Goal: Task Accomplishment & Management: Manage account settings

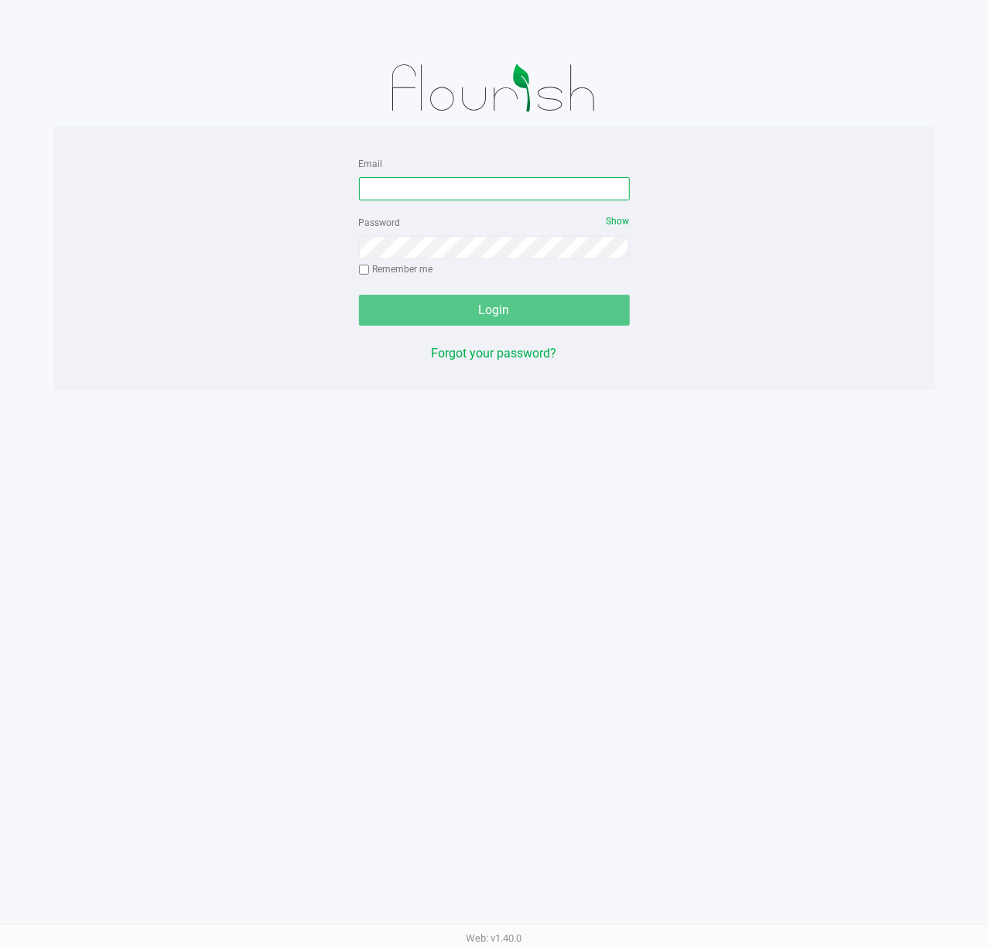
click at [403, 177] on input "Email" at bounding box center [494, 188] width 271 height 23
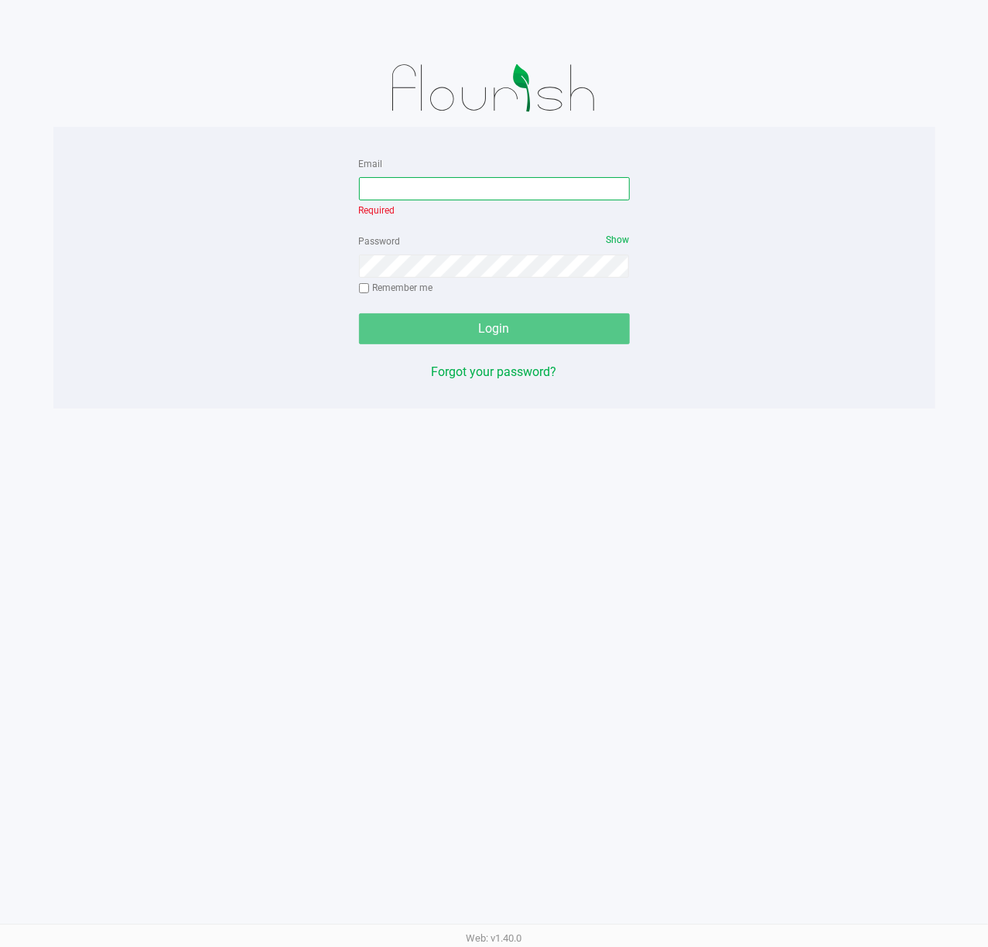
click at [402, 187] on input "Email" at bounding box center [494, 188] width 271 height 23
type input "mevans@liveparallel.com"
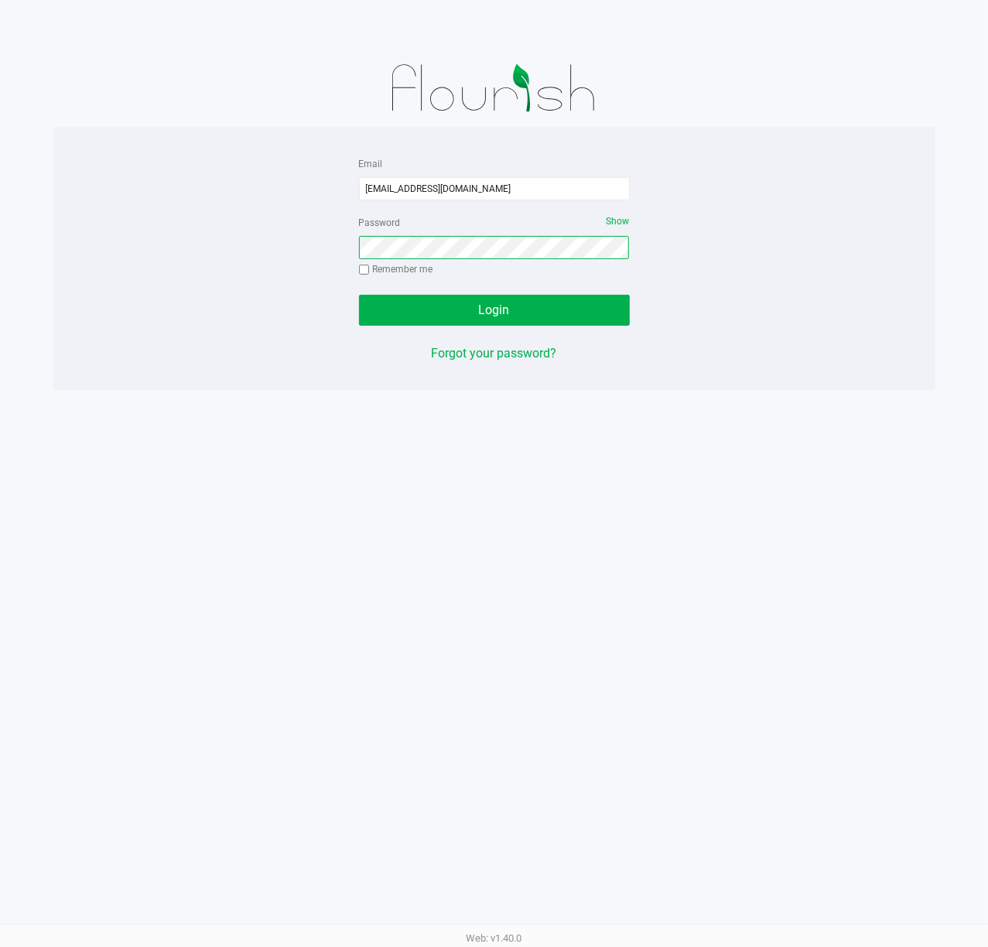
click at [359, 295] on button "Login" at bounding box center [494, 310] width 271 height 31
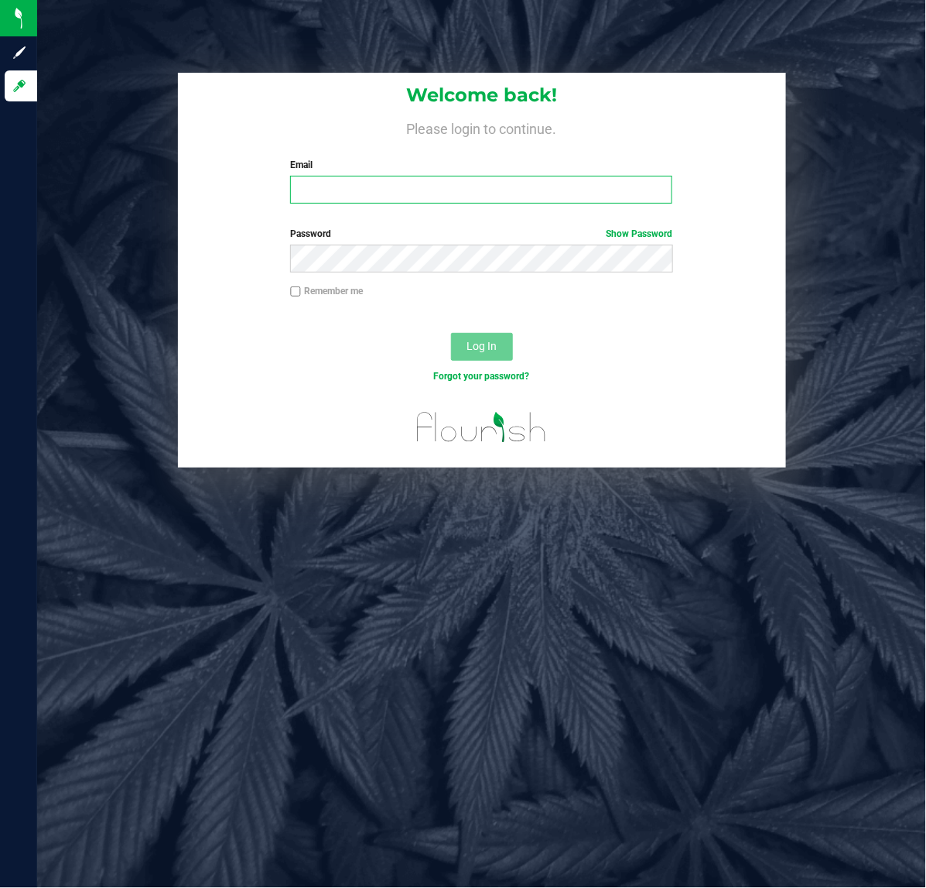
click at [427, 195] on input "Email" at bounding box center [481, 190] width 382 height 28
type input "[EMAIL_ADDRESS][DOMAIN_NAME]"
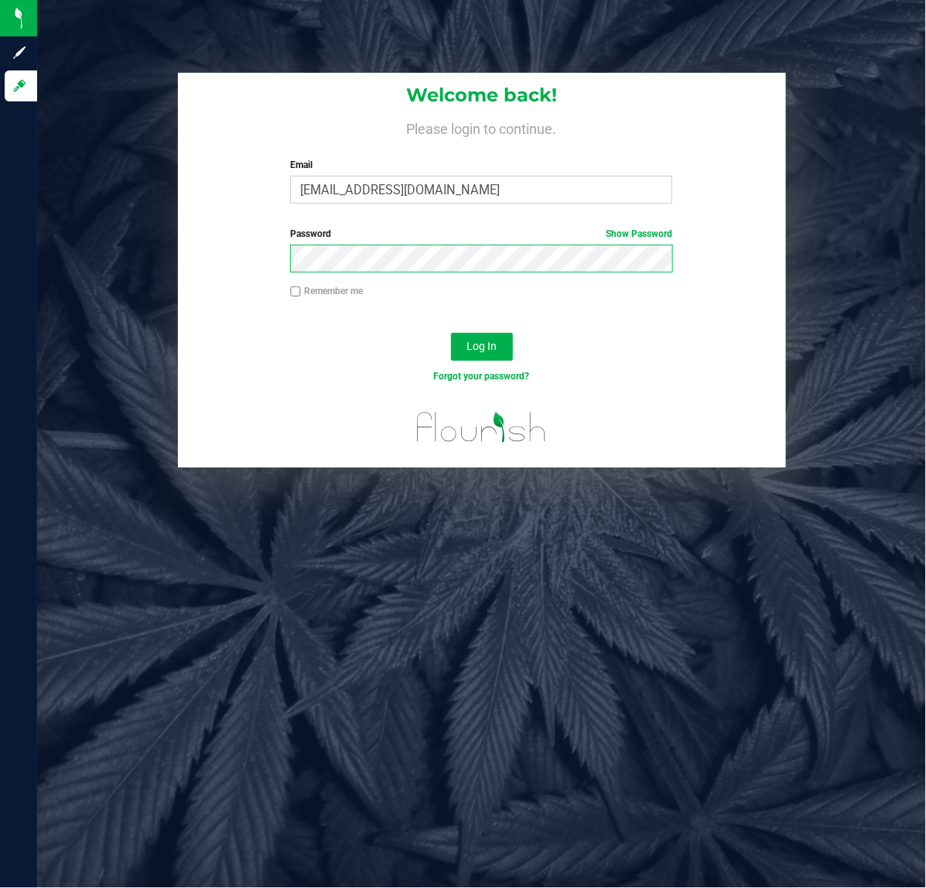
click at [451, 333] on button "Log In" at bounding box center [482, 347] width 62 height 28
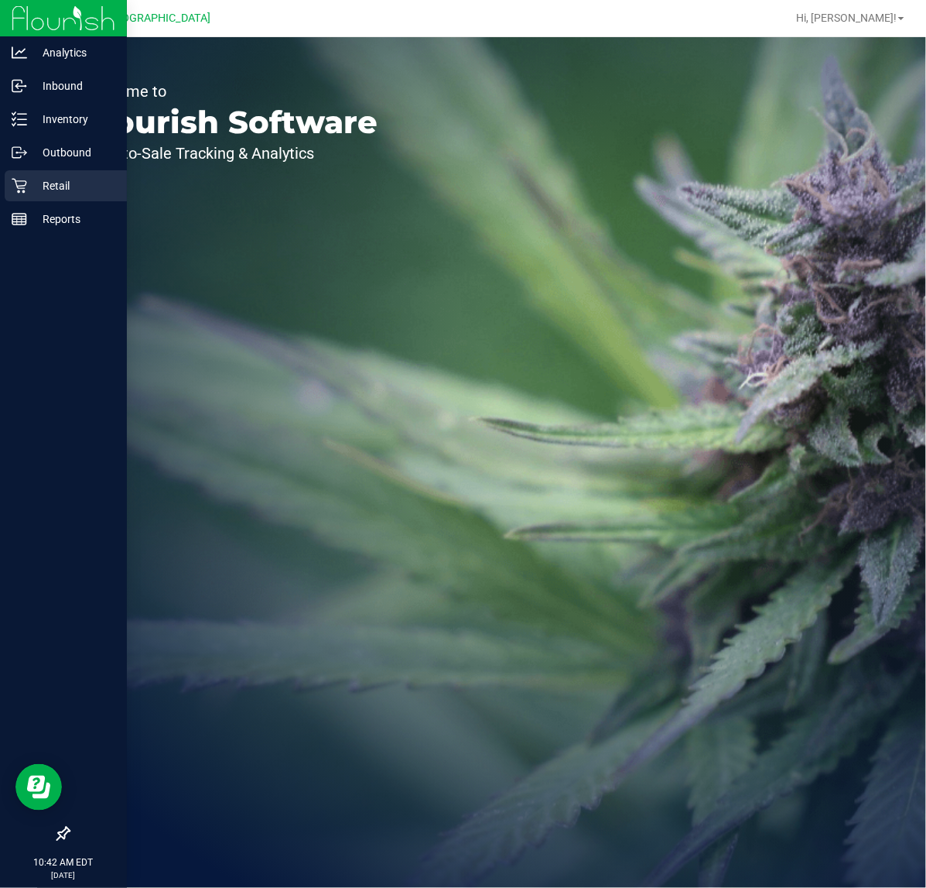
click at [36, 179] on p "Retail" at bounding box center [73, 185] width 93 height 19
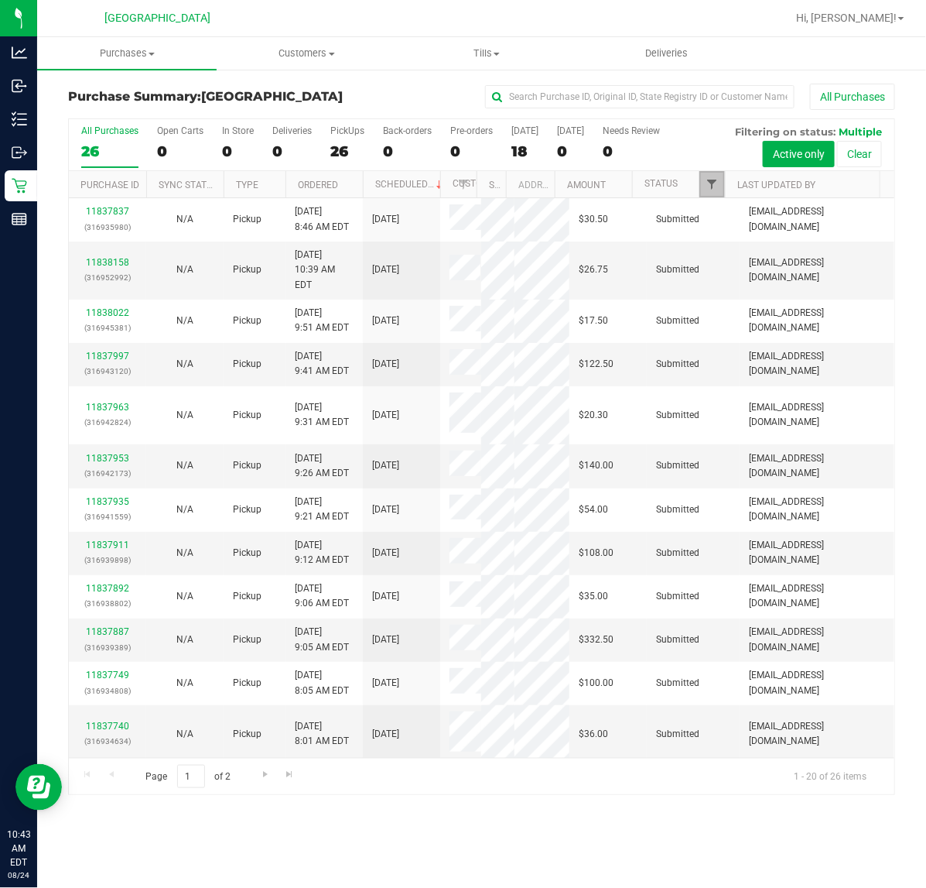
click at [713, 187] on span "Filter" at bounding box center [712, 184] width 12 height 12
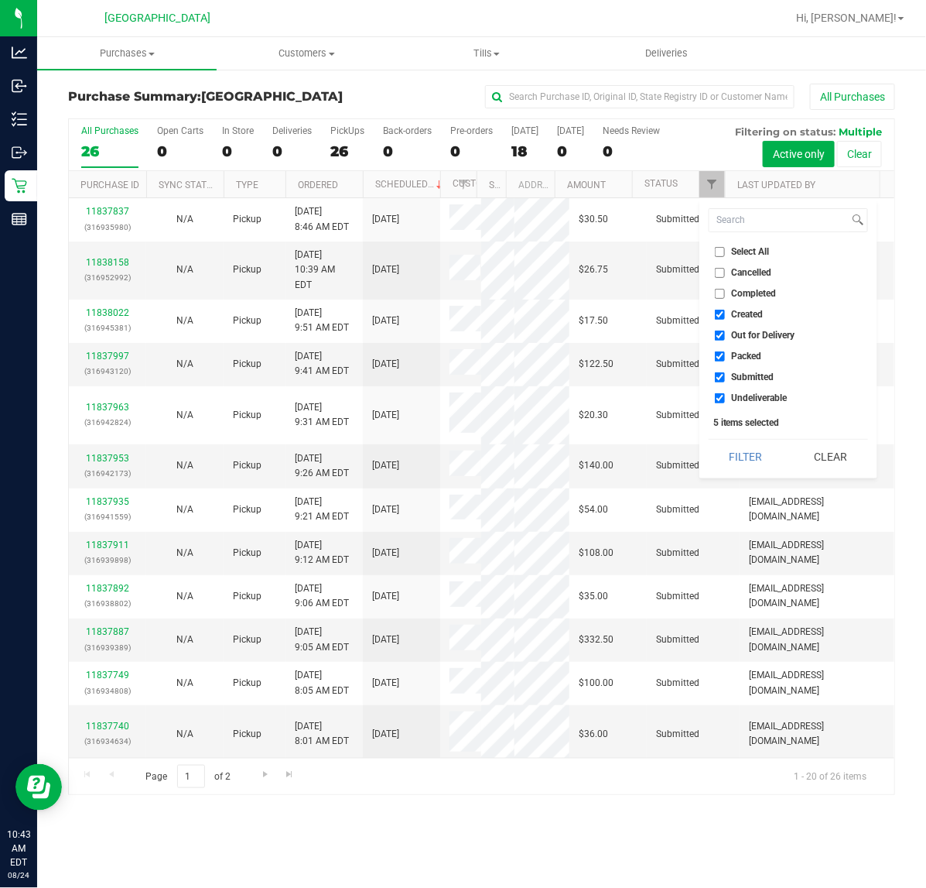
click at [724, 312] on input "Created" at bounding box center [720, 315] width 10 height 10
checkbox input "false"
click at [718, 334] on input "Out for Delivery" at bounding box center [720, 335] width 10 height 10
checkbox input "false"
click at [717, 354] on input "Packed" at bounding box center [720, 356] width 10 height 10
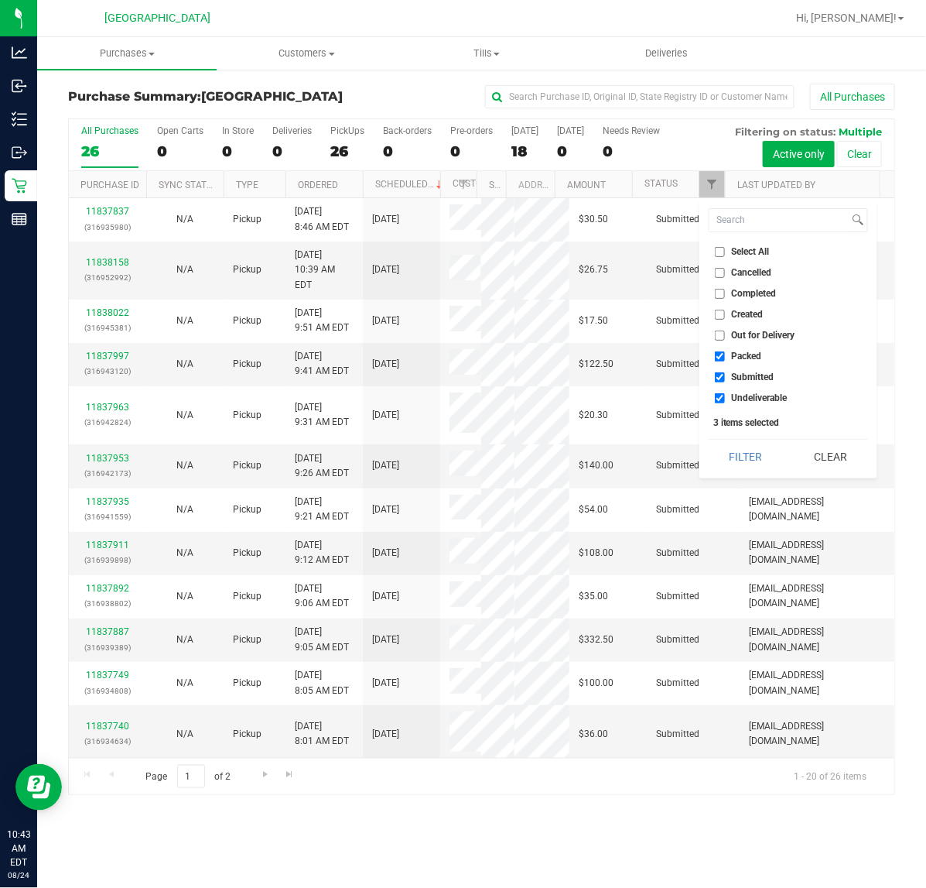
checkbox input "false"
click at [717, 393] on input "Undeliverable" at bounding box center [720, 398] width 10 height 10
checkbox input "false"
click at [725, 447] on button "Filter" at bounding box center [746, 457] width 74 height 34
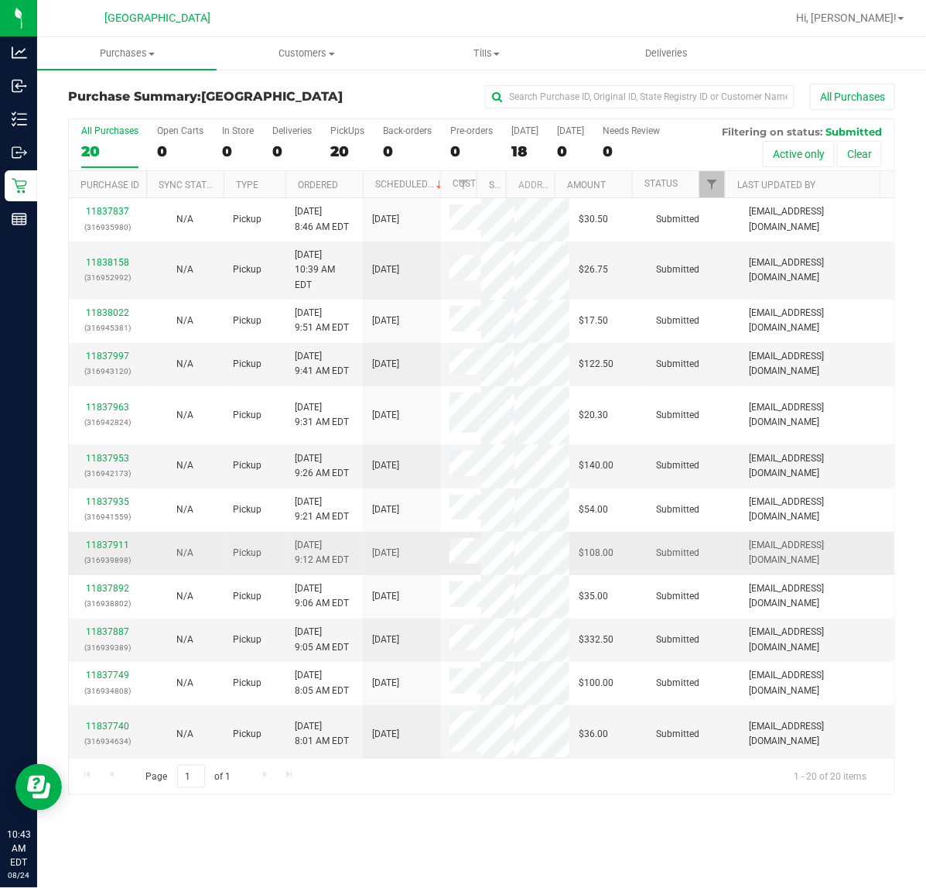
scroll to position [345, 0]
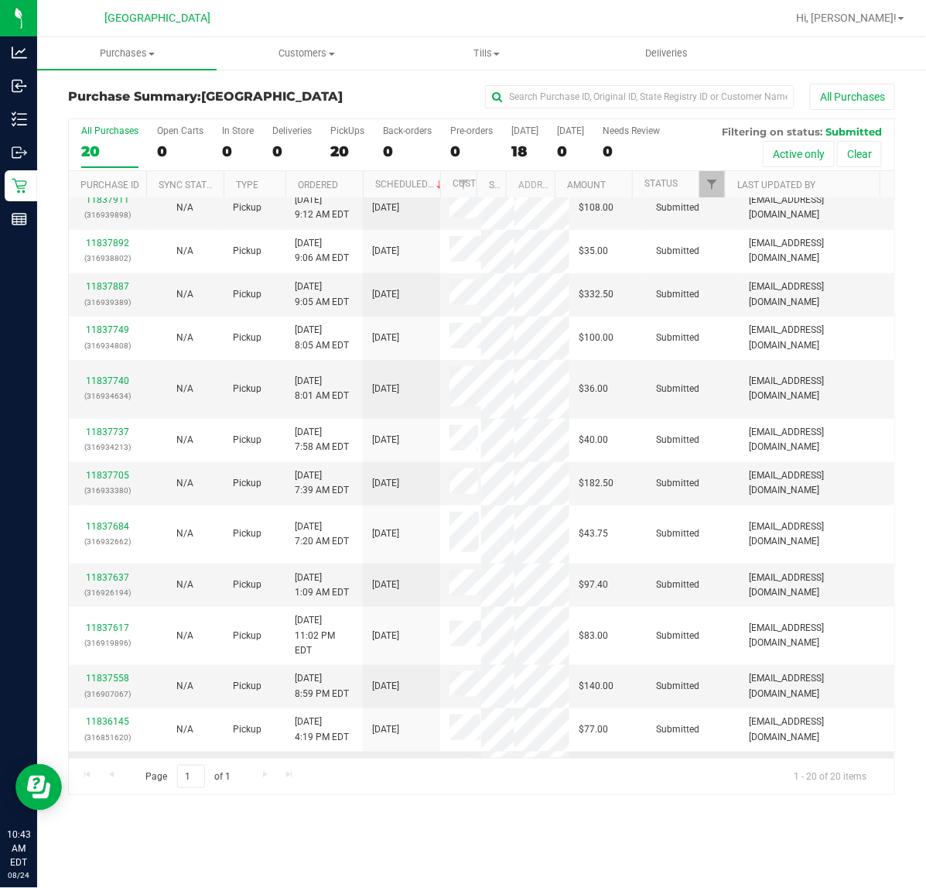
click at [111, 760] on link "11836815" at bounding box center [107, 765] width 43 height 11
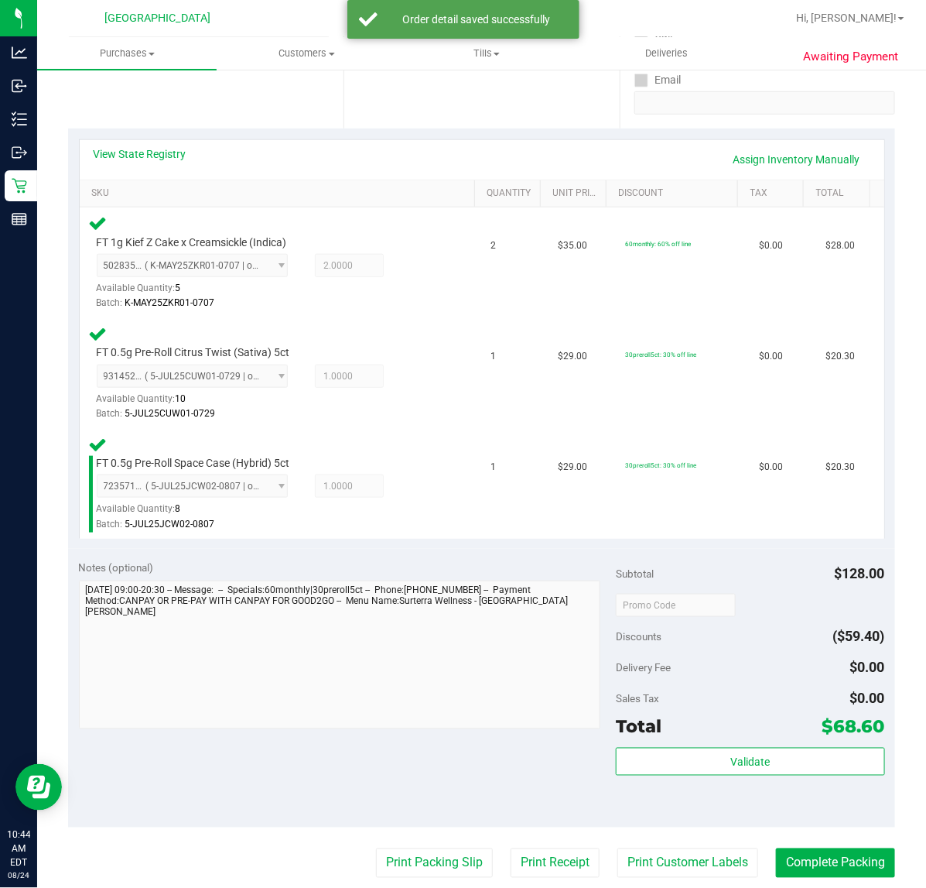
scroll to position [290, 0]
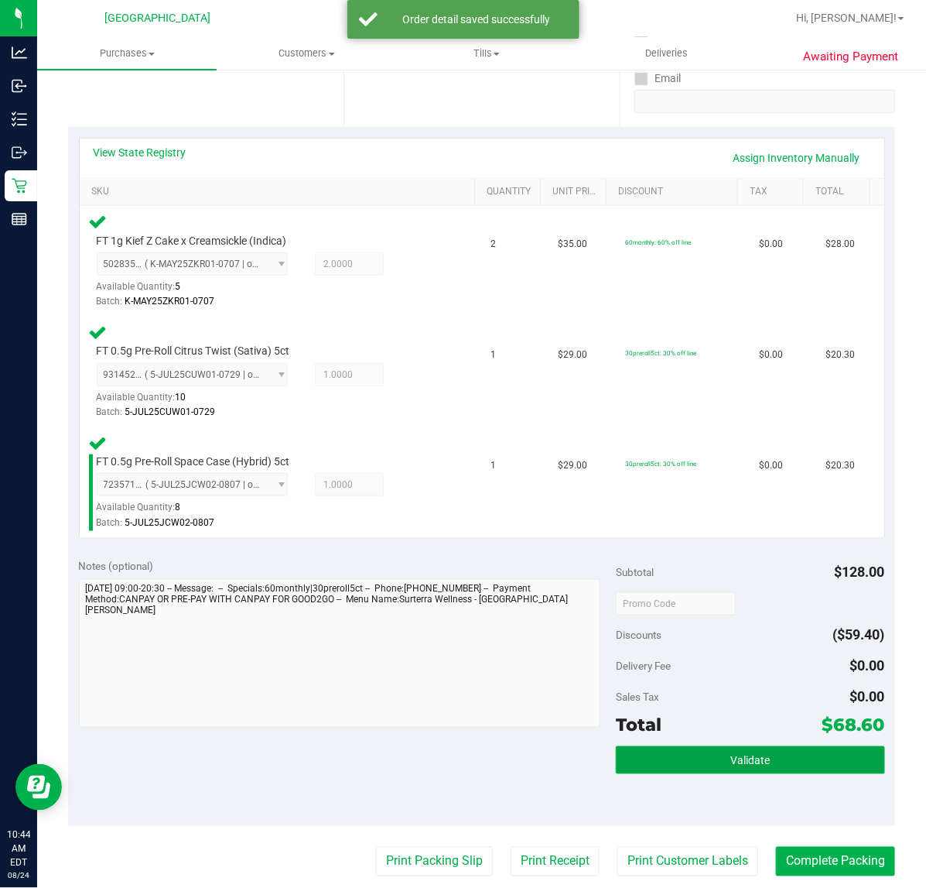
click at [690, 753] on button "Validate" at bounding box center [750, 760] width 269 height 28
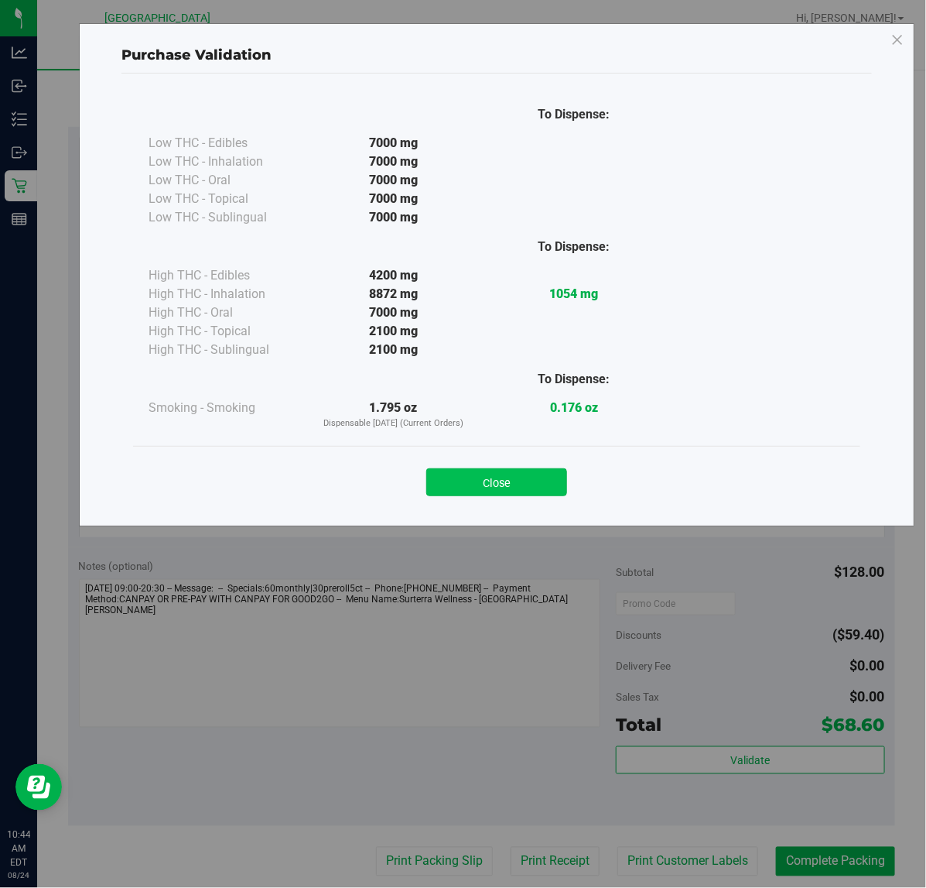
click at [496, 477] on button "Close" at bounding box center [496, 482] width 141 height 28
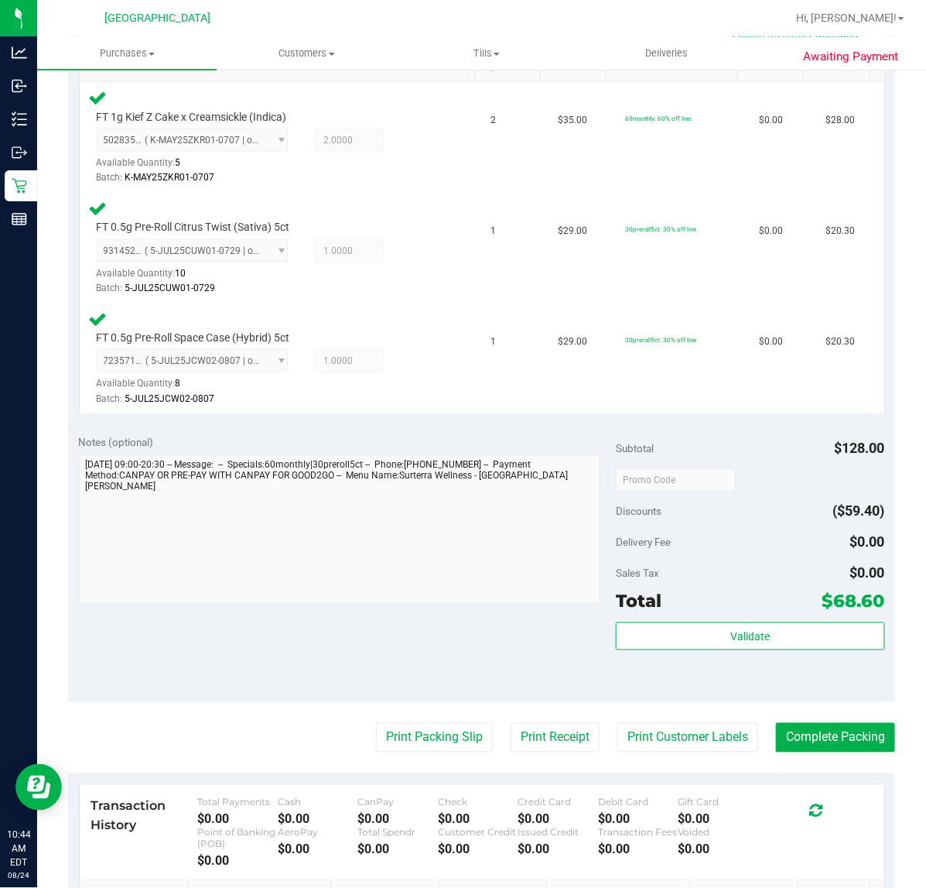
scroll to position [580, 0]
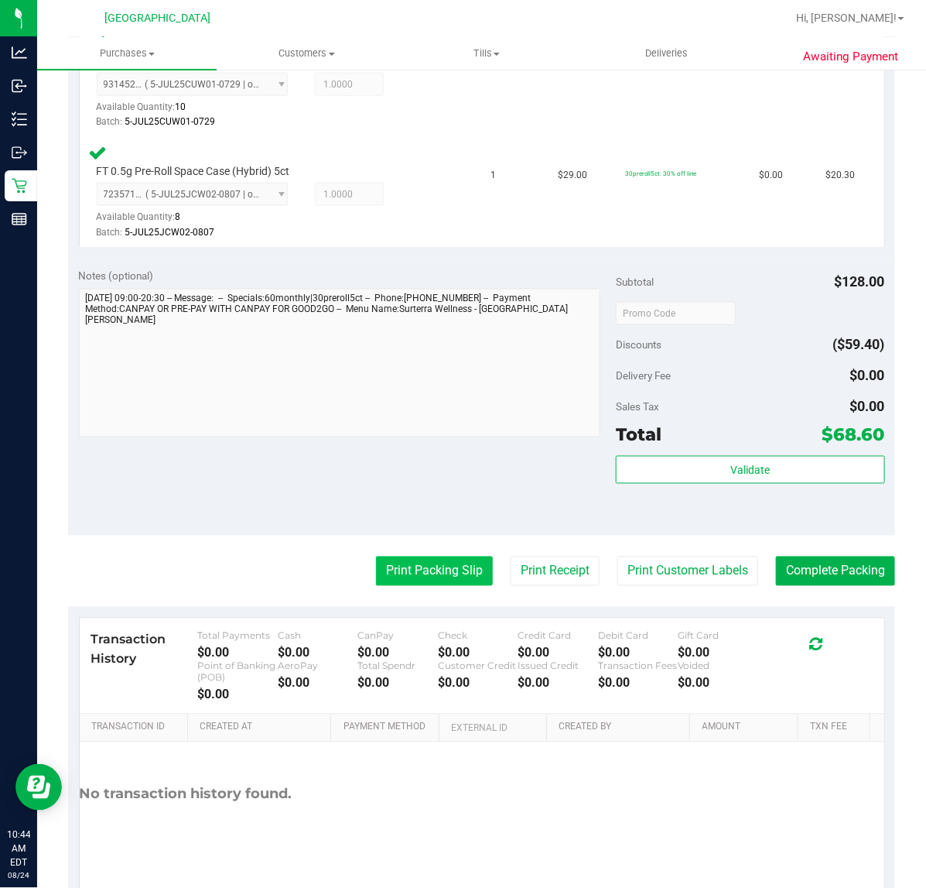
click at [426, 558] on button "Print Packing Slip" at bounding box center [434, 570] width 117 height 29
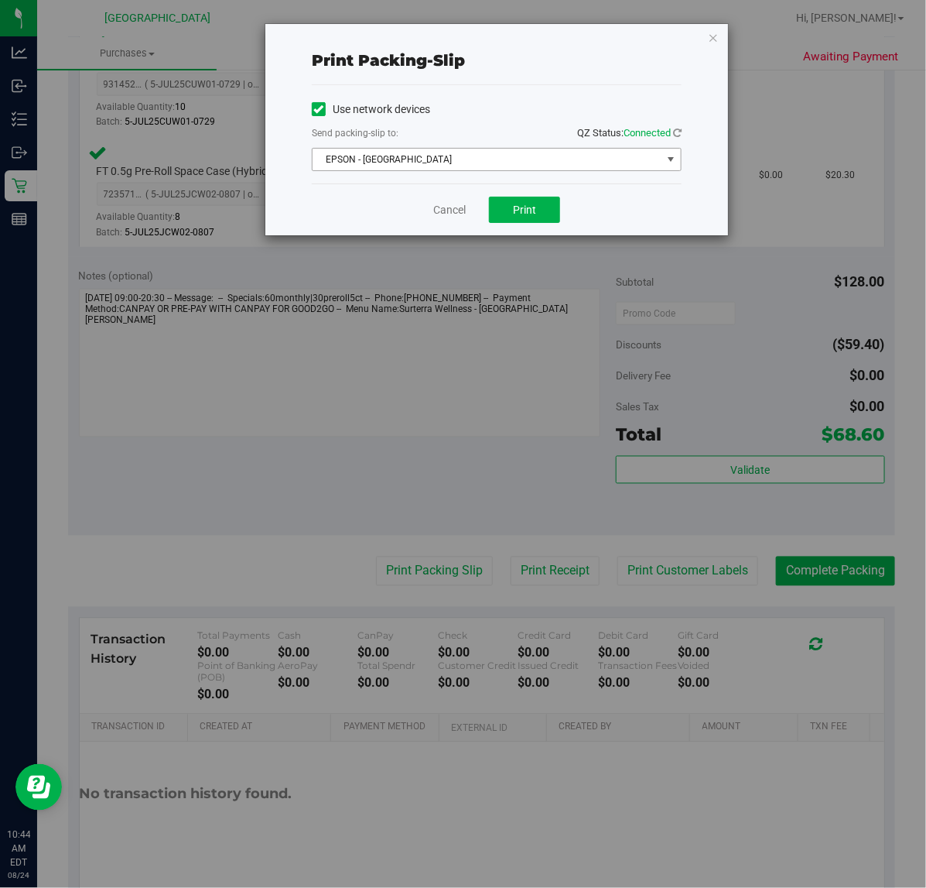
click at [402, 161] on span "EPSON - EAST-TIMOR" at bounding box center [487, 160] width 349 height 22
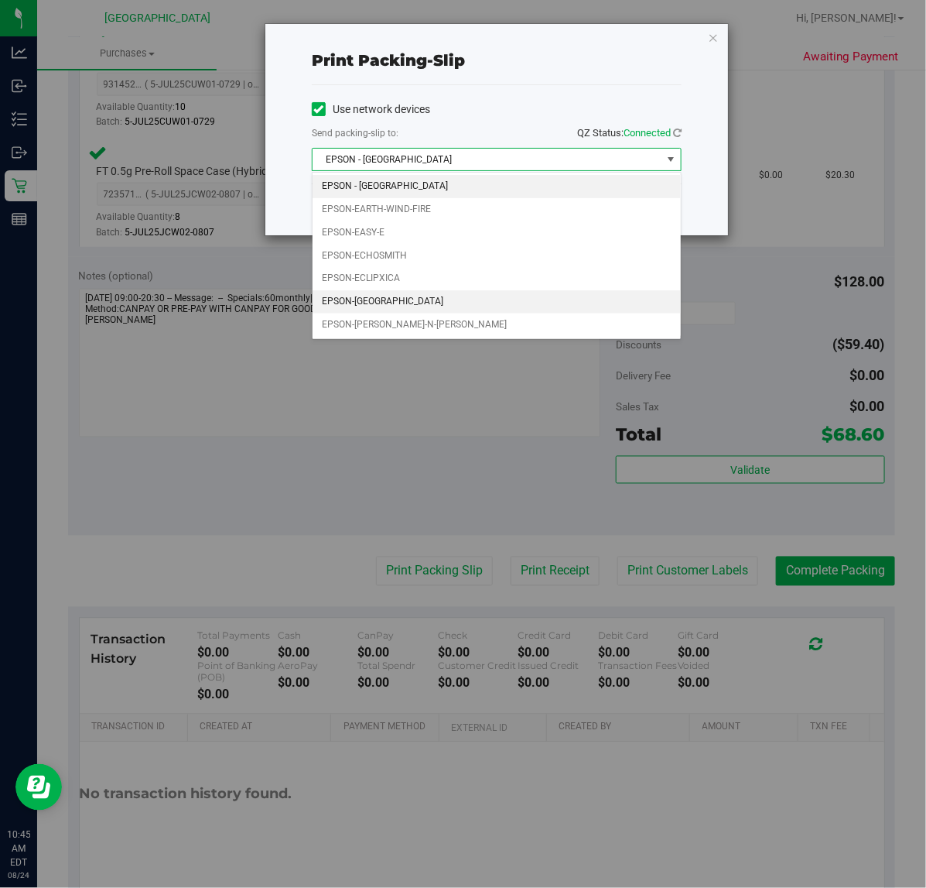
click at [383, 310] on li "EPSON-ECUADOR" at bounding box center [497, 301] width 368 height 23
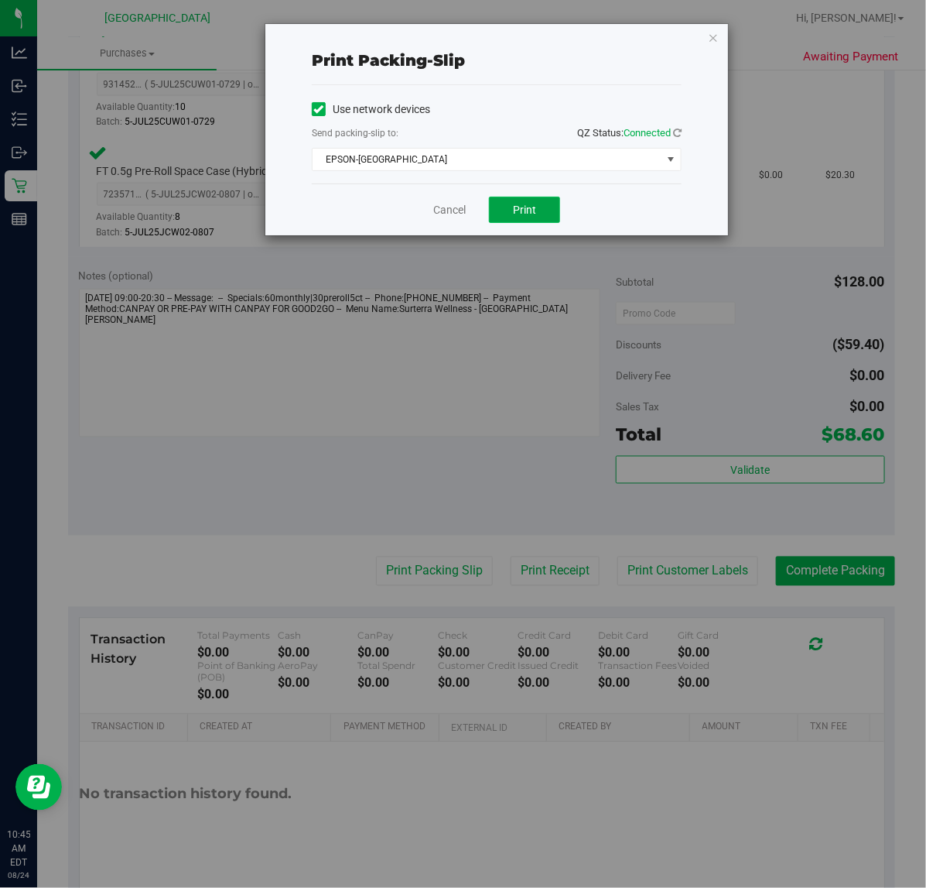
click at [531, 218] on button "Print" at bounding box center [524, 210] width 71 height 26
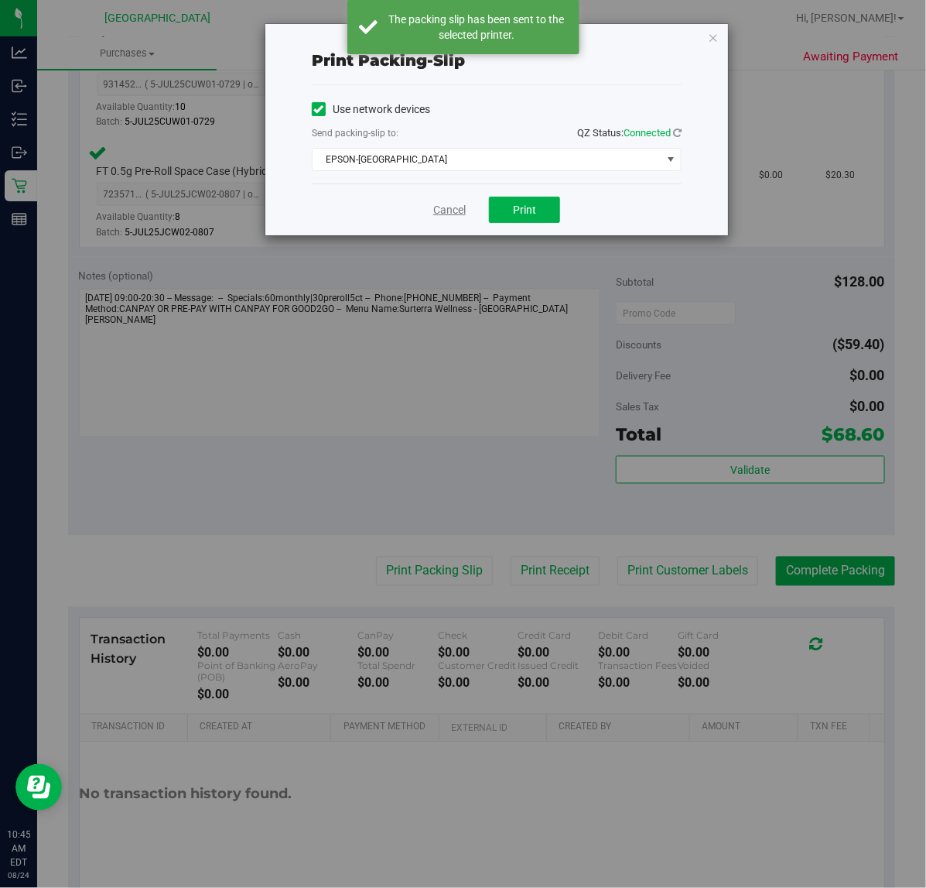
click at [453, 206] on link "Cancel" at bounding box center [449, 210] width 33 height 16
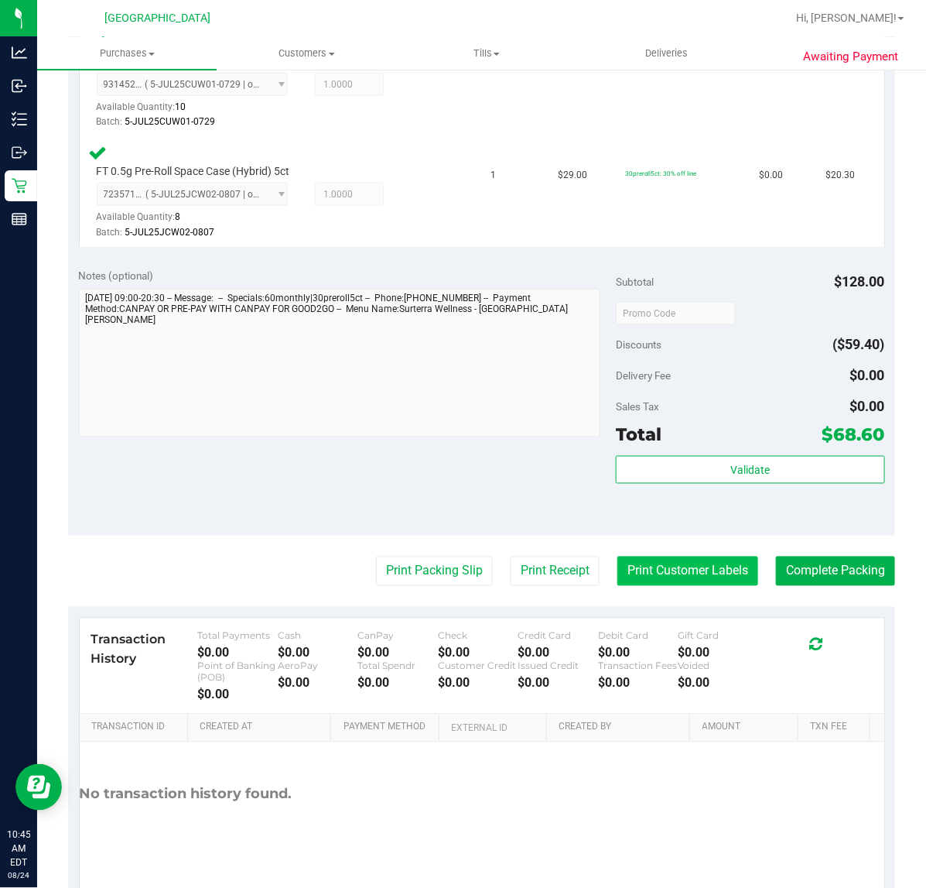
click at [710, 570] on button "Print Customer Labels" at bounding box center [688, 570] width 141 height 29
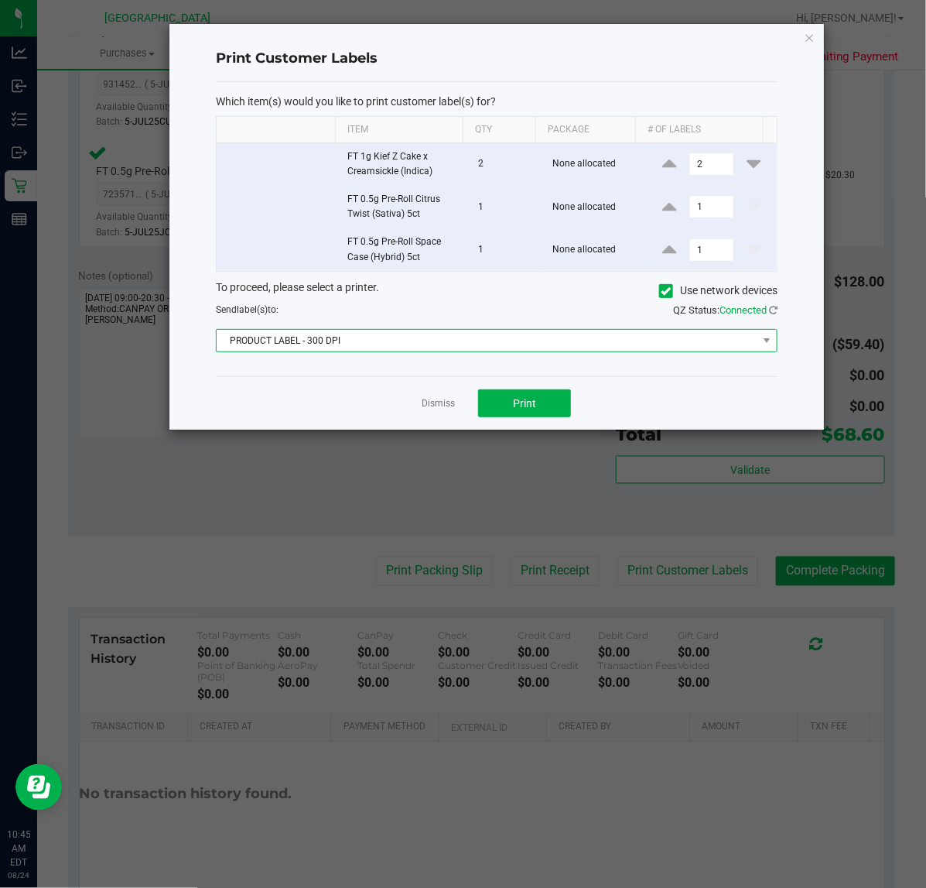
click at [476, 345] on span "PRODUCT LABEL - 300 DPI" at bounding box center [487, 341] width 541 height 22
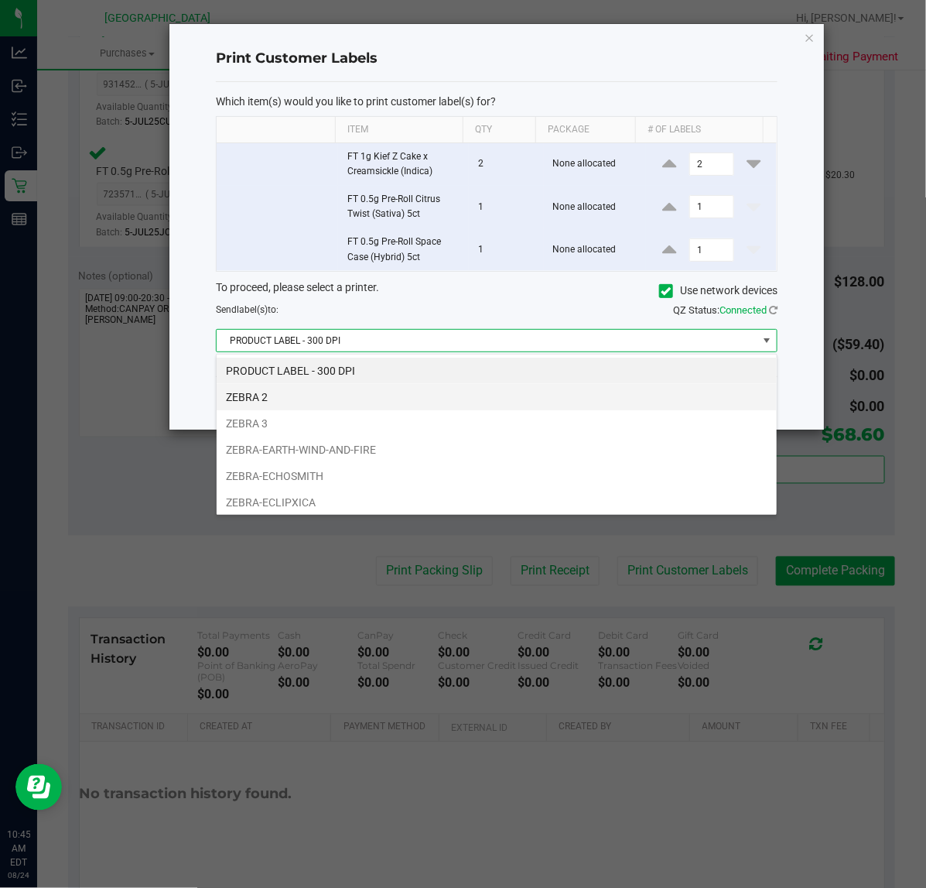
scroll to position [58, 0]
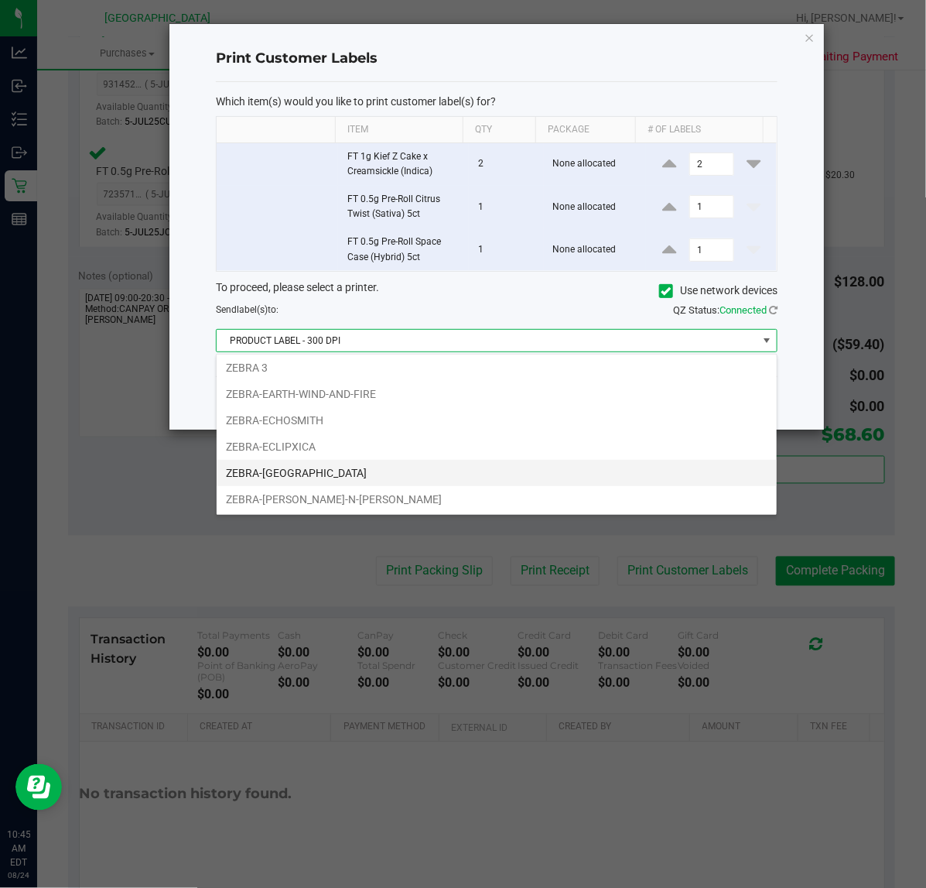
click at [292, 470] on li "ZEBRA-ECUADOR" at bounding box center [497, 473] width 560 height 26
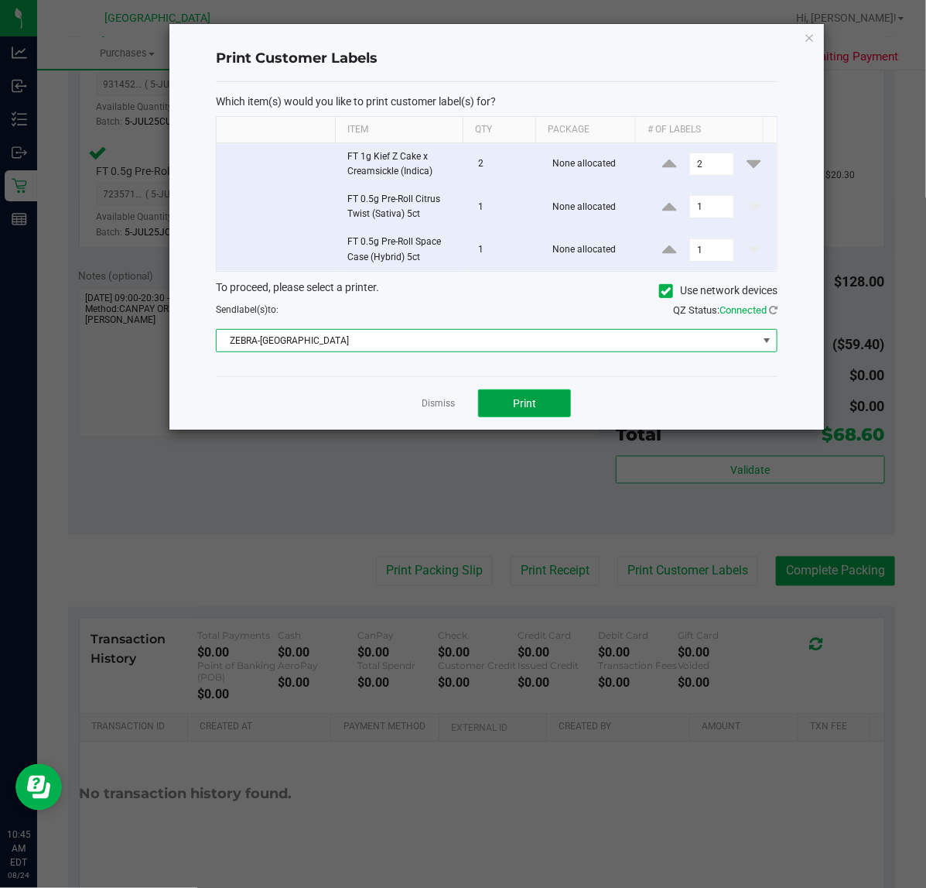
click at [556, 404] on button "Print" at bounding box center [524, 403] width 93 height 28
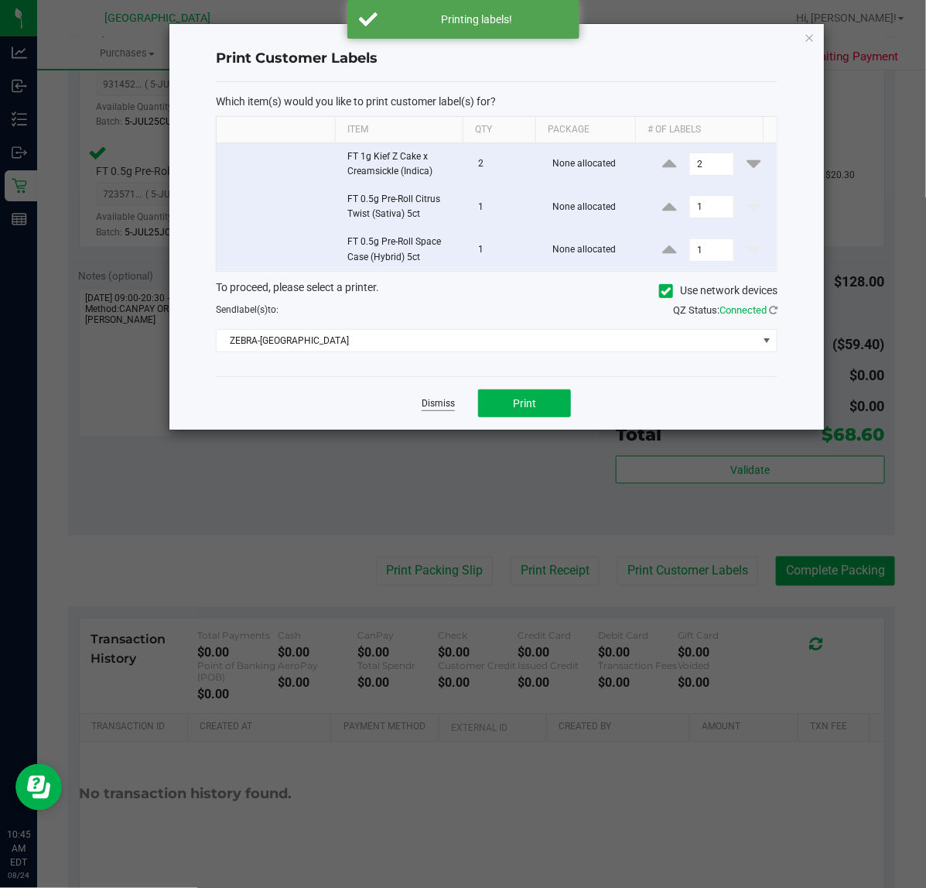
click at [441, 410] on link "Dismiss" at bounding box center [438, 403] width 33 height 13
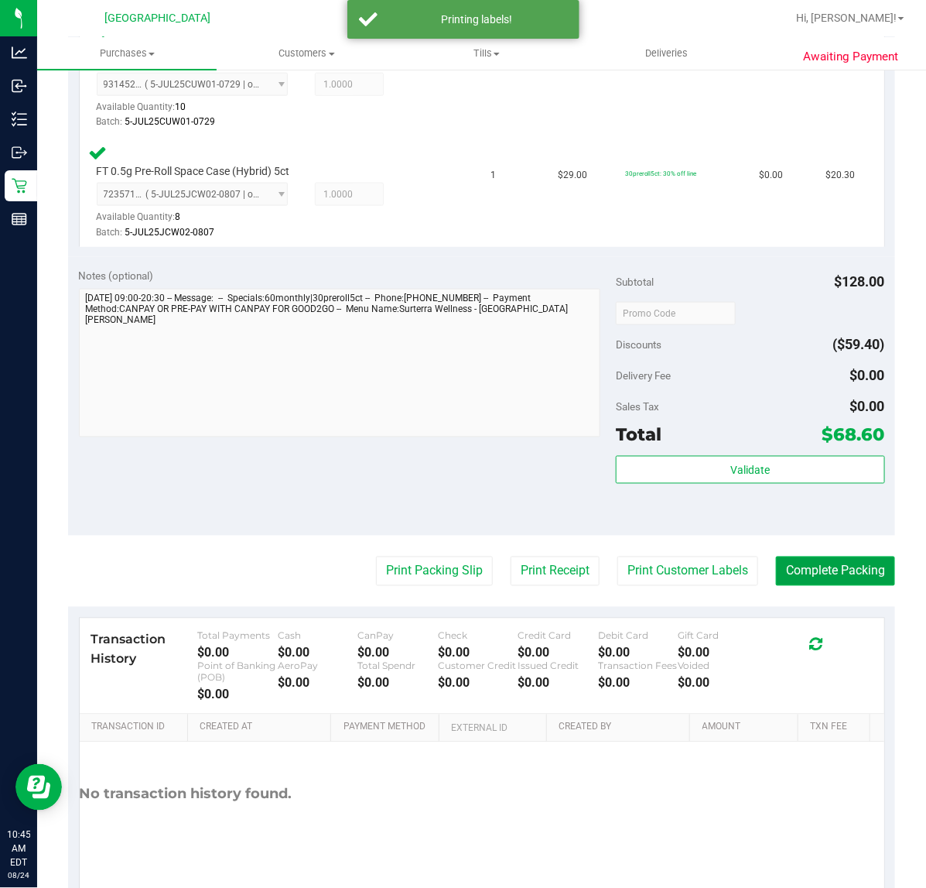
click at [836, 575] on button "Complete Packing" at bounding box center [835, 570] width 119 height 29
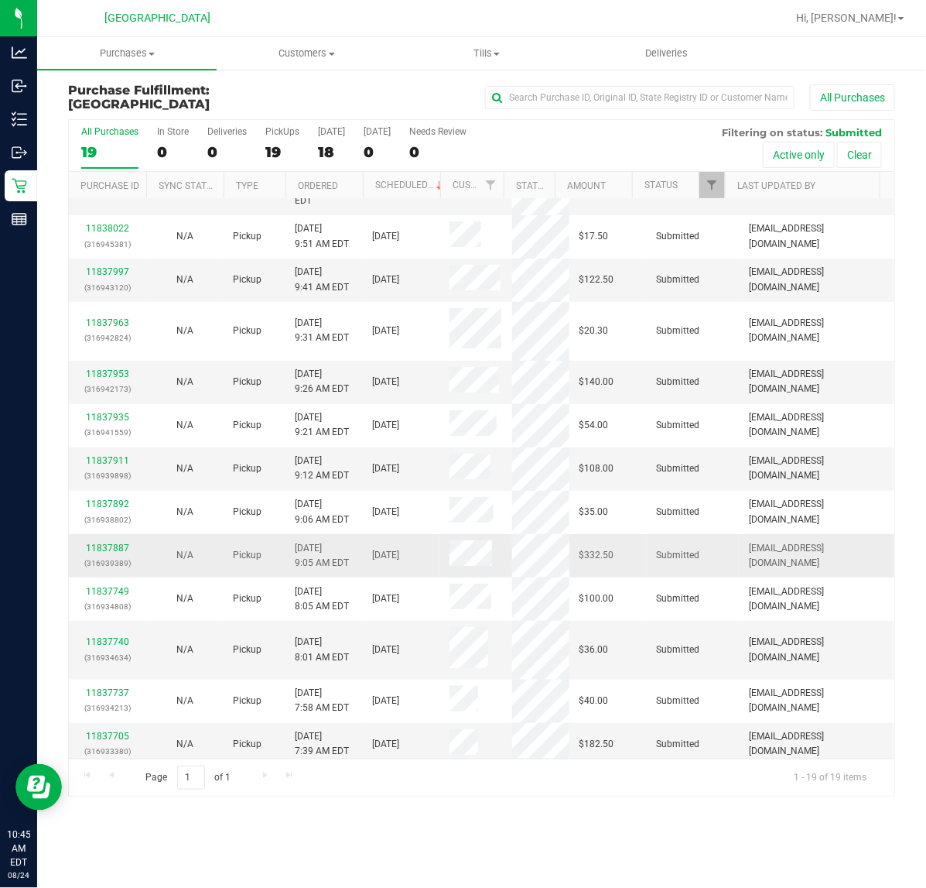
scroll to position [287, 0]
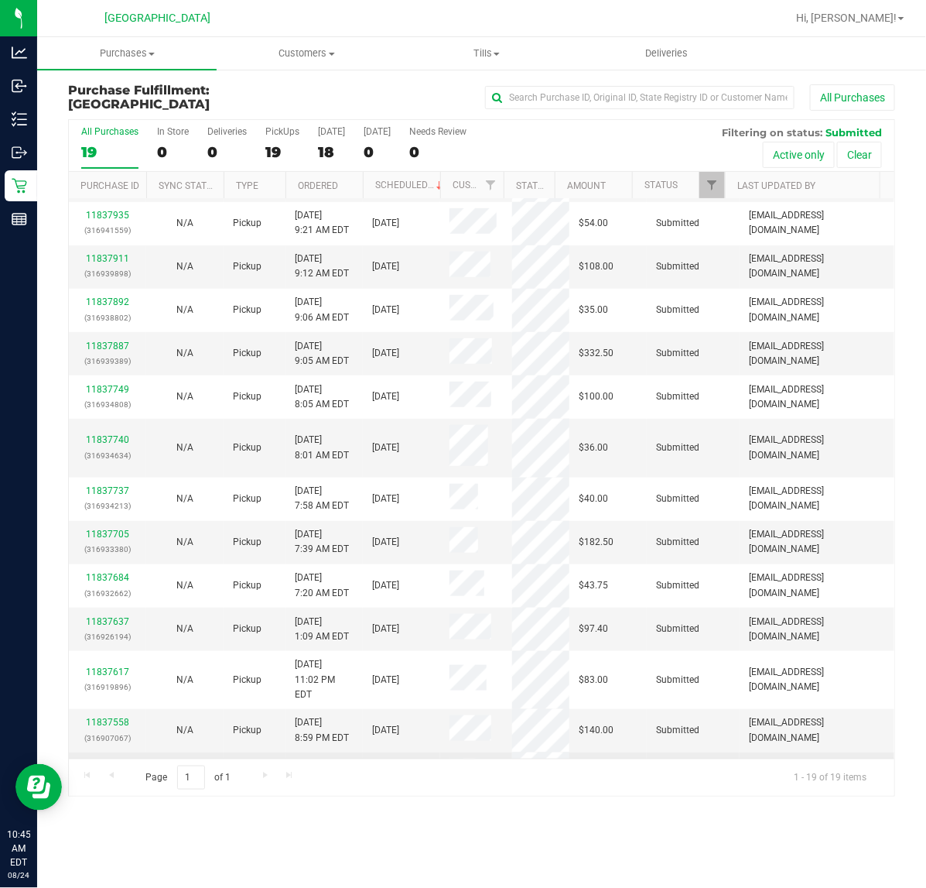
click at [109, 760] on link "11836145" at bounding box center [107, 765] width 43 height 11
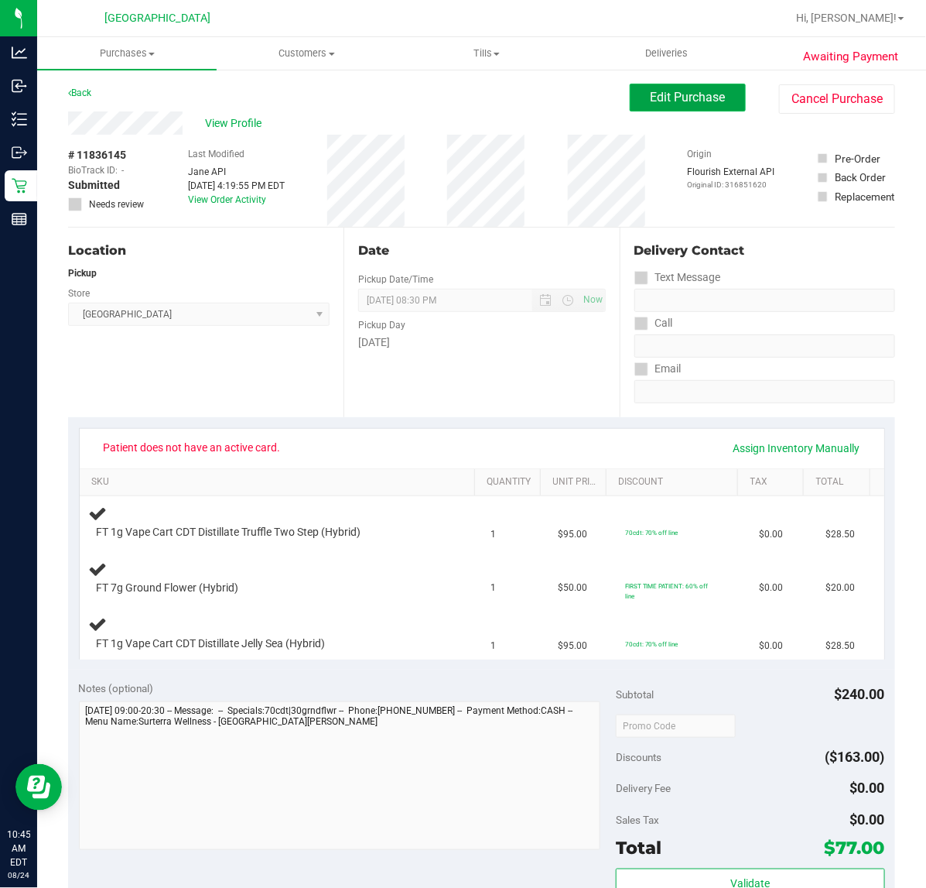
click at [635, 102] on button "Edit Purchase" at bounding box center [688, 98] width 116 height 28
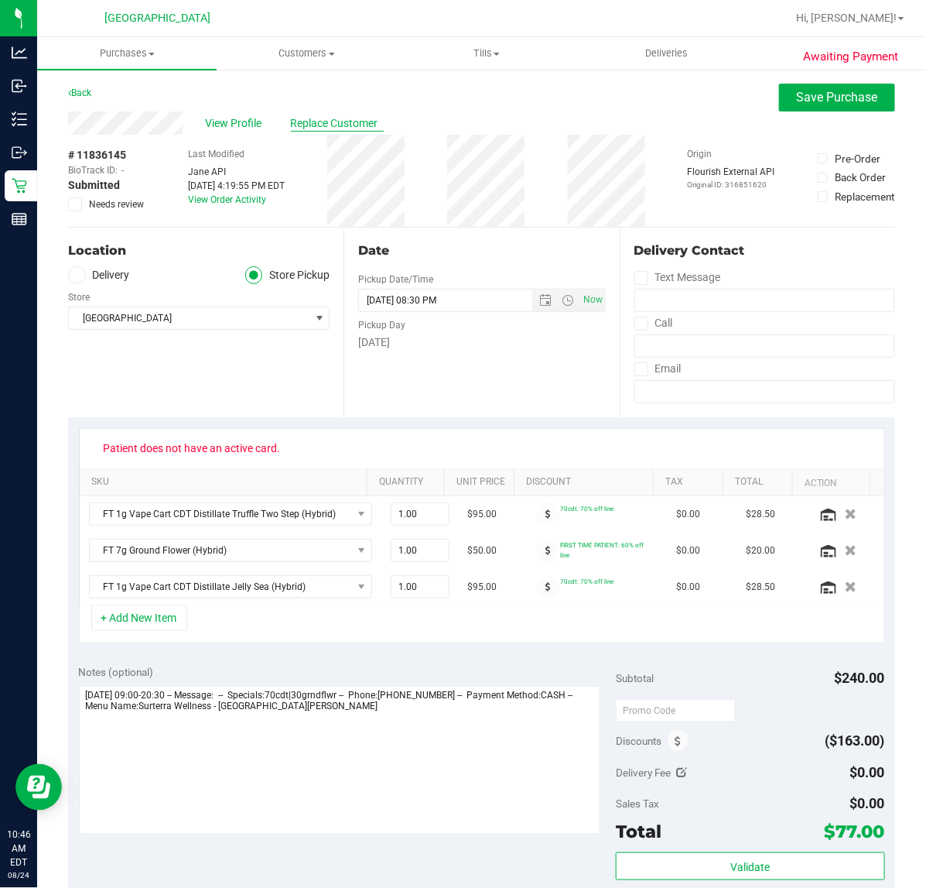
click at [337, 122] on span "Replace Customer" at bounding box center [337, 123] width 93 height 16
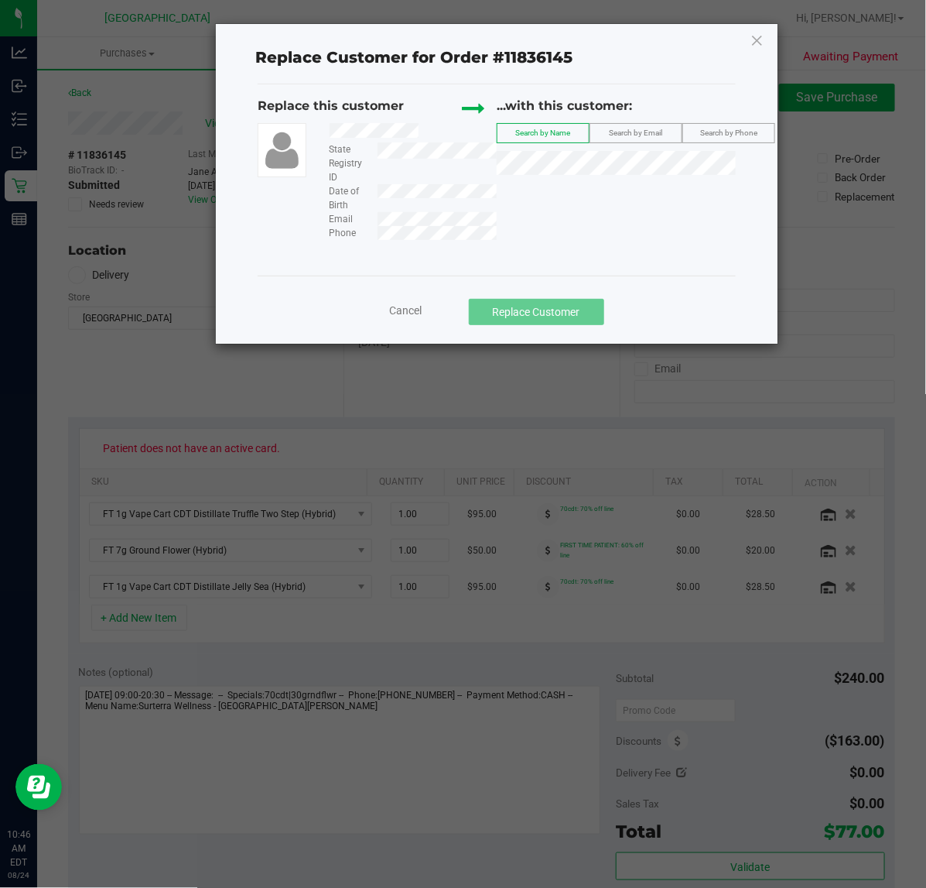
click at [621, 139] on label "Search by Email" at bounding box center [635, 133] width 91 height 19
click at [548, 188] on div "Replace this customer State Registry ID Date of Birth Email Phone ...with this …" at bounding box center [496, 168] width 477 height 143
click at [755, 44] on icon at bounding box center [758, 40] width 14 height 25
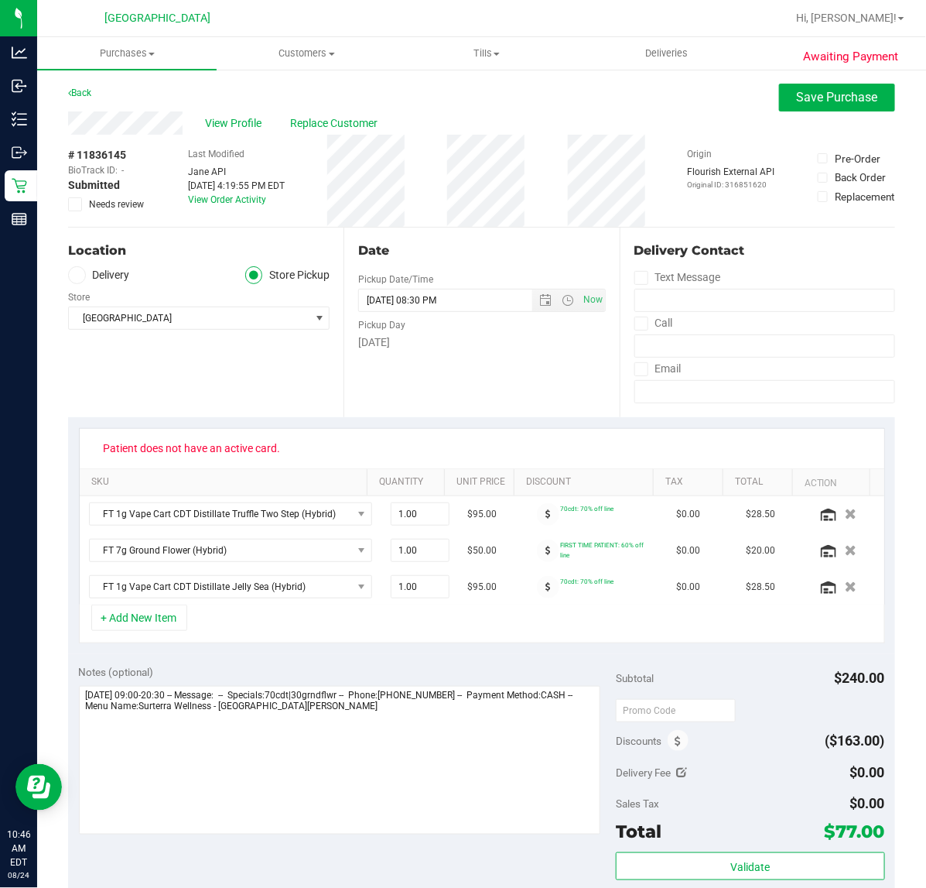
click at [78, 204] on icon at bounding box center [75, 204] width 10 height 0
click at [0, 0] on input "Needs review" at bounding box center [0, 0] width 0 height 0
click at [819, 105] on button "Save Purchase" at bounding box center [837, 98] width 116 height 28
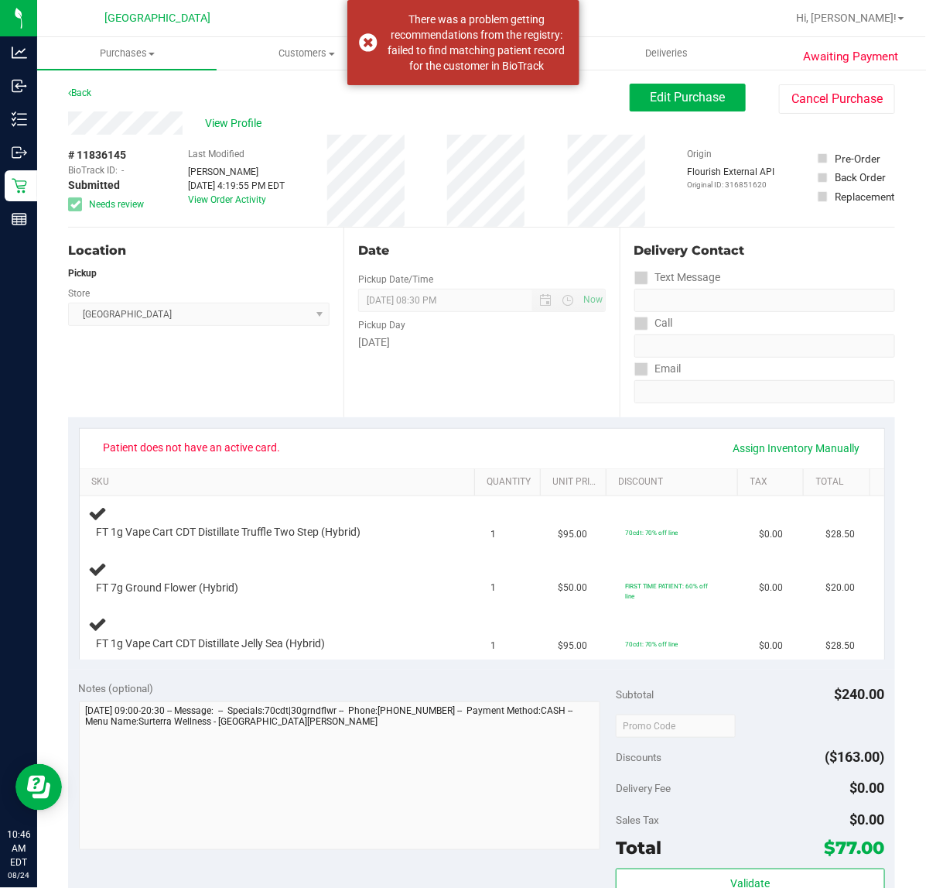
click at [91, 91] on div "Back" at bounding box center [79, 93] width 23 height 19
click at [84, 91] on link "Back" at bounding box center [79, 92] width 23 height 11
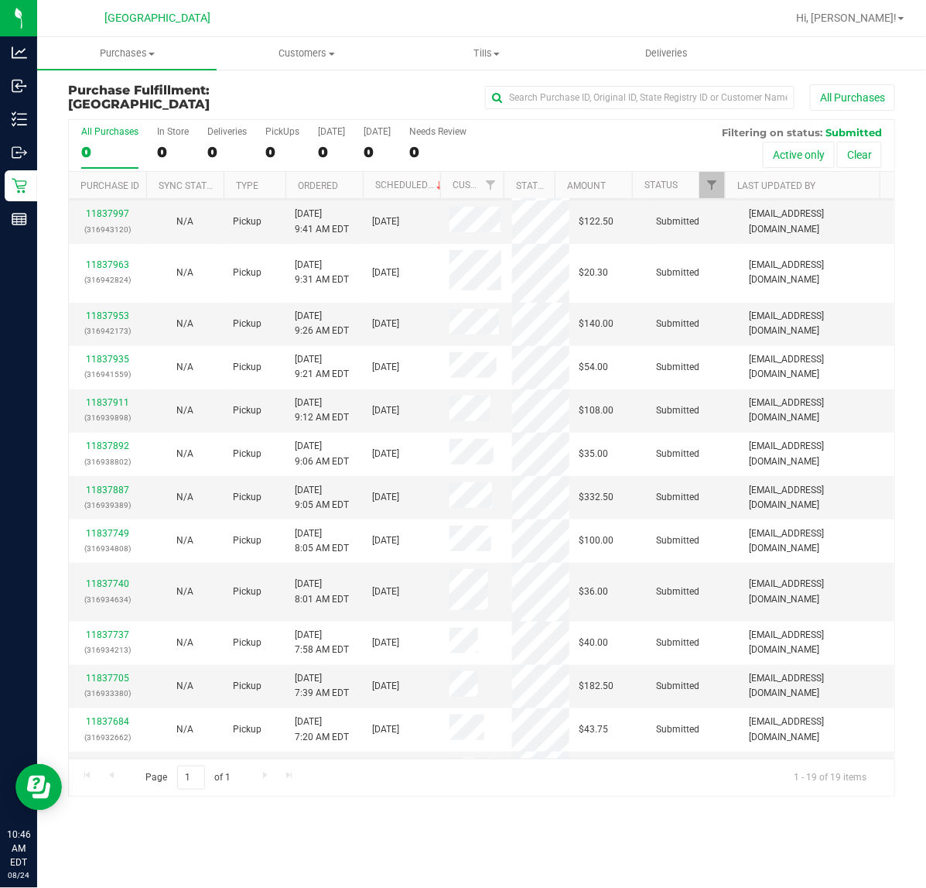
scroll to position [287, 0]
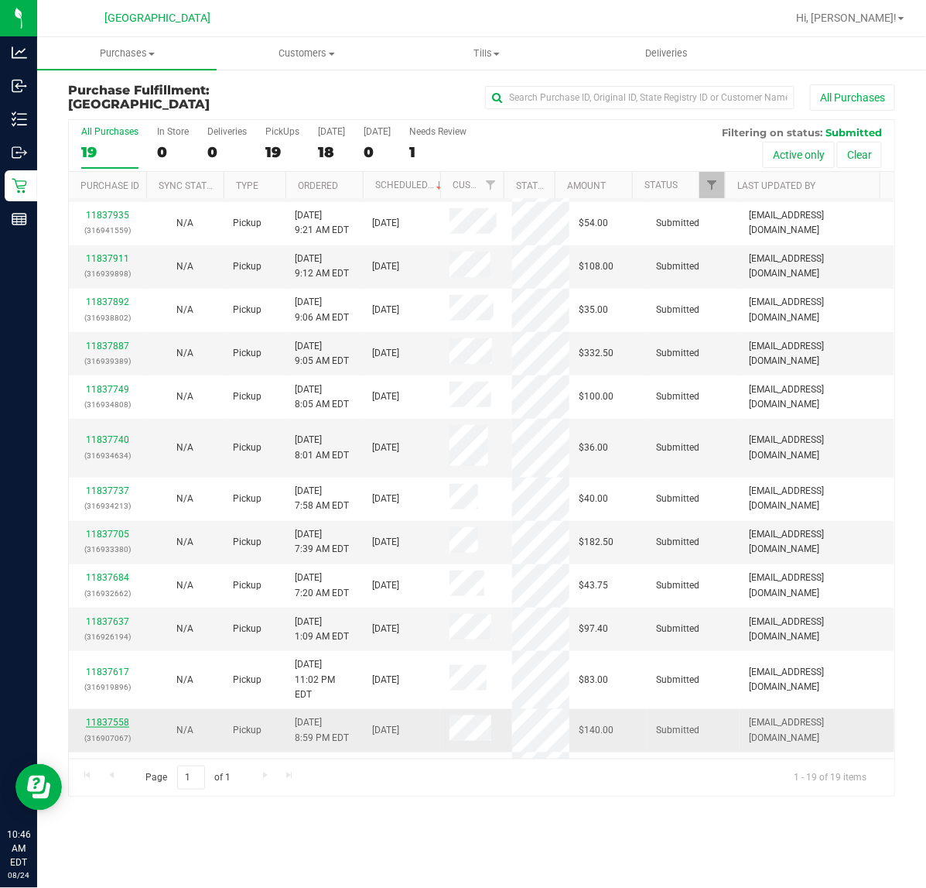
click at [120, 717] on link "11837558" at bounding box center [107, 722] width 43 height 11
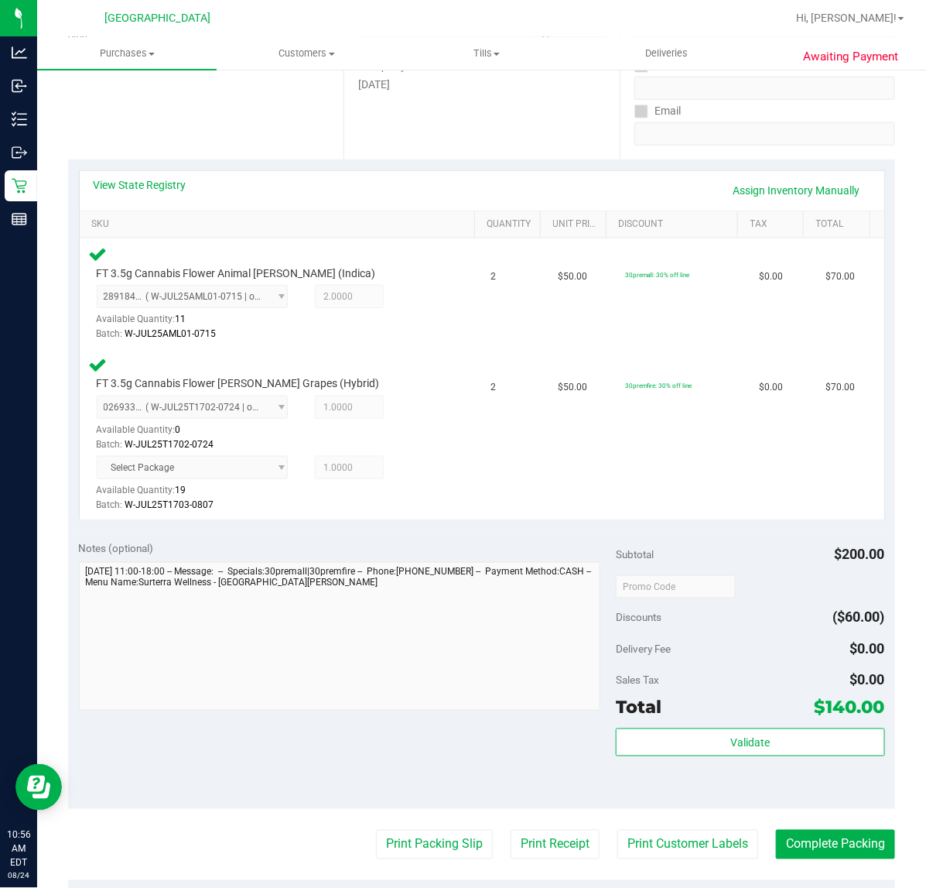
scroll to position [290, 0]
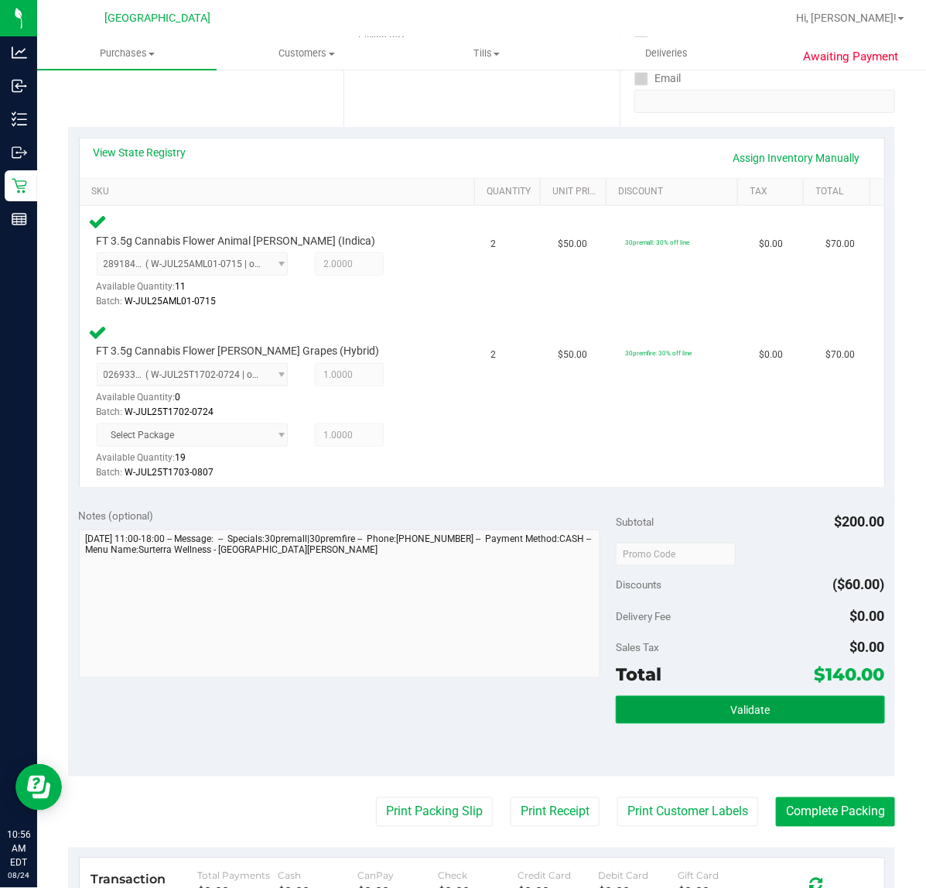
click at [751, 720] on button "Validate" at bounding box center [750, 710] width 269 height 28
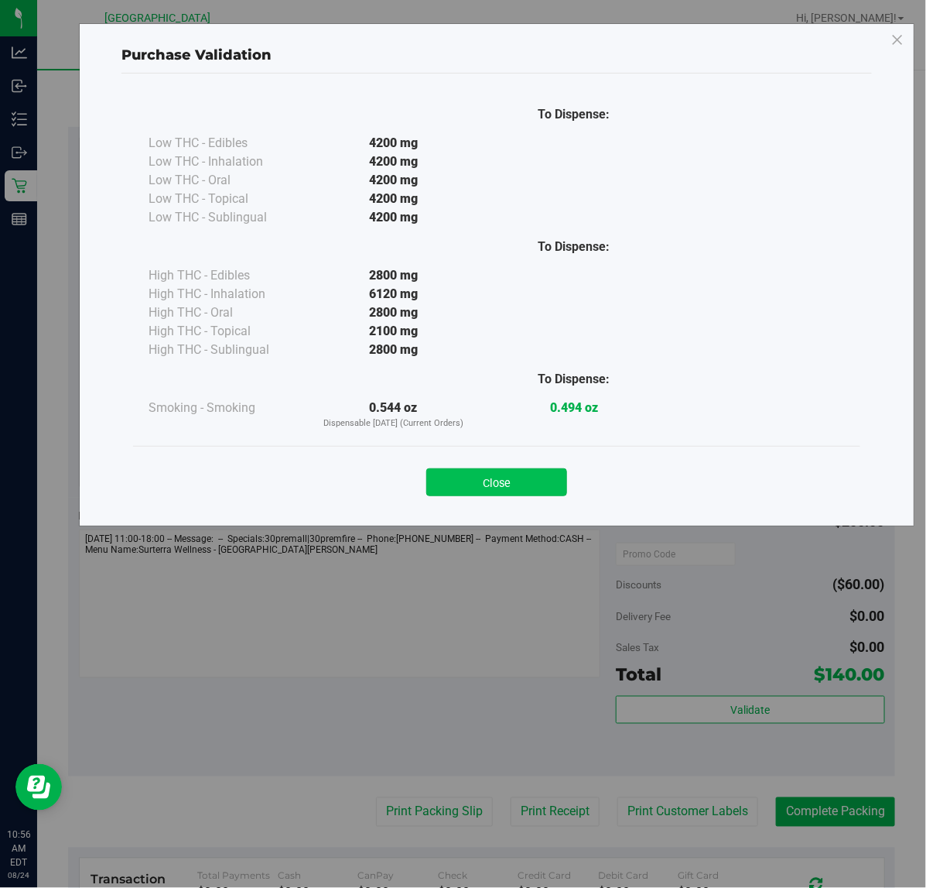
click at [544, 481] on button "Close" at bounding box center [496, 482] width 141 height 28
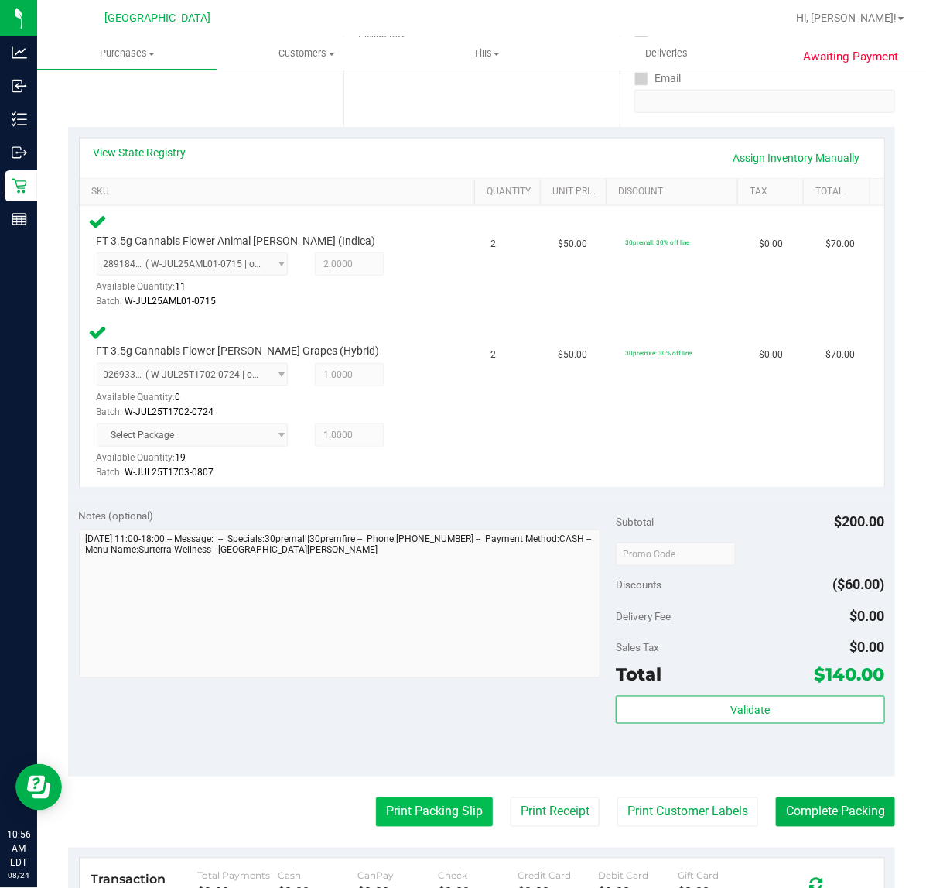
click at [431, 813] on button "Print Packing Slip" at bounding box center [434, 811] width 117 height 29
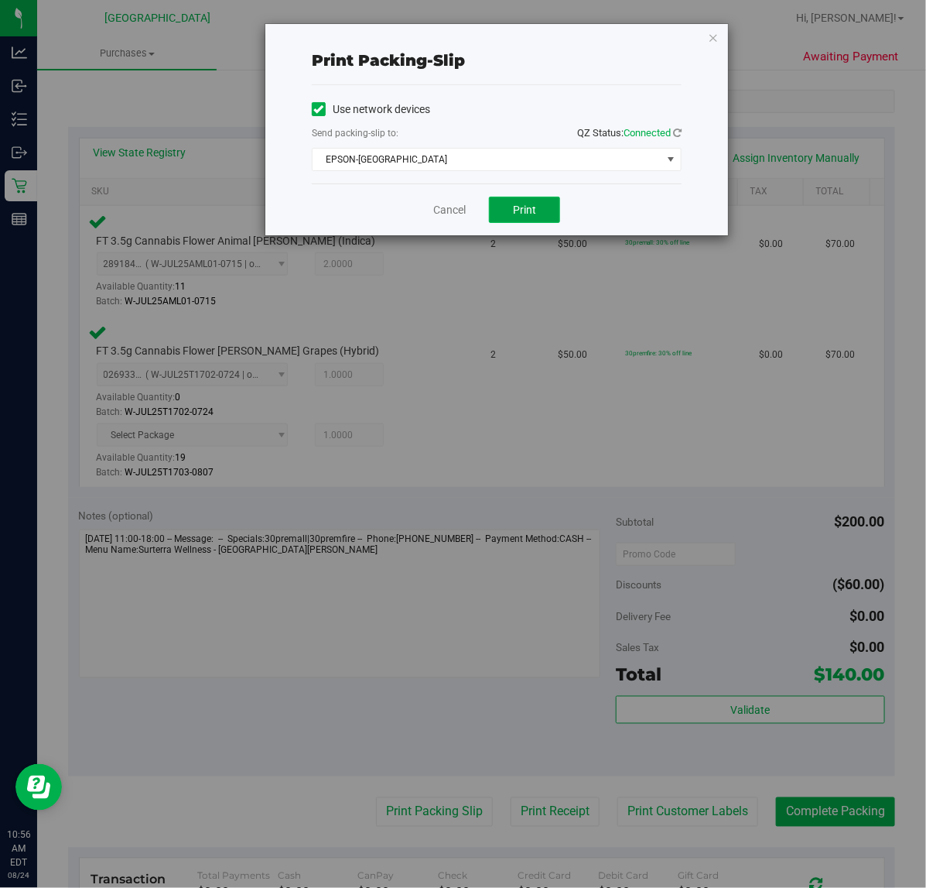
click at [528, 216] on span "Print" at bounding box center [524, 210] width 23 height 12
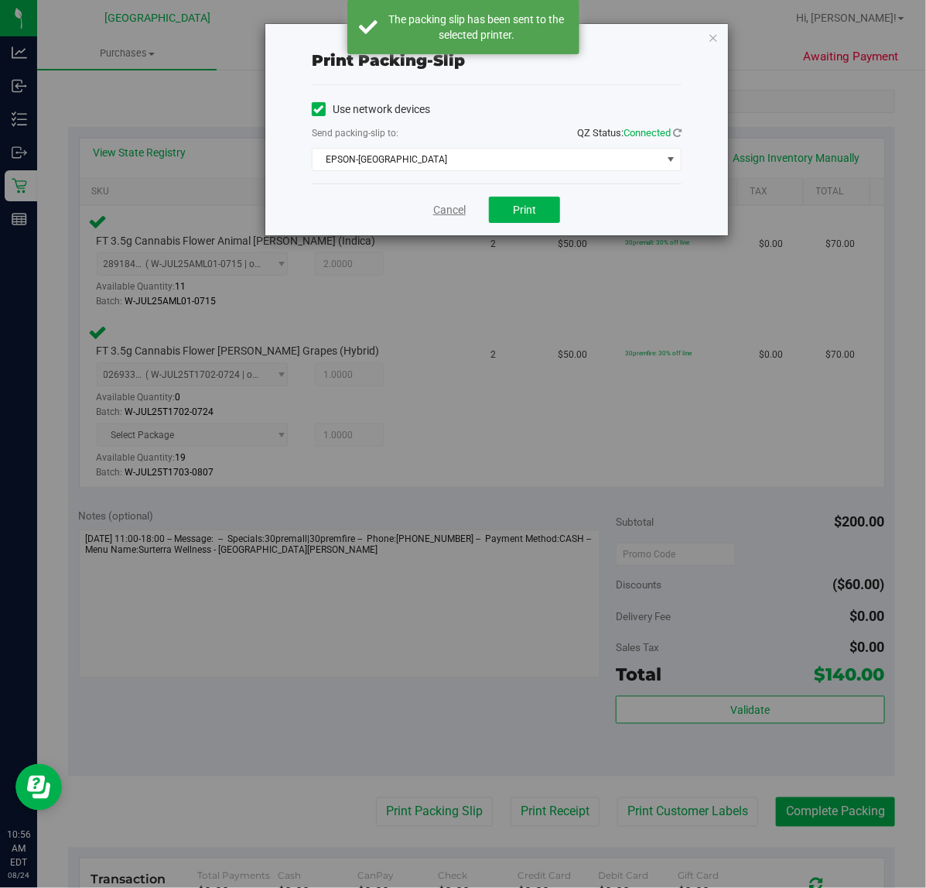
click at [447, 211] on link "Cancel" at bounding box center [449, 210] width 33 height 16
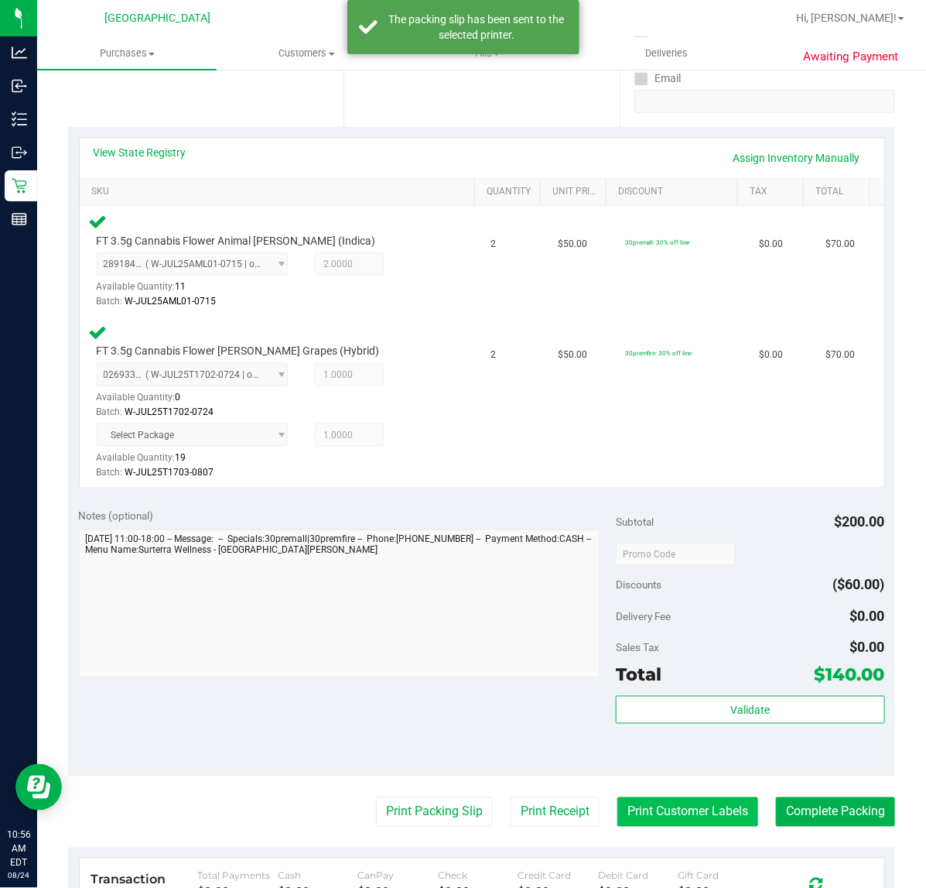
click at [633, 807] on button "Print Customer Labels" at bounding box center [688, 811] width 141 height 29
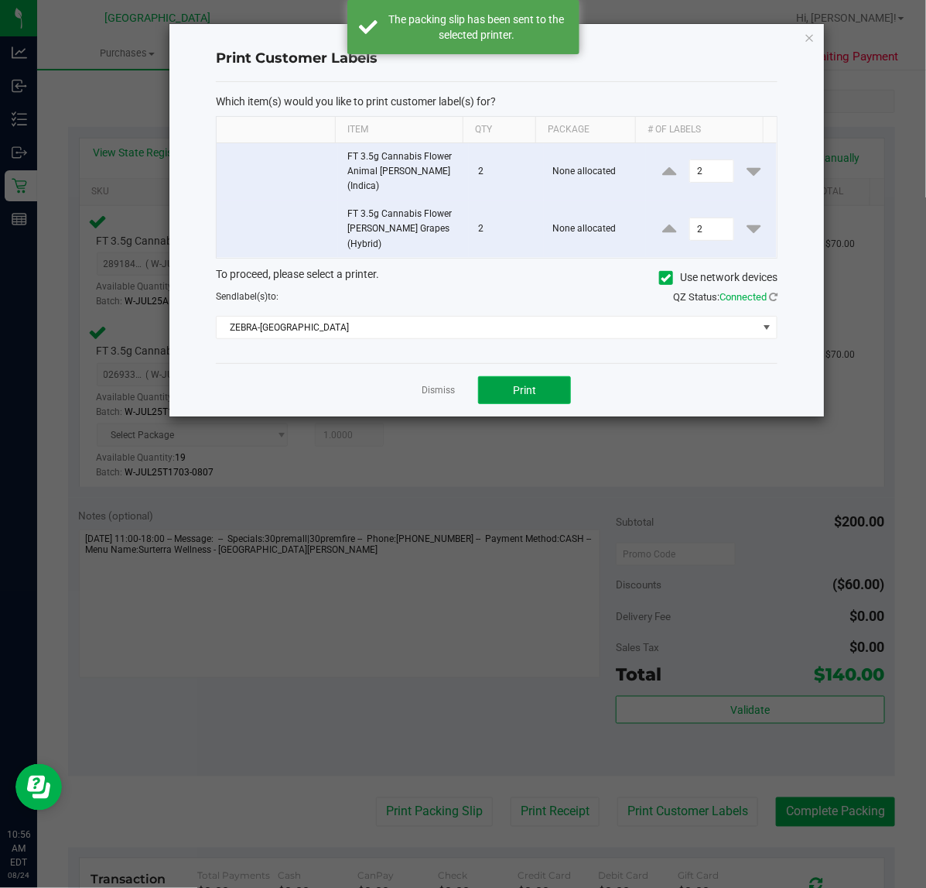
click at [505, 376] on button "Print" at bounding box center [524, 390] width 93 height 28
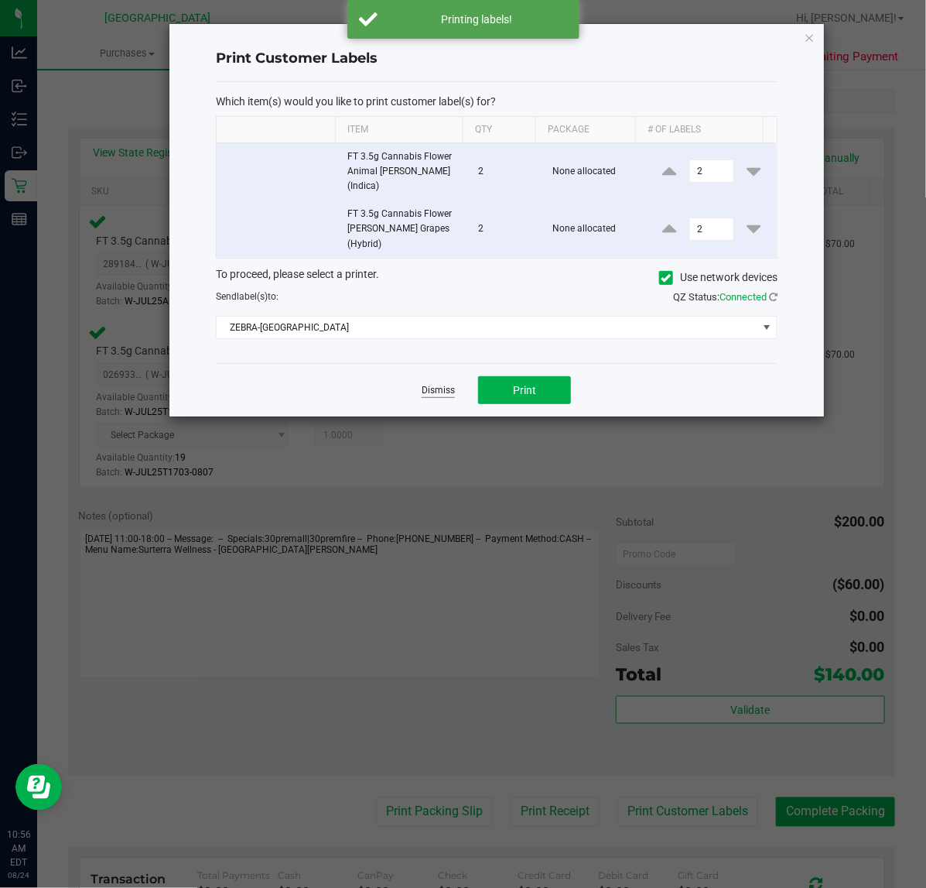
click at [426, 384] on link "Dismiss" at bounding box center [438, 390] width 33 height 13
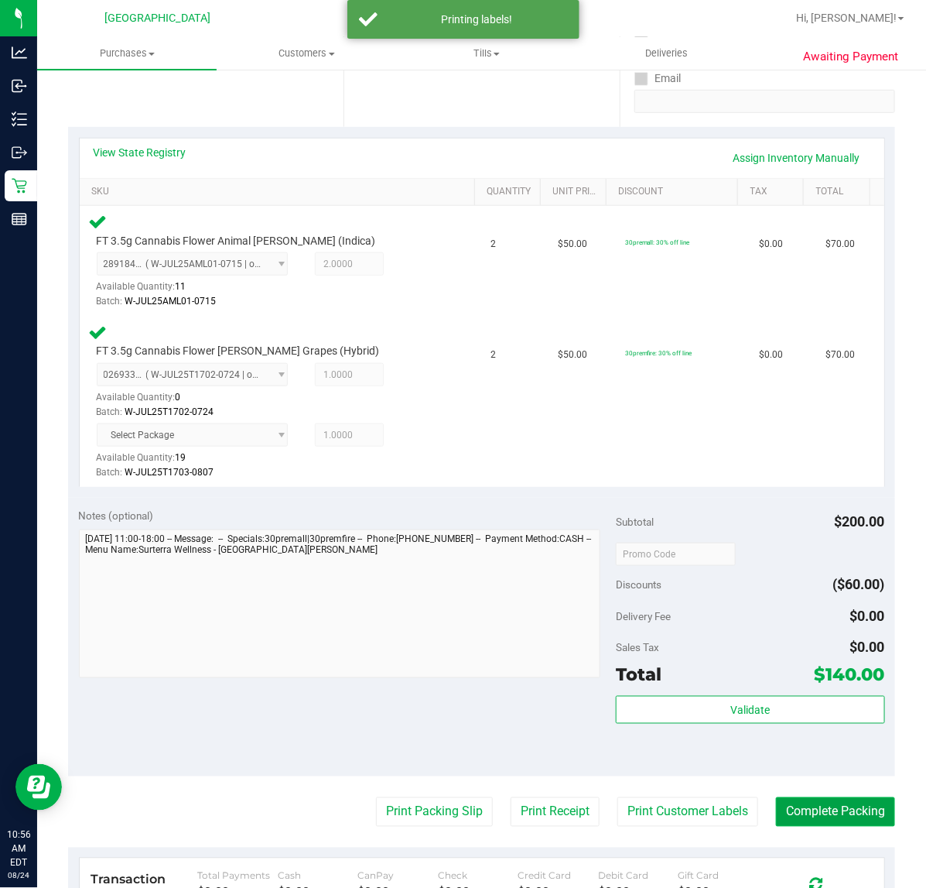
click at [842, 813] on button "Complete Packing" at bounding box center [835, 811] width 119 height 29
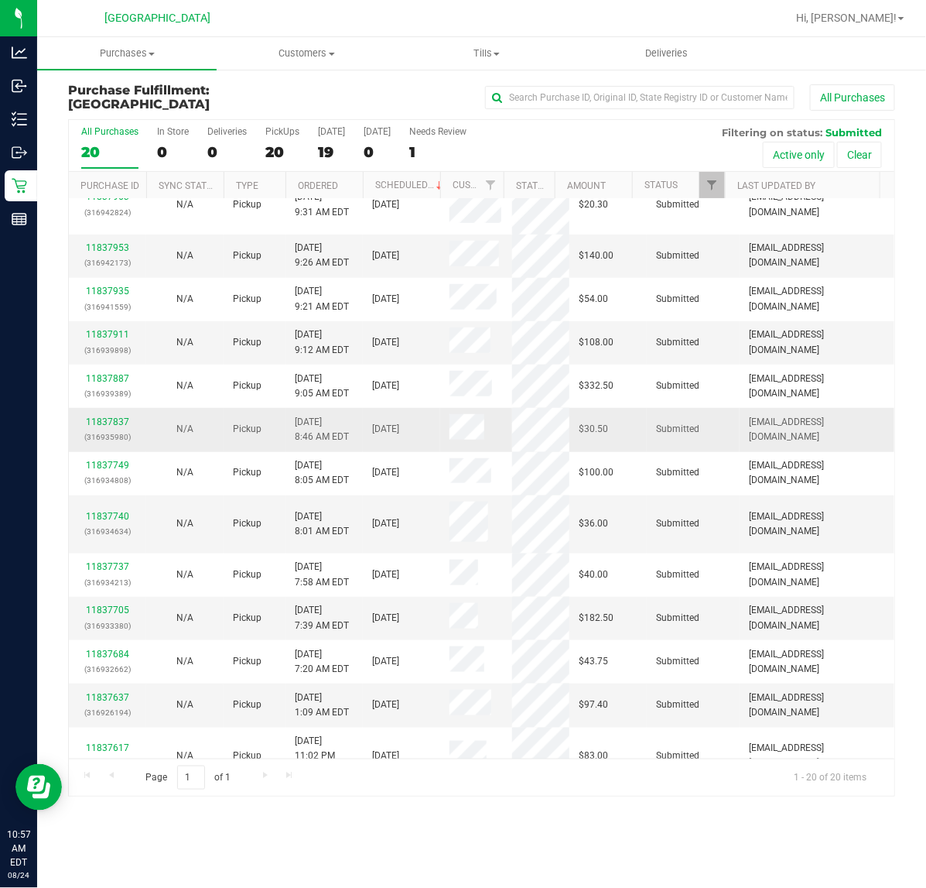
scroll to position [330, 0]
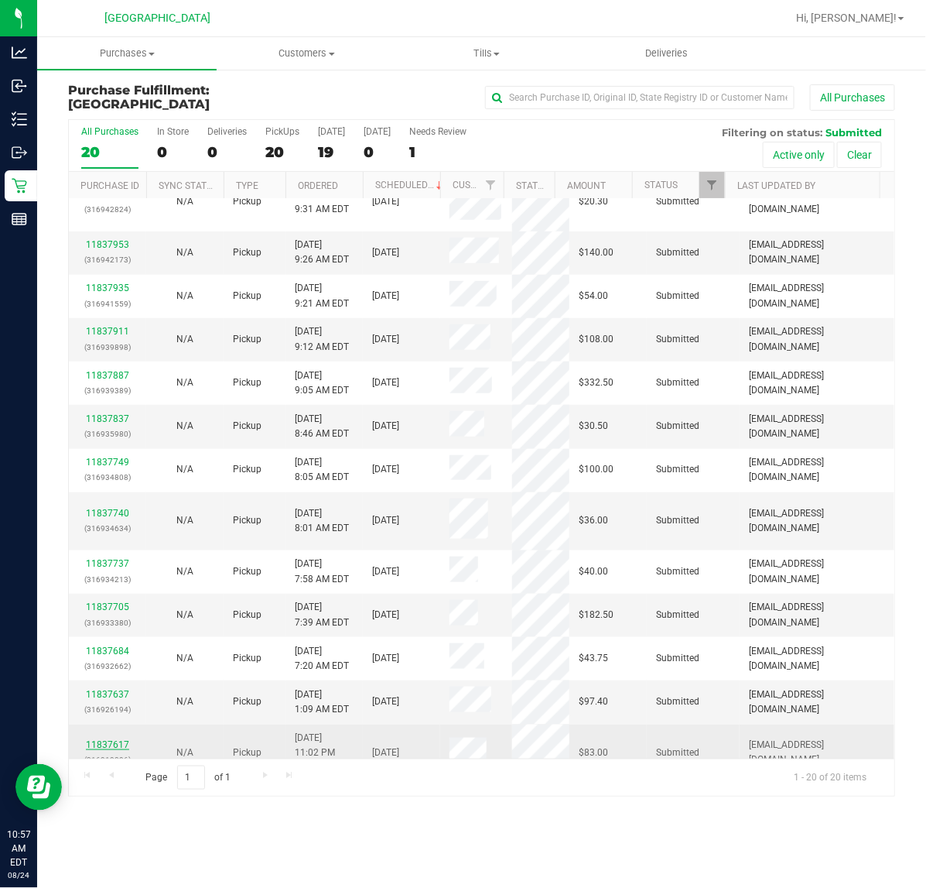
click at [106, 739] on link "11837617" at bounding box center [107, 744] width 43 height 11
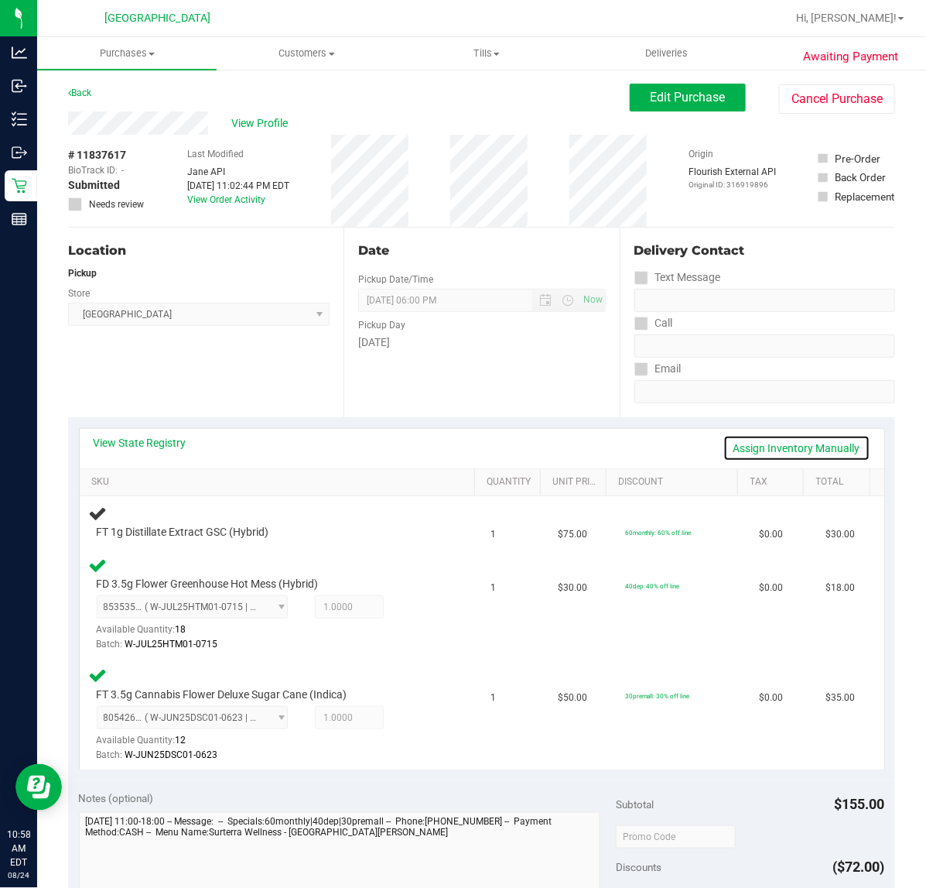
click at [797, 443] on link "Assign Inventory Manually" at bounding box center [797, 448] width 147 height 26
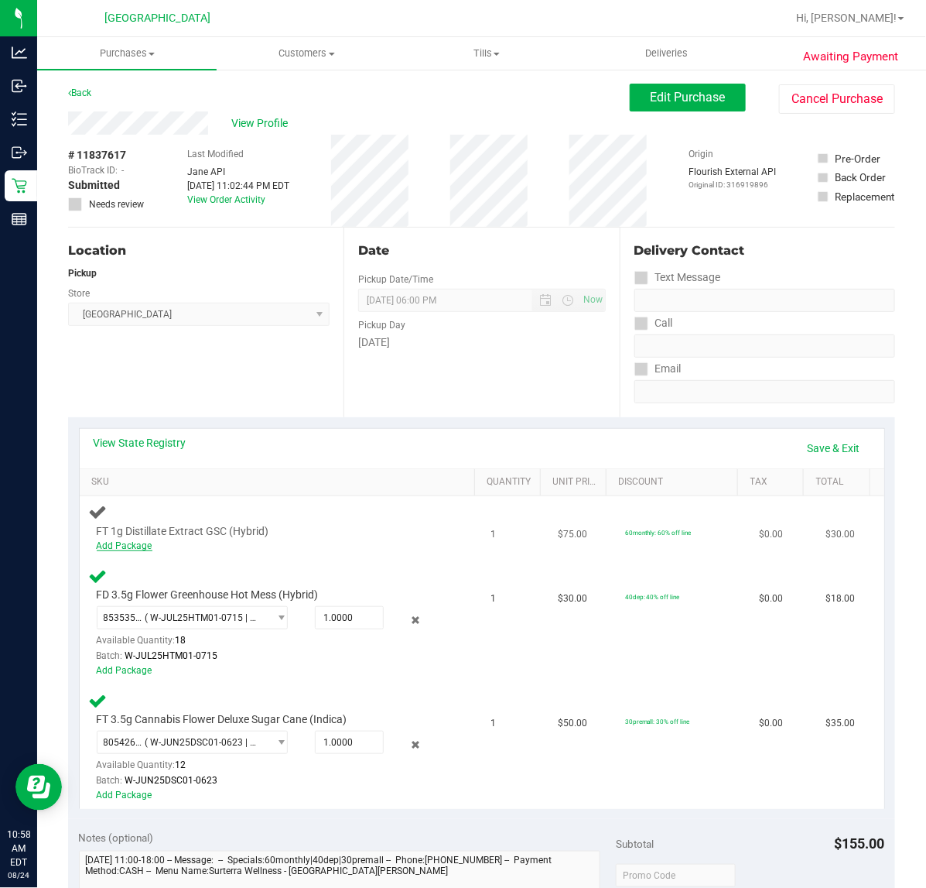
click at [138, 546] on link "Add Package" at bounding box center [125, 545] width 56 height 11
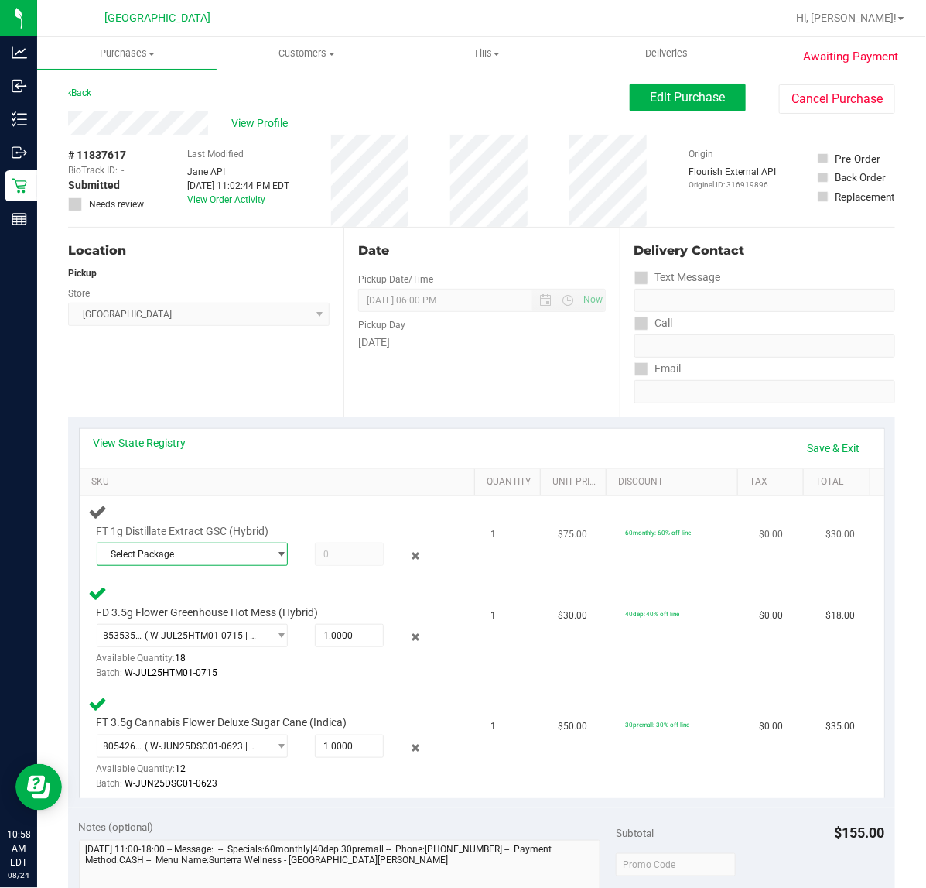
click at [198, 561] on span "Select Package" at bounding box center [183, 554] width 170 height 22
click at [201, 618] on span "( NOV24GSC01-0116 | orig: FLSRWGM-20250122-2220 )" at bounding box center [313, 617] width 234 height 11
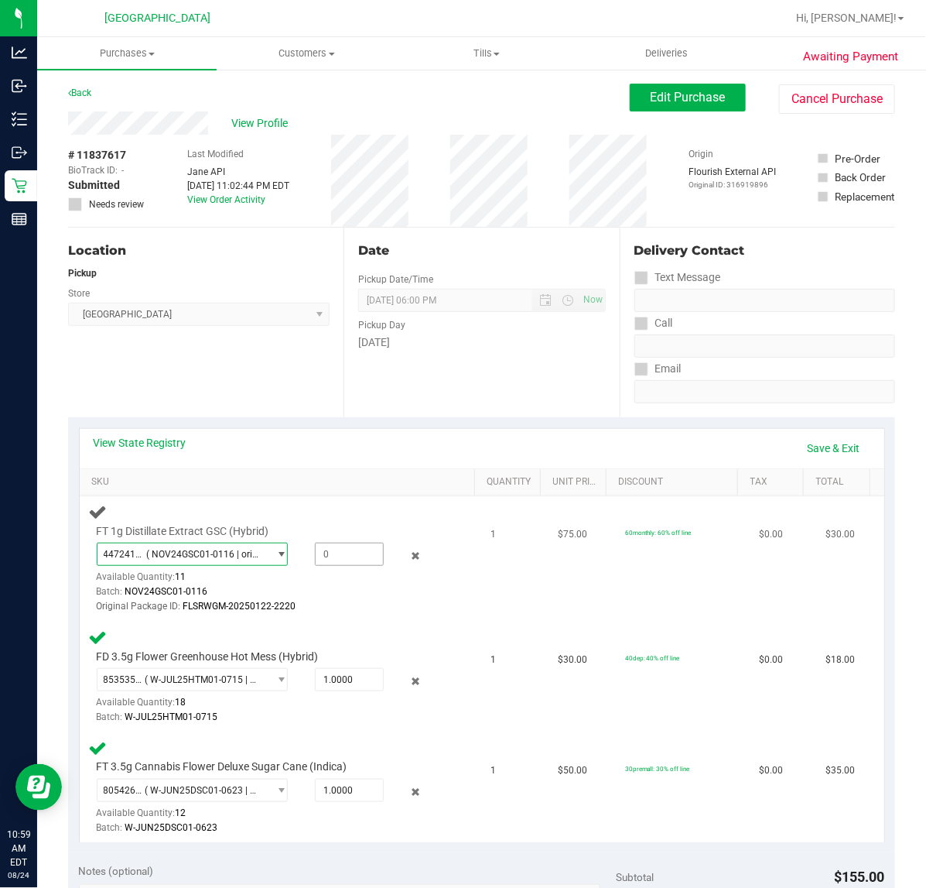
click at [343, 559] on span at bounding box center [349, 553] width 69 height 23
type input "1"
type input "1.0000"
click at [635, 604] on td "60monthly: 60% off line" at bounding box center [683, 558] width 134 height 125
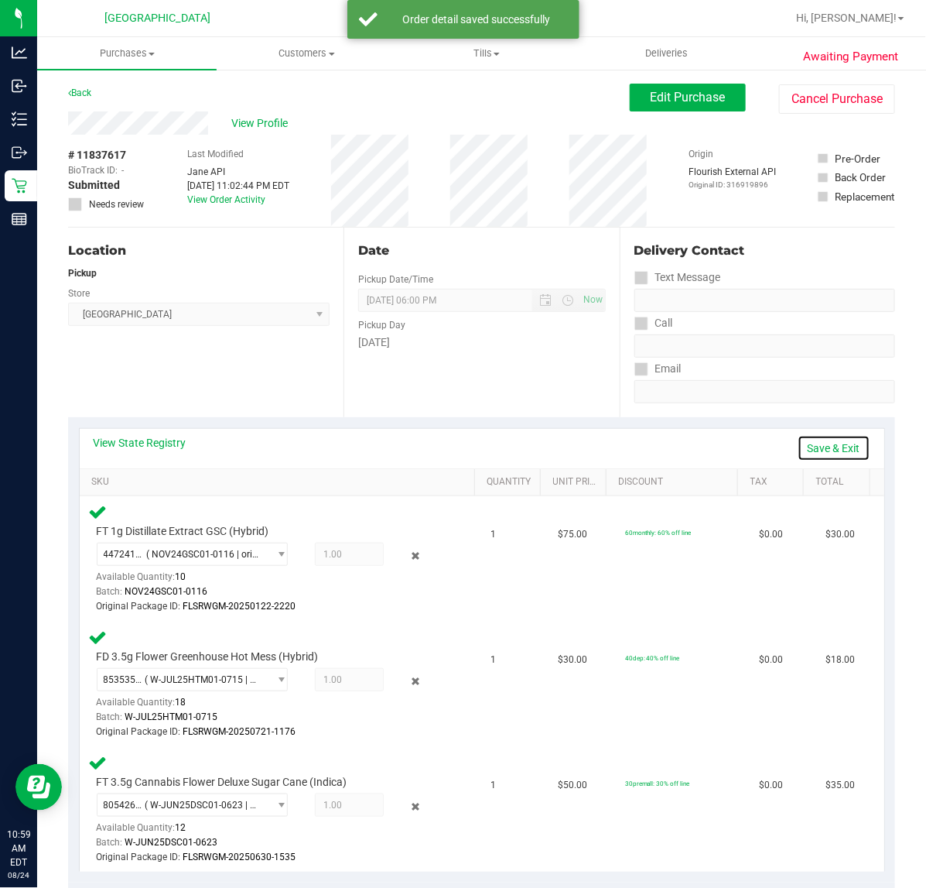
click at [829, 445] on link "Save & Exit" at bounding box center [834, 448] width 73 height 26
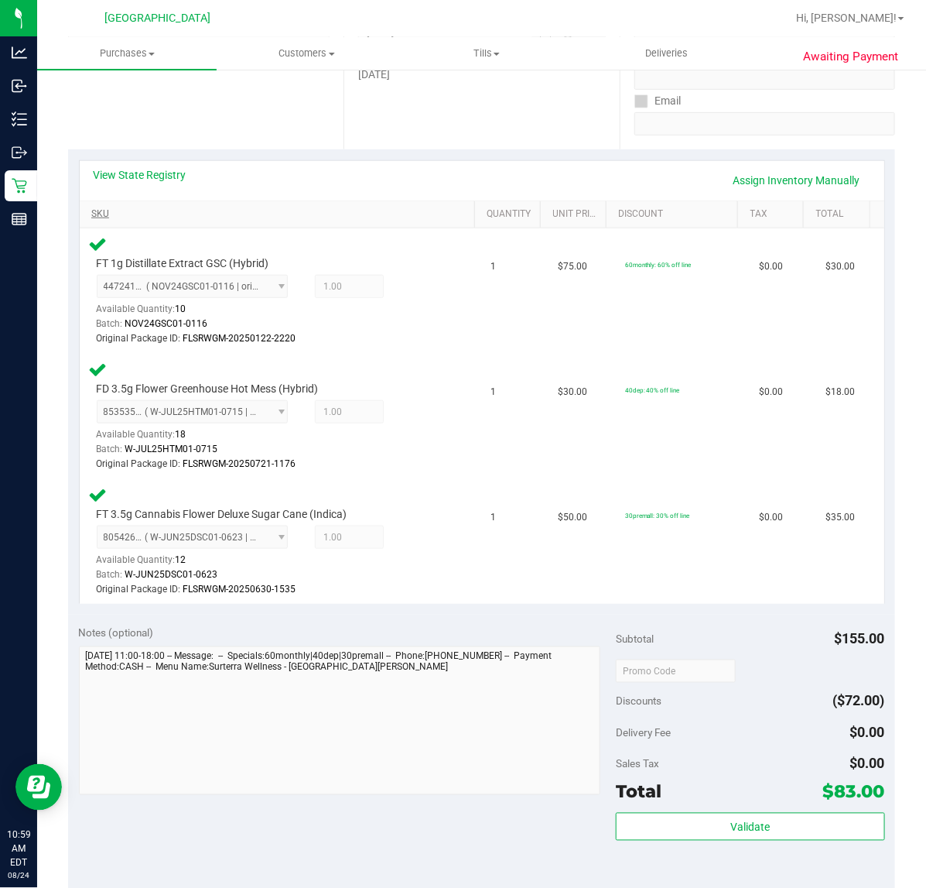
scroll to position [387, 0]
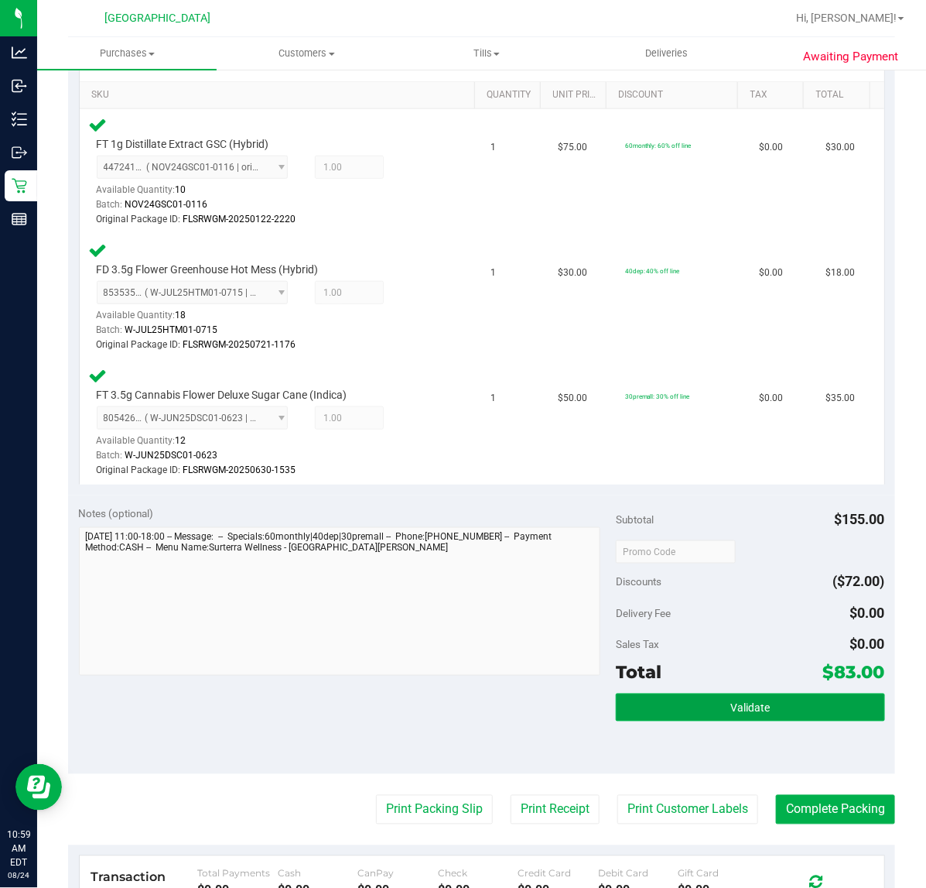
click at [691, 705] on button "Validate" at bounding box center [750, 707] width 269 height 28
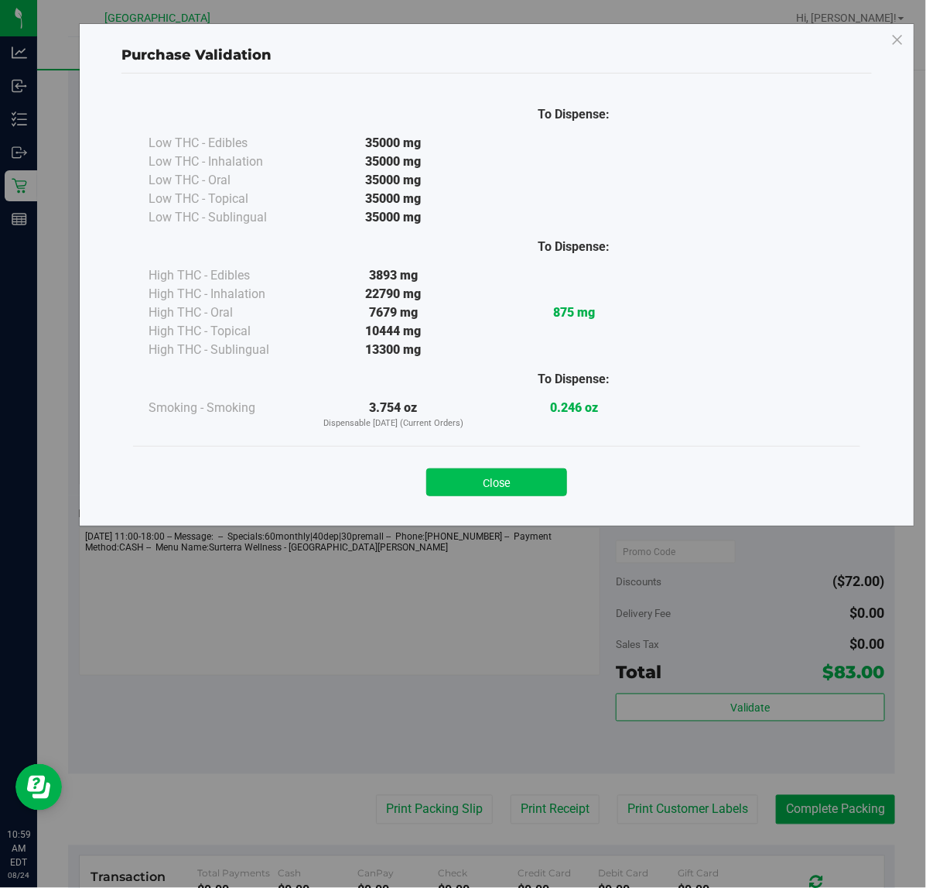
click at [518, 477] on button "Close" at bounding box center [496, 482] width 141 height 28
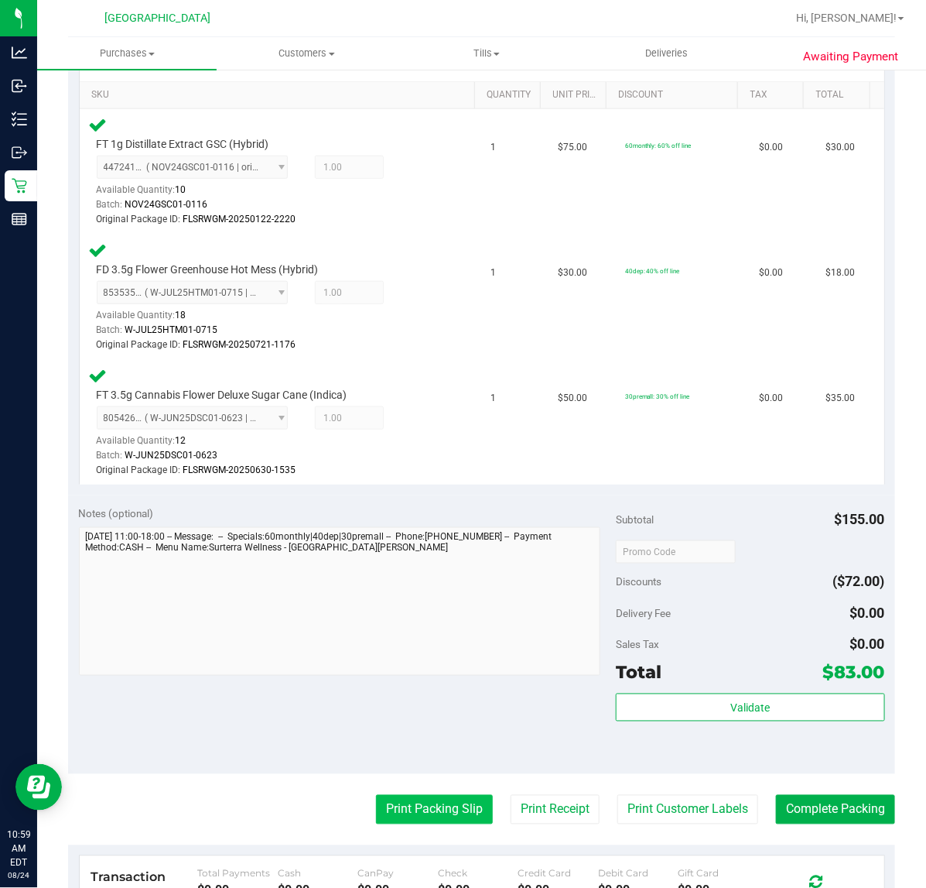
click at [449, 801] on button "Print Packing Slip" at bounding box center [434, 809] width 117 height 29
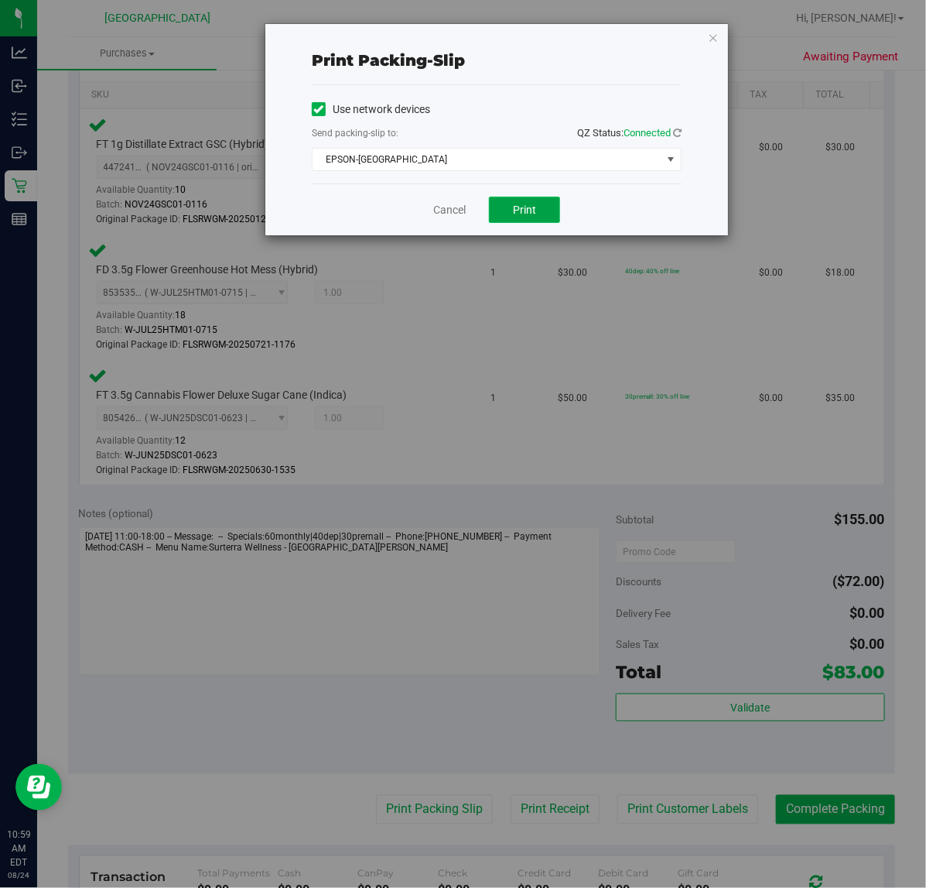
click at [531, 211] on span "Print" at bounding box center [524, 210] width 23 height 12
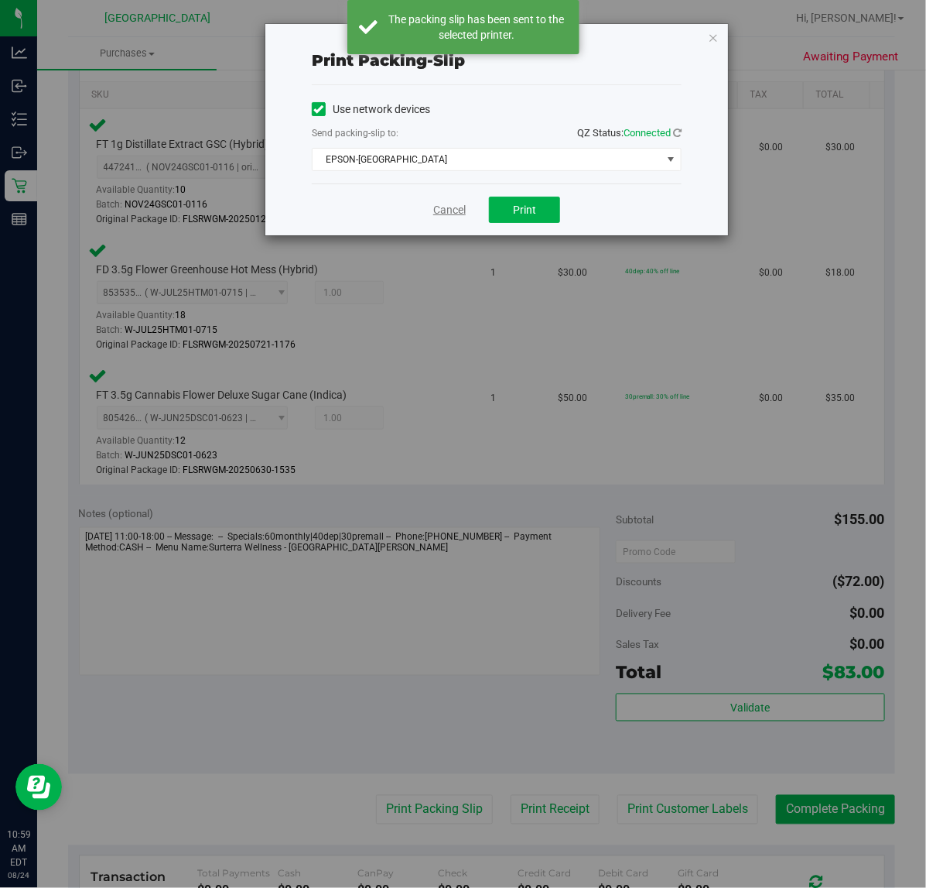
click at [446, 218] on link "Cancel" at bounding box center [449, 210] width 33 height 16
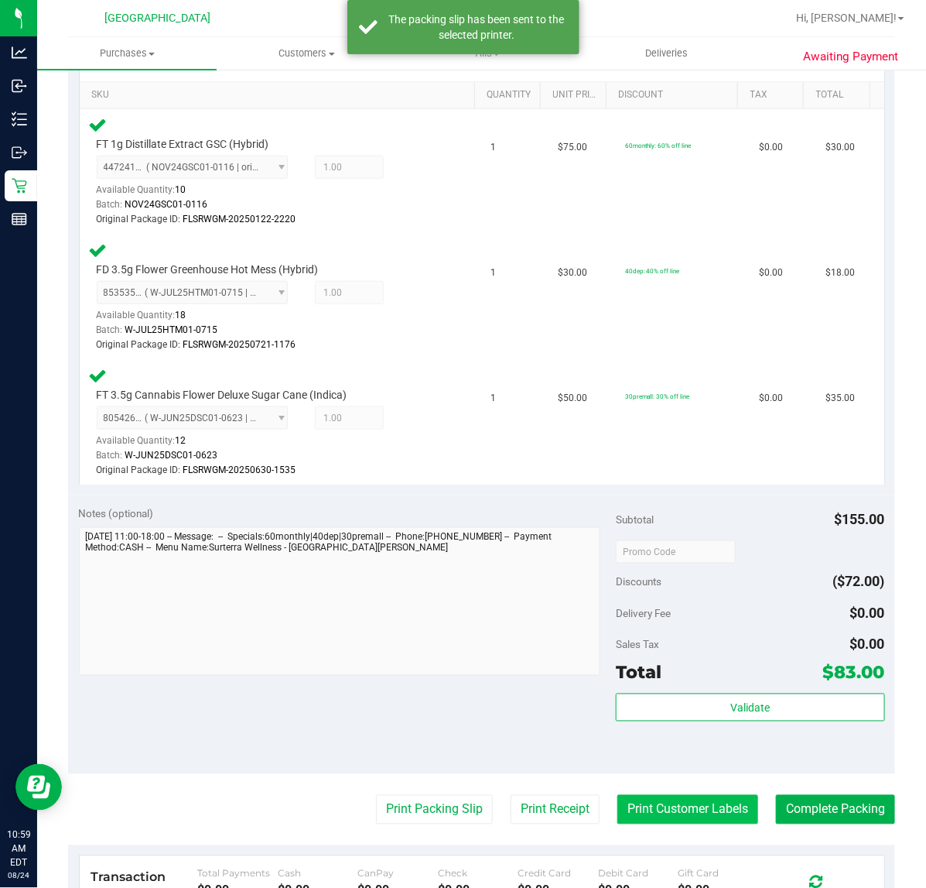
click at [650, 810] on button "Print Customer Labels" at bounding box center [688, 809] width 141 height 29
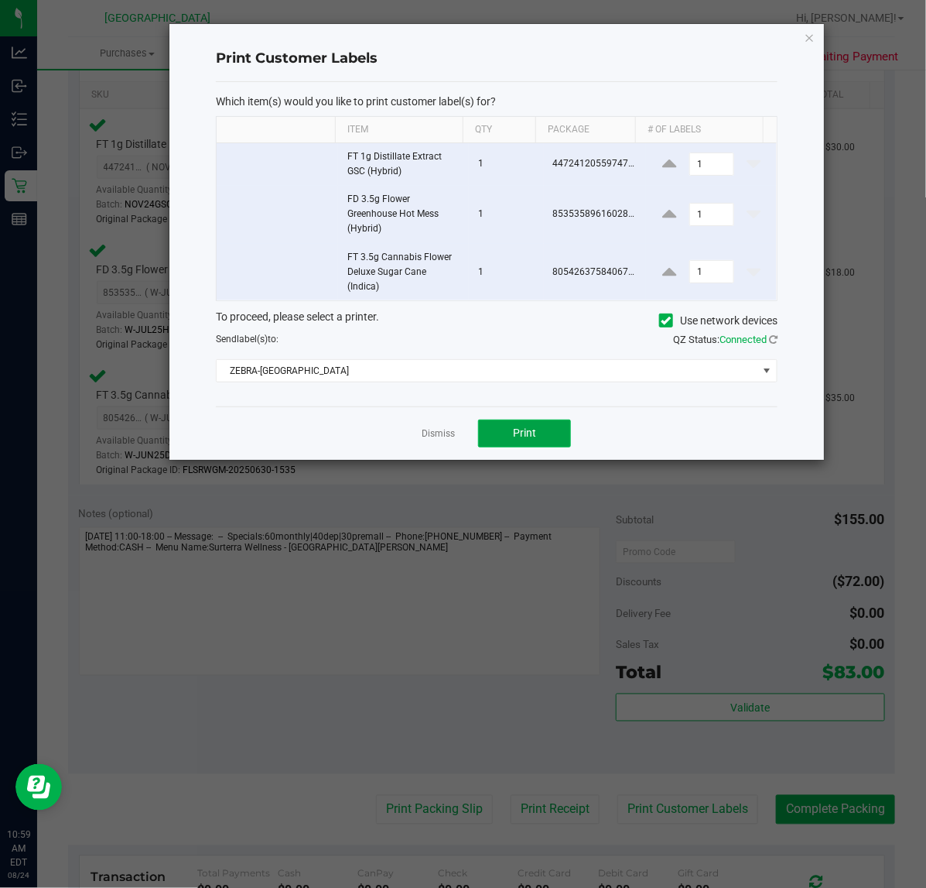
click at [526, 442] on button "Print" at bounding box center [524, 433] width 93 height 28
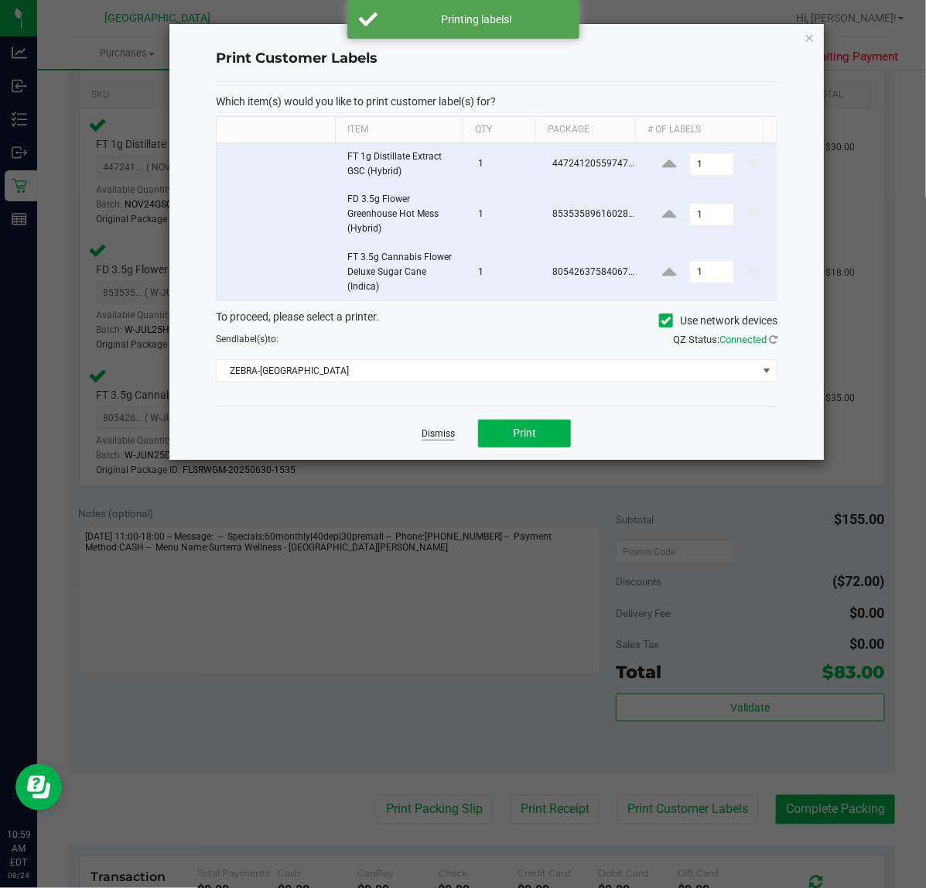
click at [436, 433] on link "Dismiss" at bounding box center [438, 433] width 33 height 13
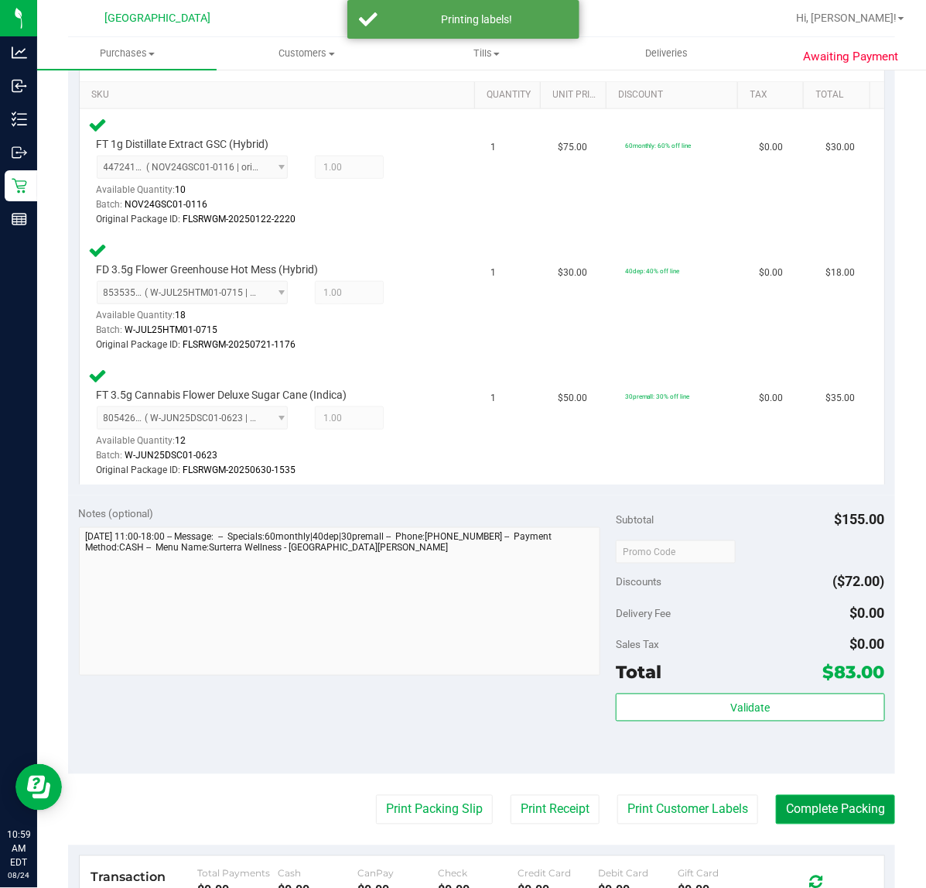
click at [848, 802] on button "Complete Packing" at bounding box center [835, 809] width 119 height 29
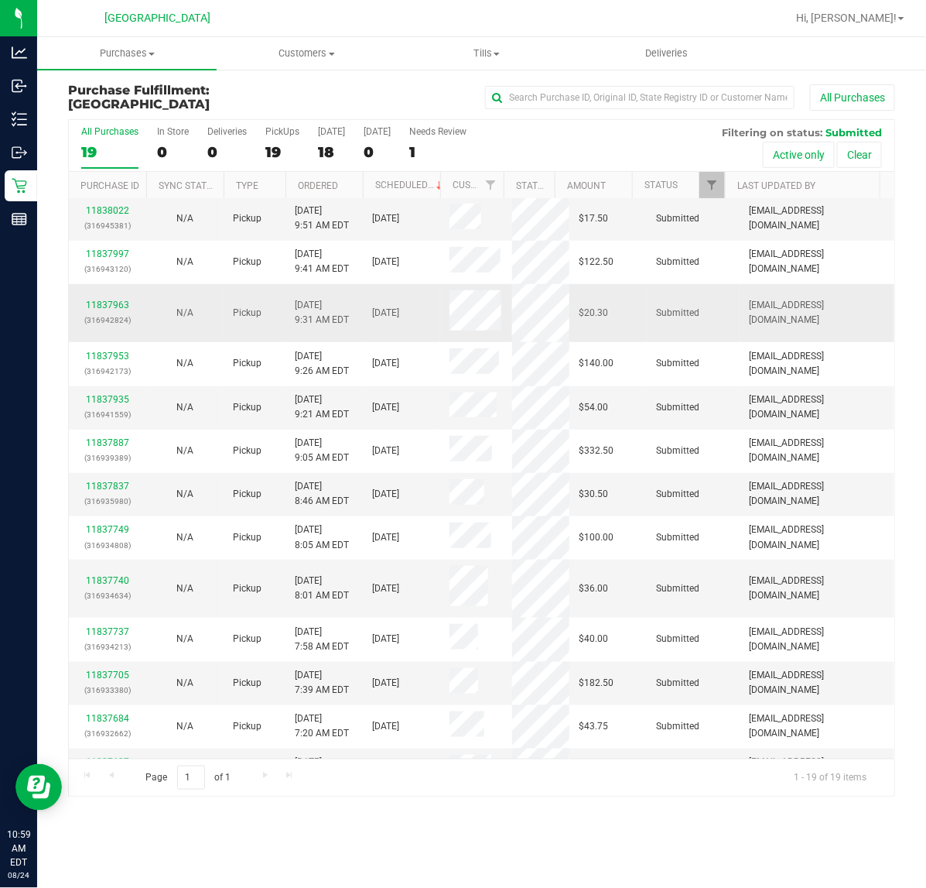
scroll to position [287, 0]
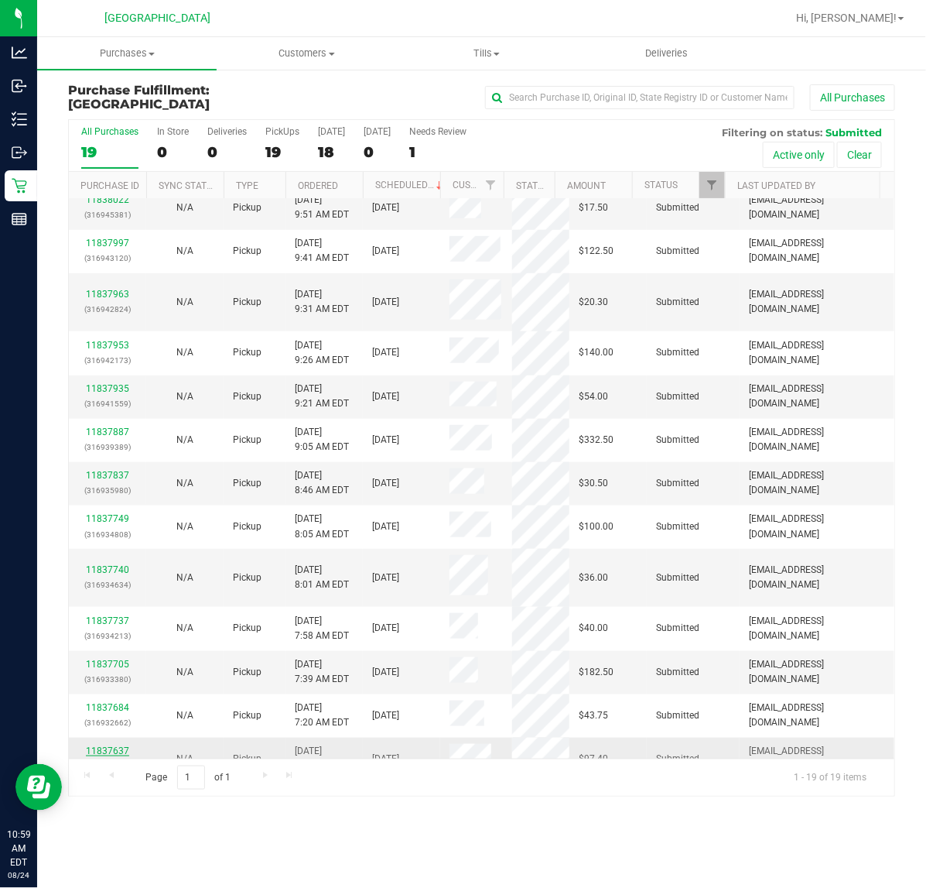
click at [101, 745] on link "11837637" at bounding box center [107, 750] width 43 height 11
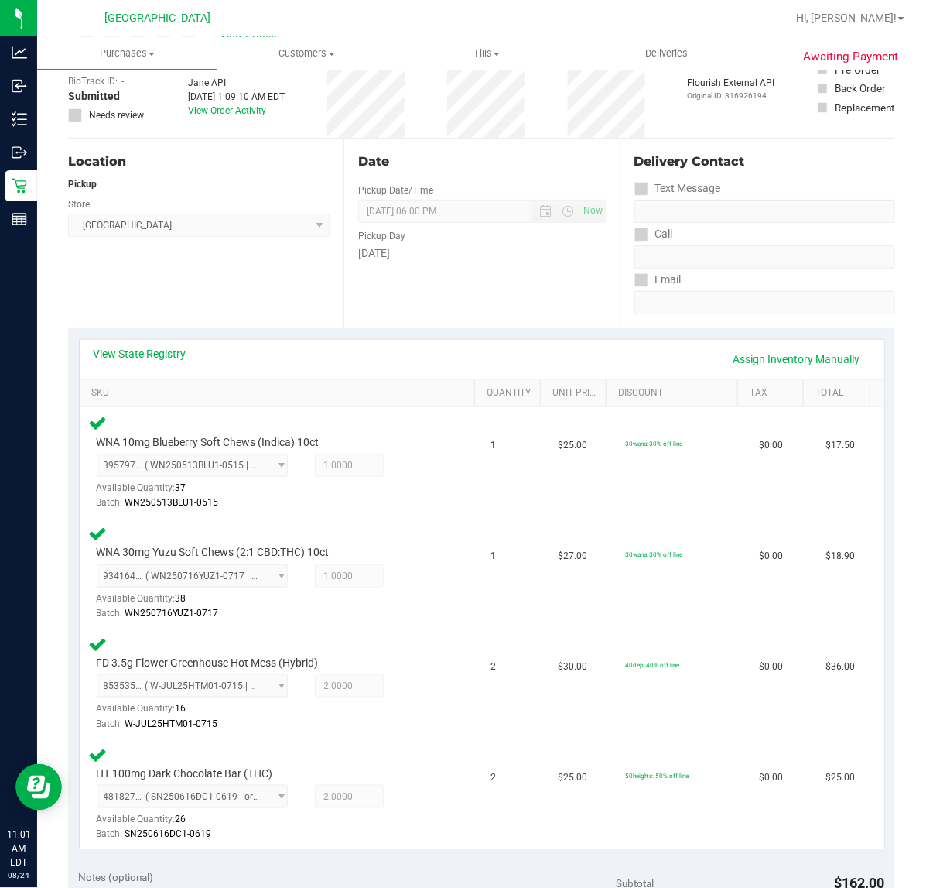
scroll to position [484, 0]
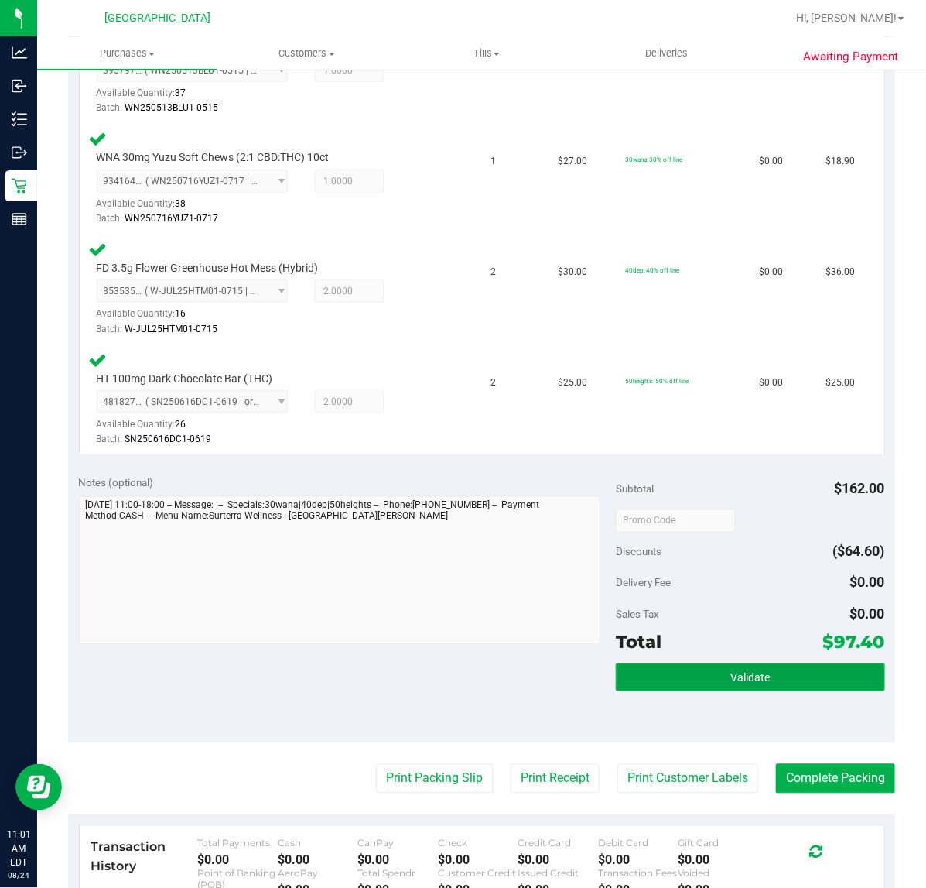
click at [648, 663] on button "Validate" at bounding box center [750, 677] width 269 height 28
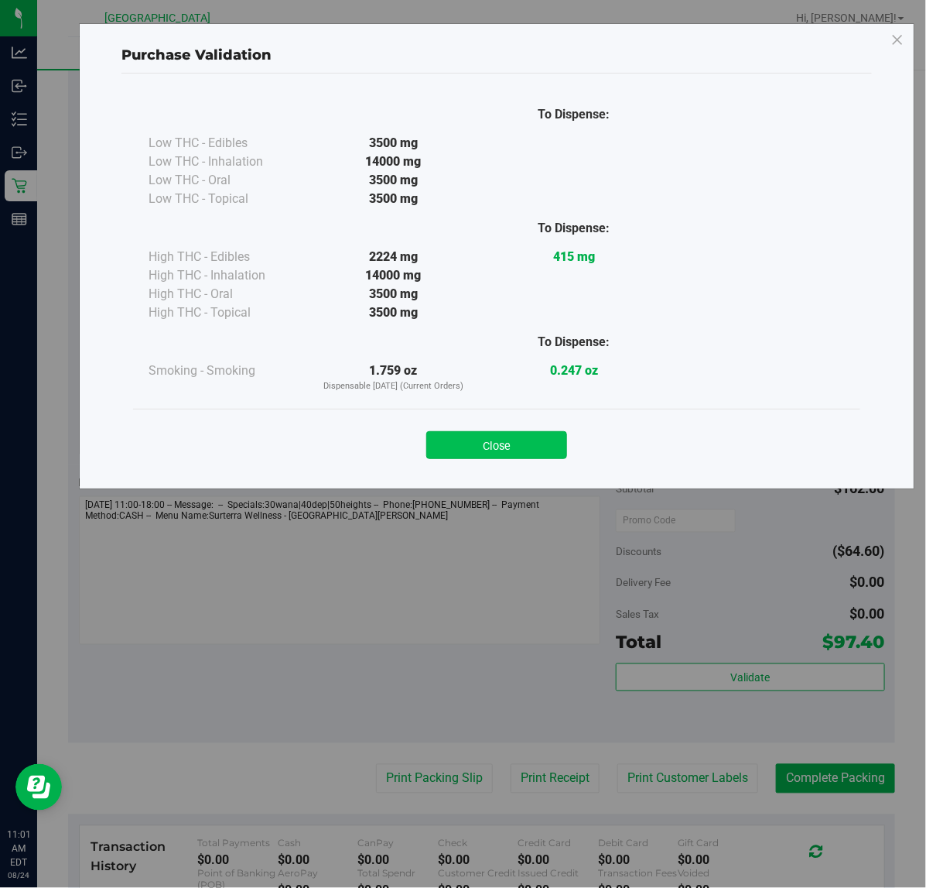
click at [491, 450] on button "Close" at bounding box center [496, 445] width 141 height 28
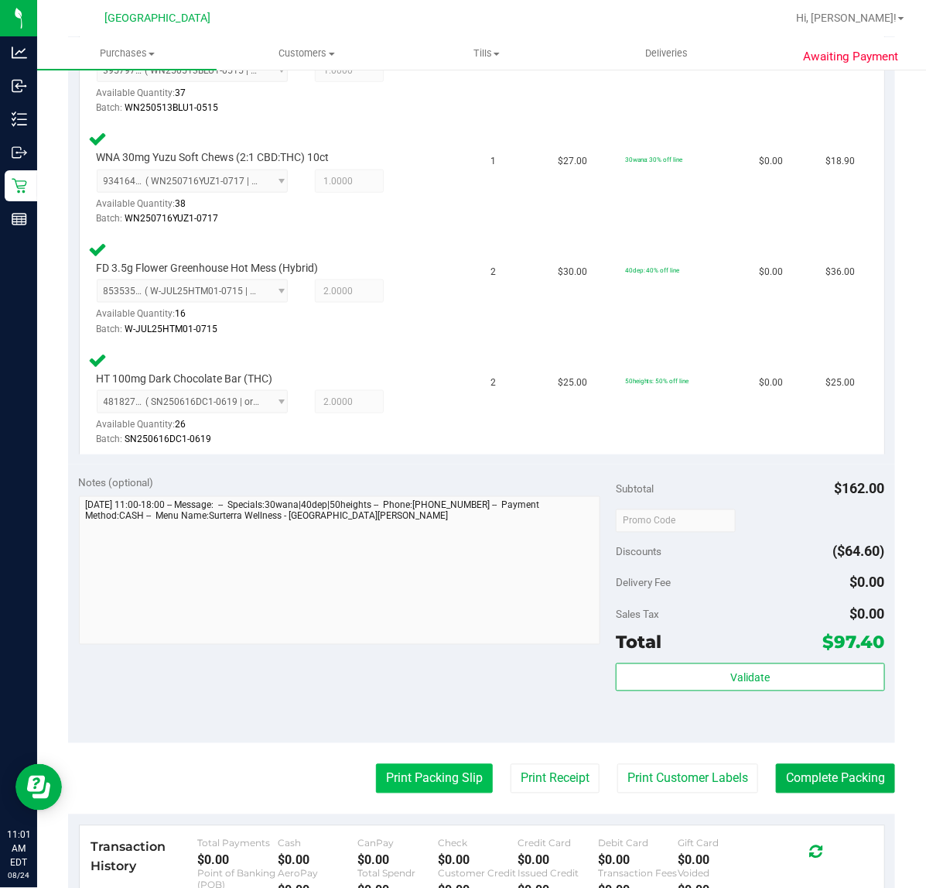
click at [454, 779] on button "Print Packing Slip" at bounding box center [434, 778] width 117 height 29
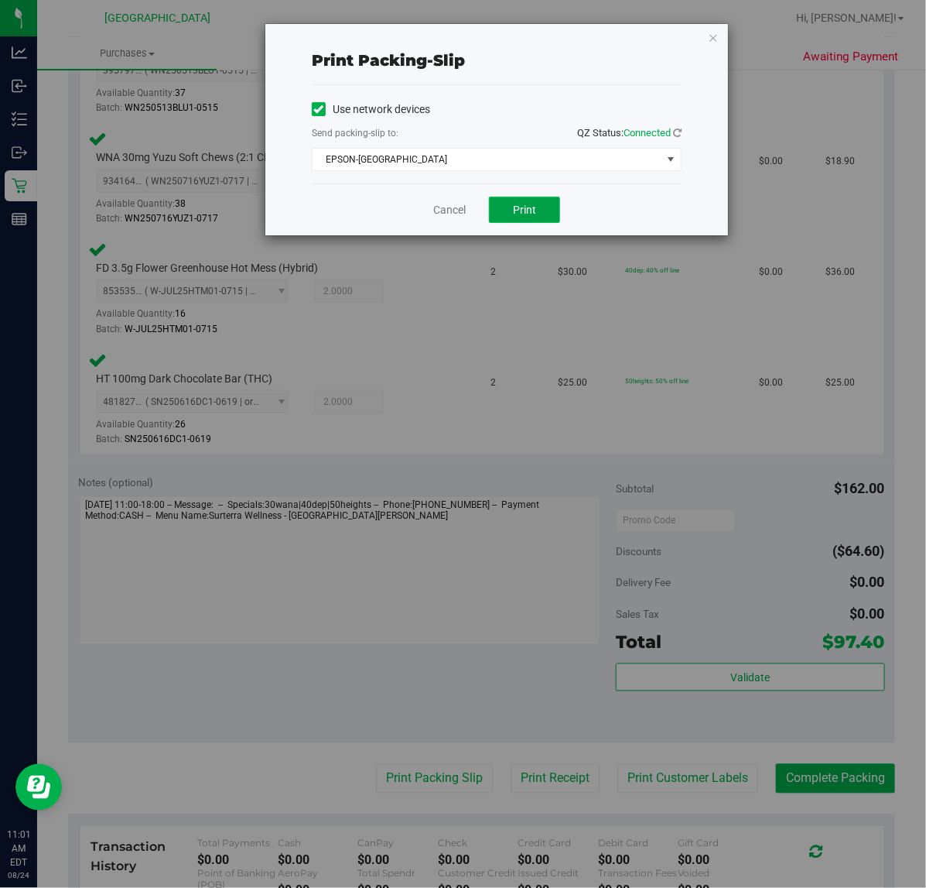
click at [512, 217] on button "Print" at bounding box center [524, 210] width 71 height 26
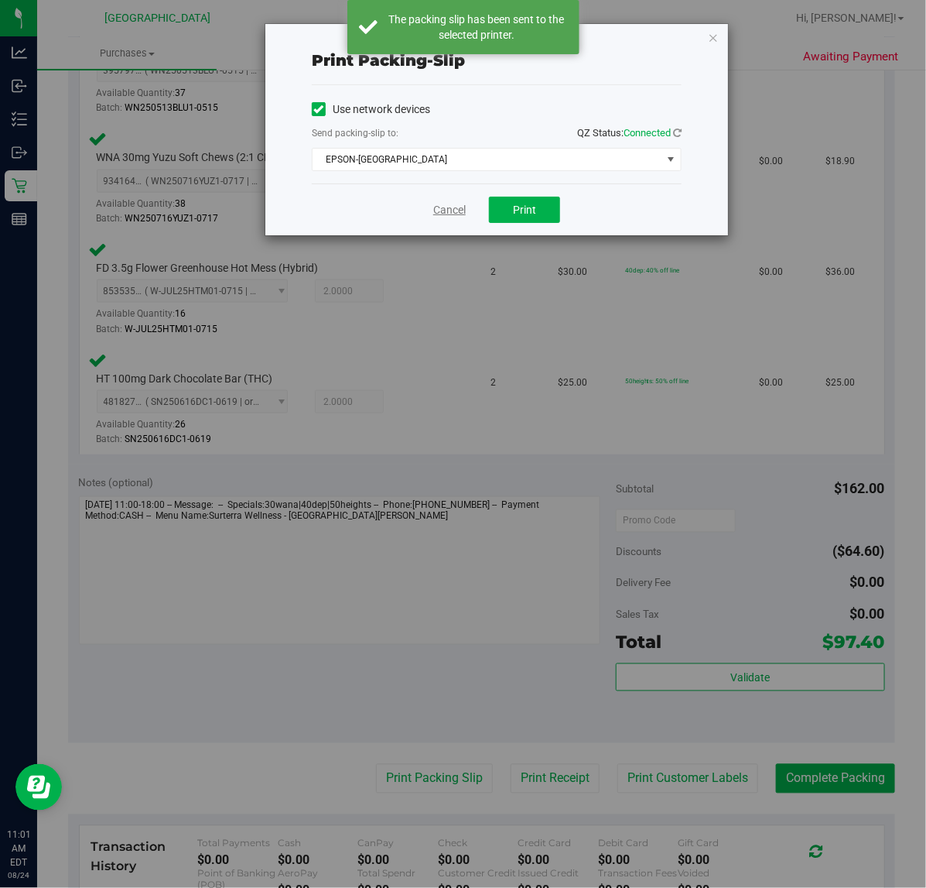
click at [435, 217] on link "Cancel" at bounding box center [449, 210] width 33 height 16
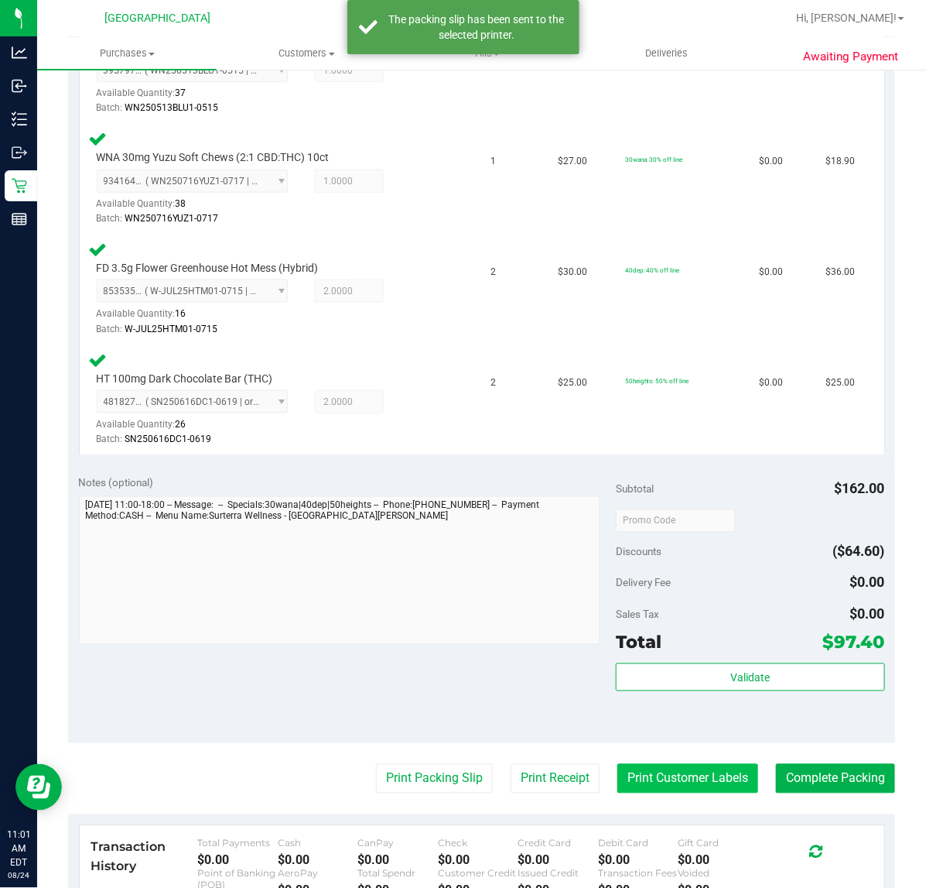
click at [637, 772] on button "Print Customer Labels" at bounding box center [688, 778] width 141 height 29
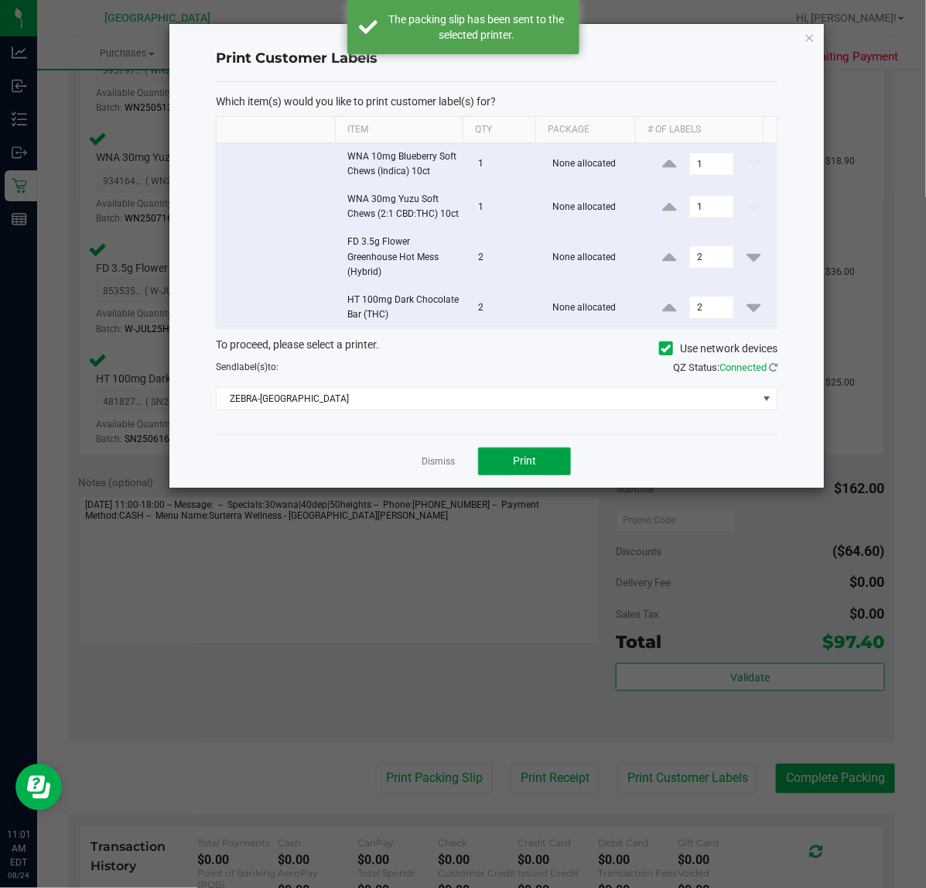
click at [511, 475] on button "Print" at bounding box center [524, 461] width 93 height 28
click at [429, 468] on link "Dismiss" at bounding box center [438, 461] width 33 height 13
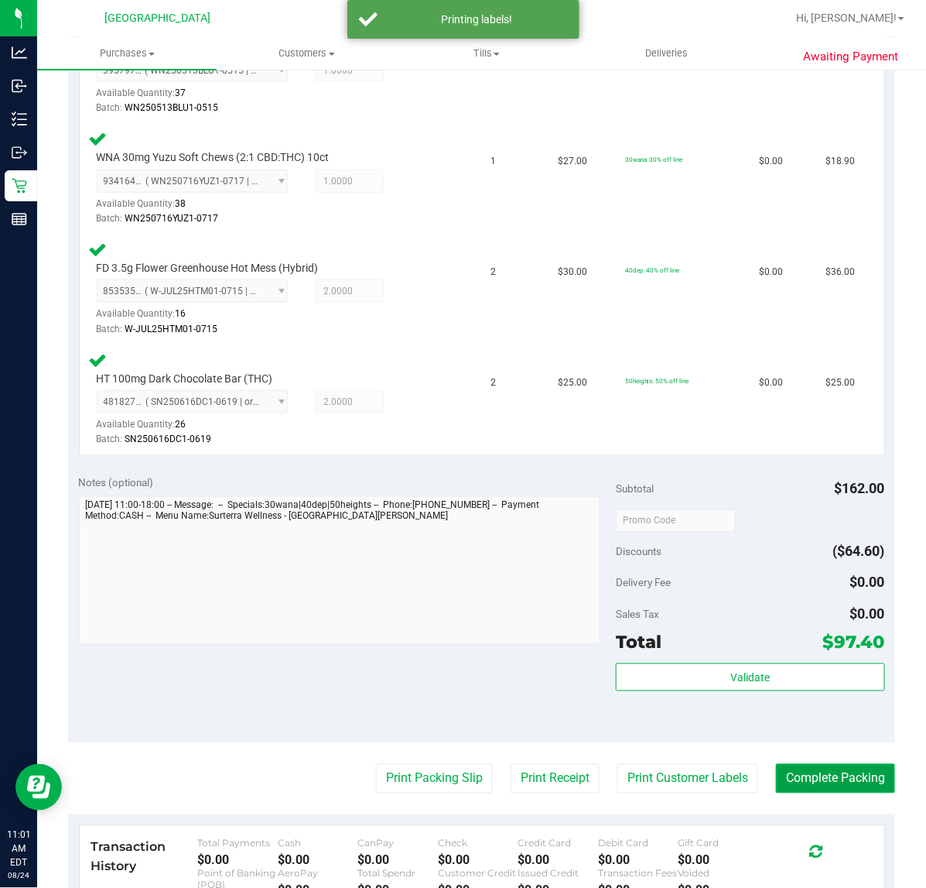
click at [782, 772] on button "Complete Packing" at bounding box center [835, 778] width 119 height 29
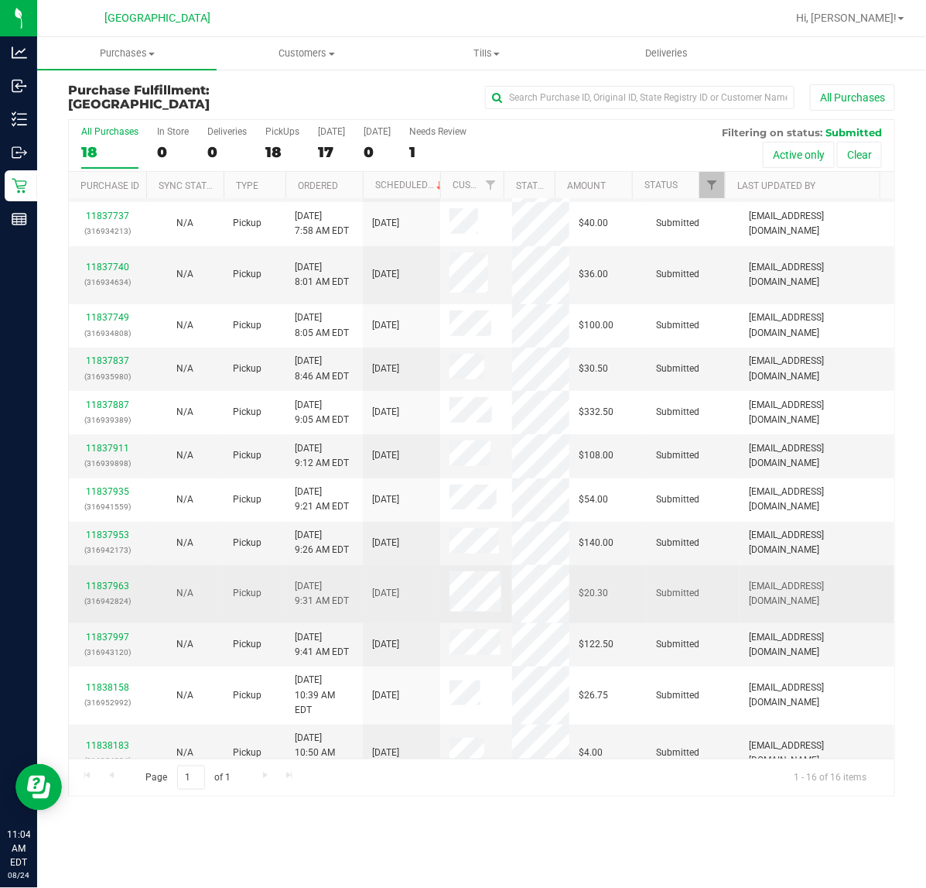
scroll to position [157, 0]
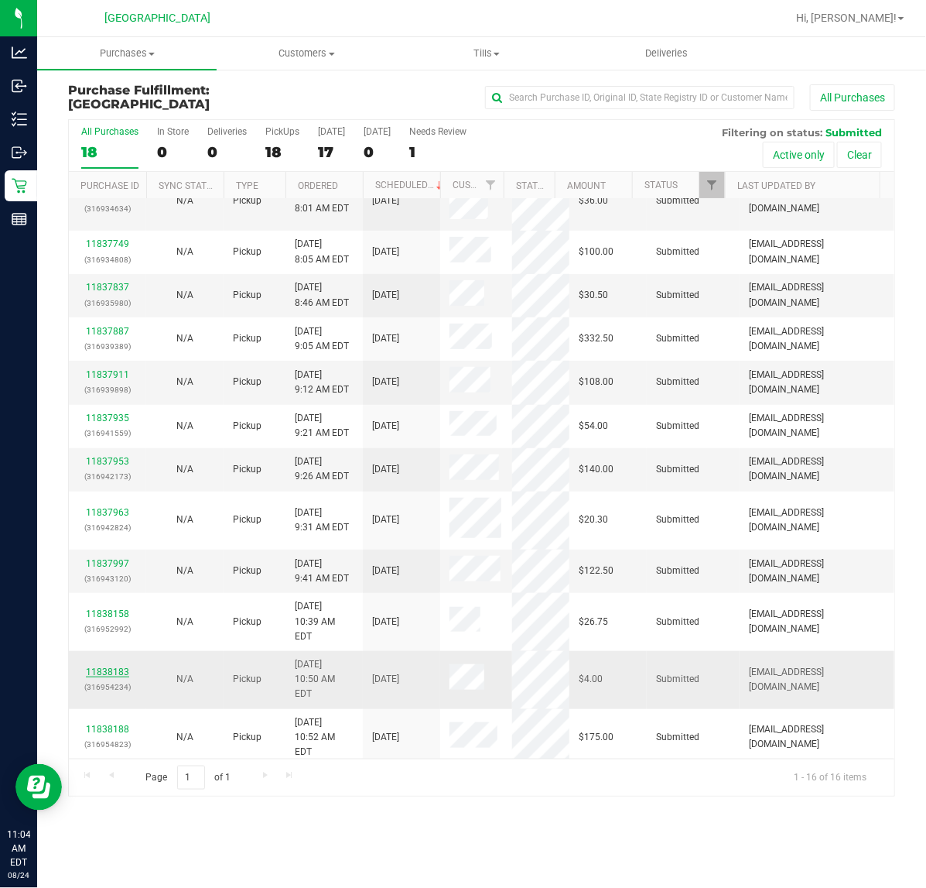
click at [118, 666] on link "11838183" at bounding box center [107, 671] width 43 height 11
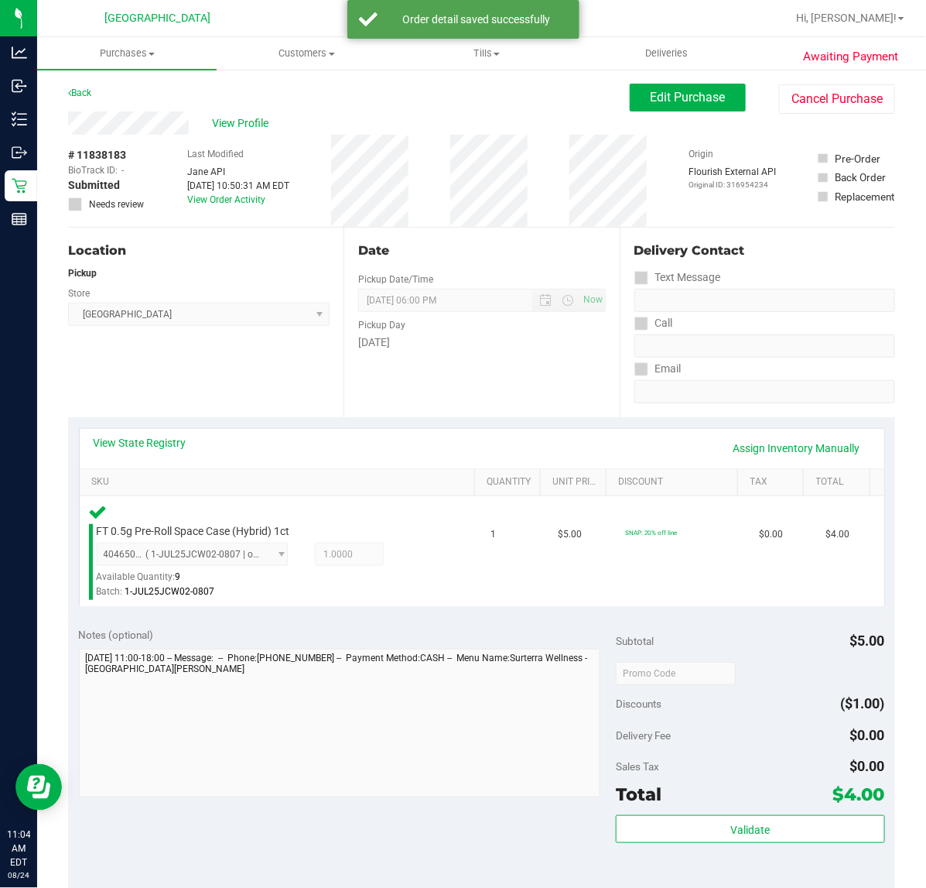
scroll to position [407, 0]
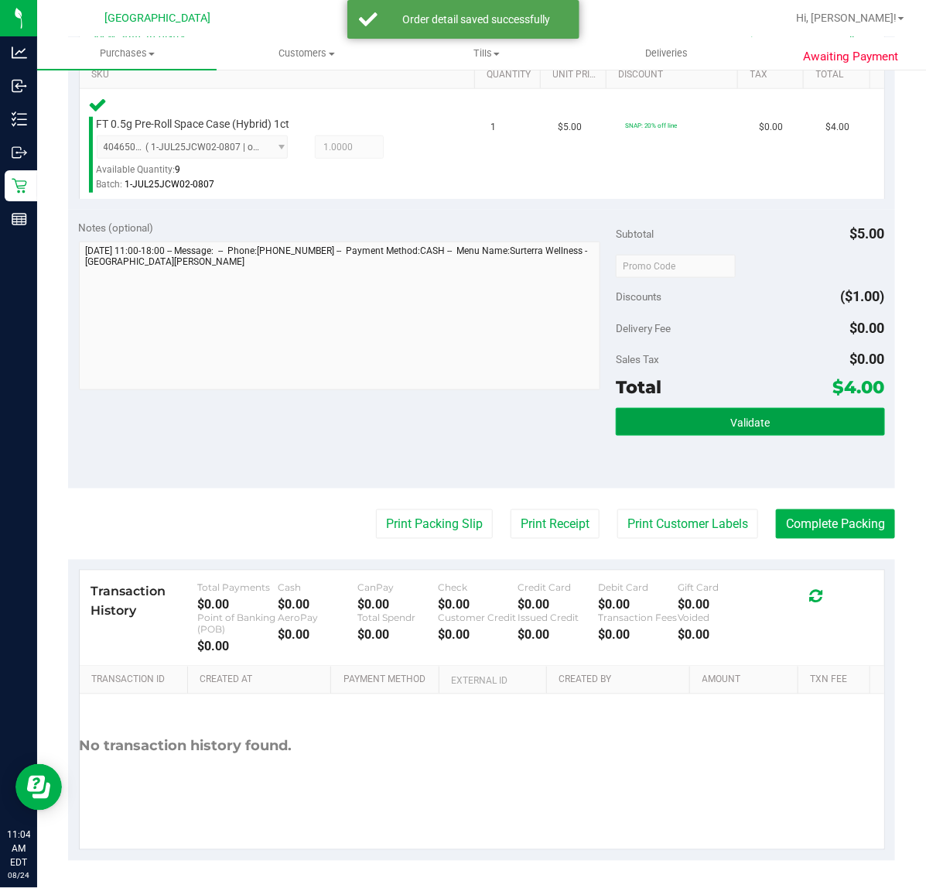
click at [712, 429] on button "Validate" at bounding box center [750, 422] width 269 height 28
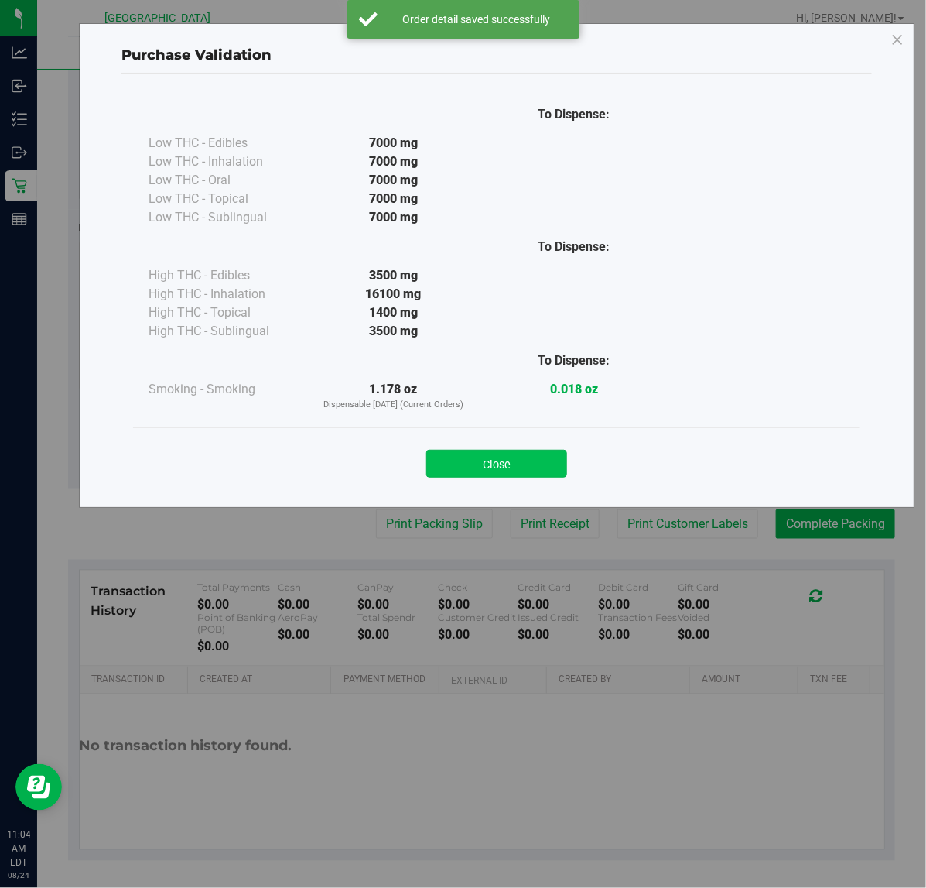
click at [529, 460] on button "Close" at bounding box center [496, 464] width 141 height 28
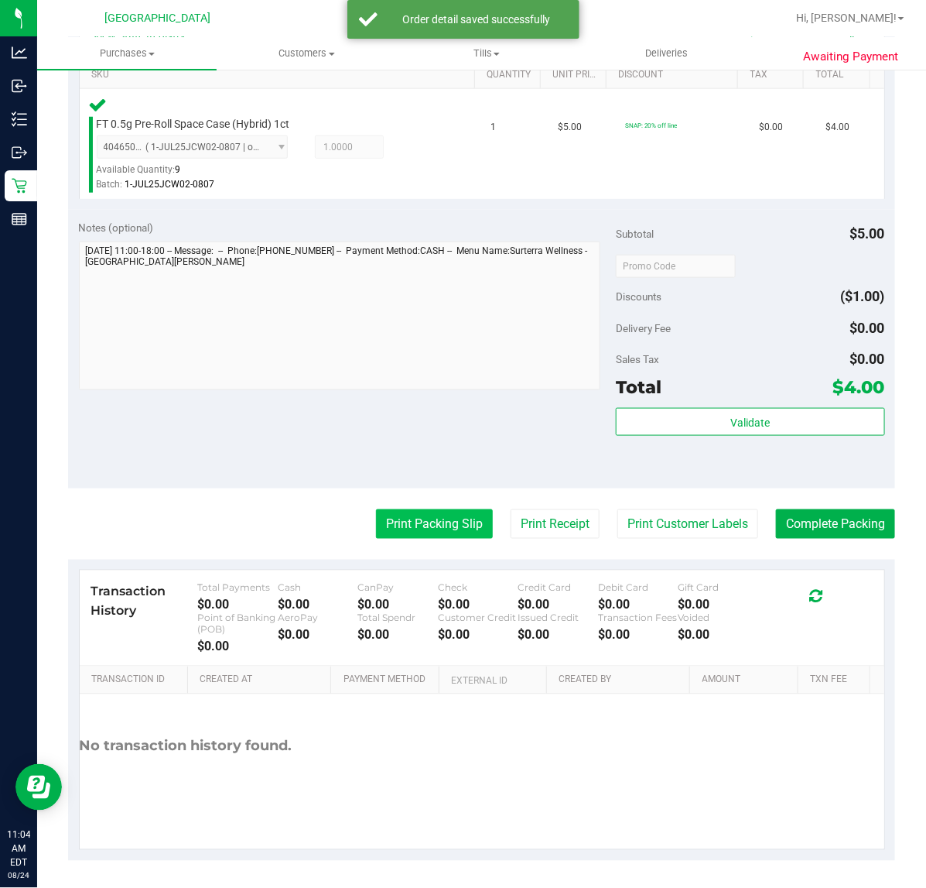
click at [430, 525] on button "Print Packing Slip" at bounding box center [434, 523] width 117 height 29
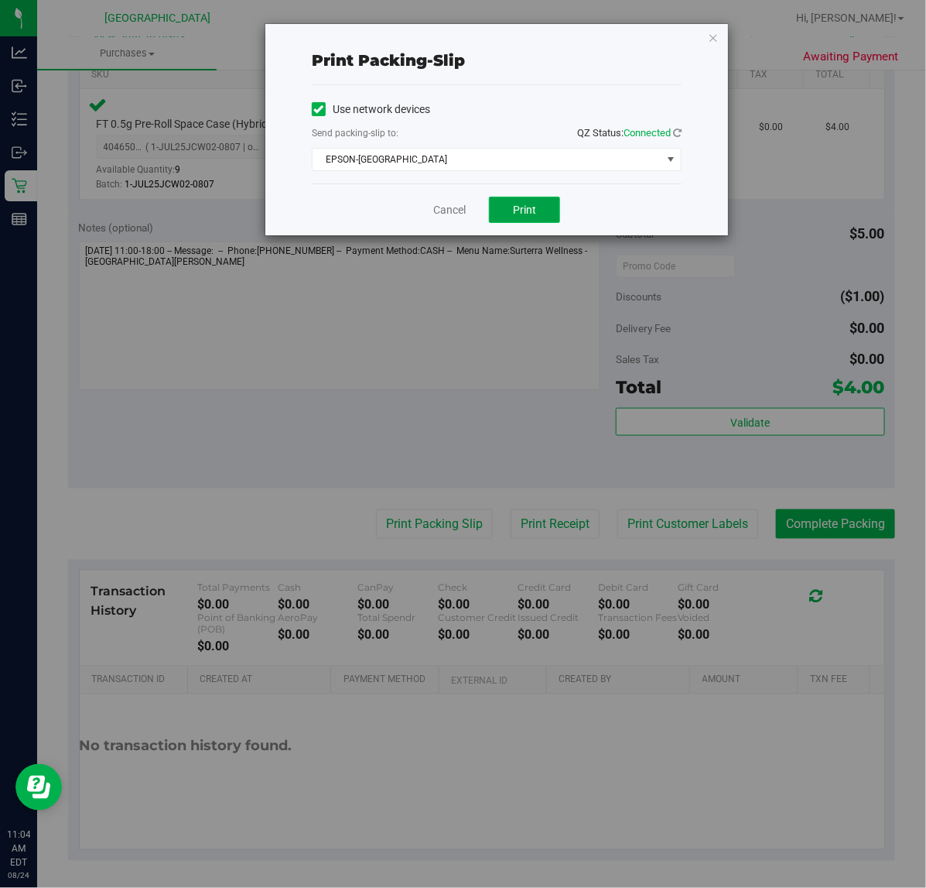
click at [536, 214] on button "Print" at bounding box center [524, 210] width 71 height 26
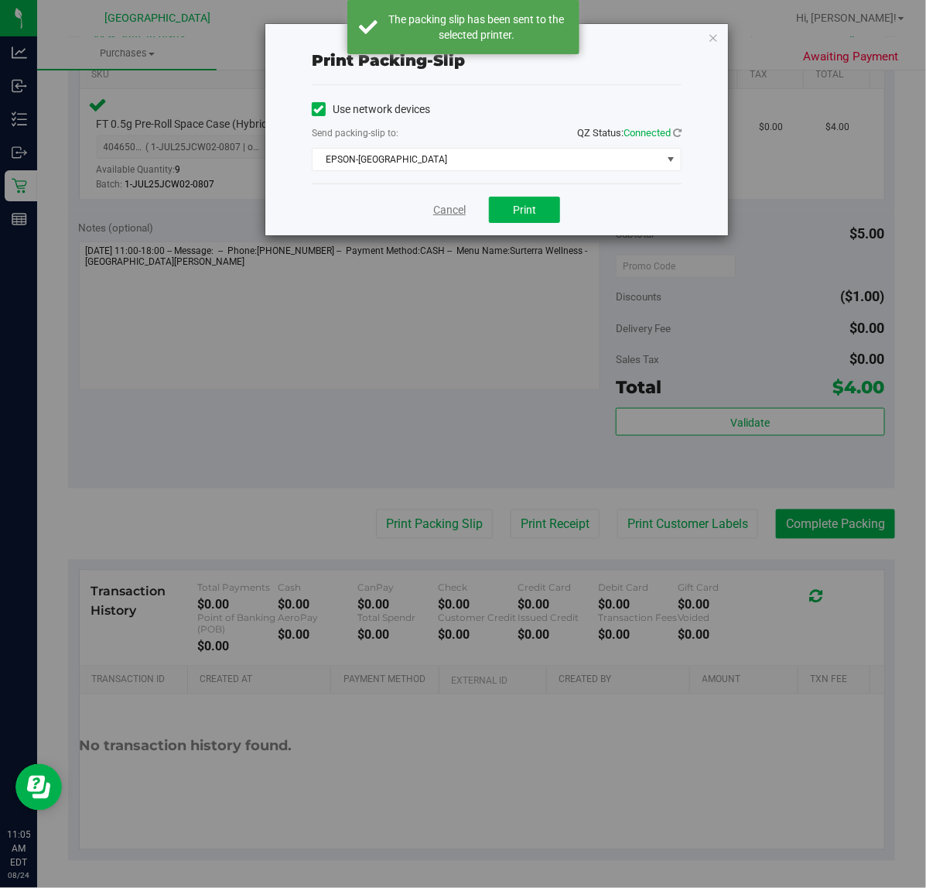
click at [457, 214] on link "Cancel" at bounding box center [449, 210] width 33 height 16
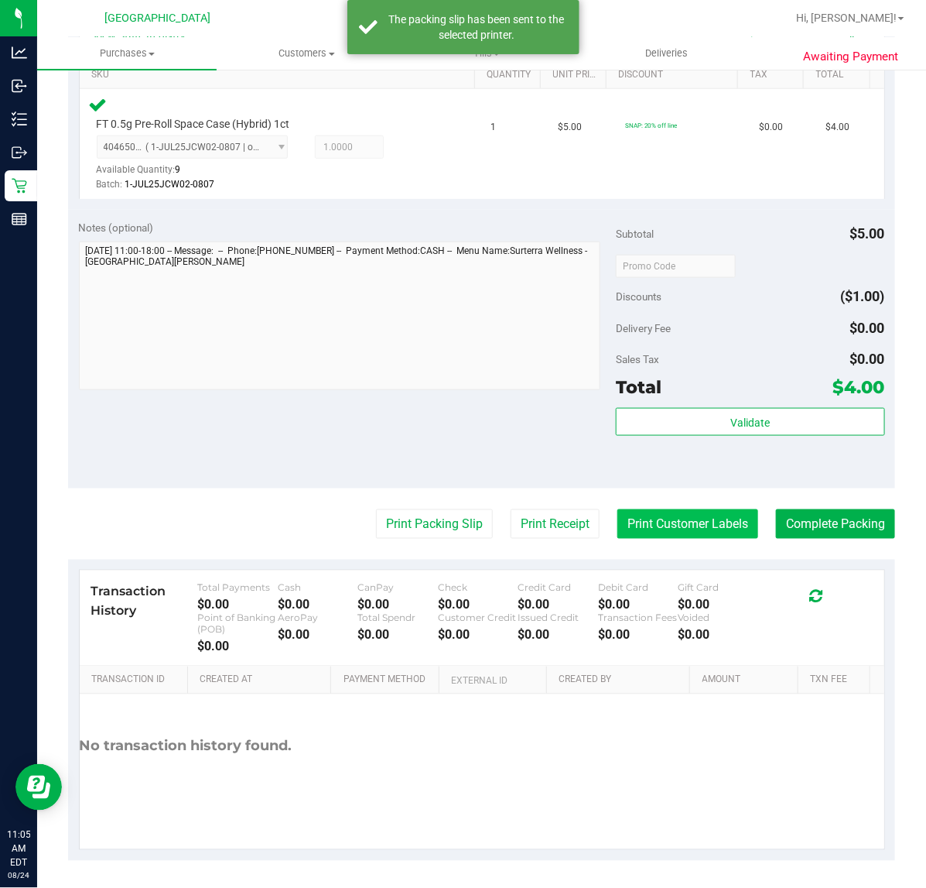
click at [673, 525] on button "Print Customer Labels" at bounding box center [688, 523] width 141 height 29
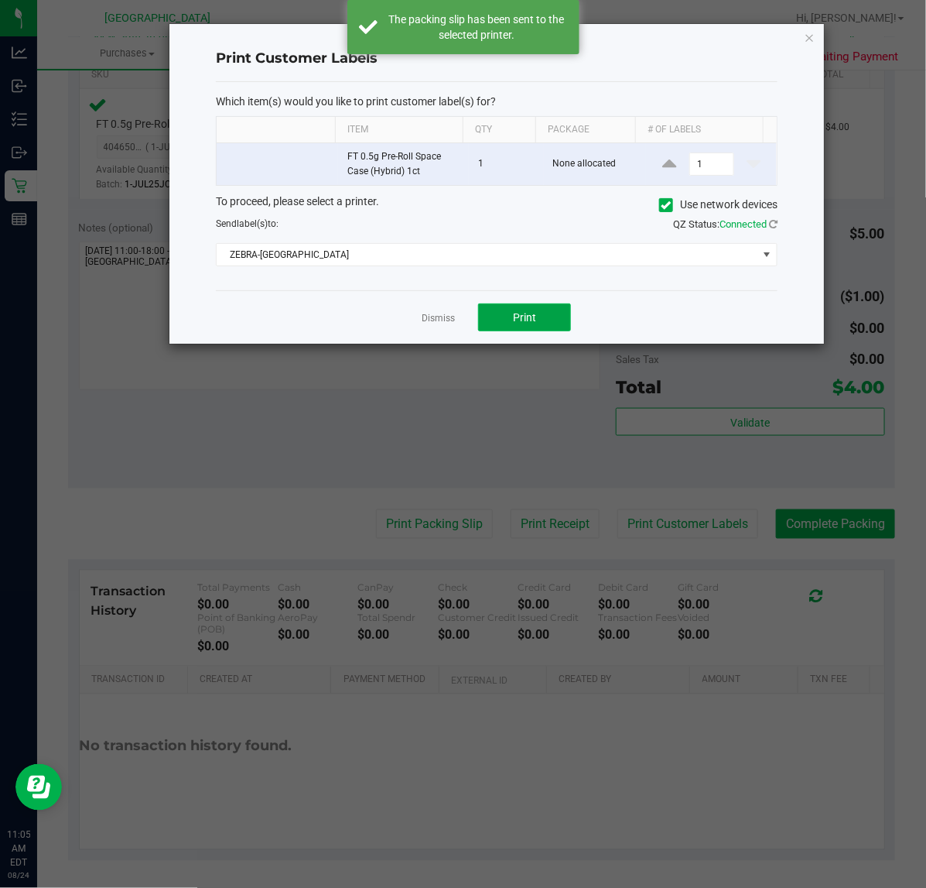
click at [501, 317] on button "Print" at bounding box center [524, 317] width 93 height 28
click at [453, 322] on link "Dismiss" at bounding box center [438, 318] width 33 height 13
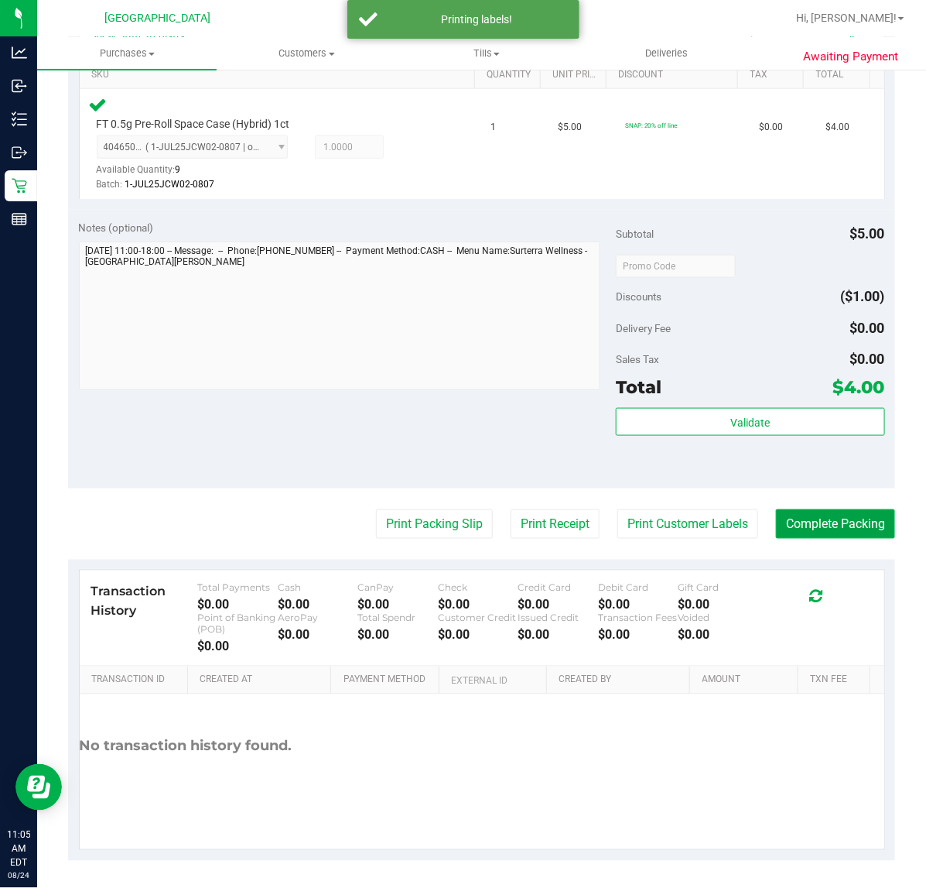
click at [820, 528] on button "Complete Packing" at bounding box center [835, 523] width 119 height 29
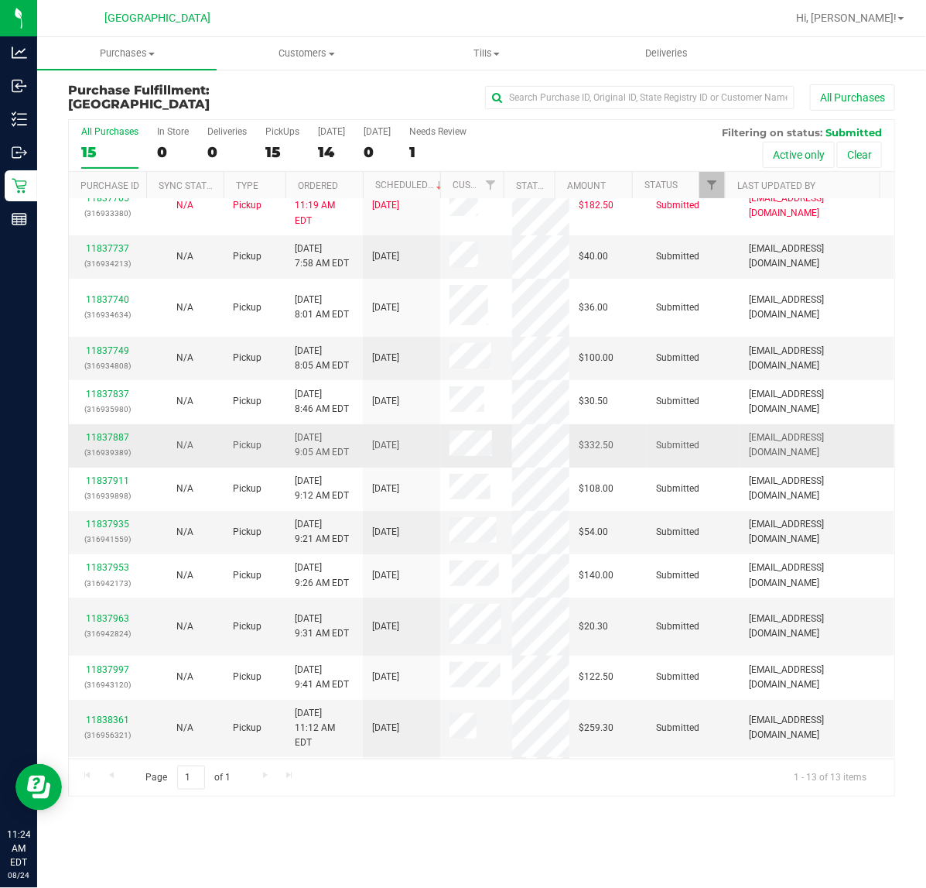
scroll to position [29, 0]
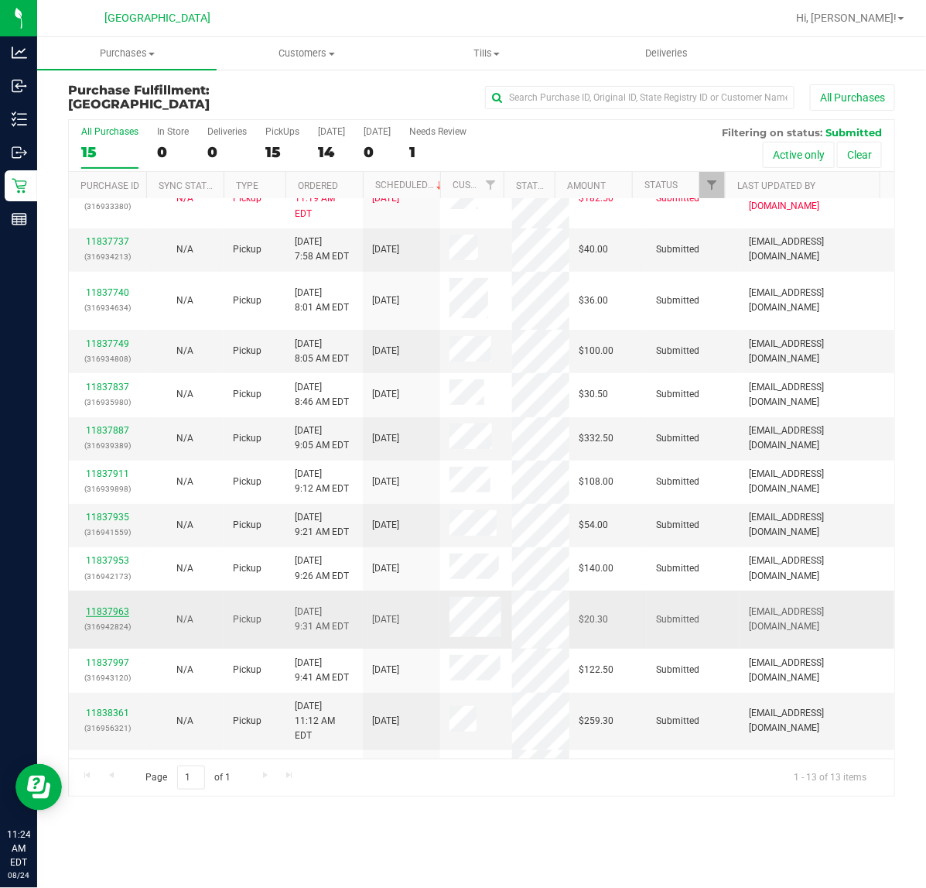
click at [116, 606] on link "11837963" at bounding box center [107, 611] width 43 height 11
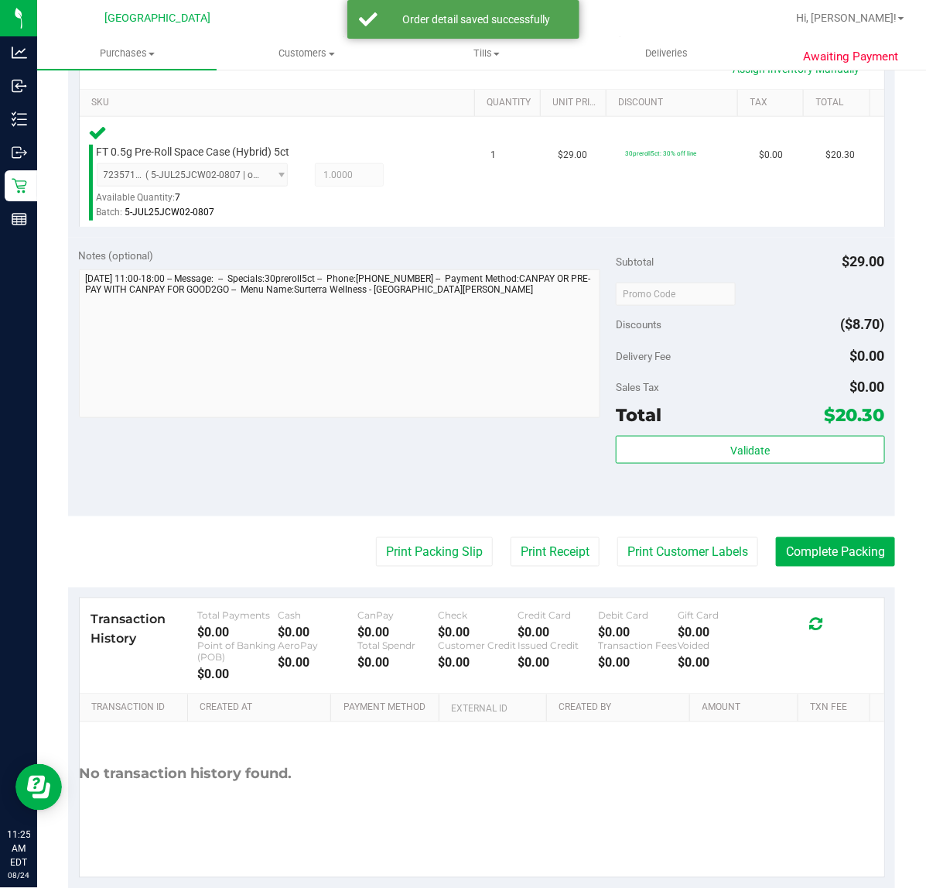
scroll to position [387, 0]
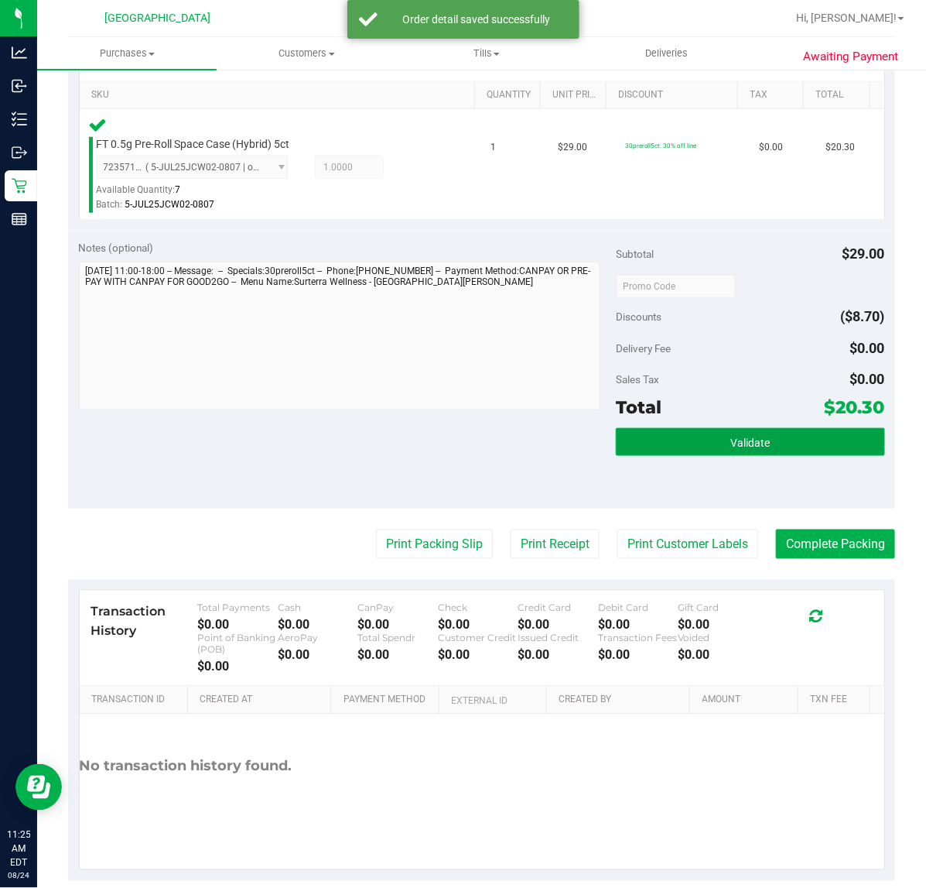
click at [717, 450] on button "Validate" at bounding box center [750, 442] width 269 height 28
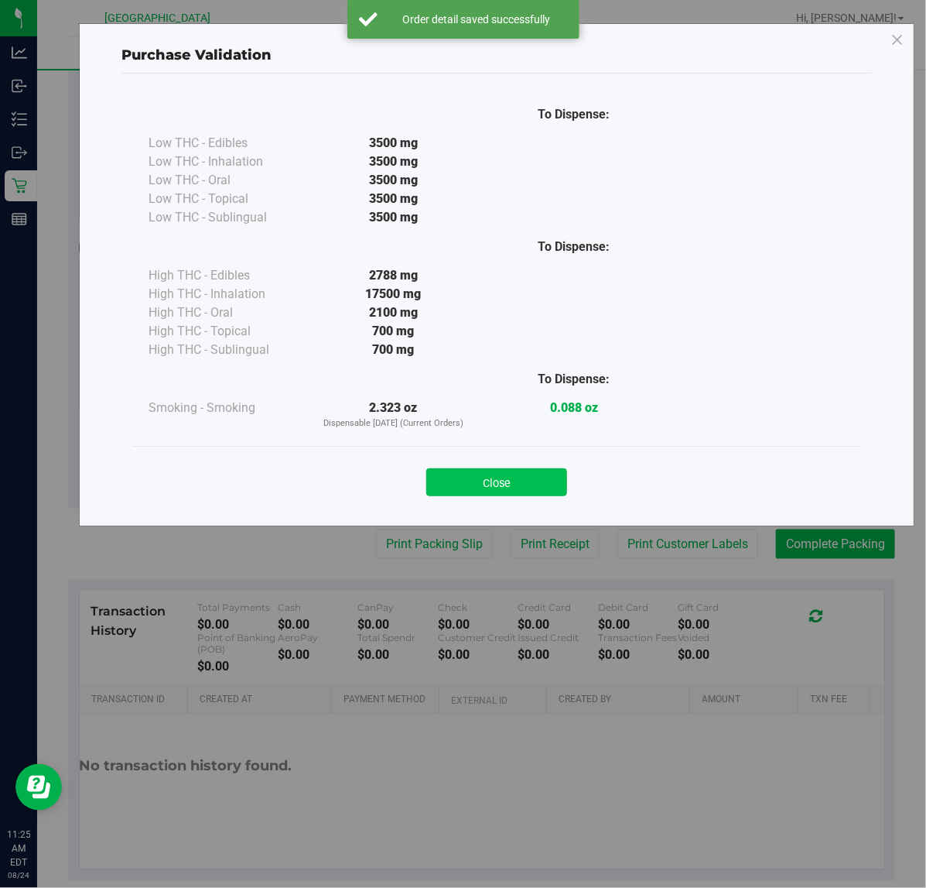
click at [481, 481] on button "Close" at bounding box center [496, 482] width 141 height 28
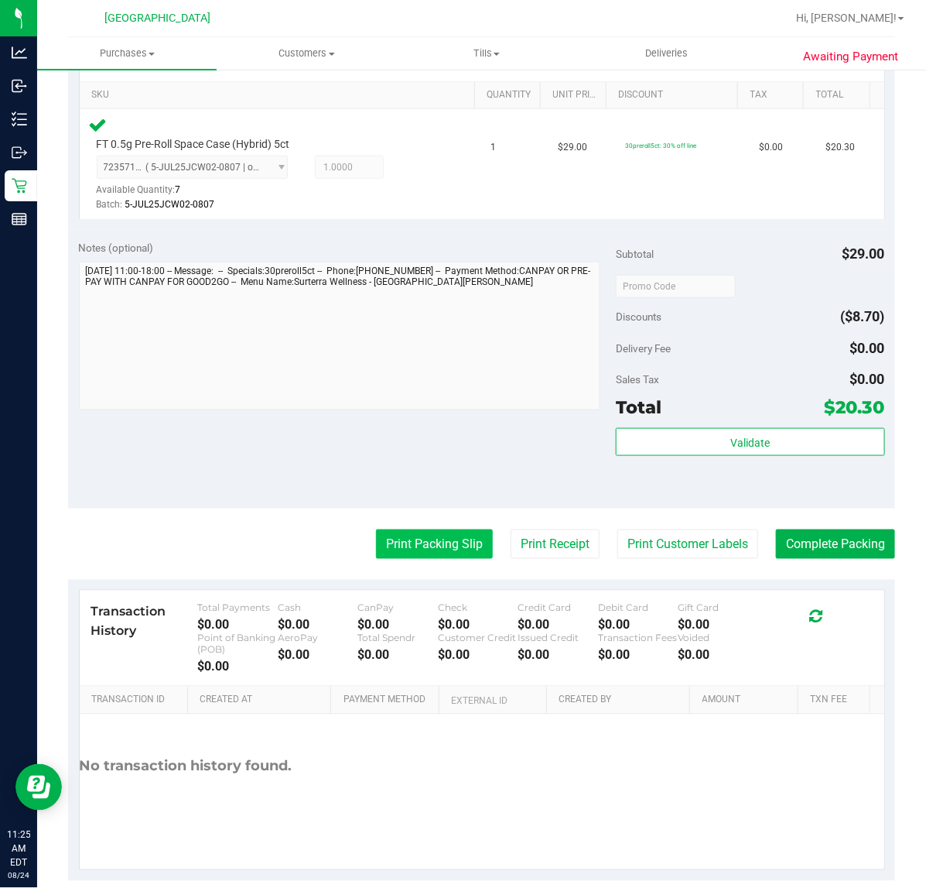
click at [457, 551] on button "Print Packing Slip" at bounding box center [434, 543] width 117 height 29
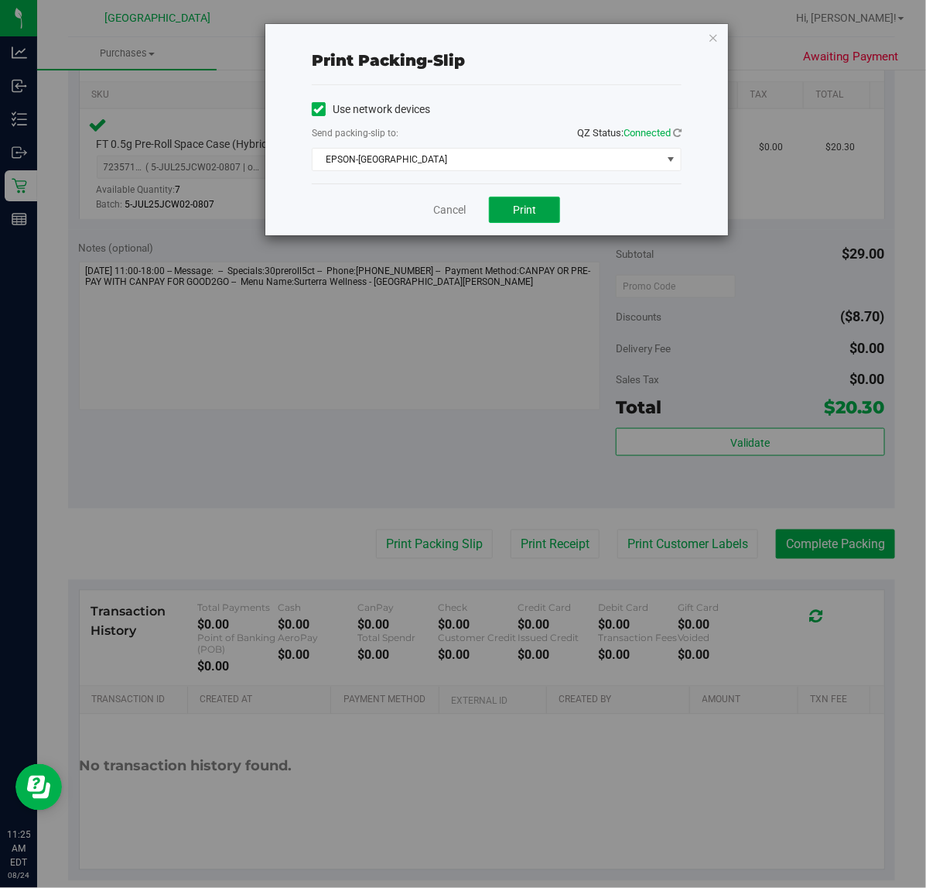
click at [540, 214] on button "Print" at bounding box center [524, 210] width 71 height 26
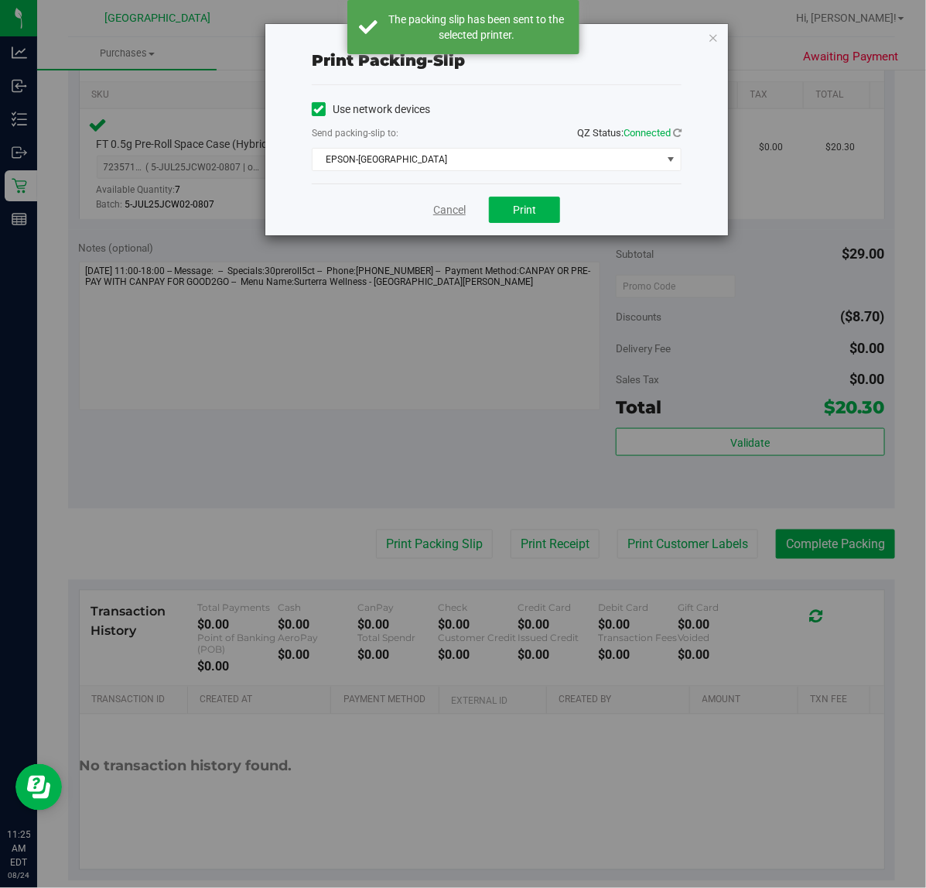
click at [453, 213] on link "Cancel" at bounding box center [449, 210] width 33 height 16
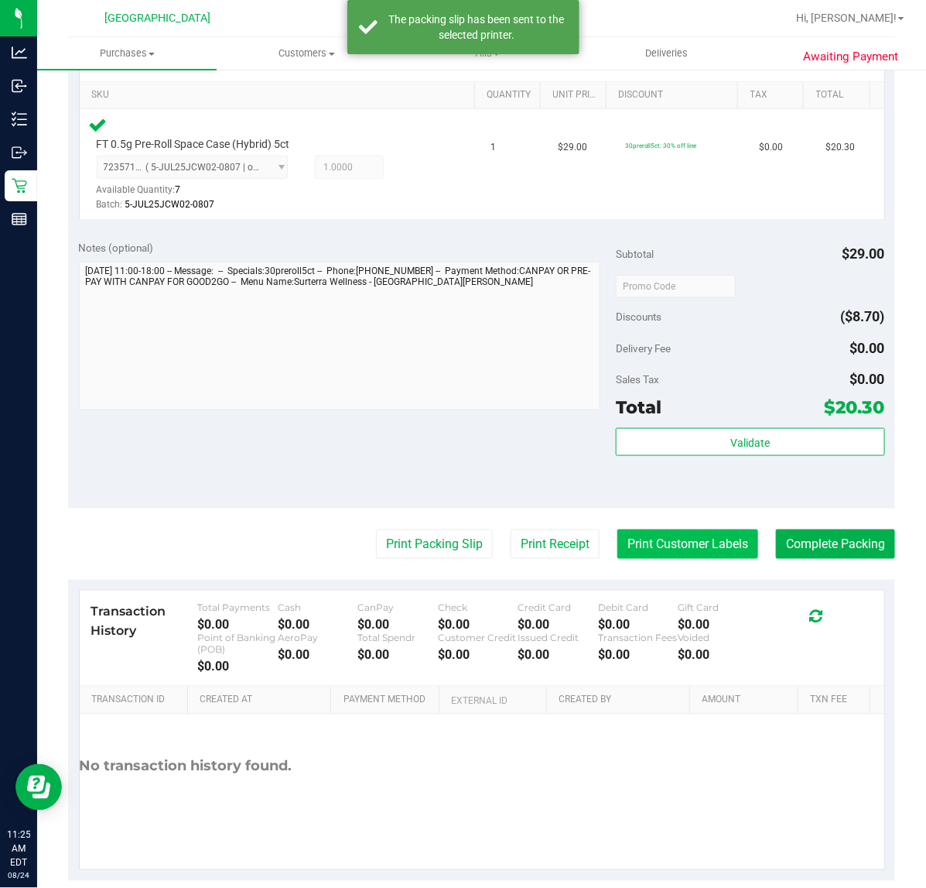
click at [696, 532] on button "Print Customer Labels" at bounding box center [688, 543] width 141 height 29
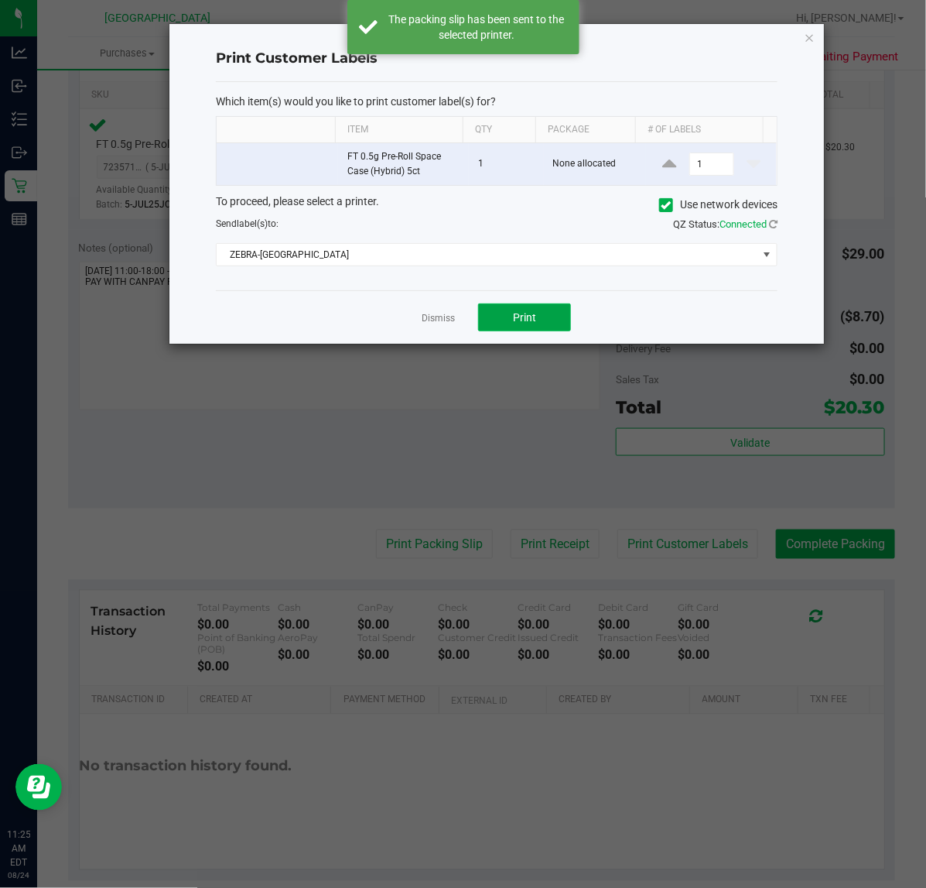
click at [532, 311] on span "Print" at bounding box center [524, 317] width 23 height 12
click at [447, 317] on link "Dismiss" at bounding box center [438, 318] width 33 height 13
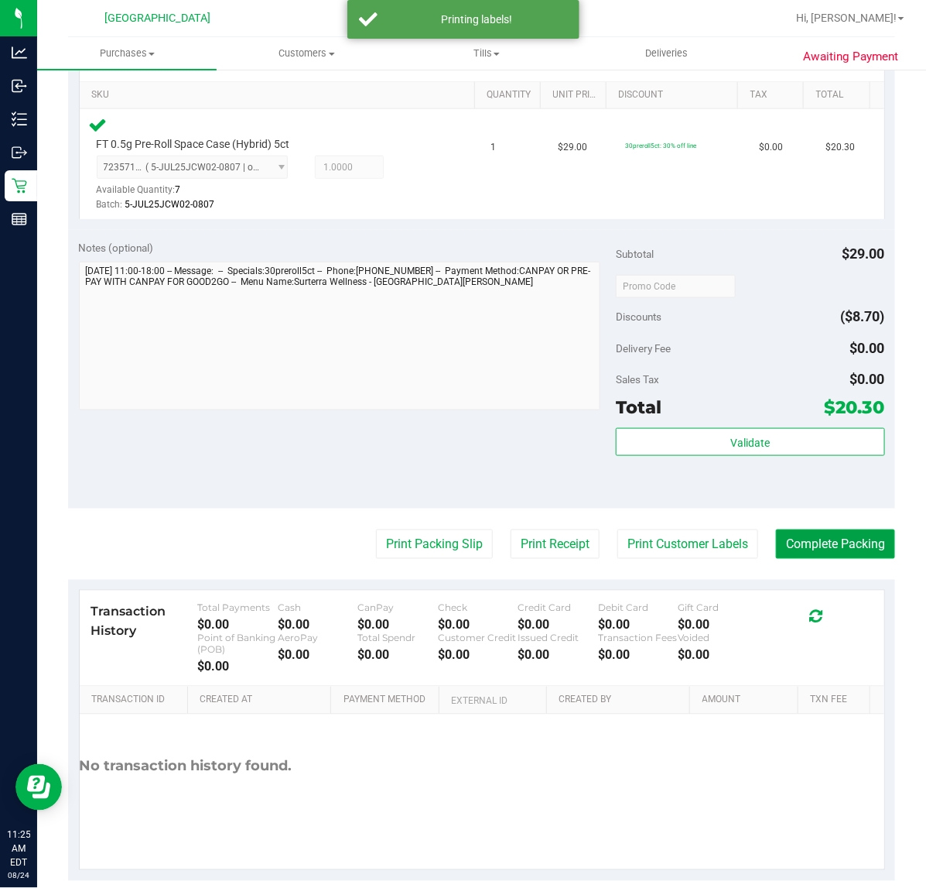
click at [828, 547] on button "Complete Packing" at bounding box center [835, 543] width 119 height 29
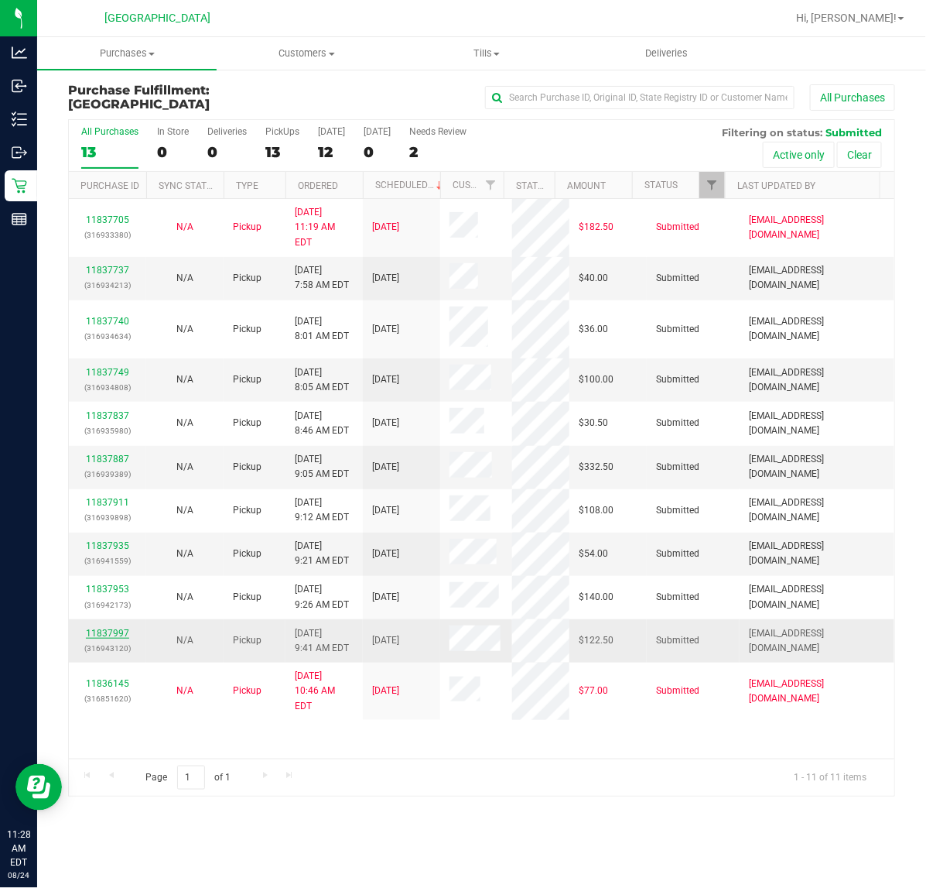
click at [109, 628] on link "11837997" at bounding box center [107, 633] width 43 height 11
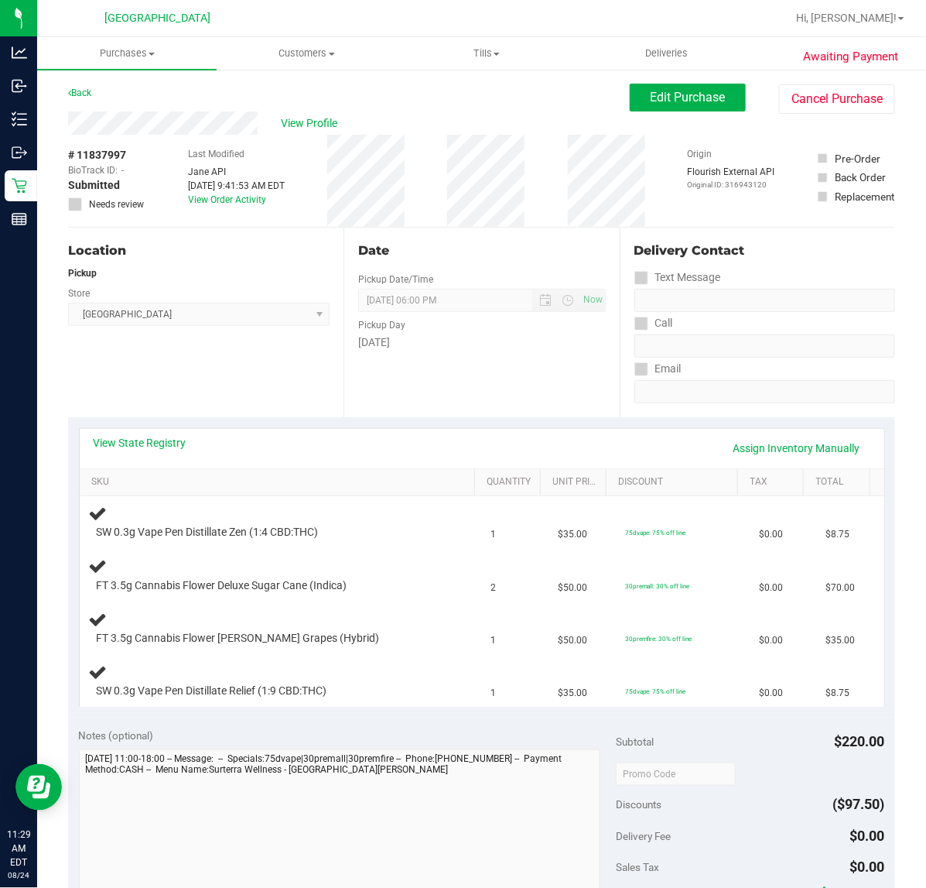
click at [252, 395] on div "Location Pickup Store Port St. Lucie WC Select Store Bonita Springs WC Boynton …" at bounding box center [205, 323] width 275 height 190
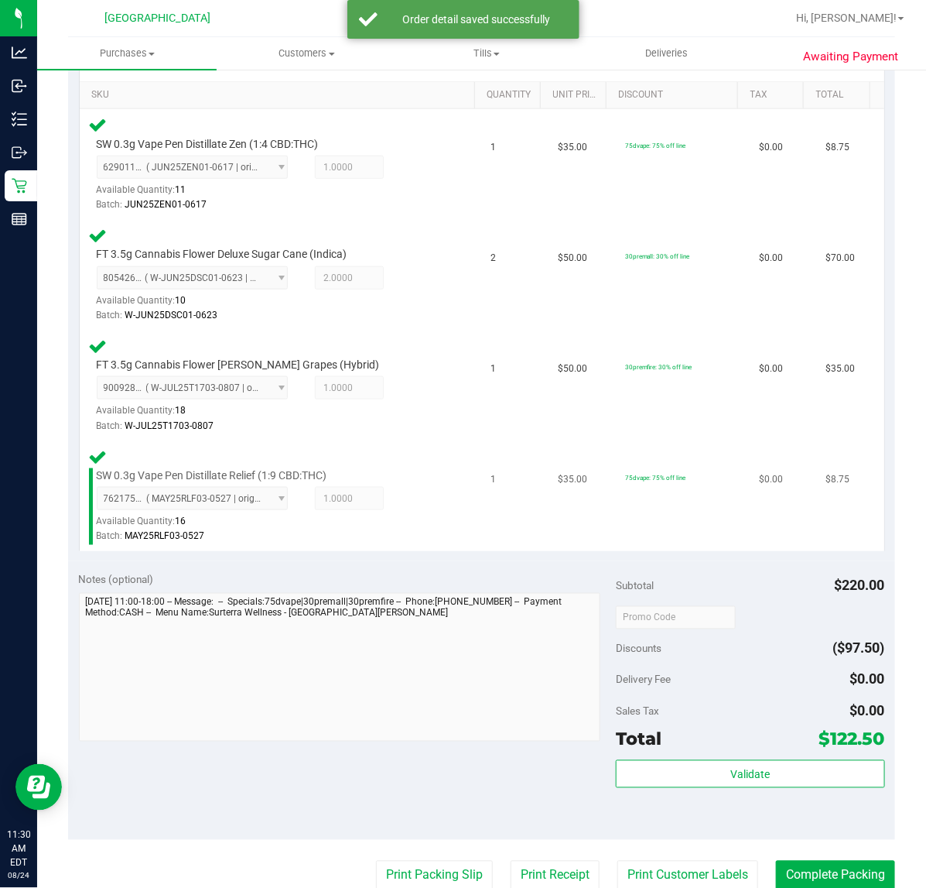
scroll to position [677, 0]
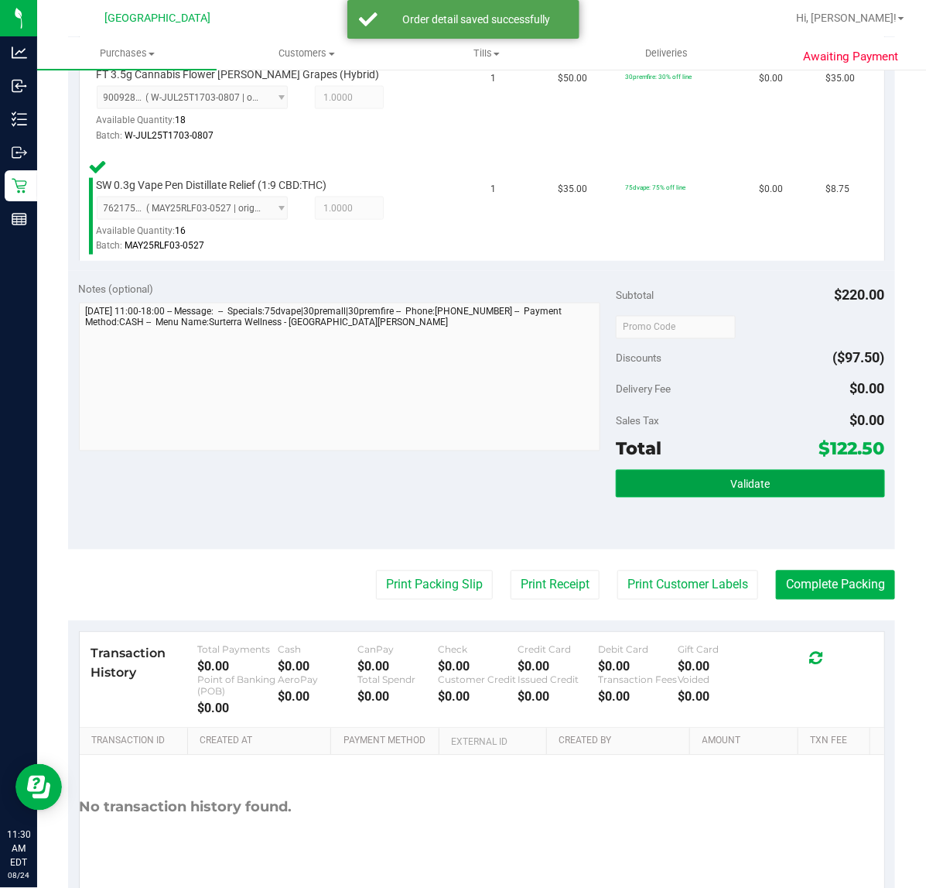
click at [737, 478] on span "Validate" at bounding box center [750, 484] width 39 height 12
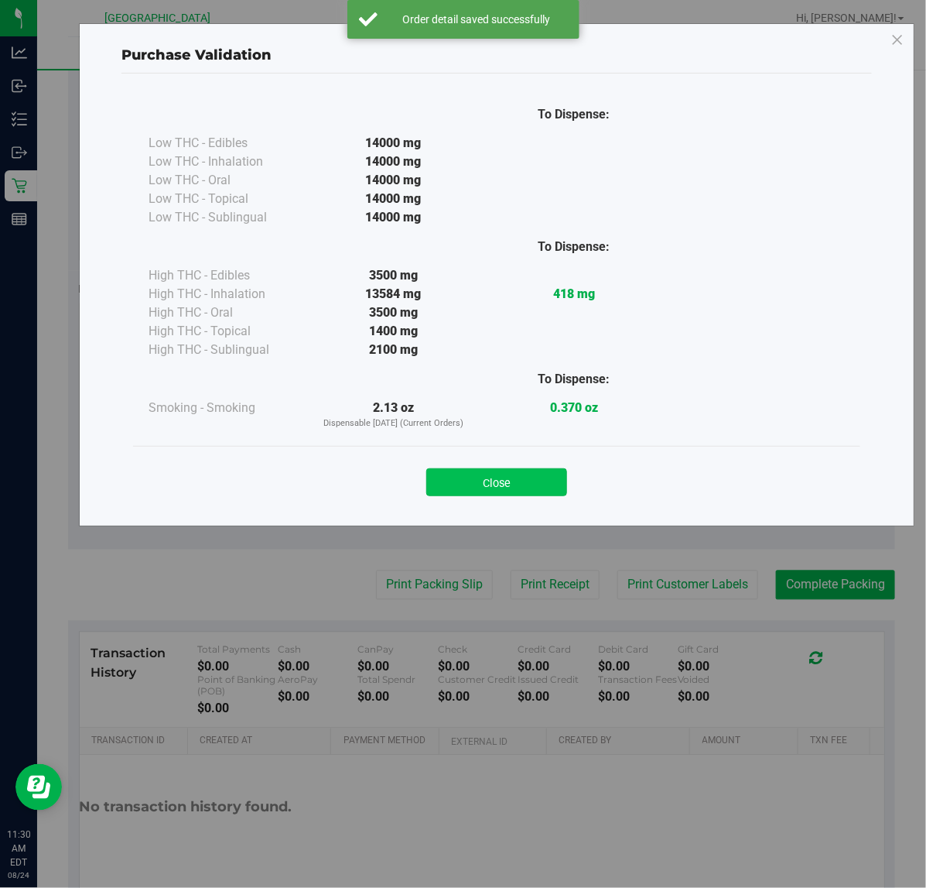
click at [515, 477] on button "Close" at bounding box center [496, 482] width 141 height 28
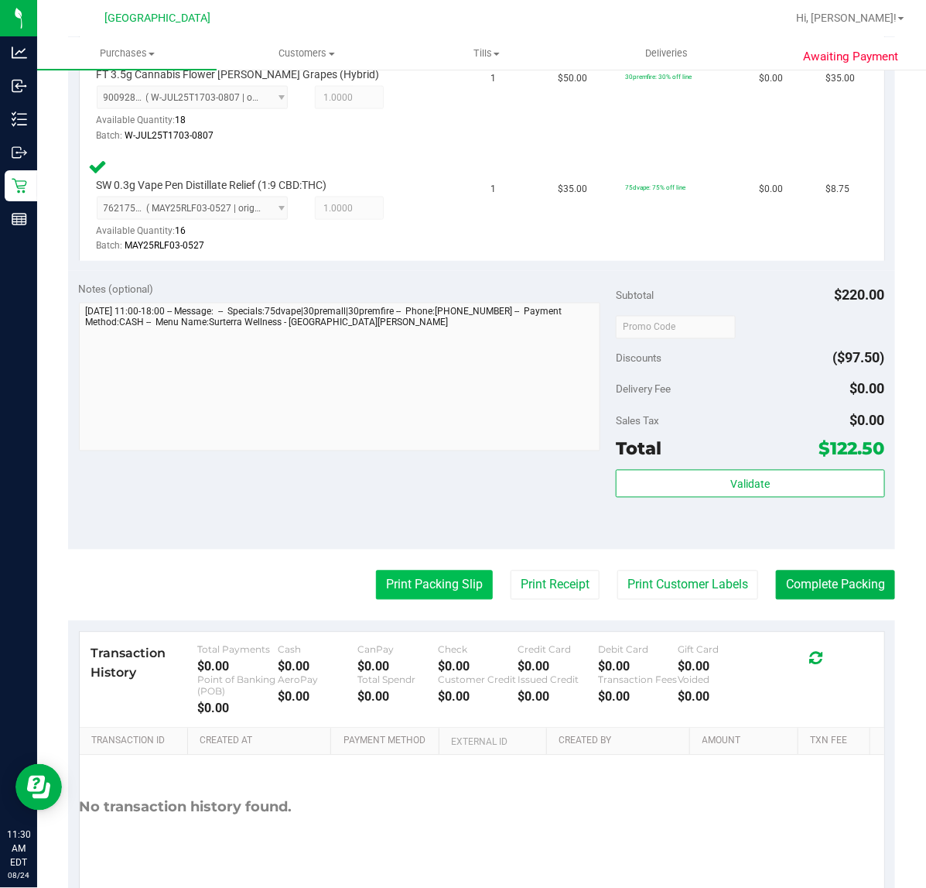
click at [426, 583] on button "Print Packing Slip" at bounding box center [434, 584] width 117 height 29
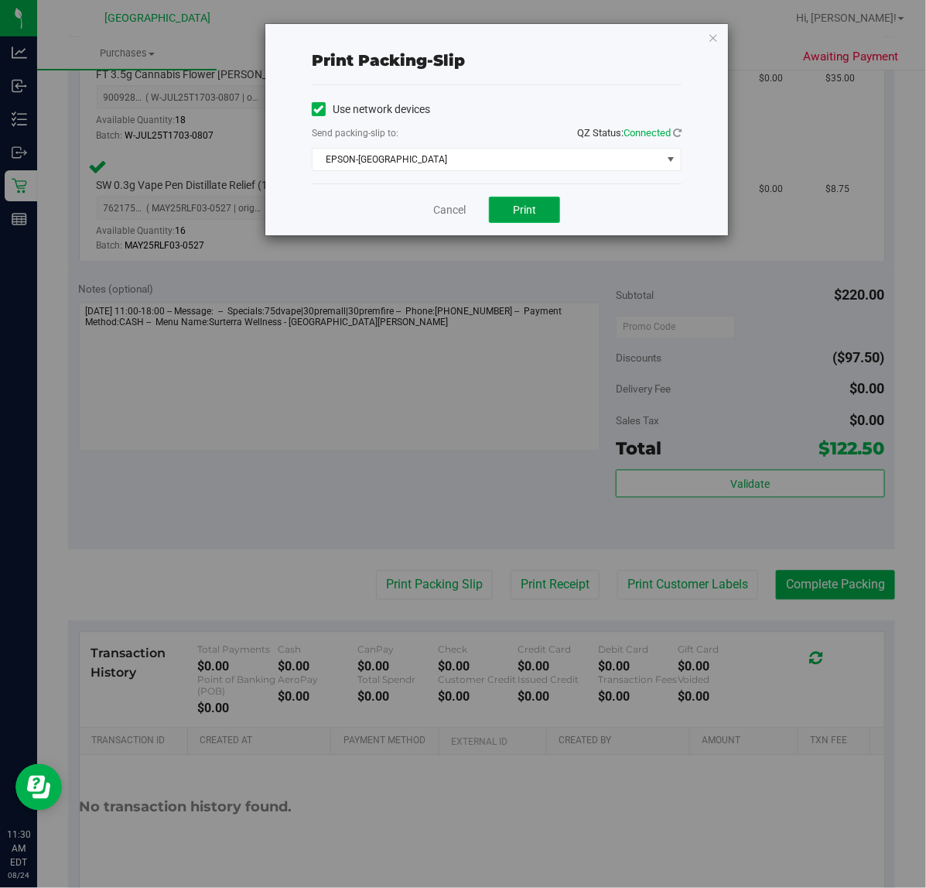
click at [540, 214] on button "Print" at bounding box center [524, 210] width 71 height 26
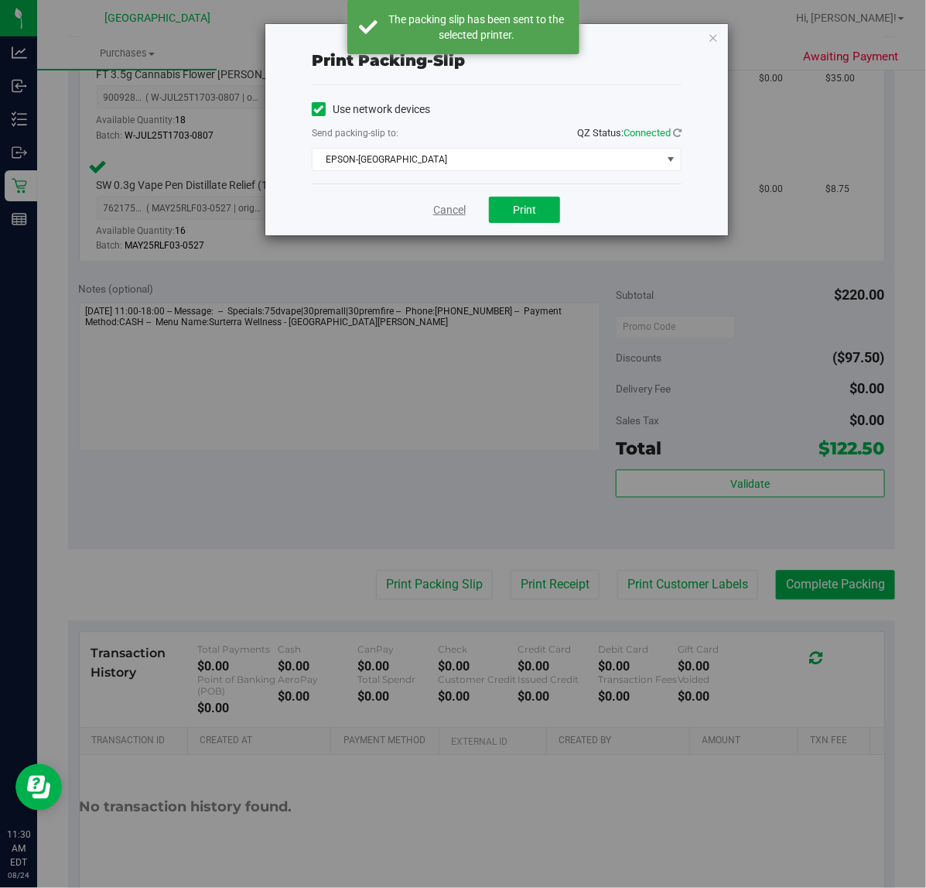
click at [457, 207] on link "Cancel" at bounding box center [449, 210] width 33 height 16
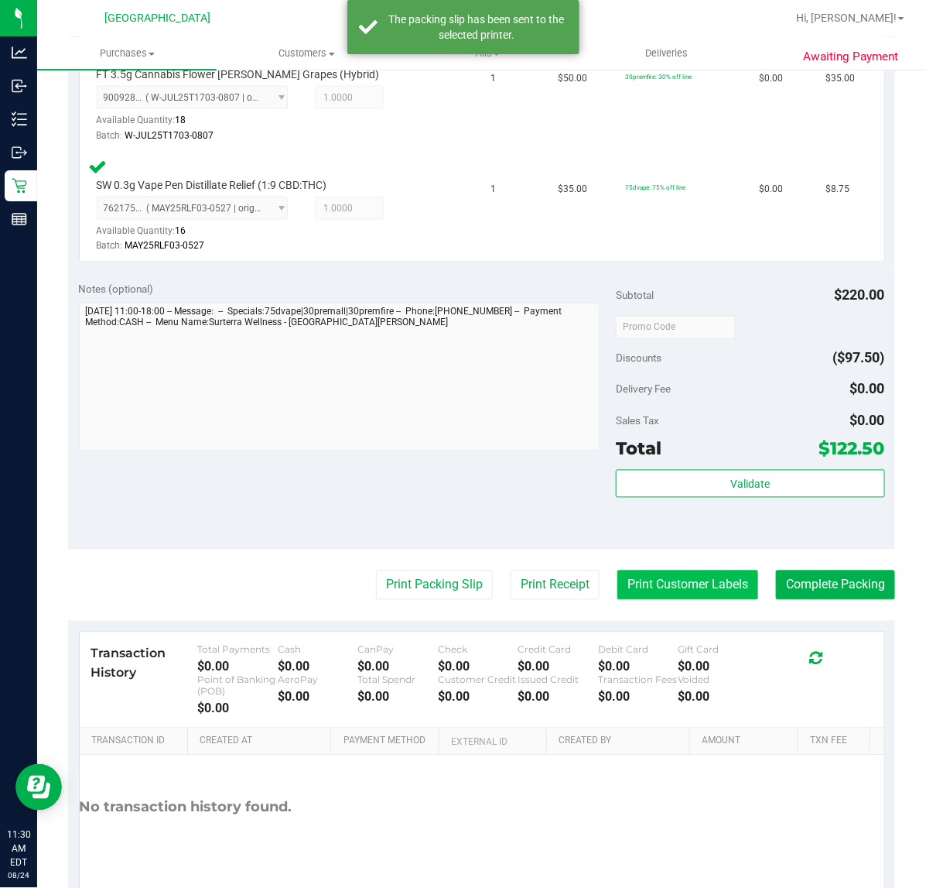
click at [628, 583] on button "Print Customer Labels" at bounding box center [688, 584] width 141 height 29
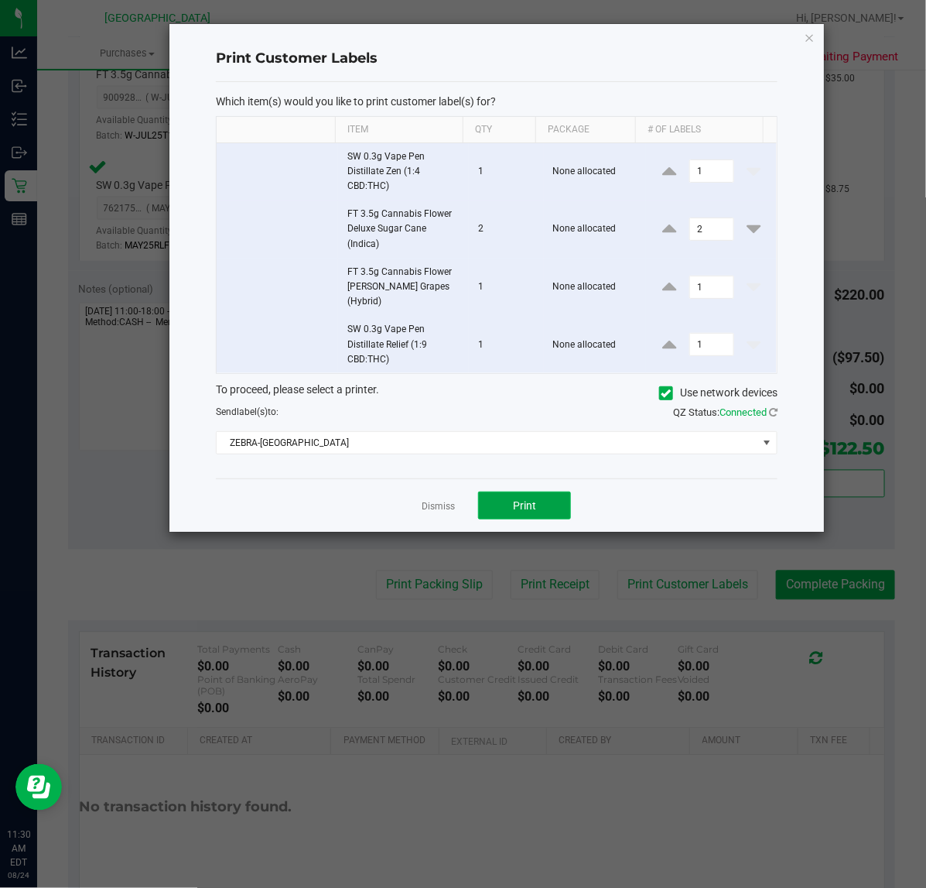
click at [531, 499] on span "Print" at bounding box center [524, 505] width 23 height 12
click at [434, 500] on link "Dismiss" at bounding box center [438, 506] width 33 height 13
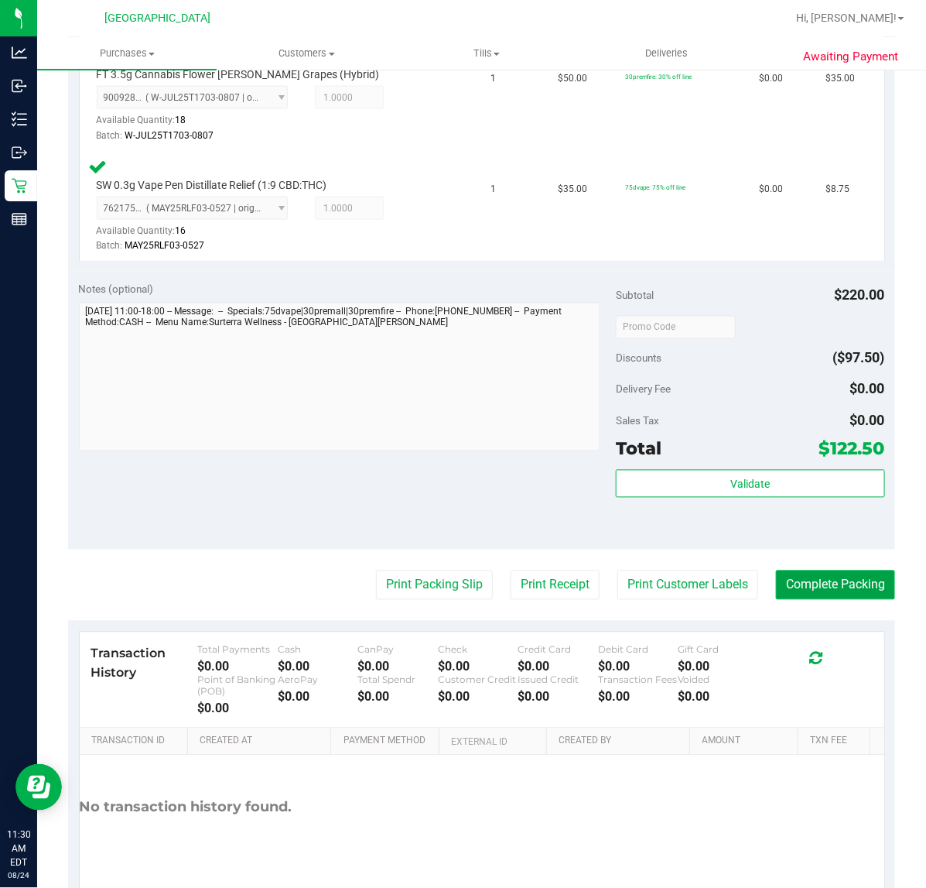
click at [802, 571] on button "Complete Packing" at bounding box center [835, 584] width 119 height 29
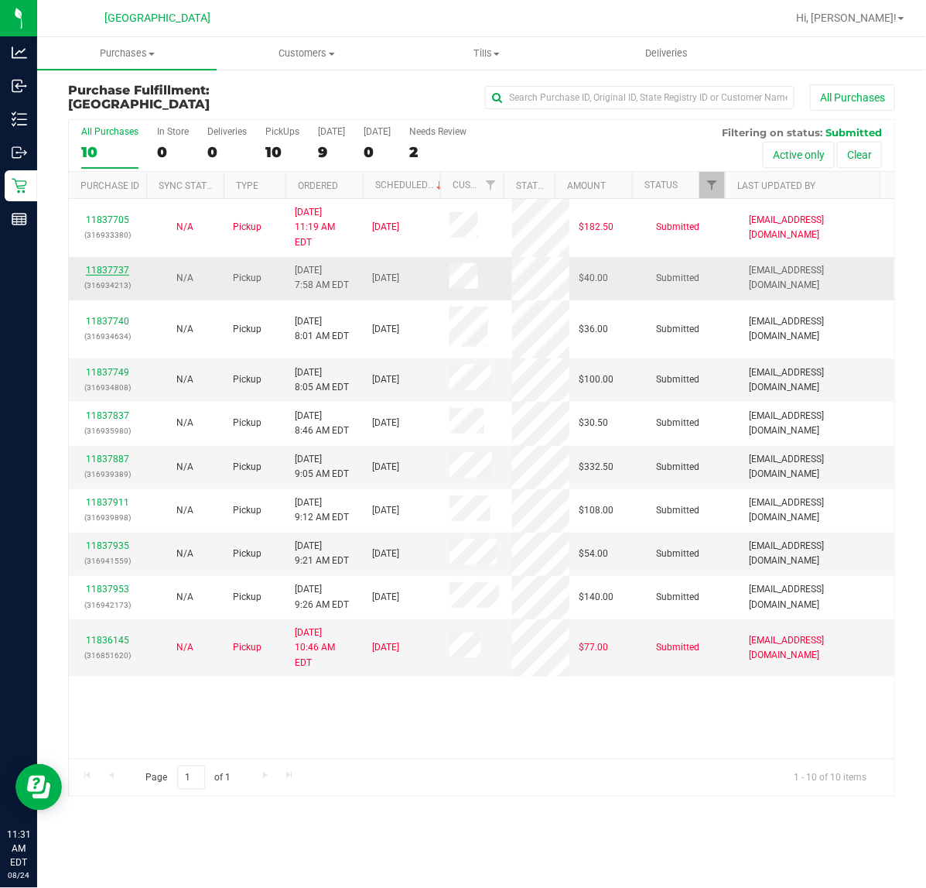
click at [116, 265] on link "11837737" at bounding box center [107, 270] width 43 height 11
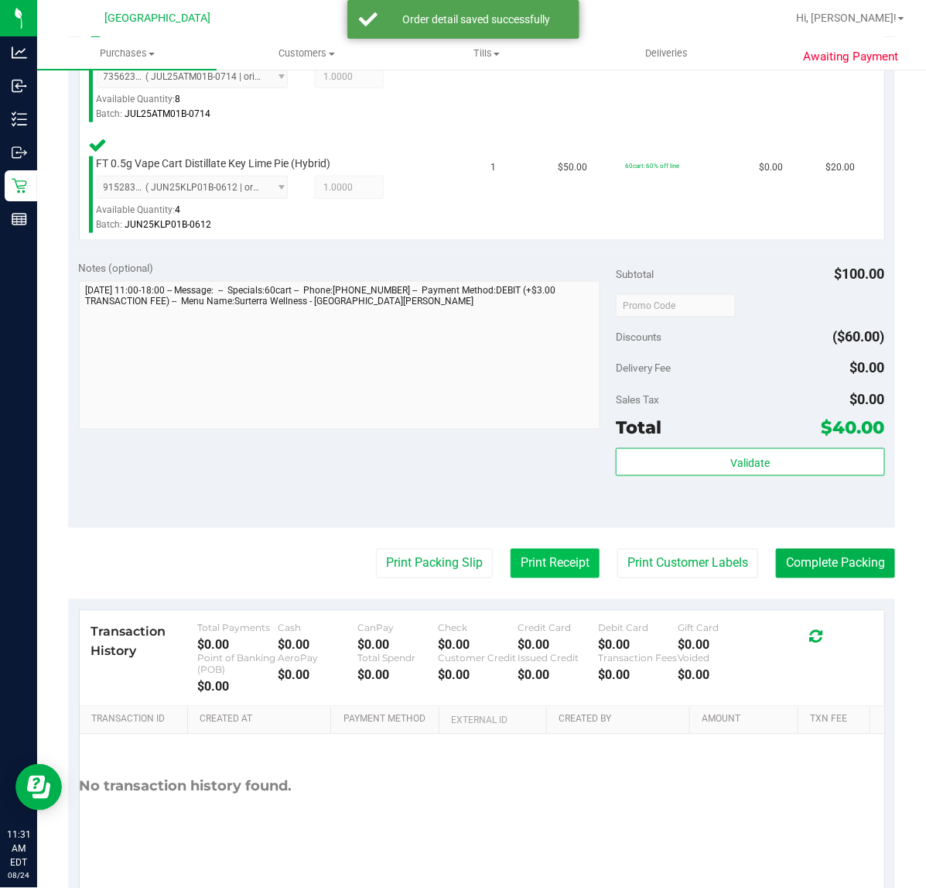
scroll to position [484, 0]
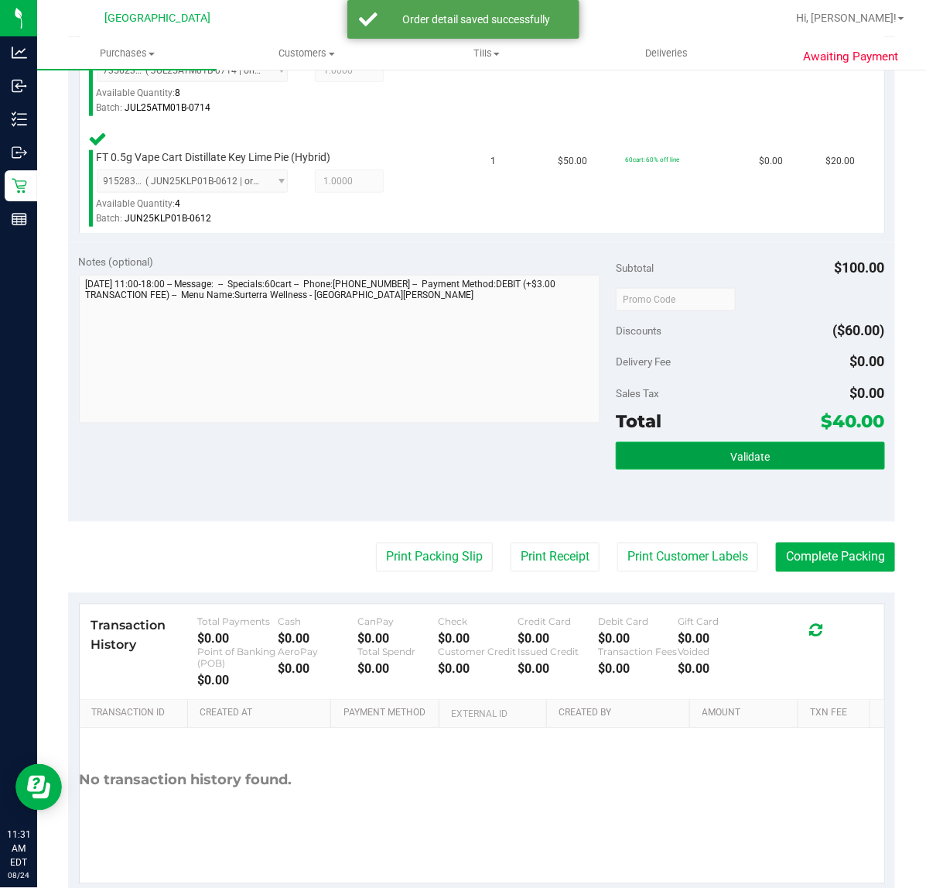
click at [764, 450] on button "Validate" at bounding box center [750, 456] width 269 height 28
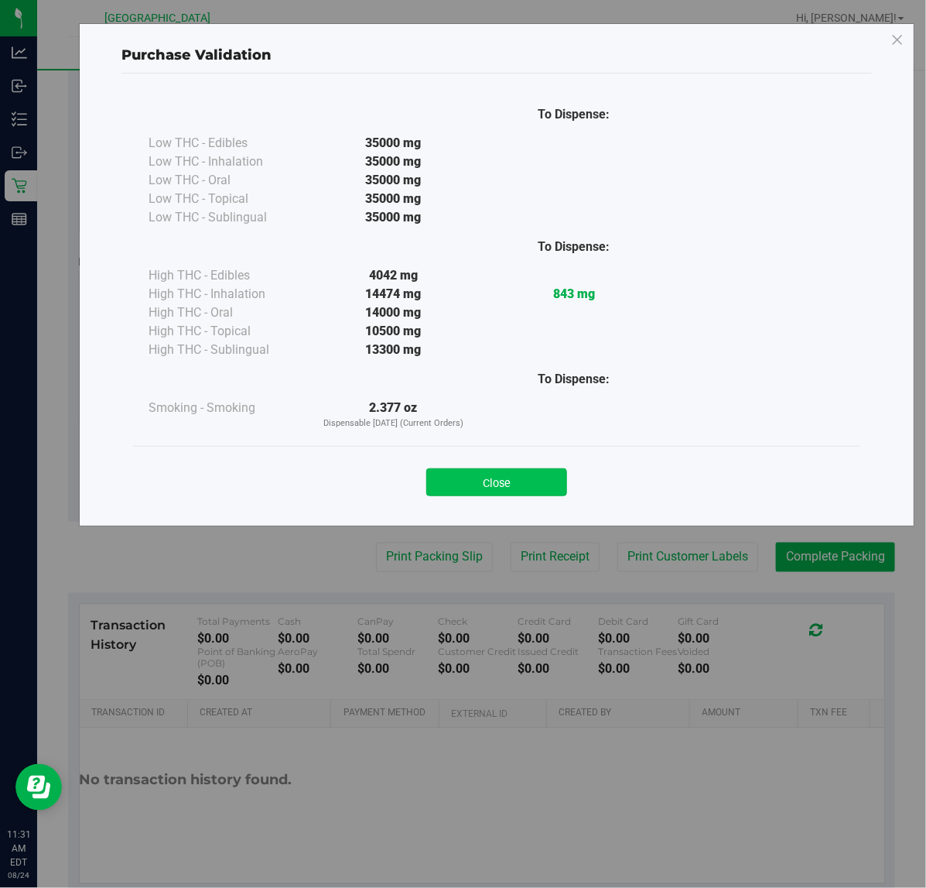
click at [491, 485] on button "Close" at bounding box center [496, 482] width 141 height 28
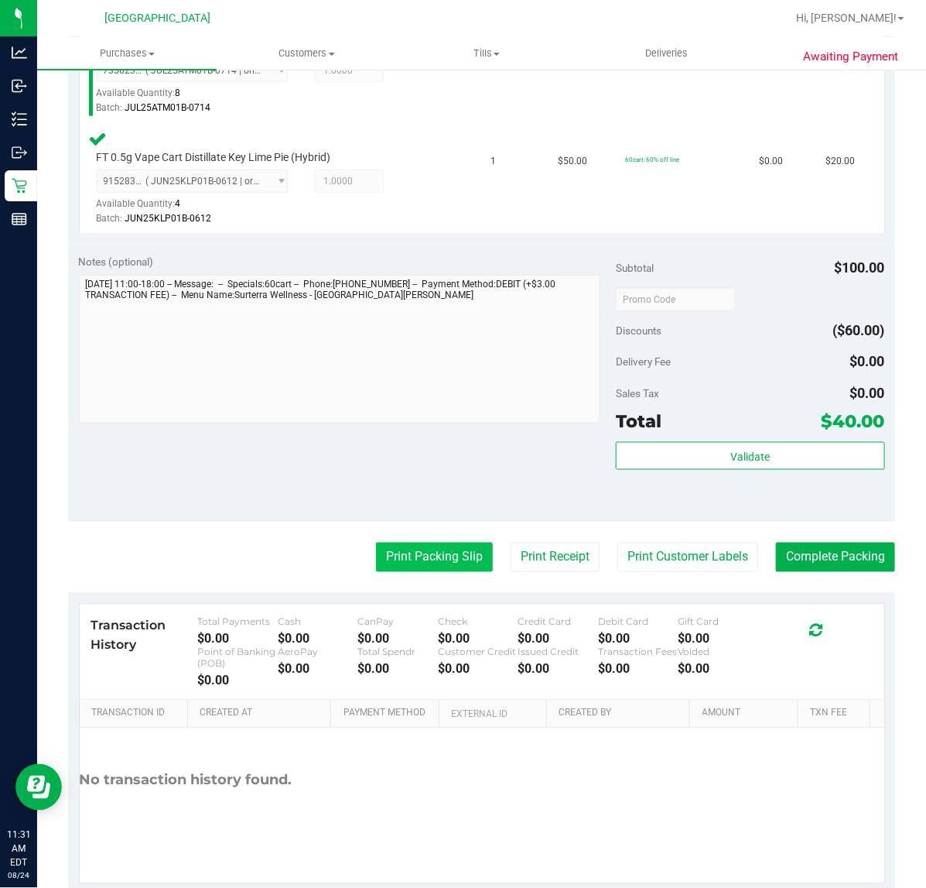
click at [399, 557] on button "Print Packing Slip" at bounding box center [434, 556] width 117 height 29
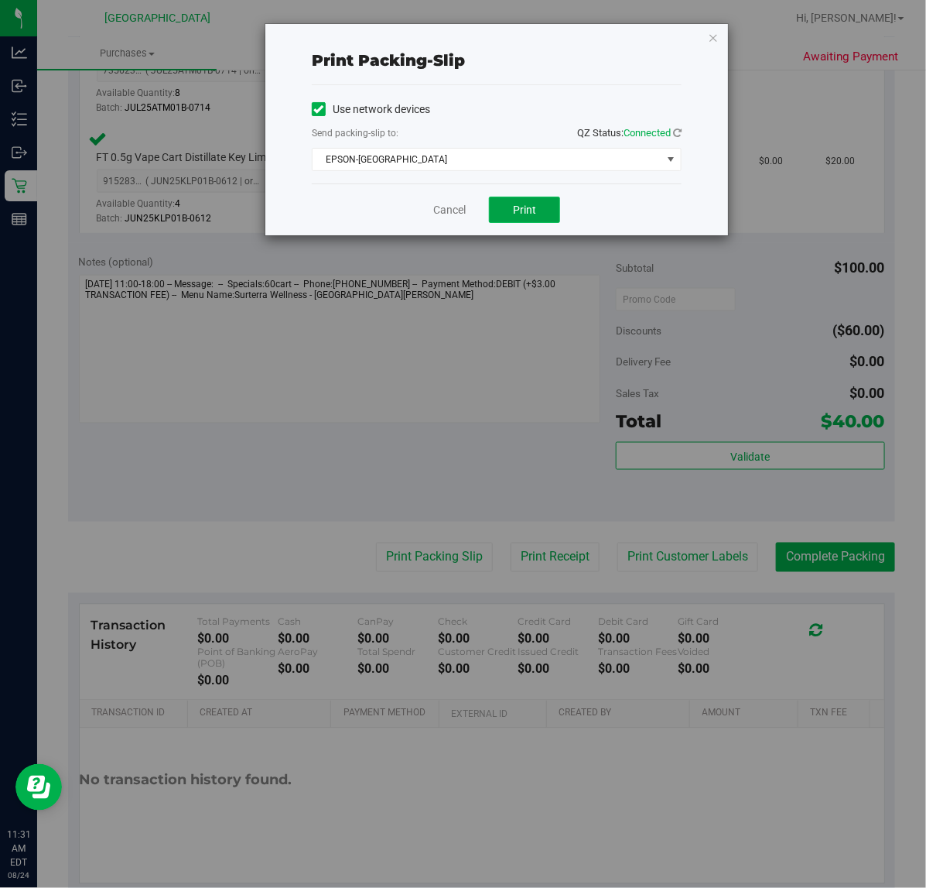
click at [504, 215] on button "Print" at bounding box center [524, 210] width 71 height 26
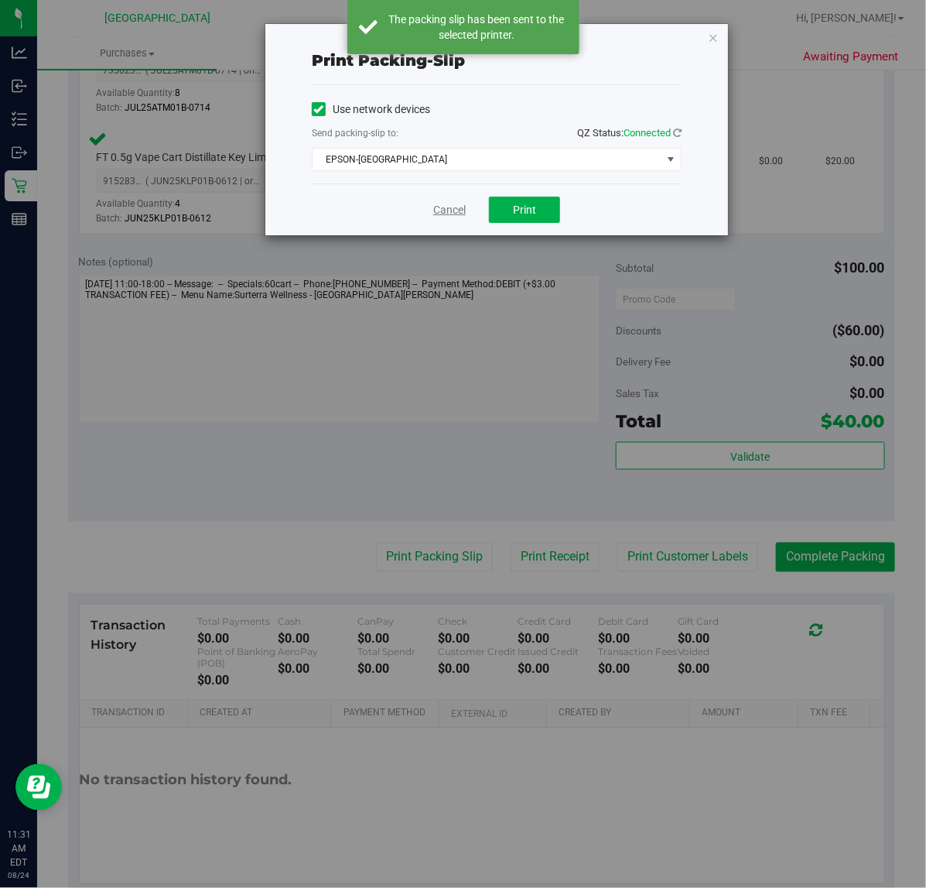
click at [457, 214] on link "Cancel" at bounding box center [449, 210] width 33 height 16
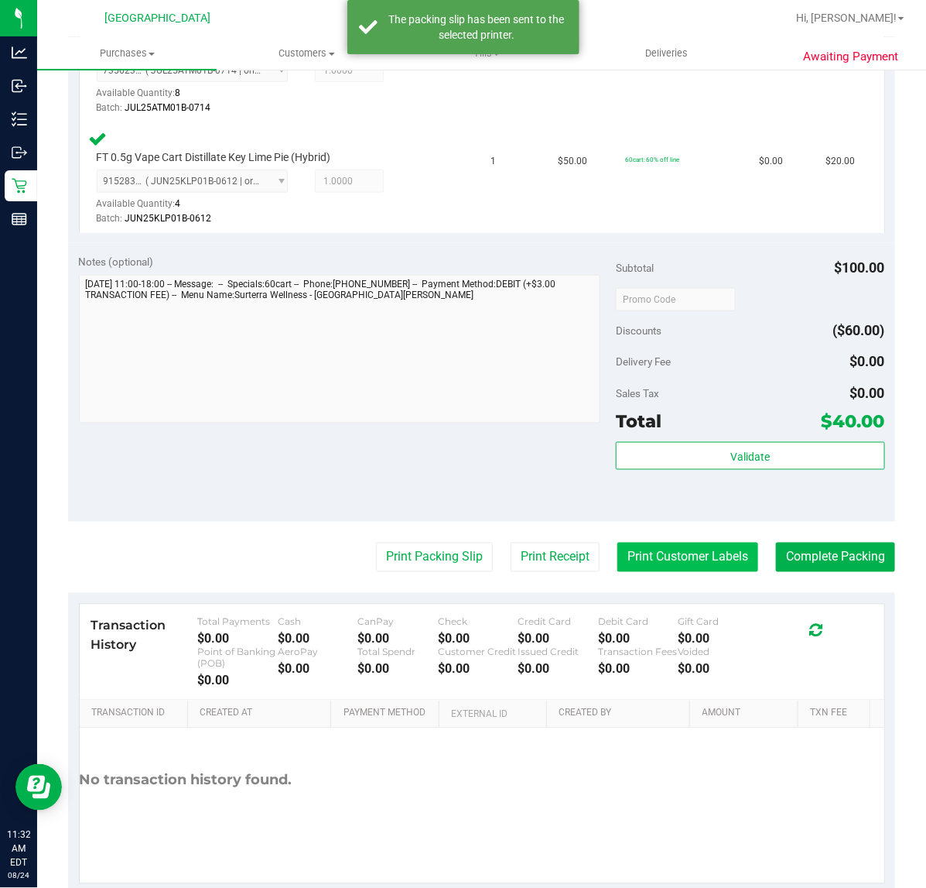
click at [628, 558] on button "Print Customer Labels" at bounding box center [688, 556] width 141 height 29
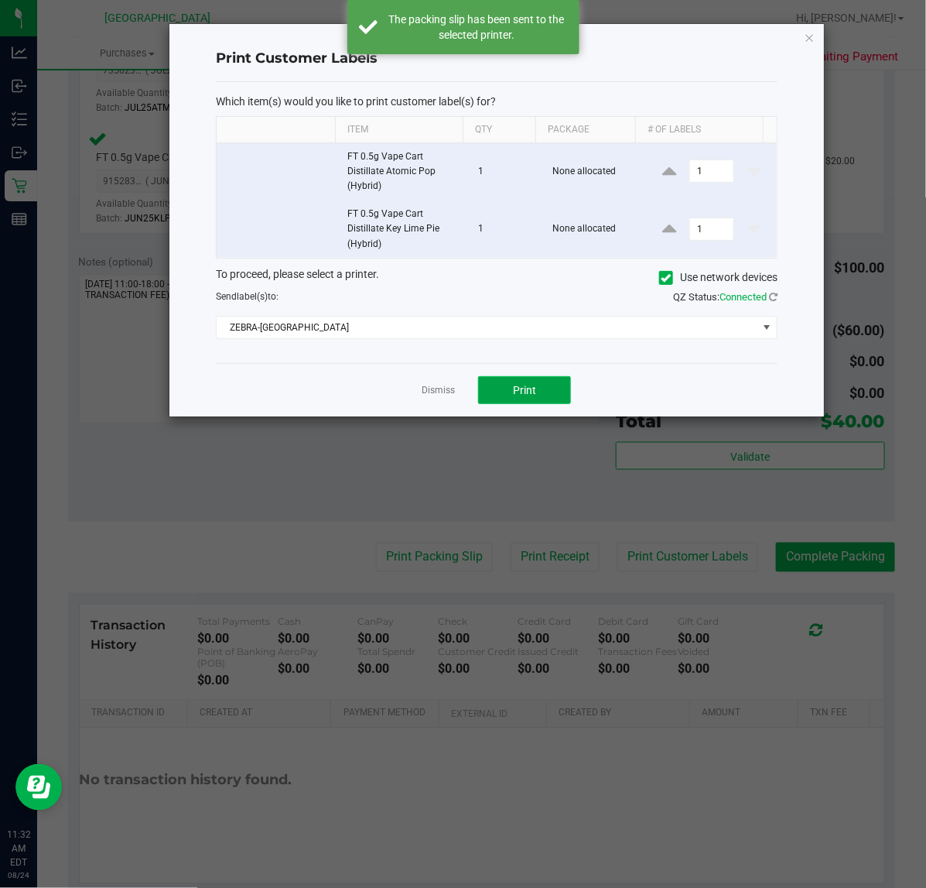
click at [536, 395] on span "Print" at bounding box center [524, 390] width 23 height 12
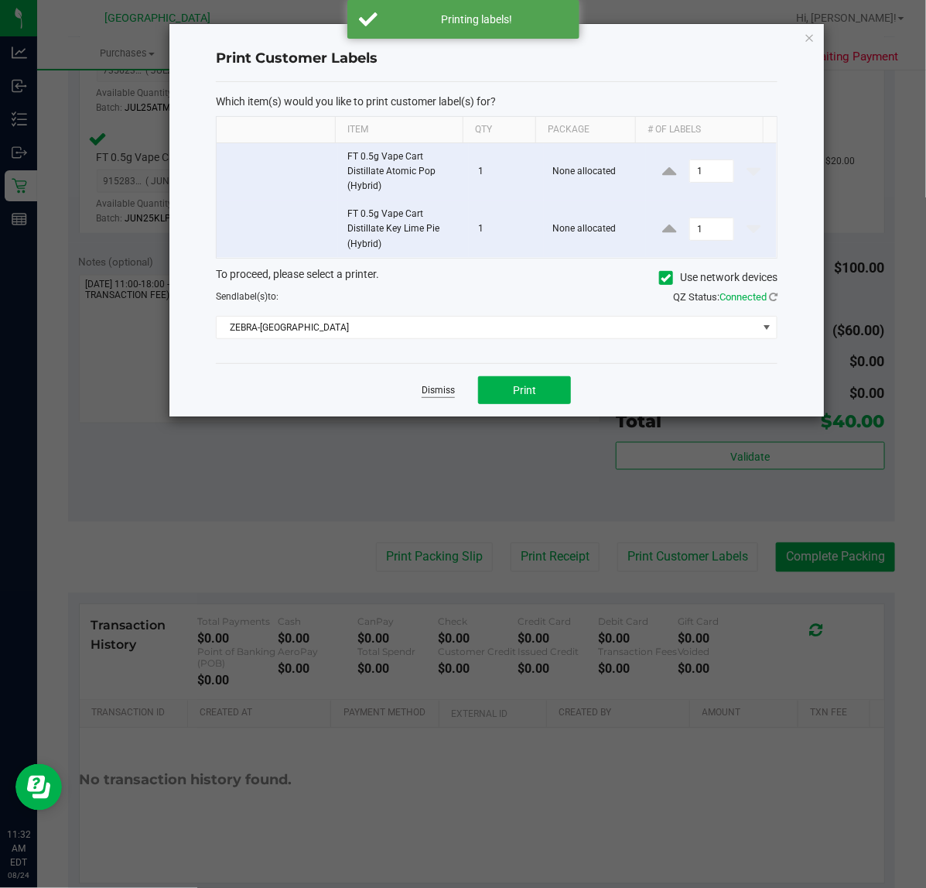
click at [432, 396] on link "Dismiss" at bounding box center [438, 390] width 33 height 13
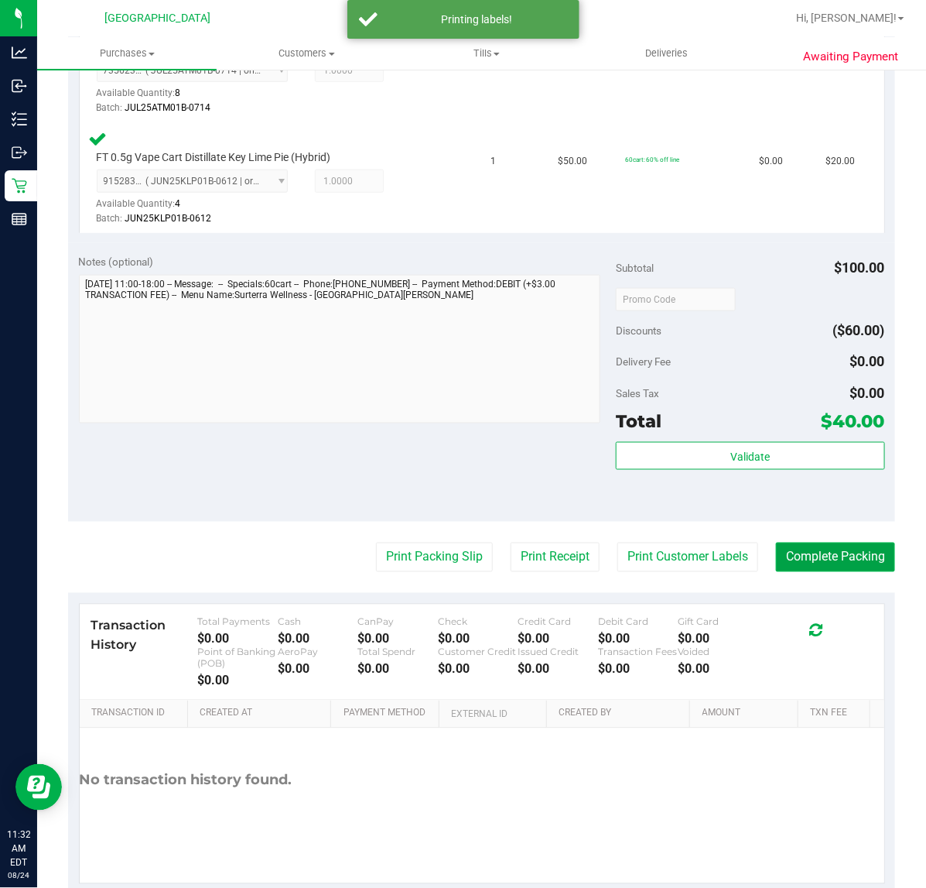
click at [794, 558] on button "Complete Packing" at bounding box center [835, 556] width 119 height 29
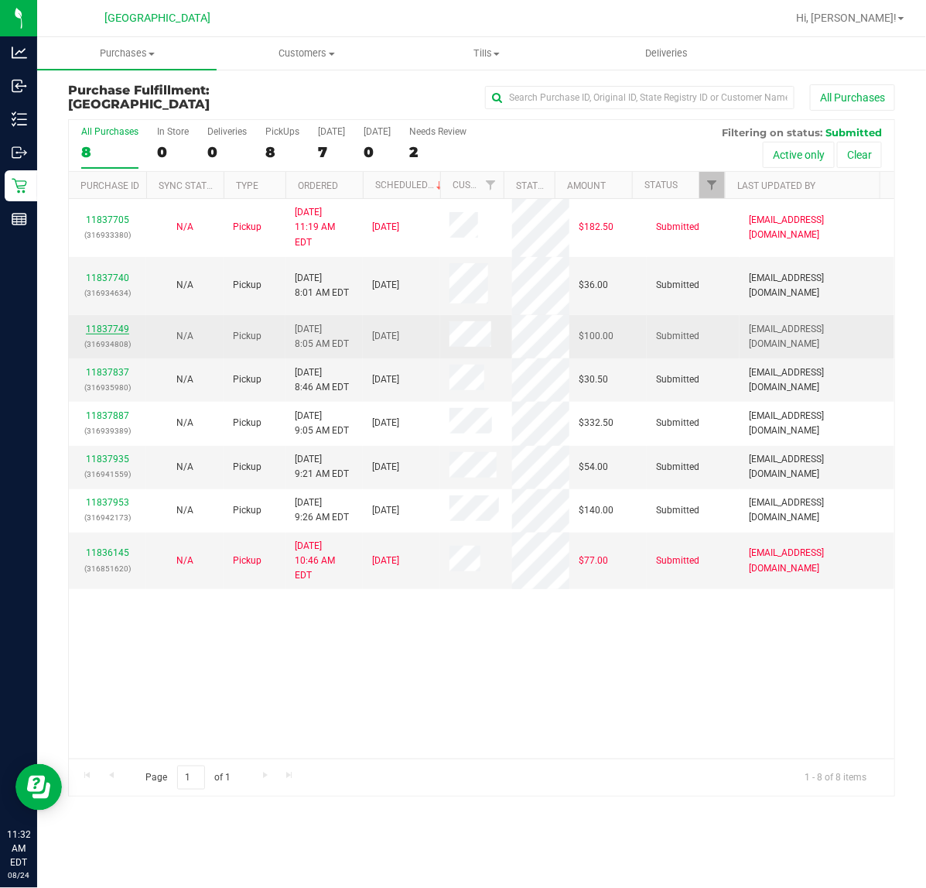
click at [115, 323] on link "11837749" at bounding box center [107, 328] width 43 height 11
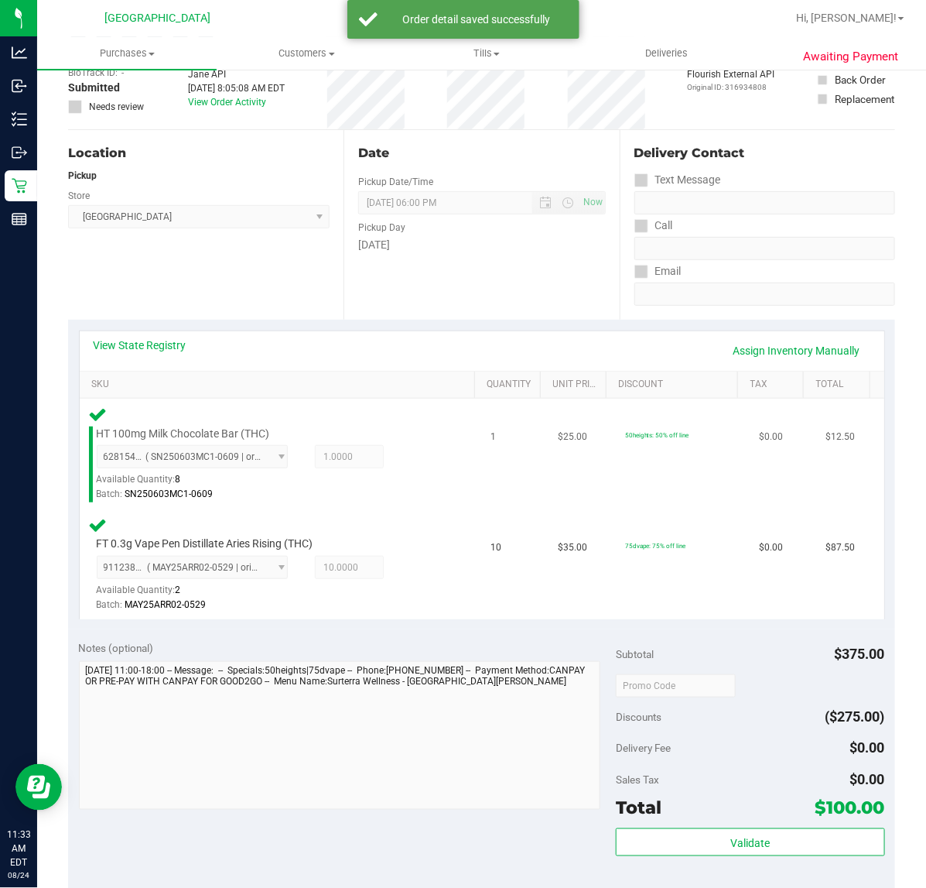
scroll to position [517, 0]
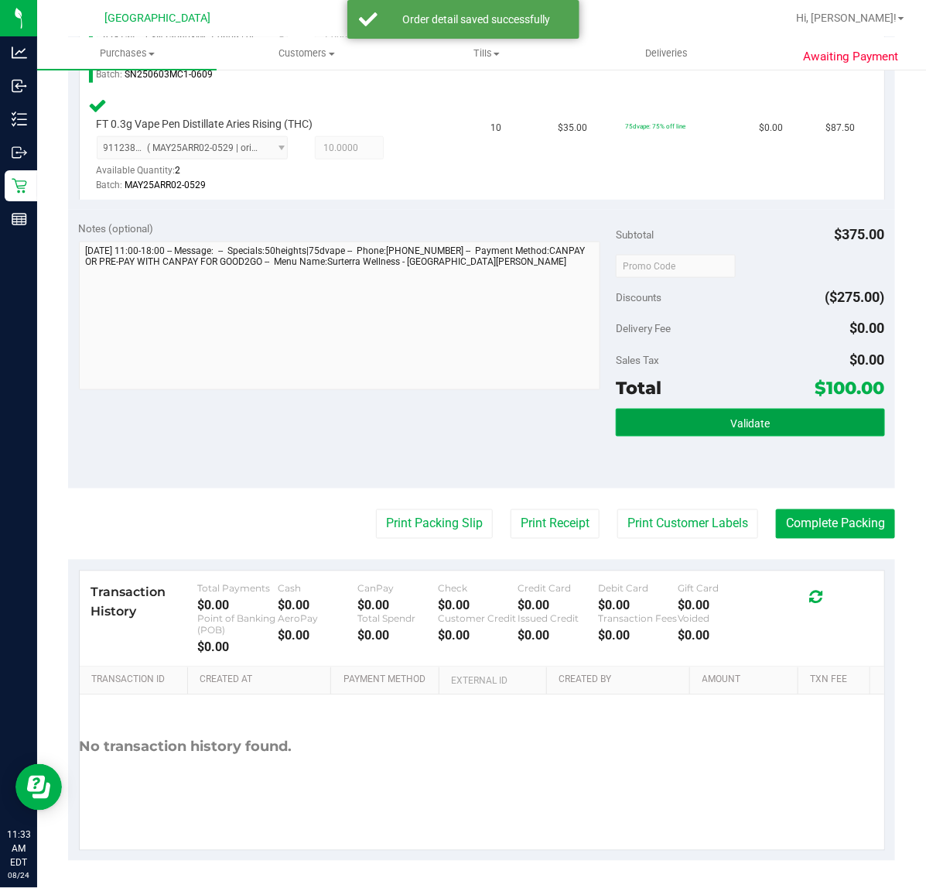
click at [701, 431] on button "Validate" at bounding box center [750, 423] width 269 height 28
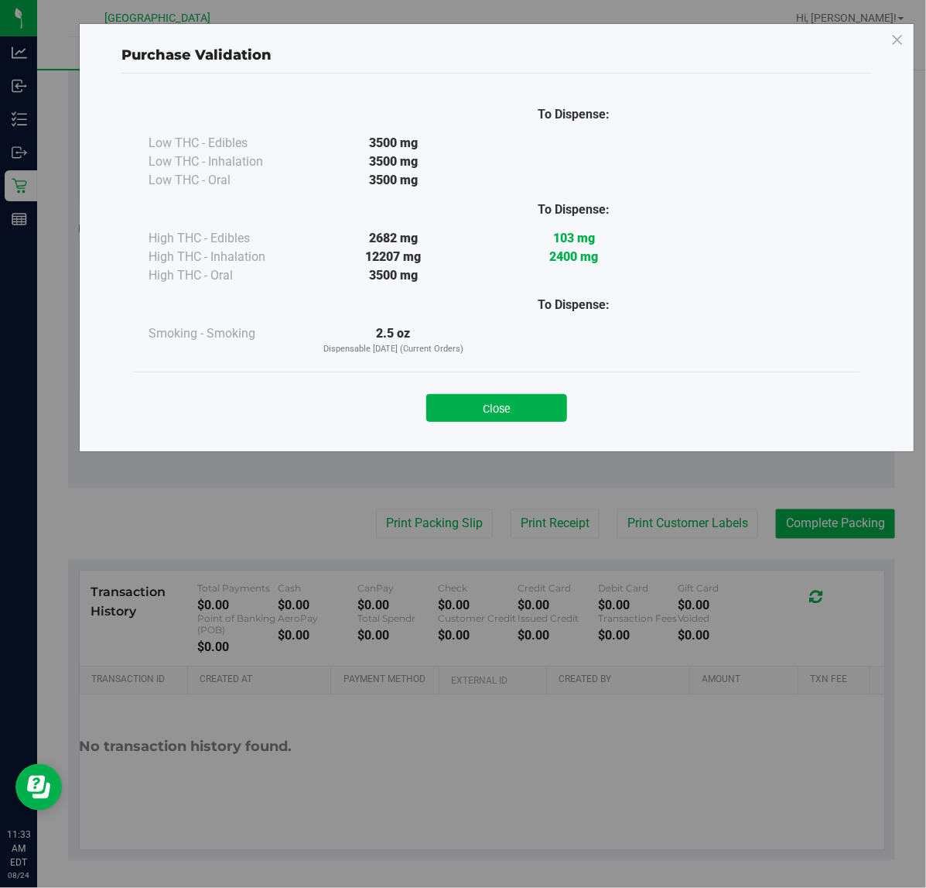
click at [498, 401] on button "Close" at bounding box center [496, 408] width 141 height 28
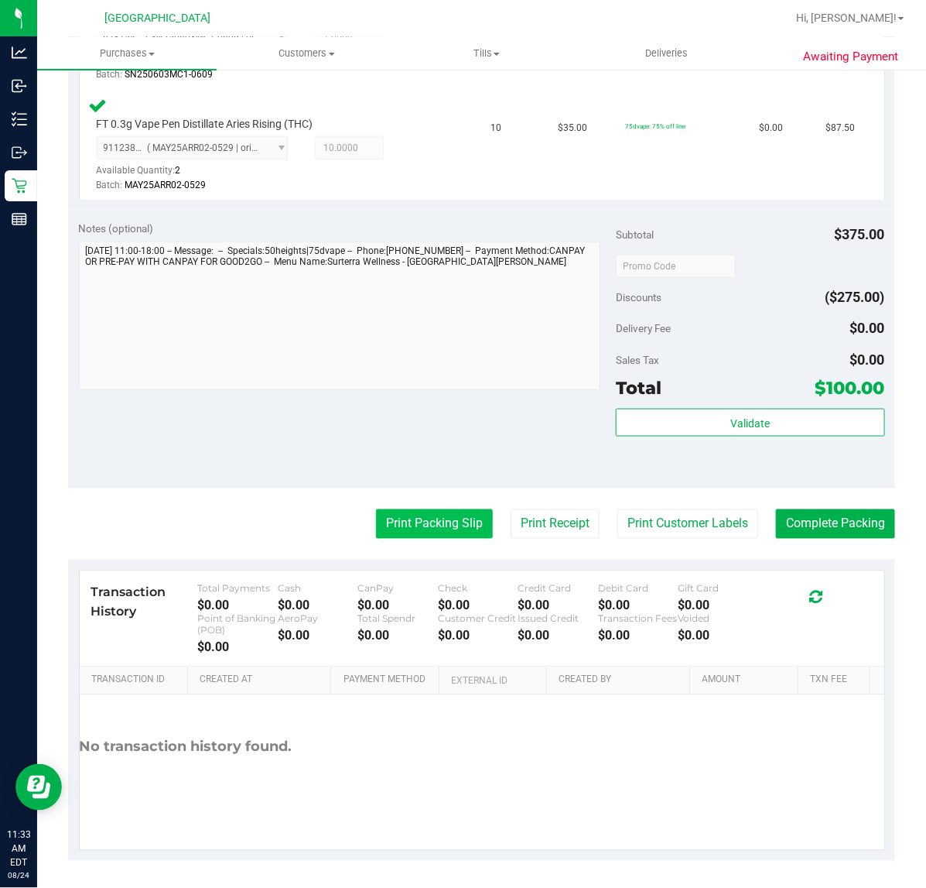
click at [429, 522] on button "Print Packing Slip" at bounding box center [434, 523] width 117 height 29
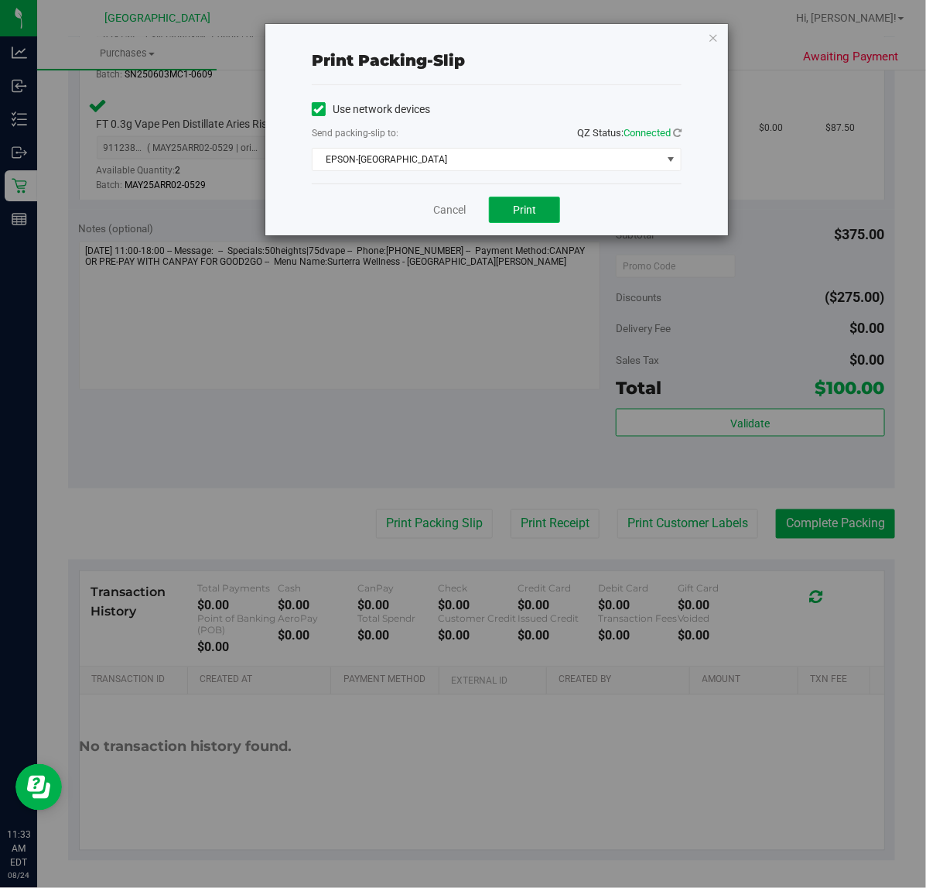
click at [539, 219] on button "Print" at bounding box center [524, 210] width 71 height 26
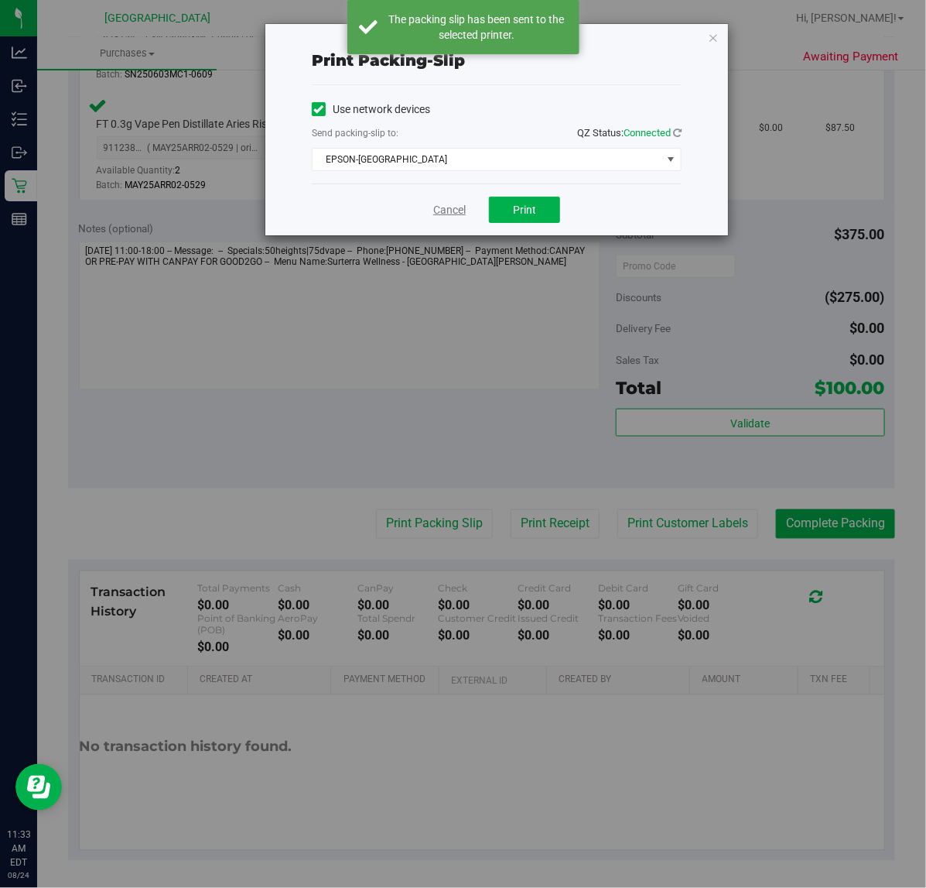
click at [437, 210] on link "Cancel" at bounding box center [449, 210] width 33 height 16
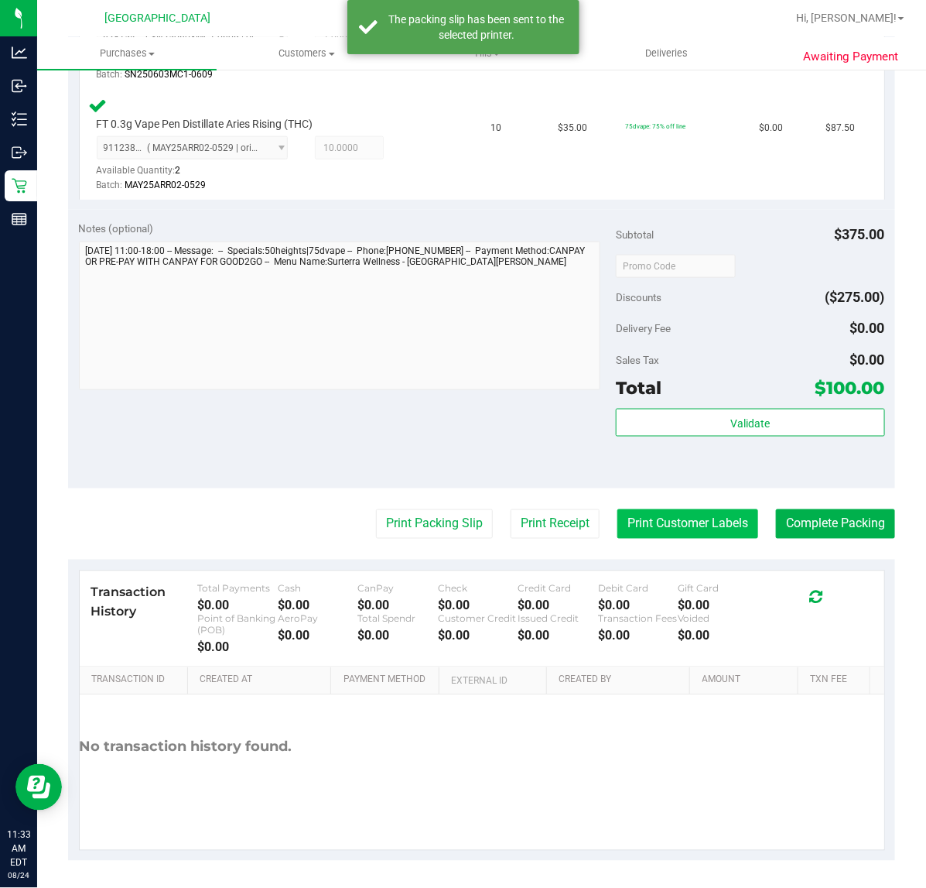
click at [672, 534] on button "Print Customer Labels" at bounding box center [688, 523] width 141 height 29
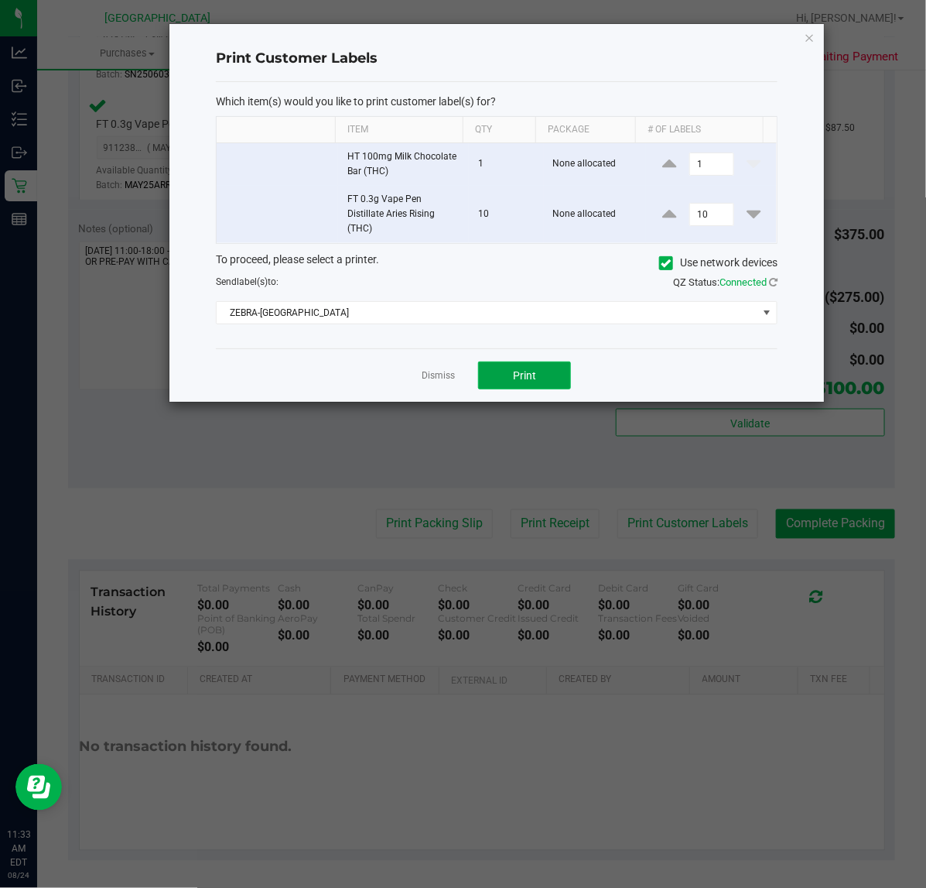
click at [528, 381] on span "Print" at bounding box center [524, 375] width 23 height 12
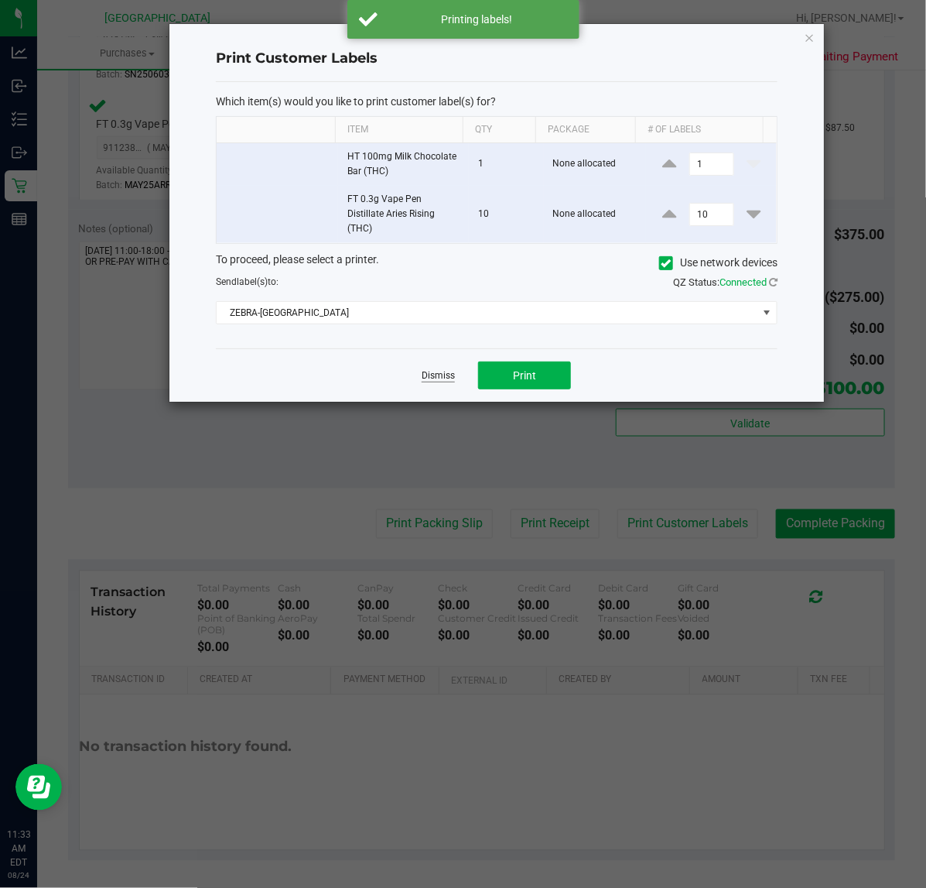
click at [442, 382] on link "Dismiss" at bounding box center [438, 375] width 33 height 13
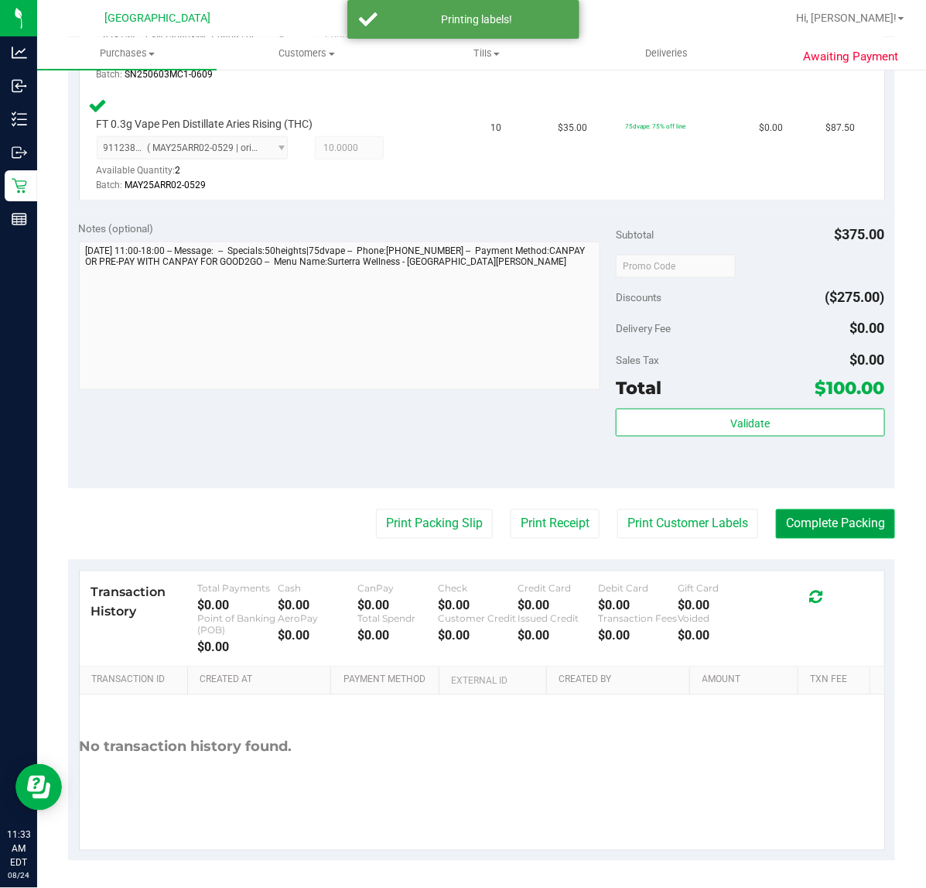
click at [784, 512] on button "Complete Packing" at bounding box center [835, 523] width 119 height 29
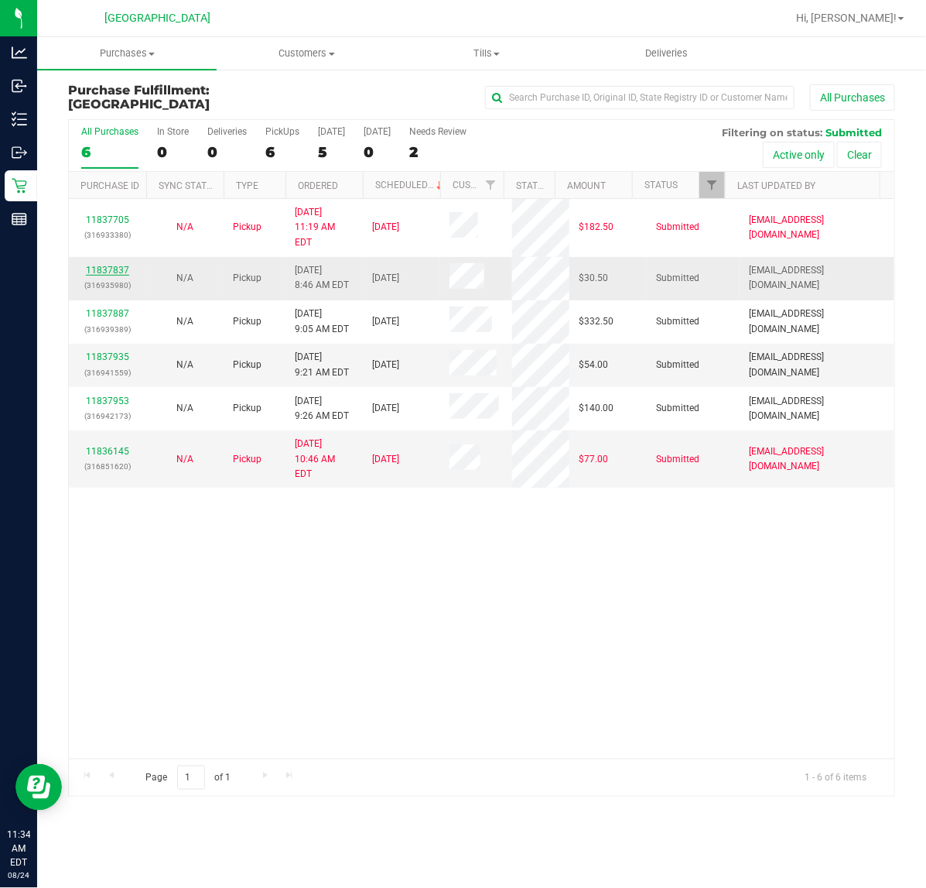
click at [110, 265] on link "11837837" at bounding box center [107, 270] width 43 height 11
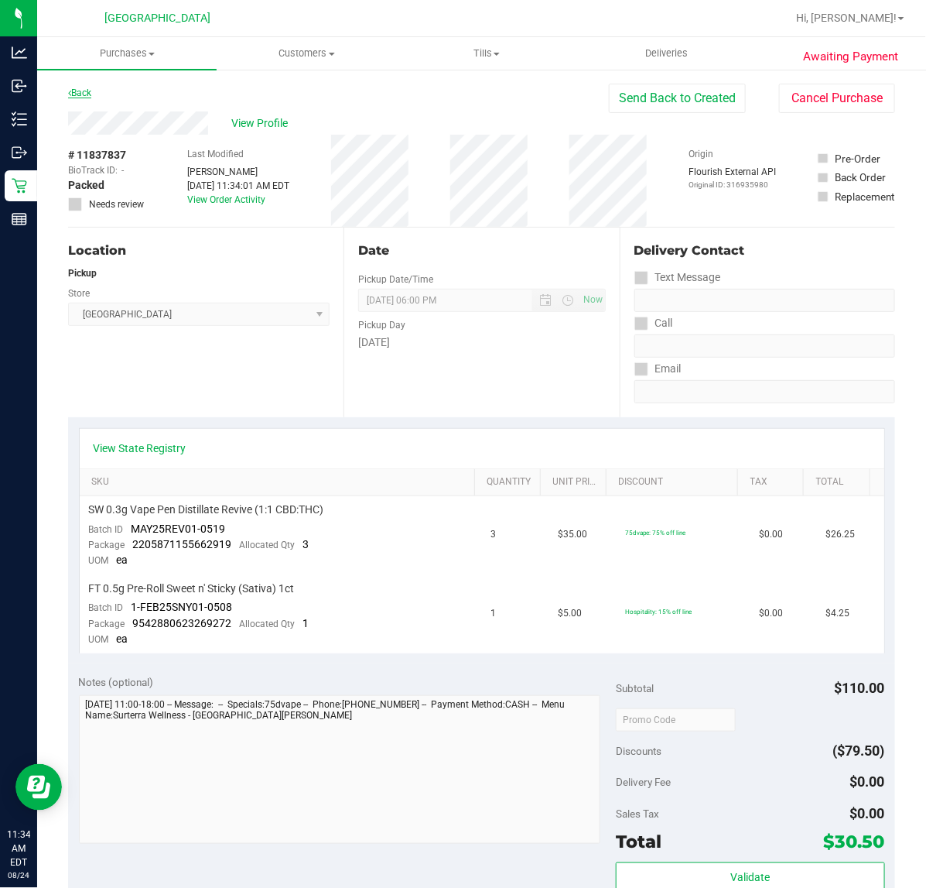
click at [86, 94] on link "Back" at bounding box center [79, 92] width 23 height 11
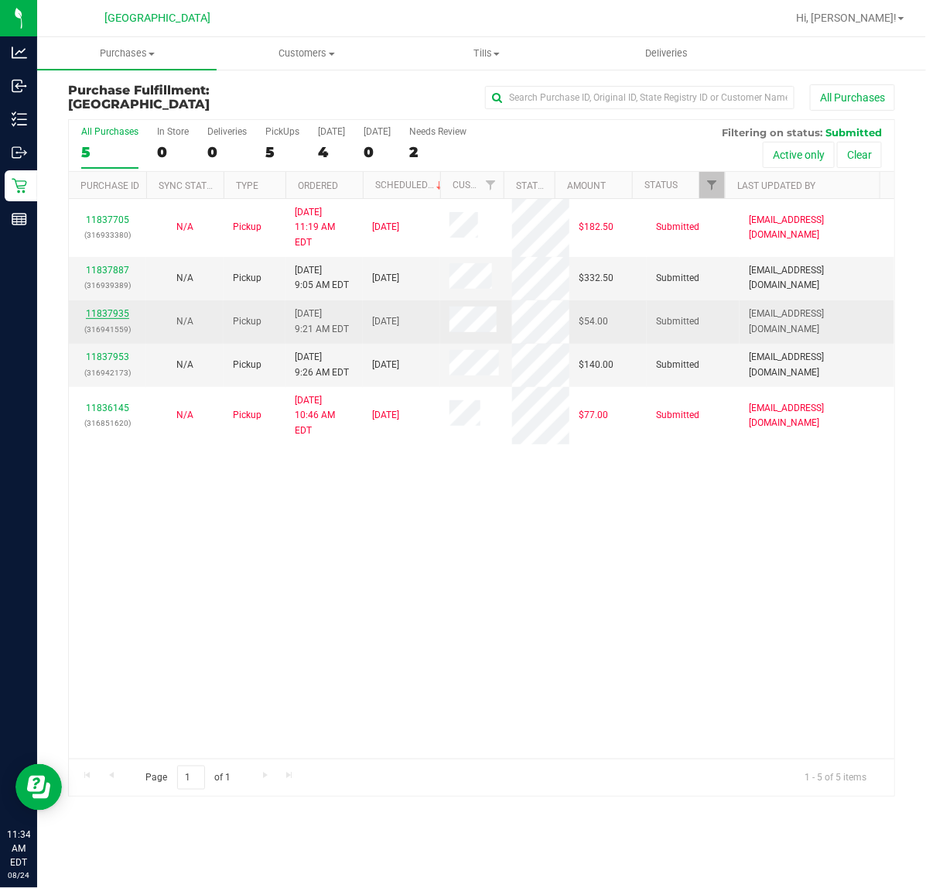
click at [118, 308] on link "11837935" at bounding box center [107, 313] width 43 height 11
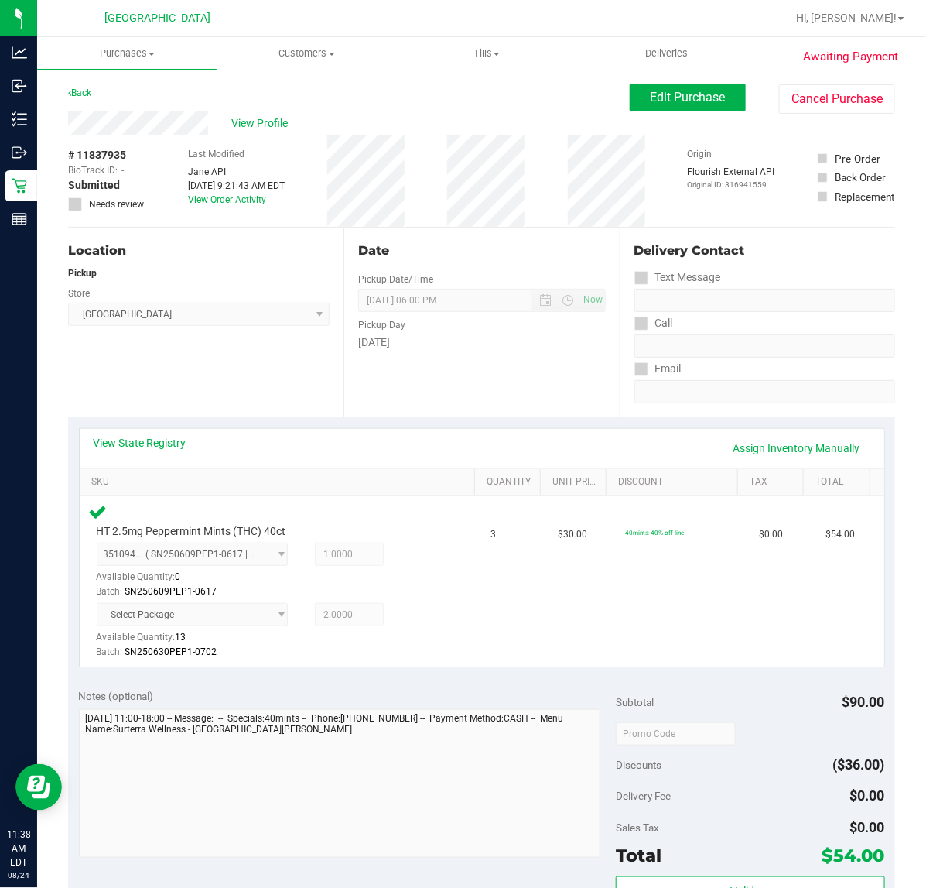
scroll to position [468, 0]
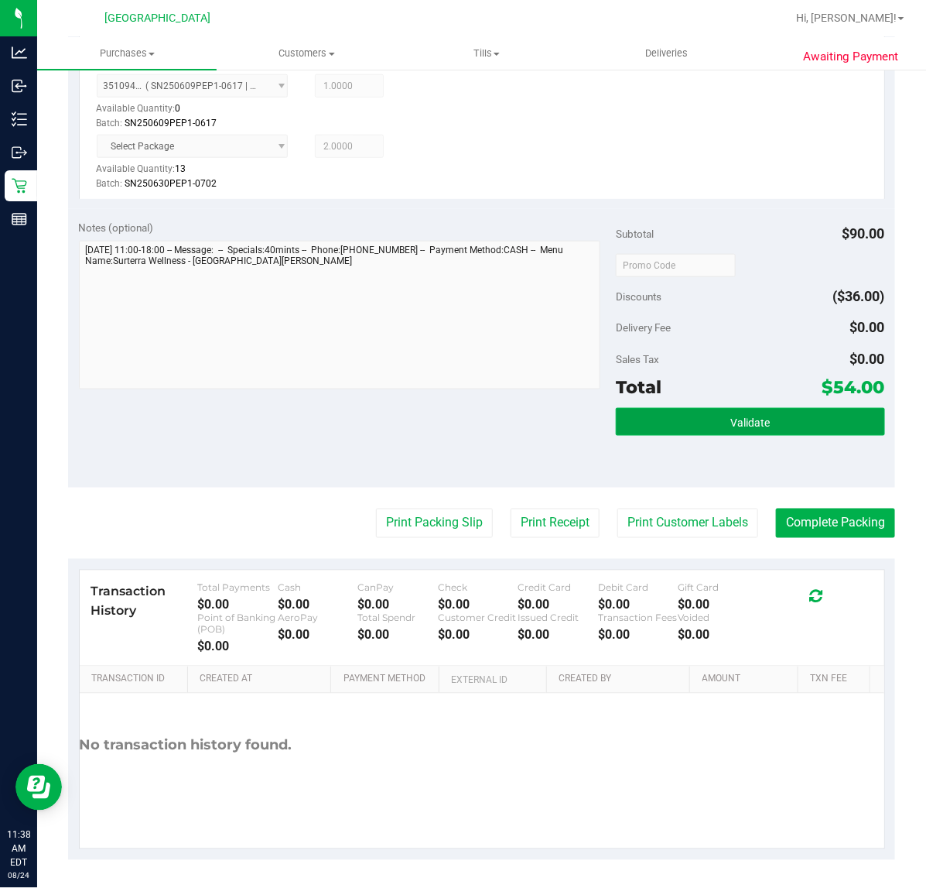
click at [756, 416] on span "Validate" at bounding box center [750, 422] width 39 height 12
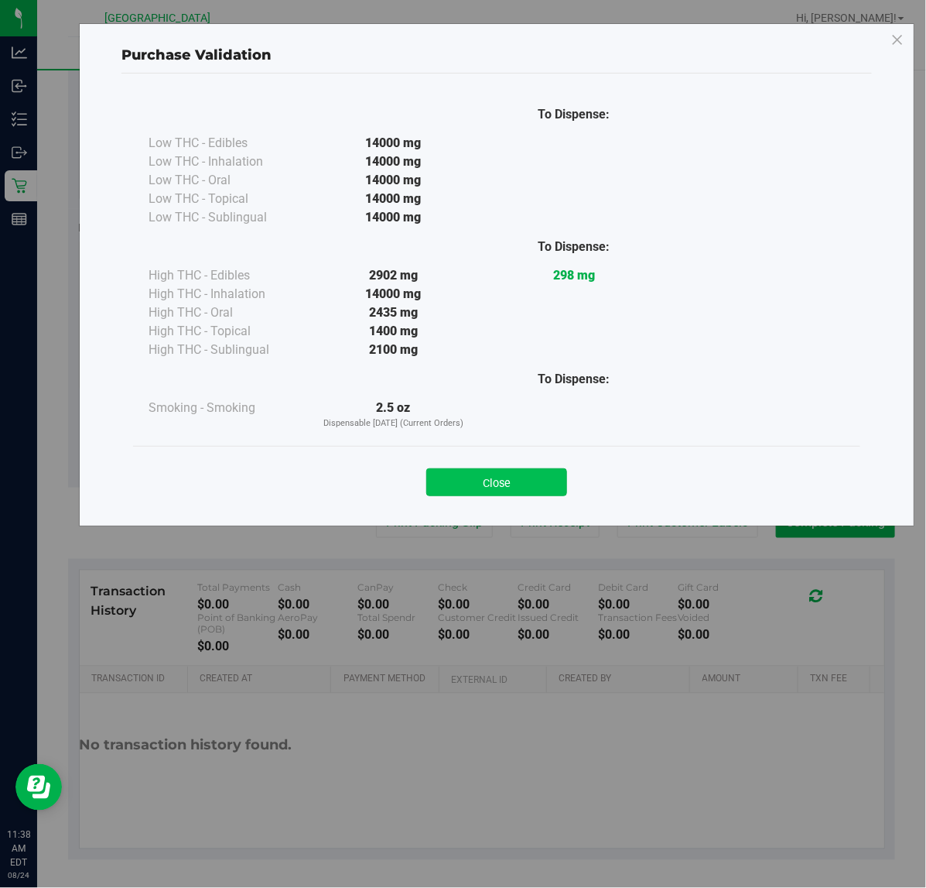
click at [532, 477] on button "Close" at bounding box center [496, 482] width 141 height 28
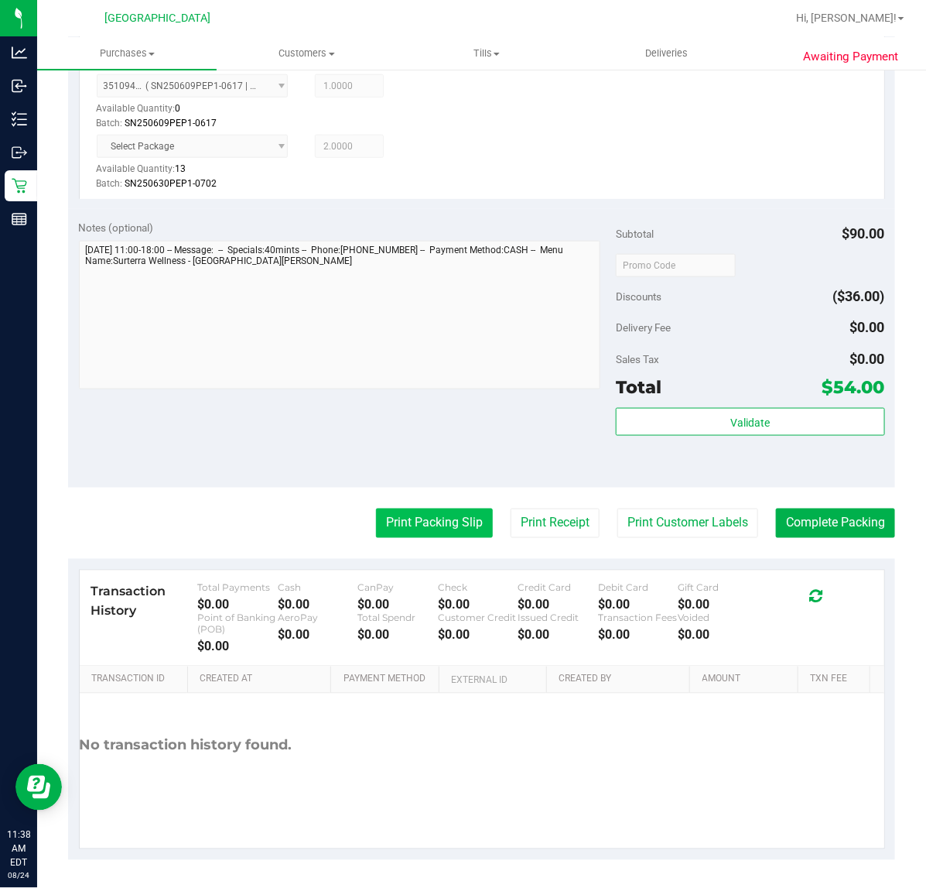
click at [445, 519] on button "Print Packing Slip" at bounding box center [434, 522] width 117 height 29
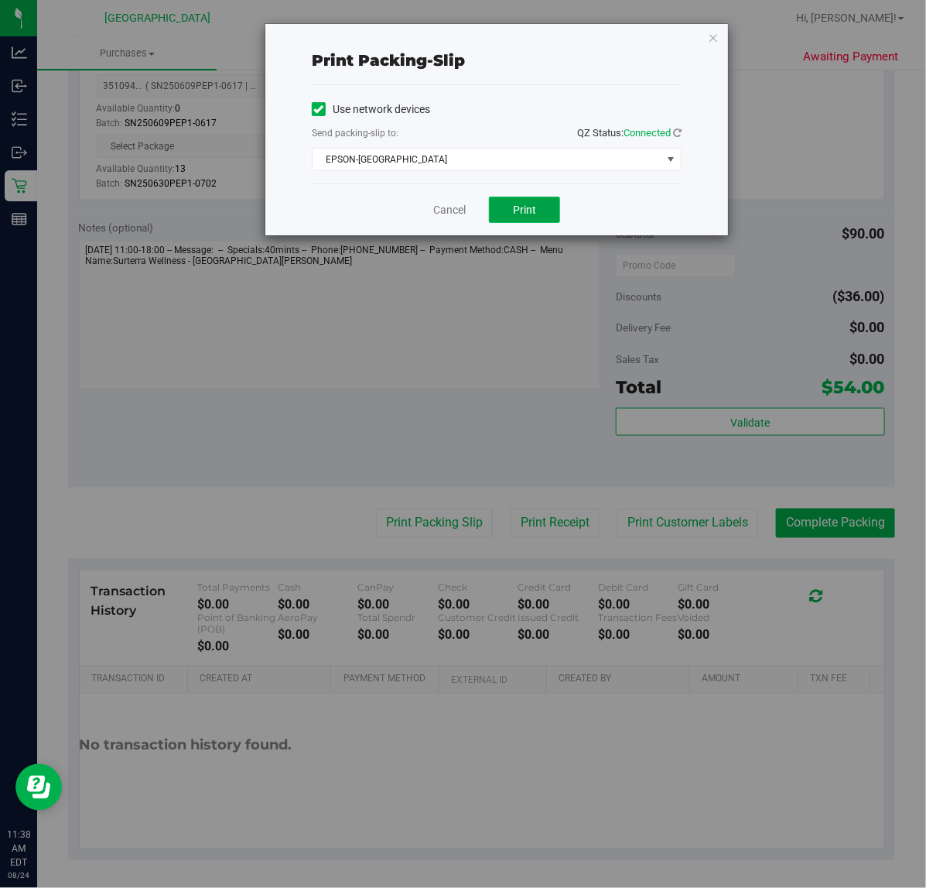
click at [532, 198] on button "Print" at bounding box center [524, 210] width 71 height 26
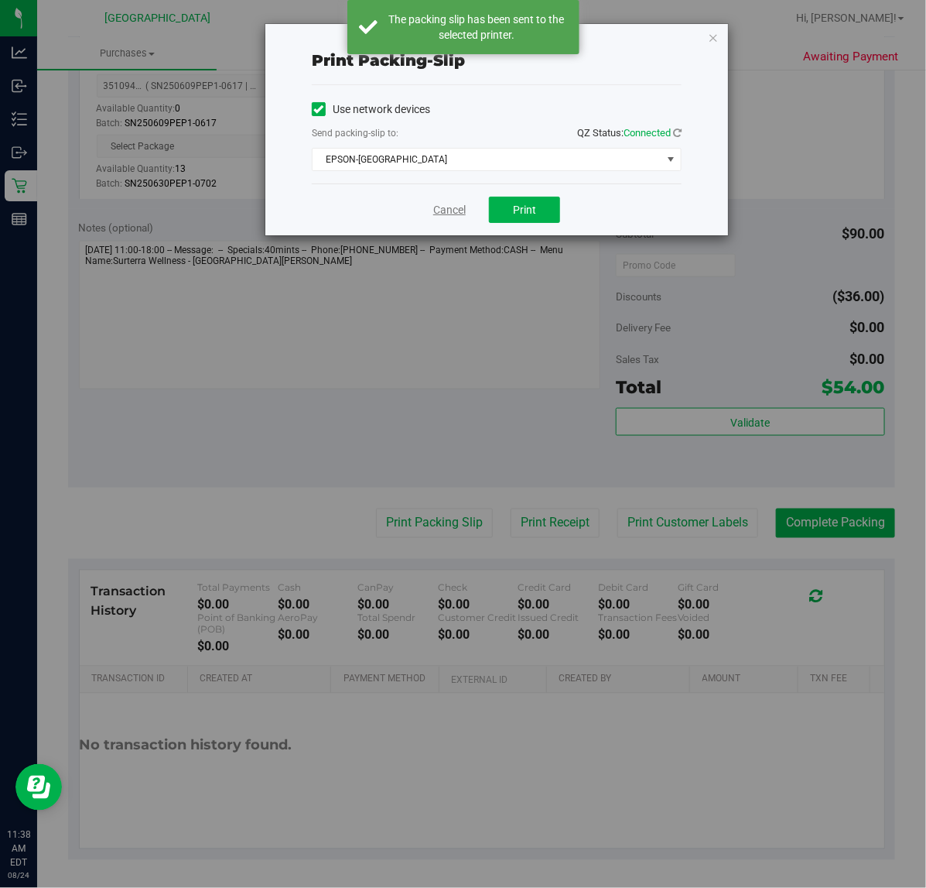
click at [447, 214] on link "Cancel" at bounding box center [449, 210] width 33 height 16
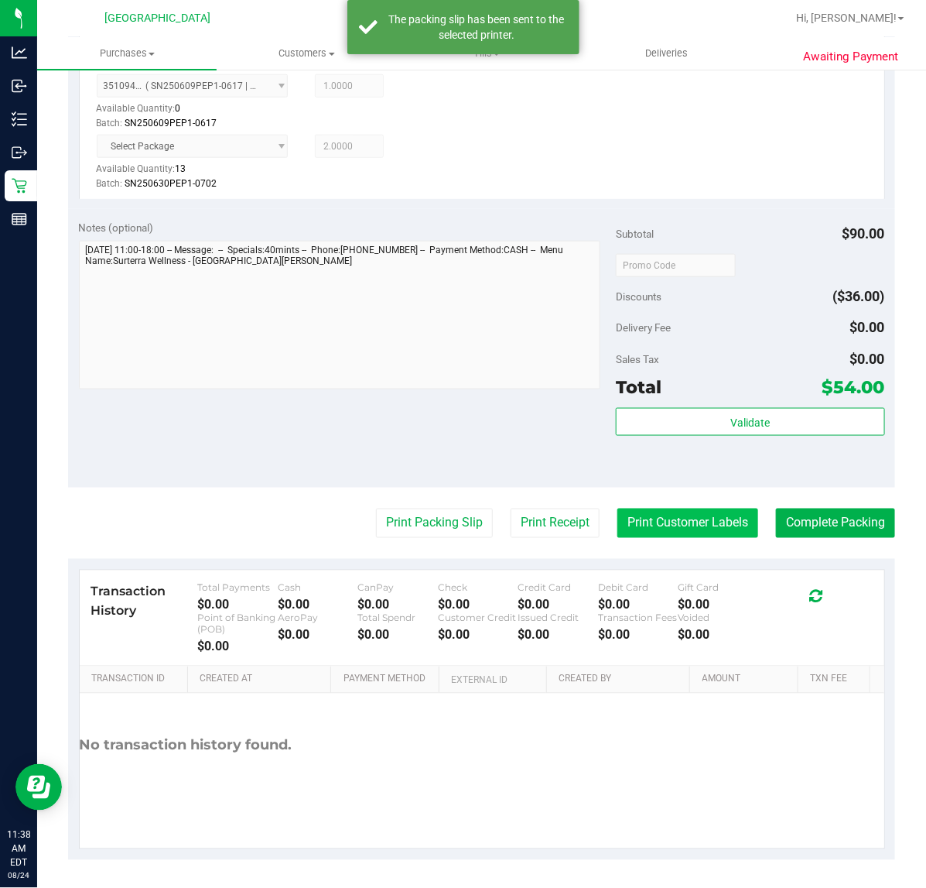
click at [655, 523] on button "Print Customer Labels" at bounding box center [688, 522] width 141 height 29
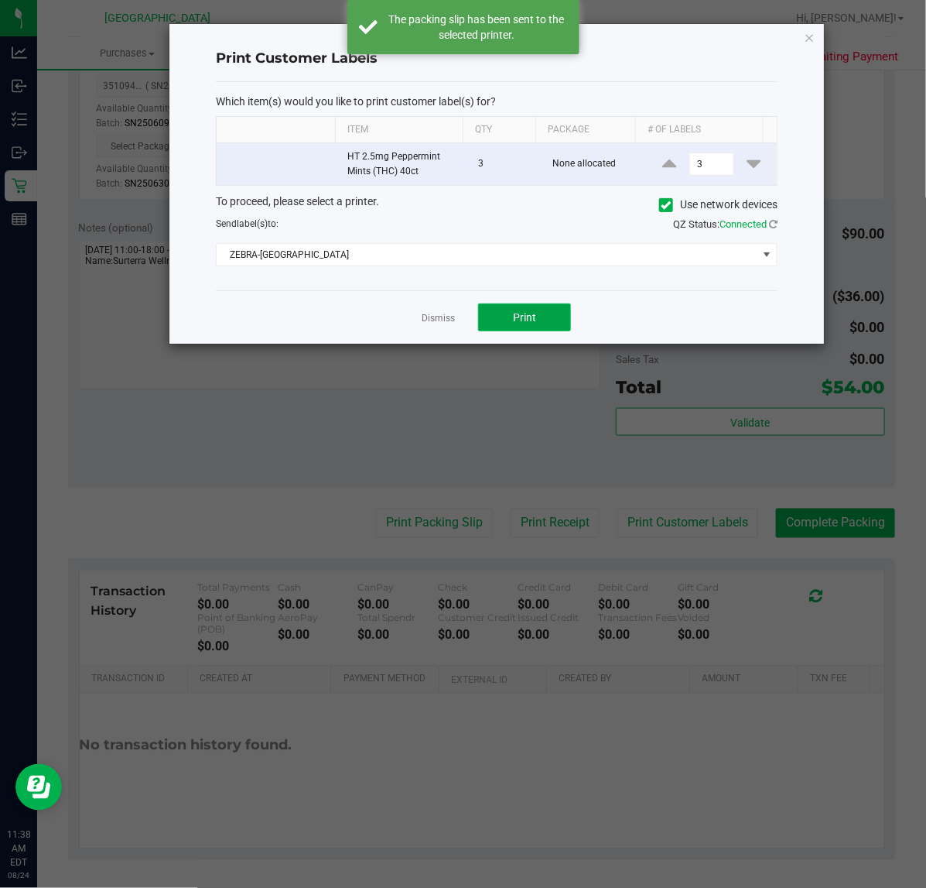
click at [536, 318] on button "Print" at bounding box center [524, 317] width 93 height 28
click at [443, 318] on link "Dismiss" at bounding box center [438, 318] width 33 height 13
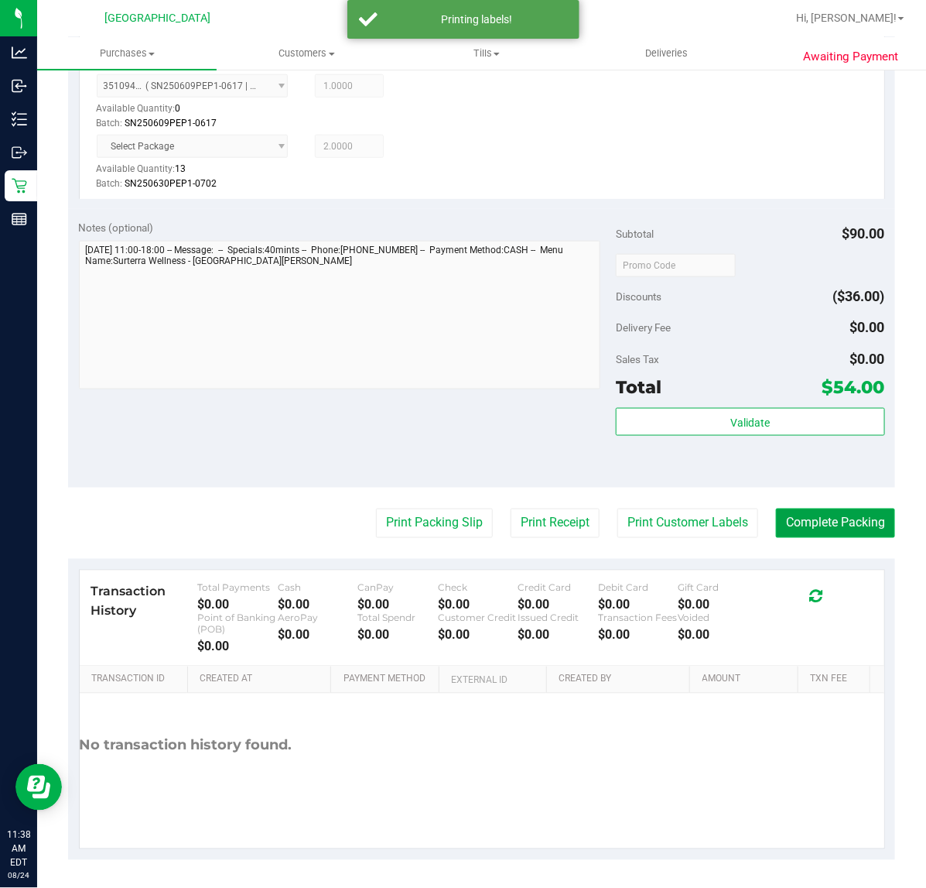
click at [833, 520] on button "Complete Packing" at bounding box center [835, 522] width 119 height 29
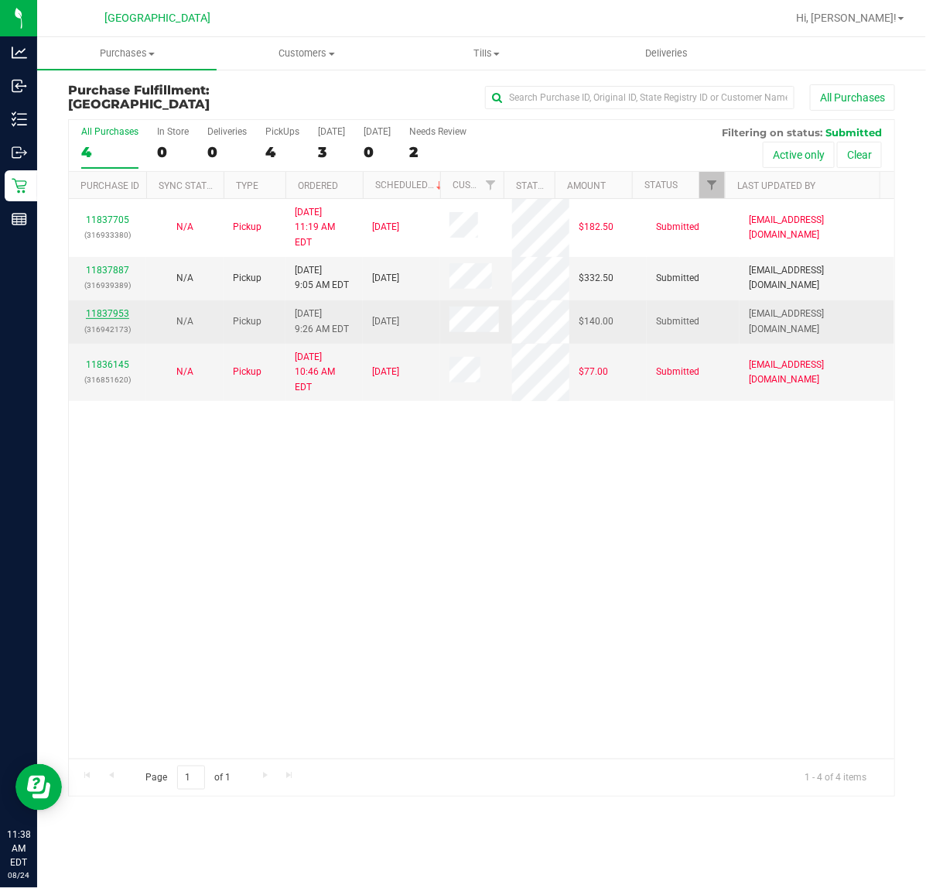
click at [117, 308] on link "11837953" at bounding box center [107, 313] width 43 height 11
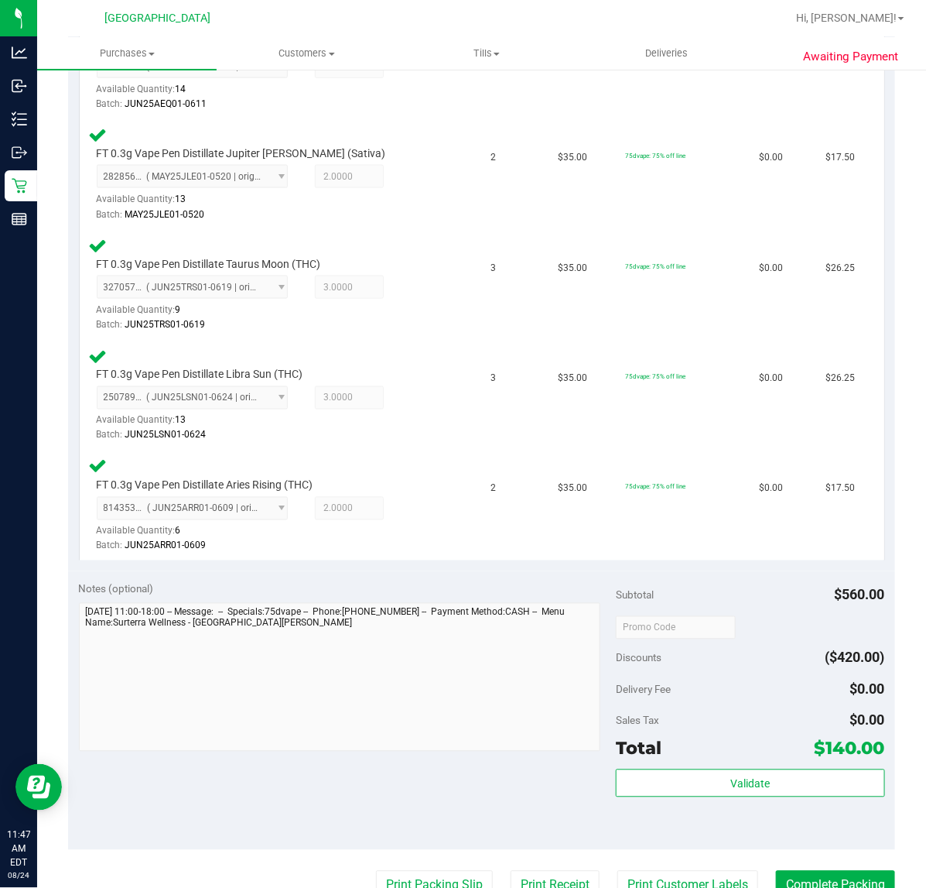
scroll to position [677, 0]
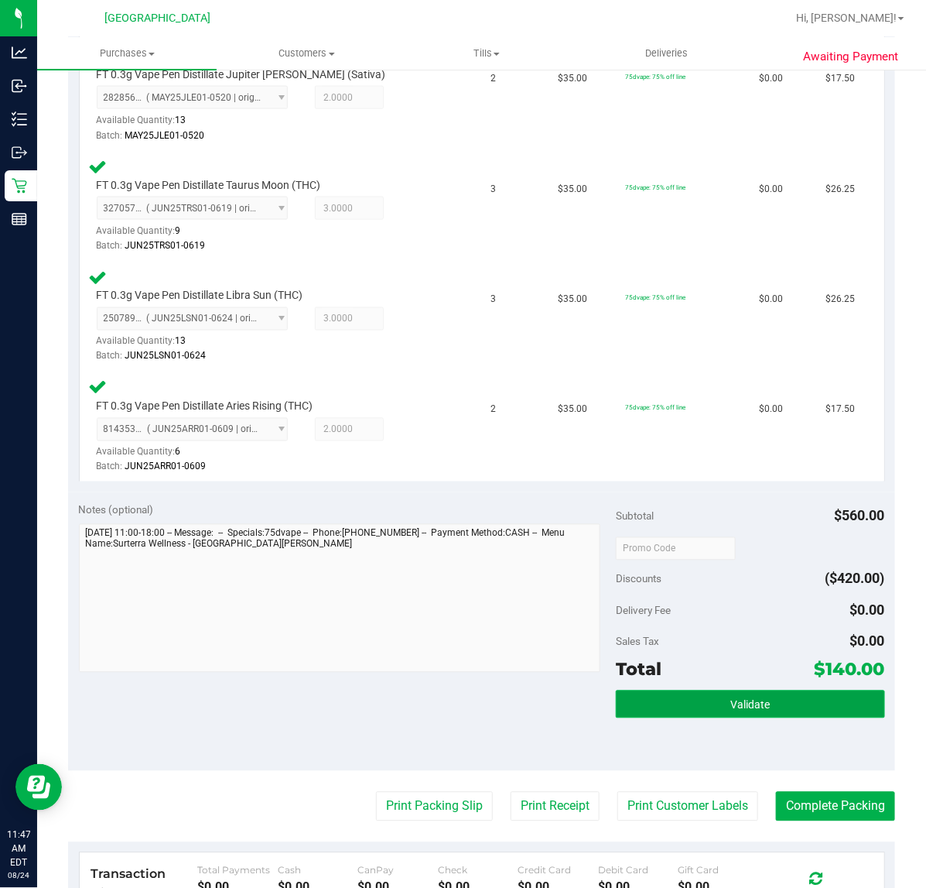
click at [774, 693] on button "Validate" at bounding box center [750, 704] width 269 height 28
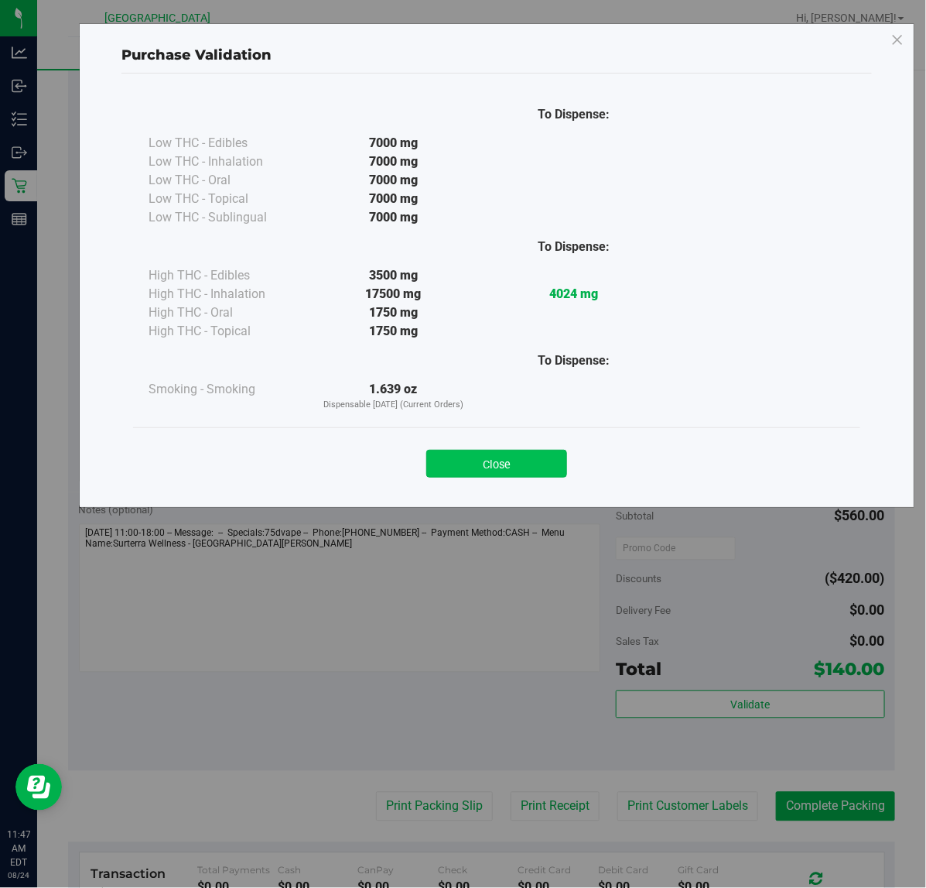
click at [536, 461] on button "Close" at bounding box center [496, 464] width 141 height 28
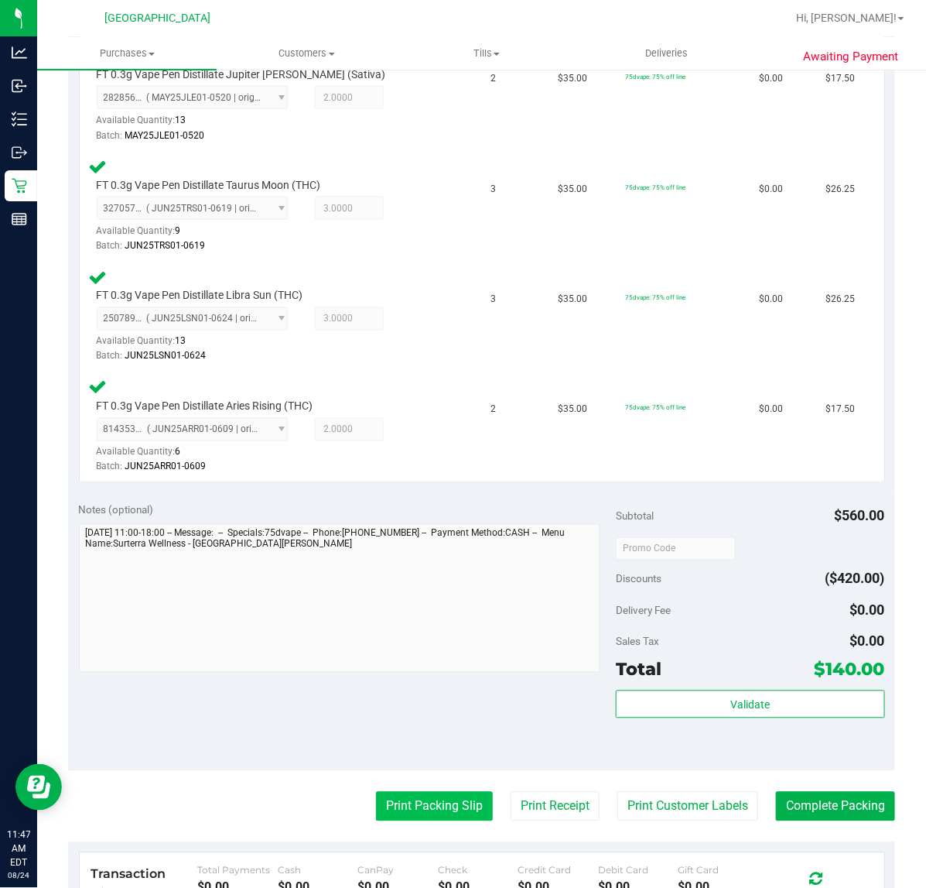
click at [433, 792] on button "Print Packing Slip" at bounding box center [434, 806] width 117 height 29
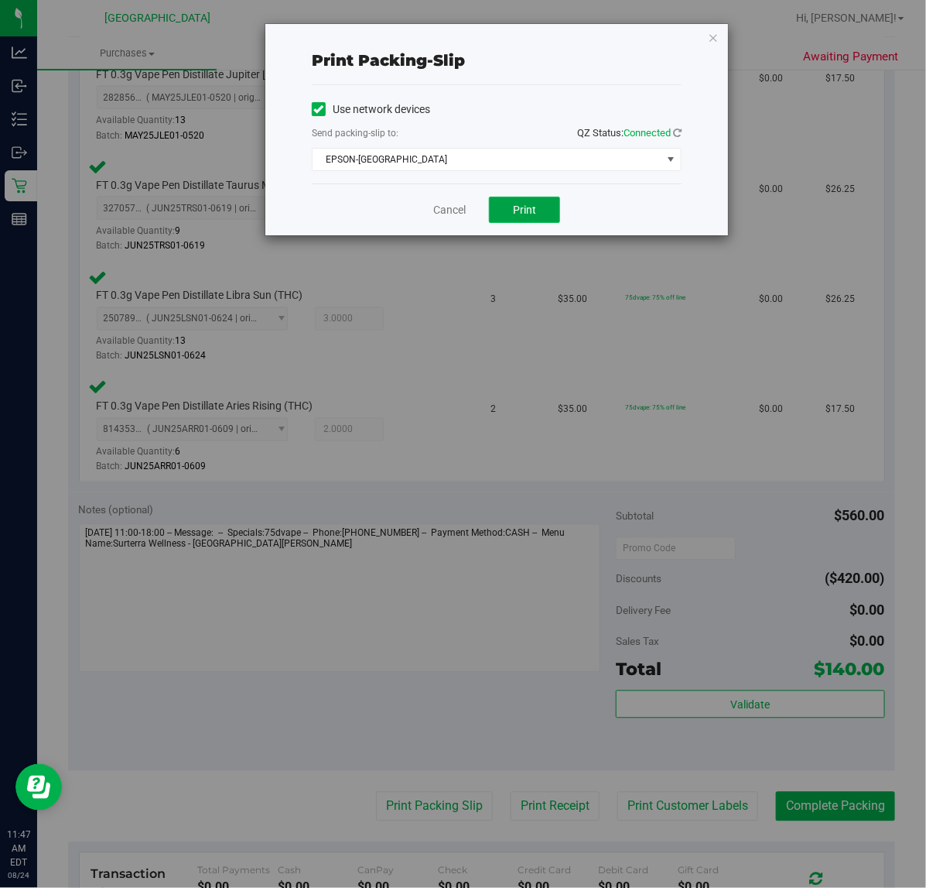
click at [527, 210] on span "Print" at bounding box center [524, 210] width 23 height 12
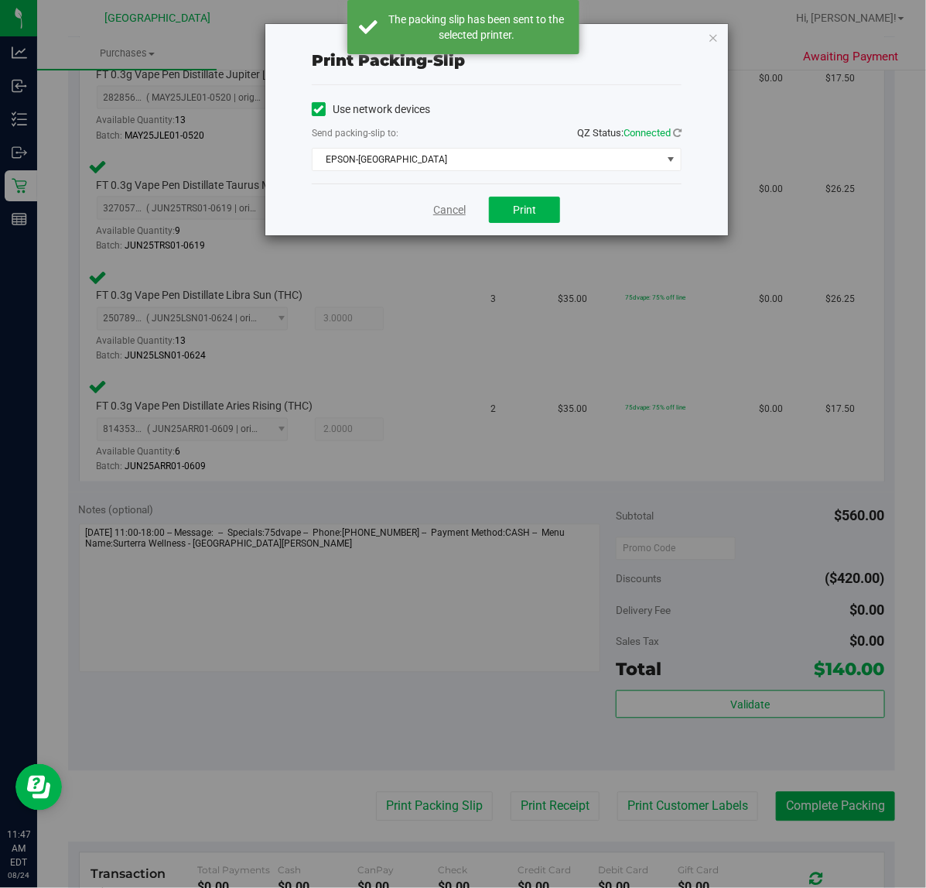
click at [447, 217] on link "Cancel" at bounding box center [449, 210] width 33 height 16
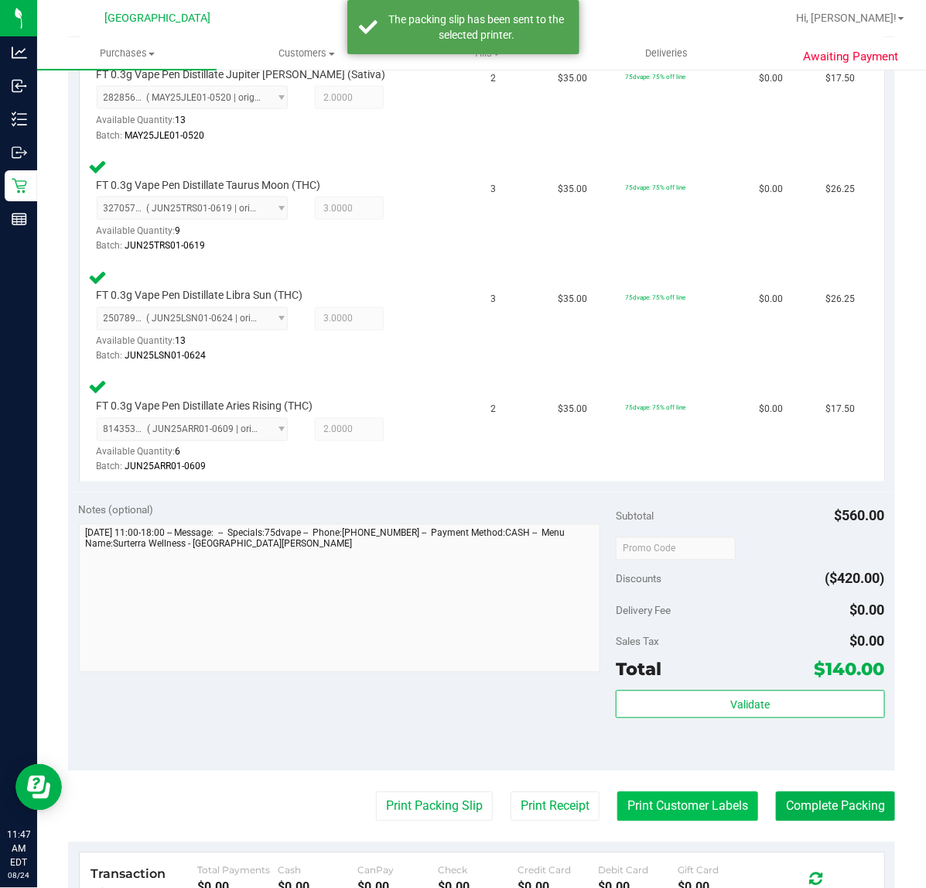
click at [669, 805] on button "Print Customer Labels" at bounding box center [688, 806] width 141 height 29
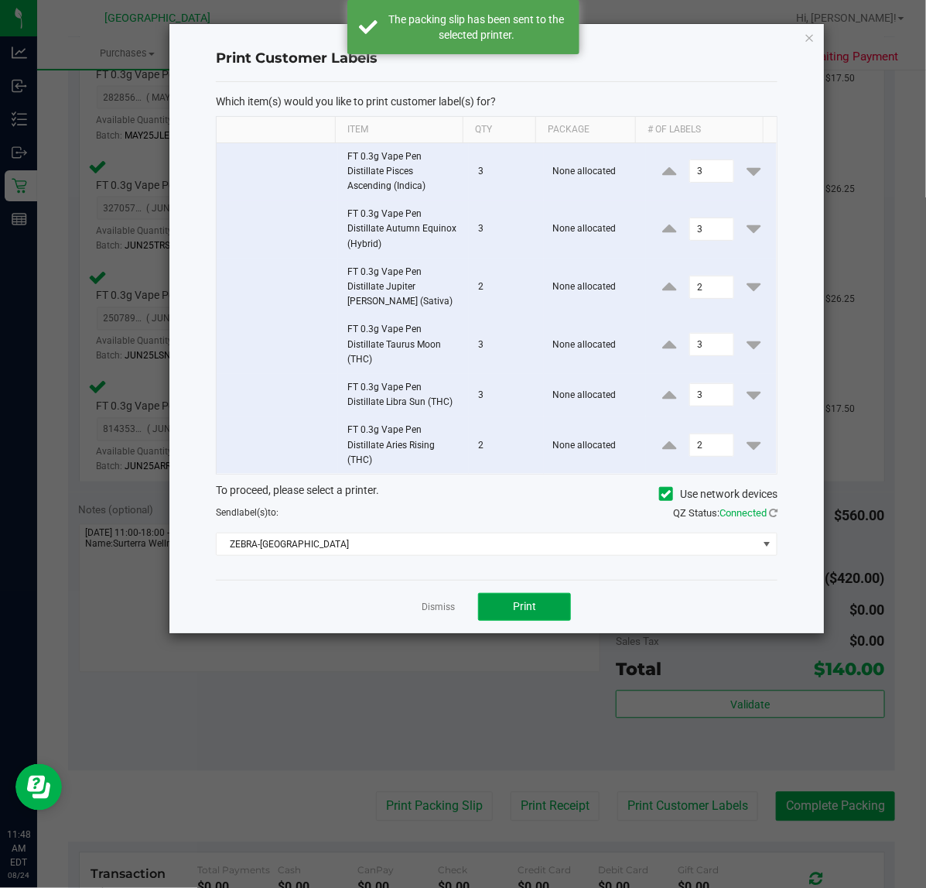
click at [536, 604] on button "Print" at bounding box center [524, 607] width 93 height 28
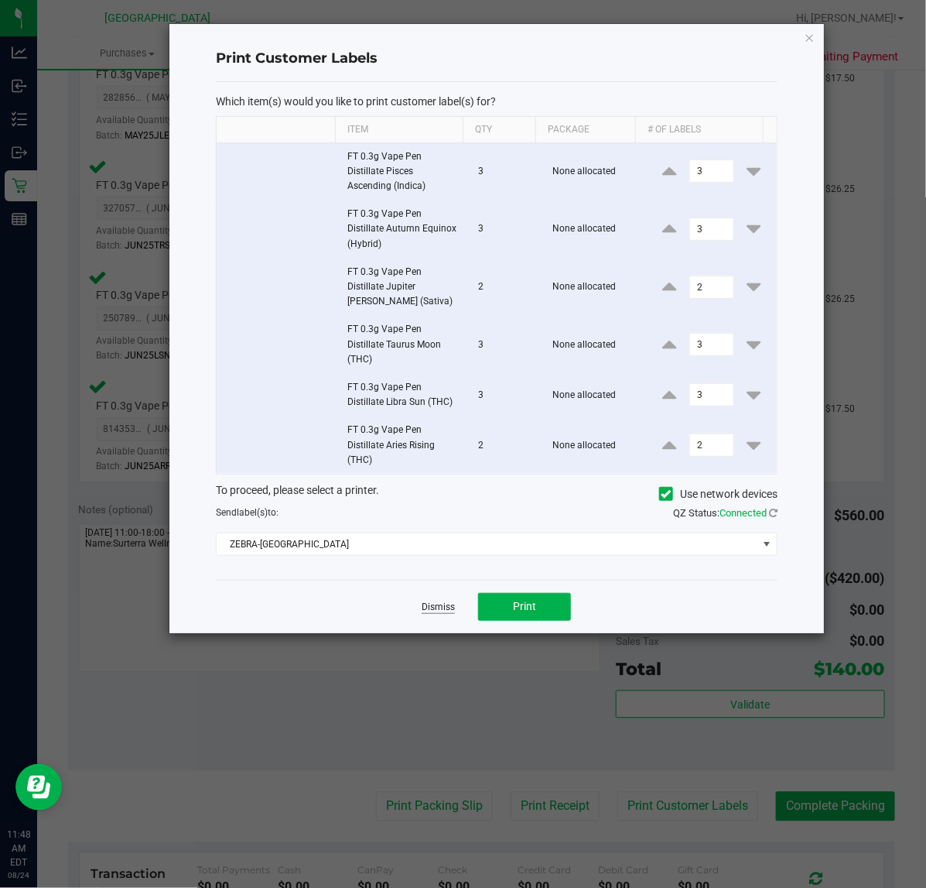
click at [439, 608] on link "Dismiss" at bounding box center [438, 607] width 33 height 13
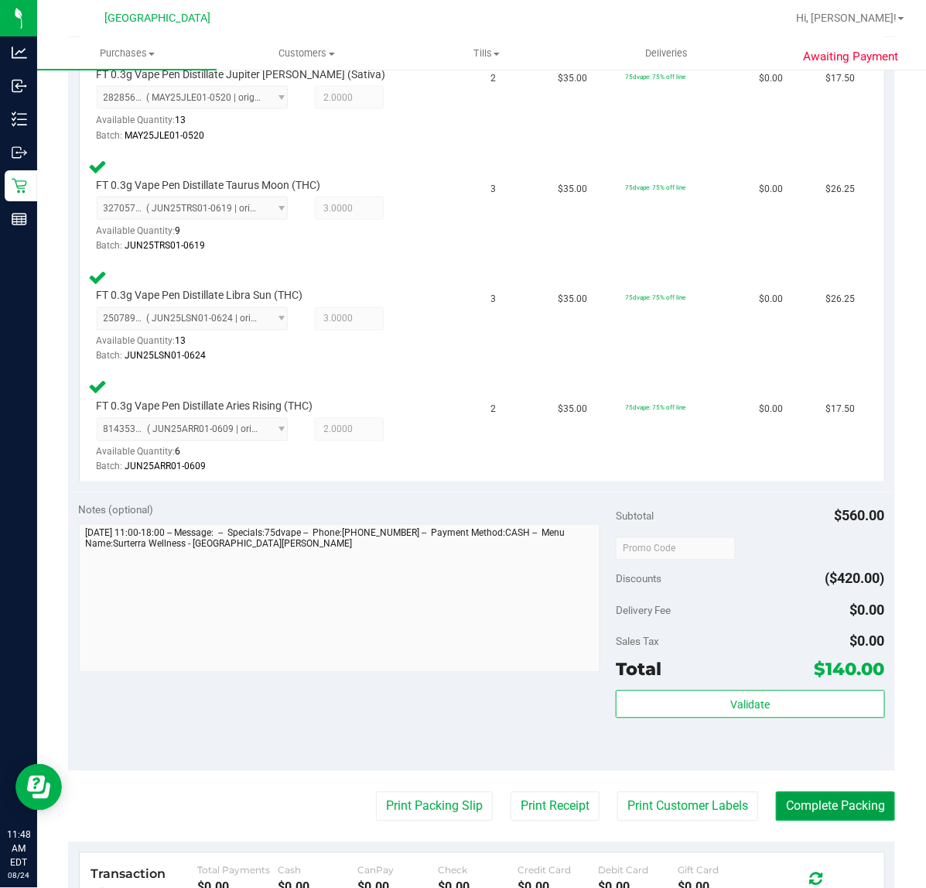
click at [829, 792] on button "Complete Packing" at bounding box center [835, 806] width 119 height 29
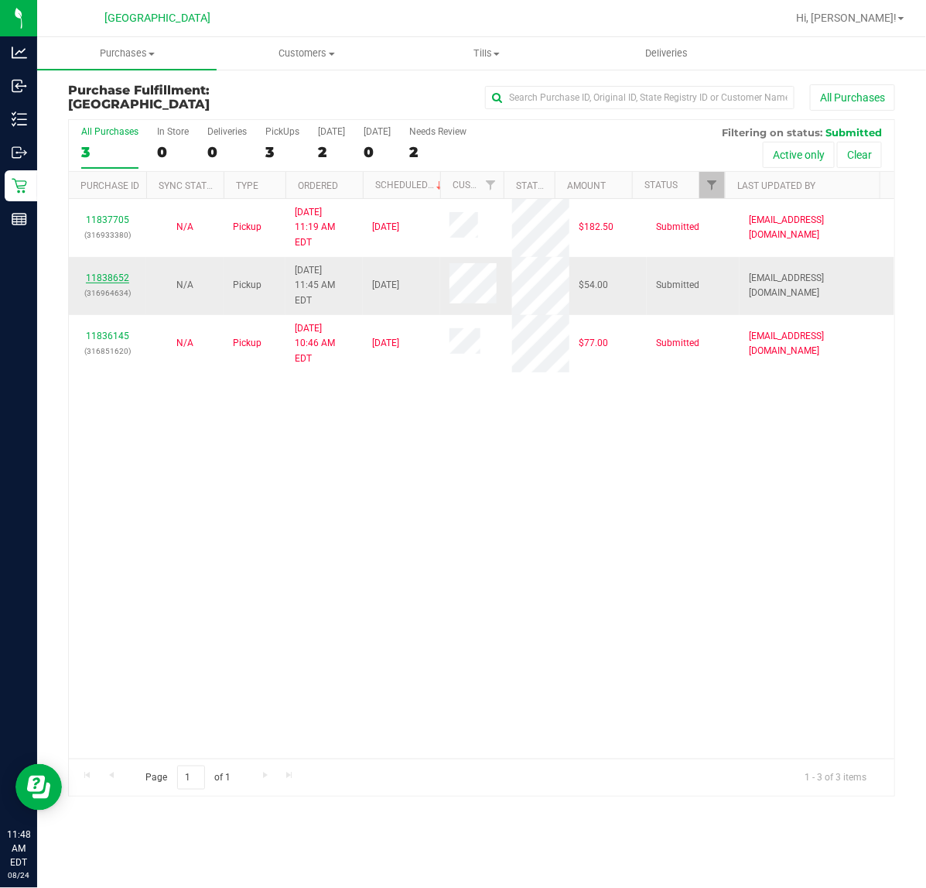
click at [110, 272] on link "11838652" at bounding box center [107, 277] width 43 height 11
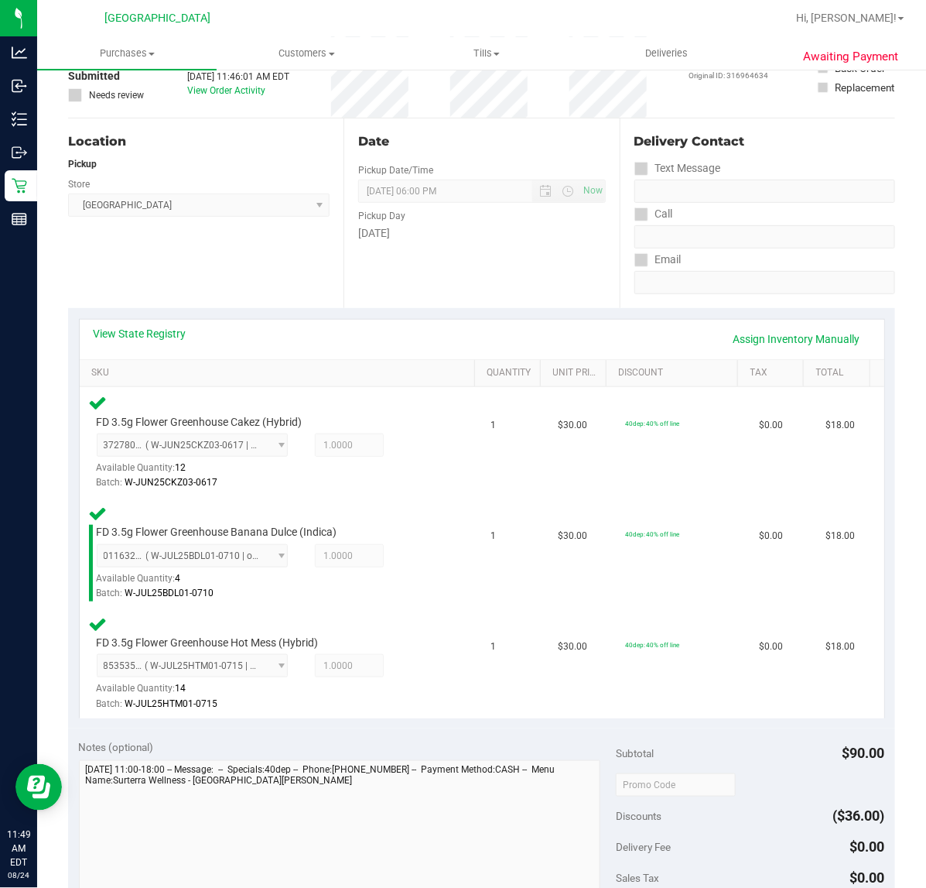
scroll to position [484, 0]
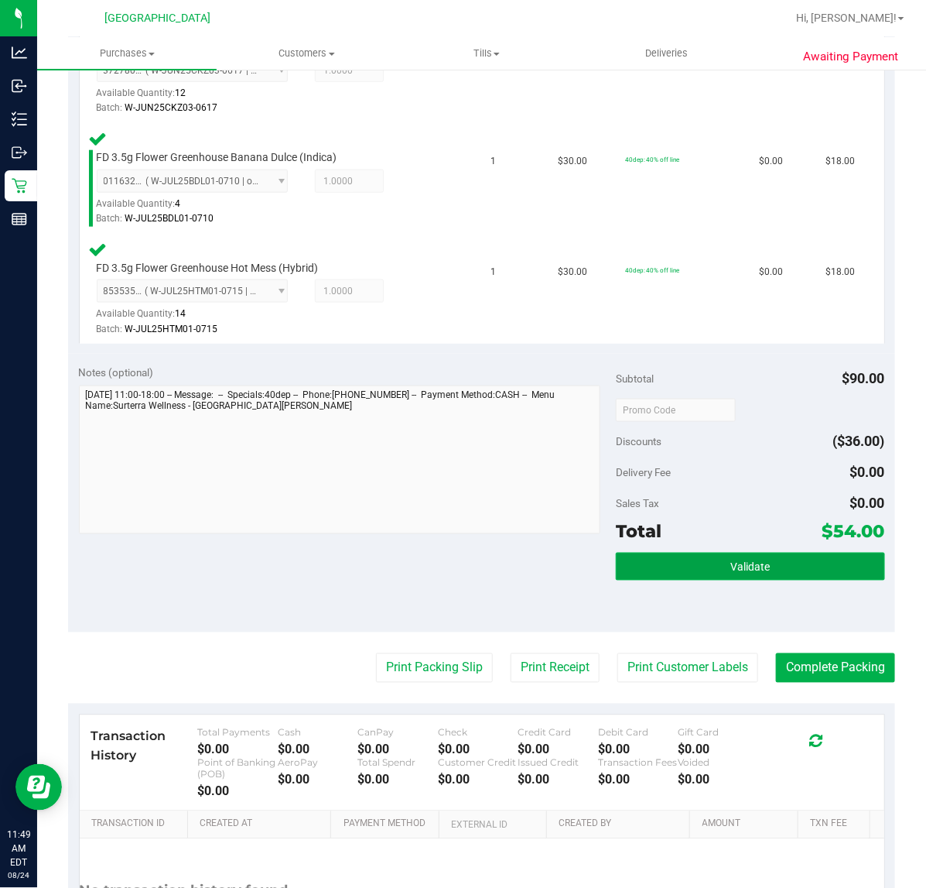
click at [644, 561] on button "Validate" at bounding box center [750, 567] width 269 height 28
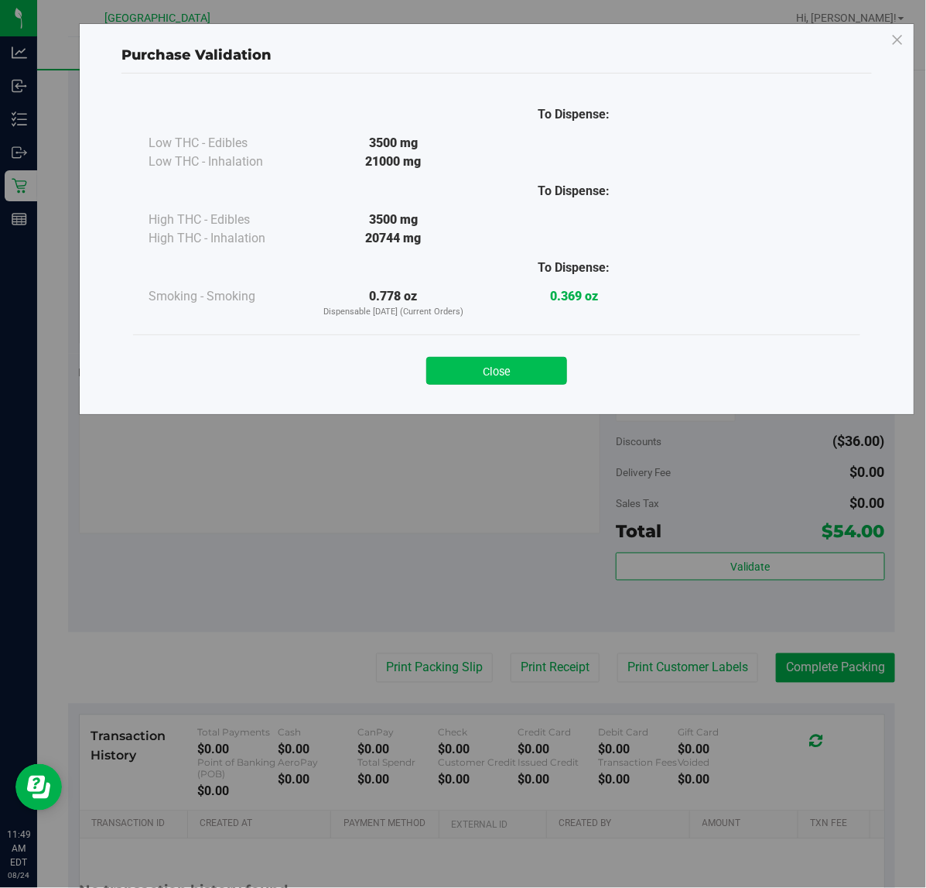
click at [498, 368] on button "Close" at bounding box center [496, 371] width 141 height 28
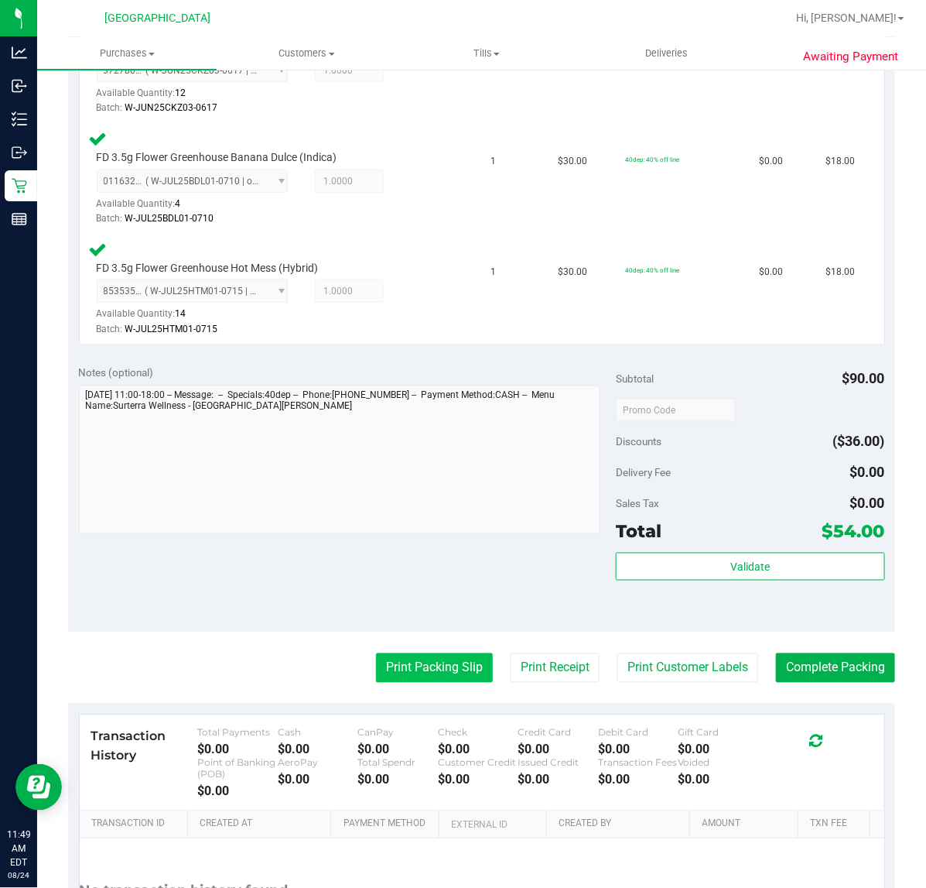
click at [453, 654] on button "Print Packing Slip" at bounding box center [434, 667] width 117 height 29
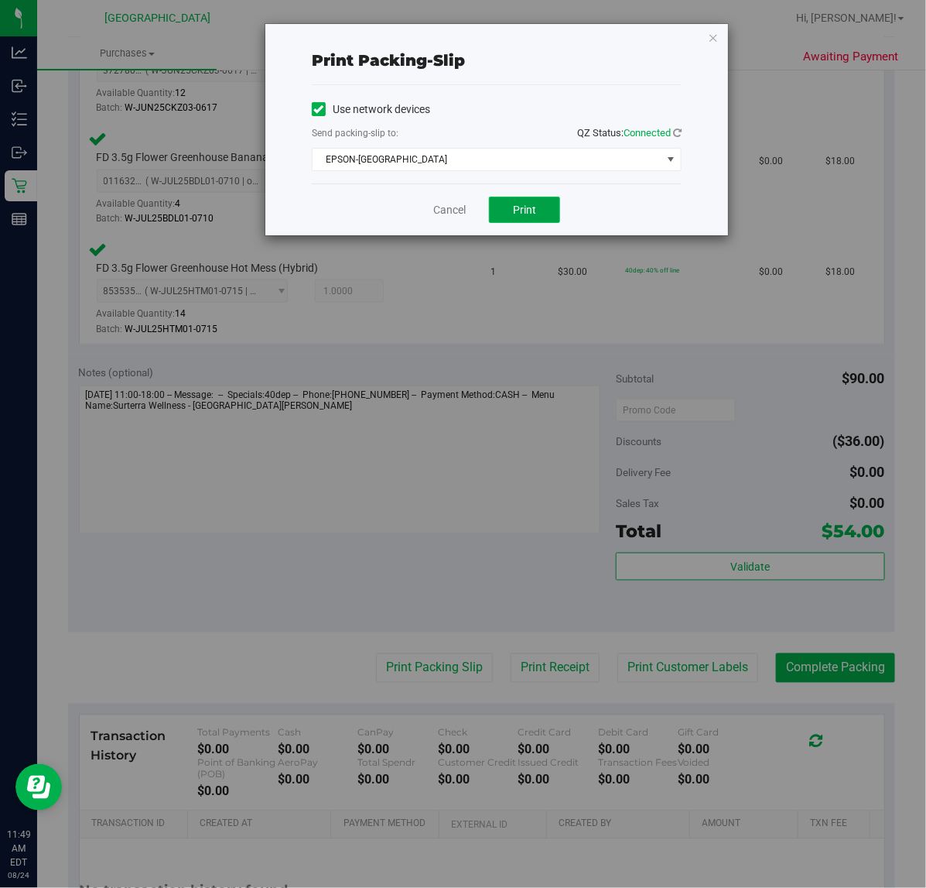
click at [508, 214] on button "Print" at bounding box center [524, 210] width 71 height 26
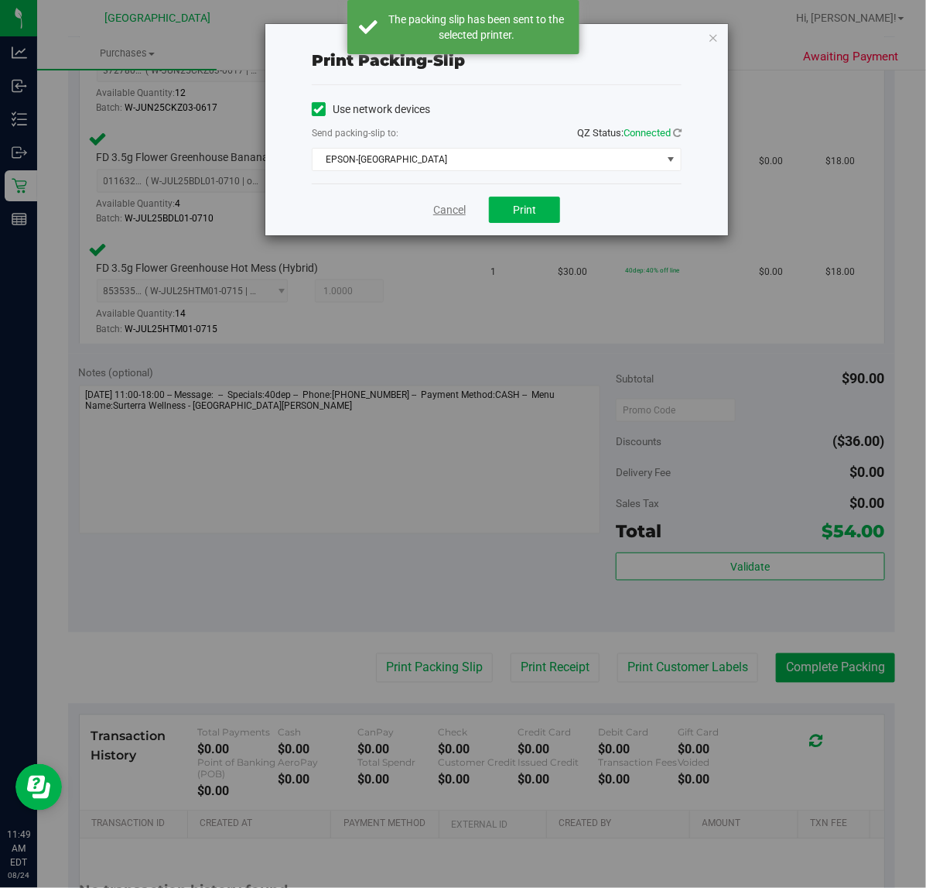
click at [457, 210] on link "Cancel" at bounding box center [449, 210] width 33 height 16
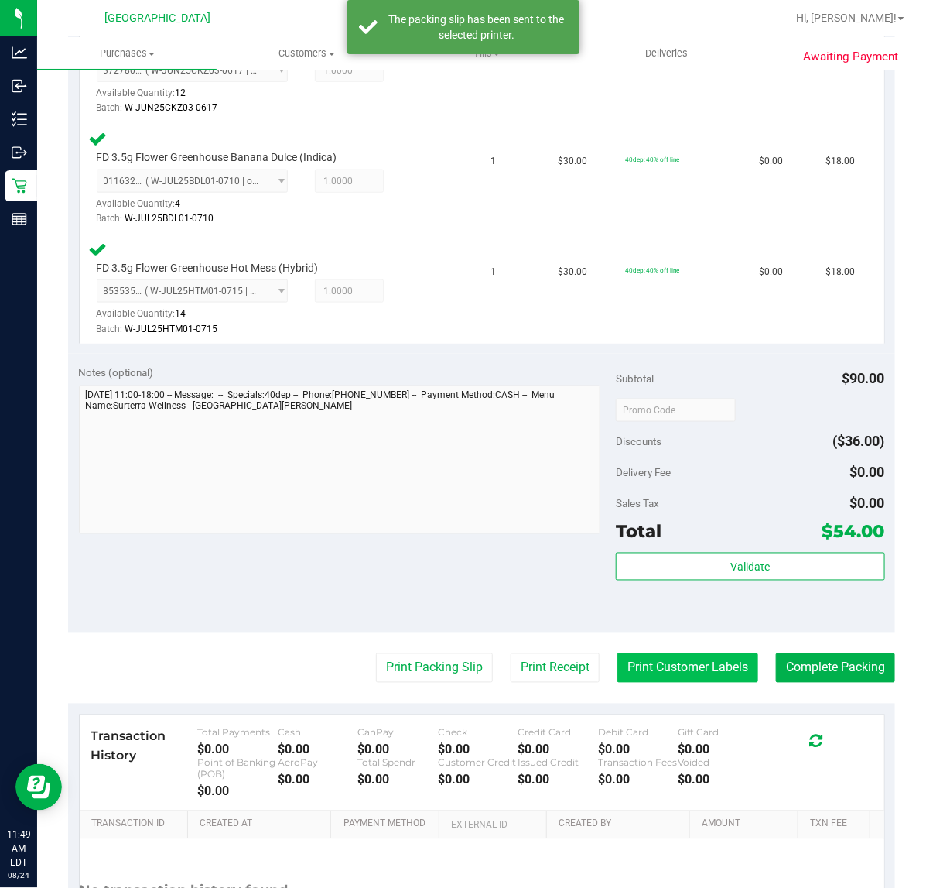
click at [693, 668] on button "Print Customer Labels" at bounding box center [688, 667] width 141 height 29
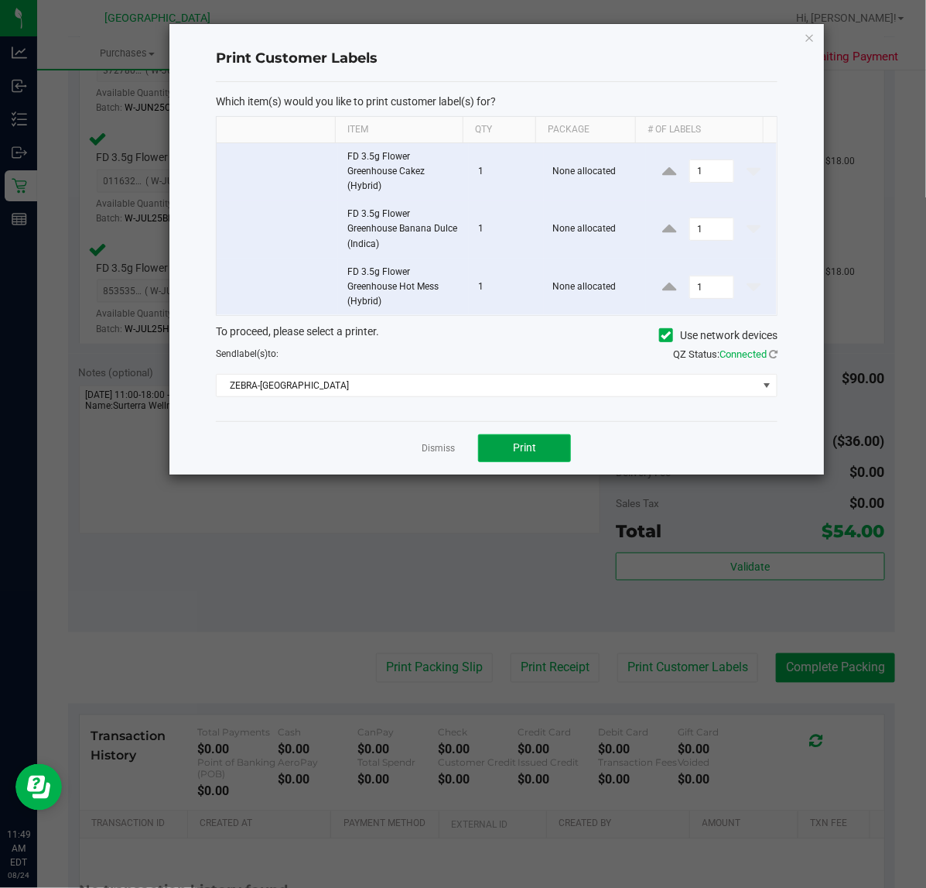
click at [548, 455] on button "Print" at bounding box center [524, 448] width 93 height 28
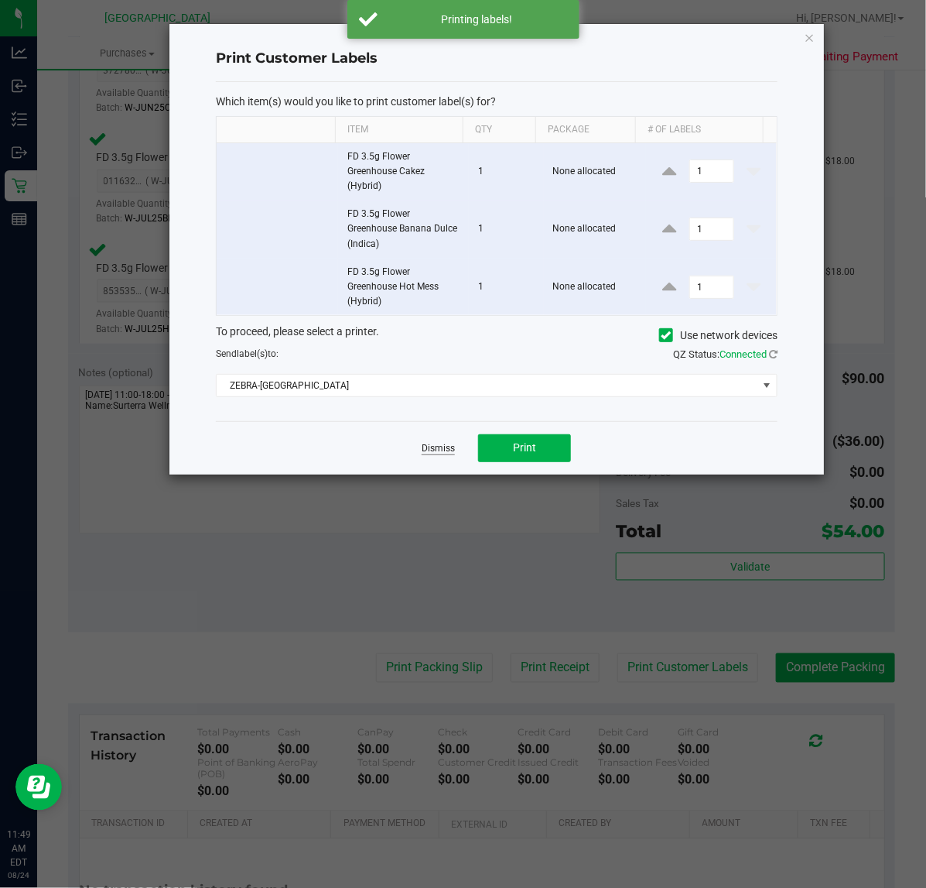
click at [423, 453] on link "Dismiss" at bounding box center [438, 448] width 33 height 13
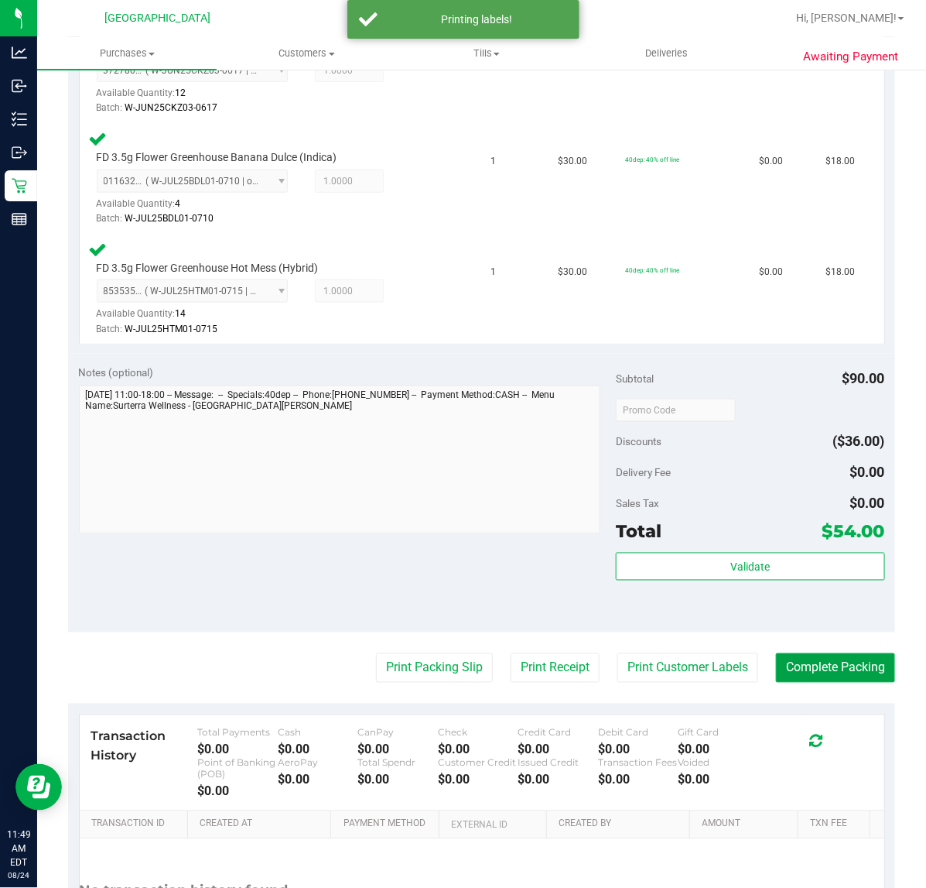
click at [837, 662] on button "Complete Packing" at bounding box center [835, 667] width 119 height 29
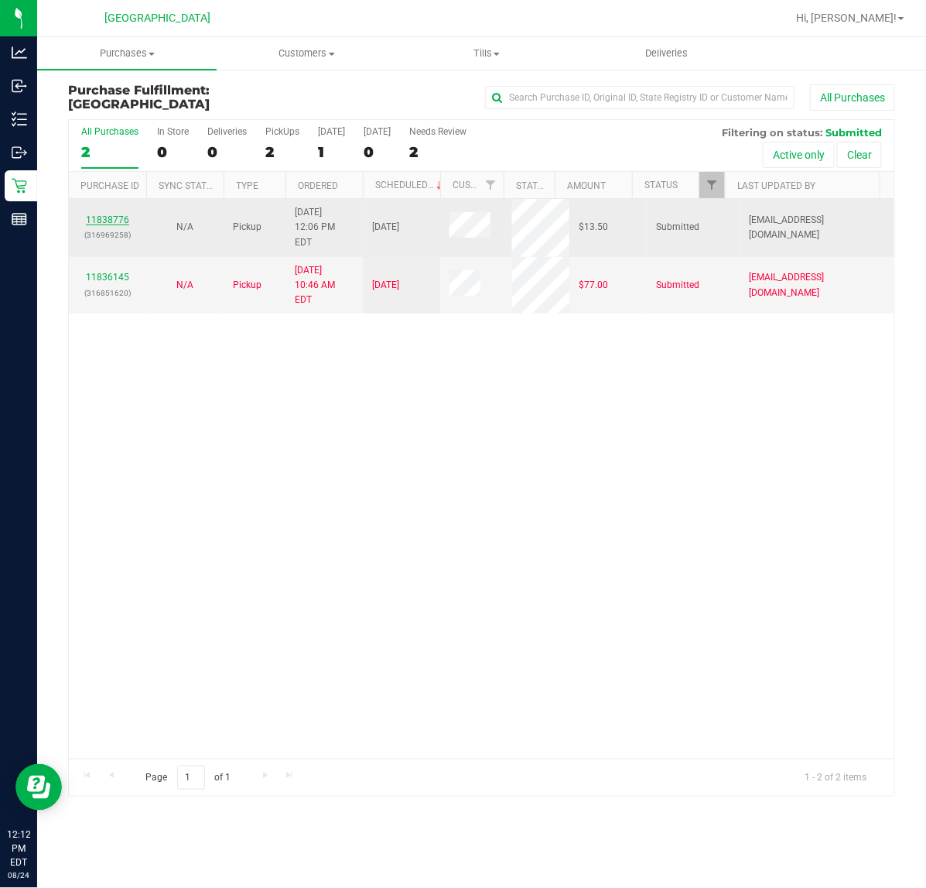
click at [112, 217] on link "11838776" at bounding box center [107, 219] width 43 height 11
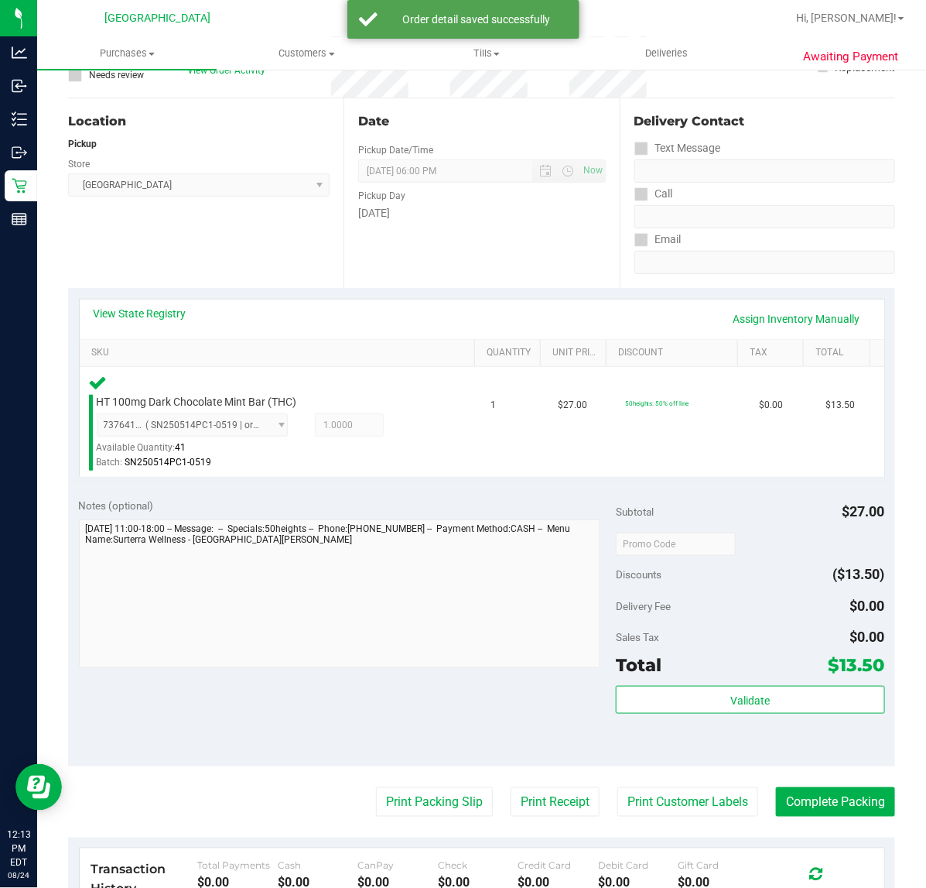
scroll to position [290, 0]
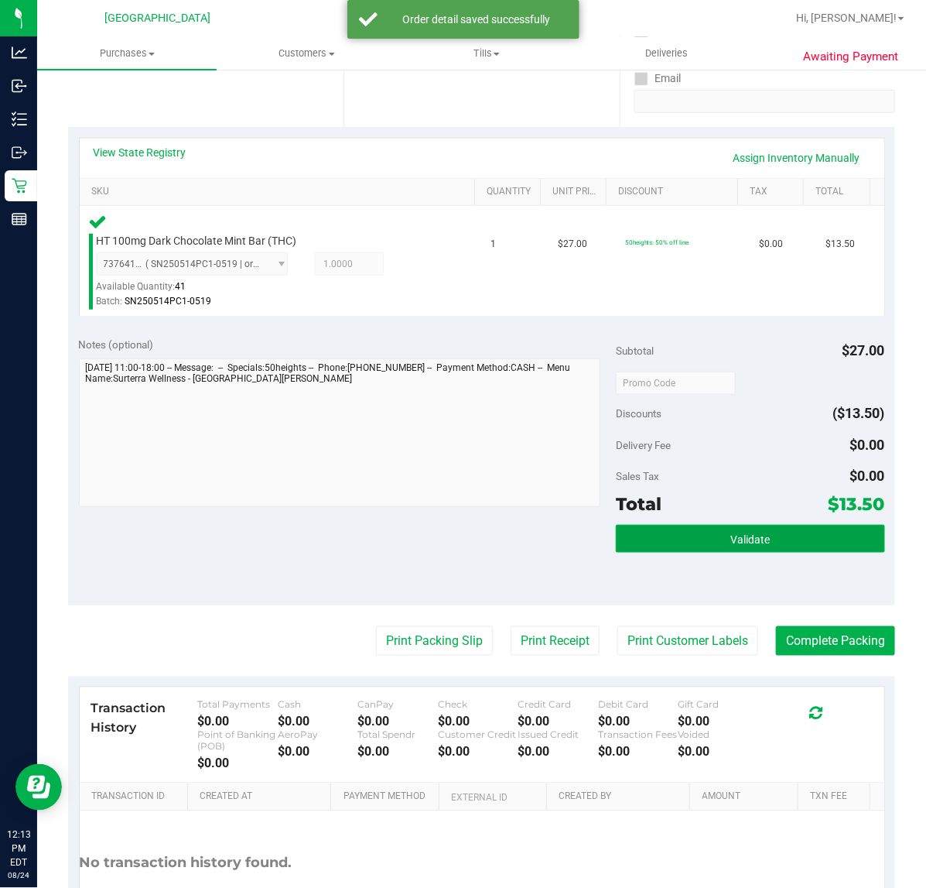
click at [731, 539] on span "Validate" at bounding box center [750, 539] width 39 height 12
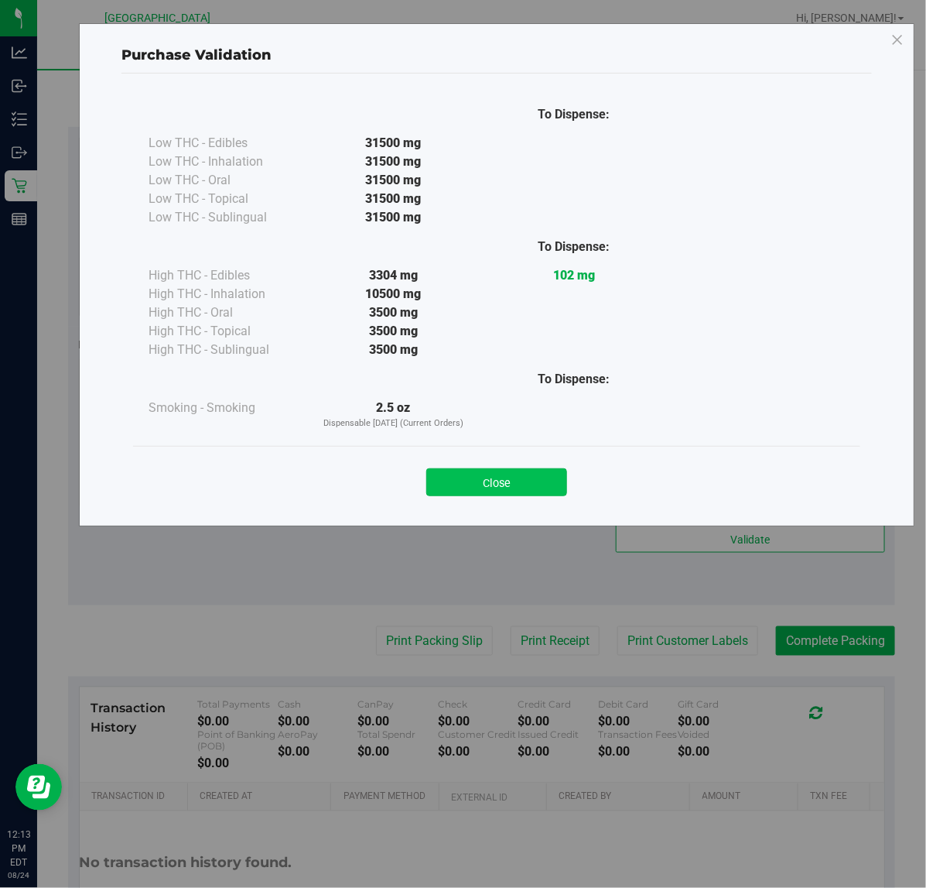
click at [468, 481] on button "Close" at bounding box center [496, 482] width 141 height 28
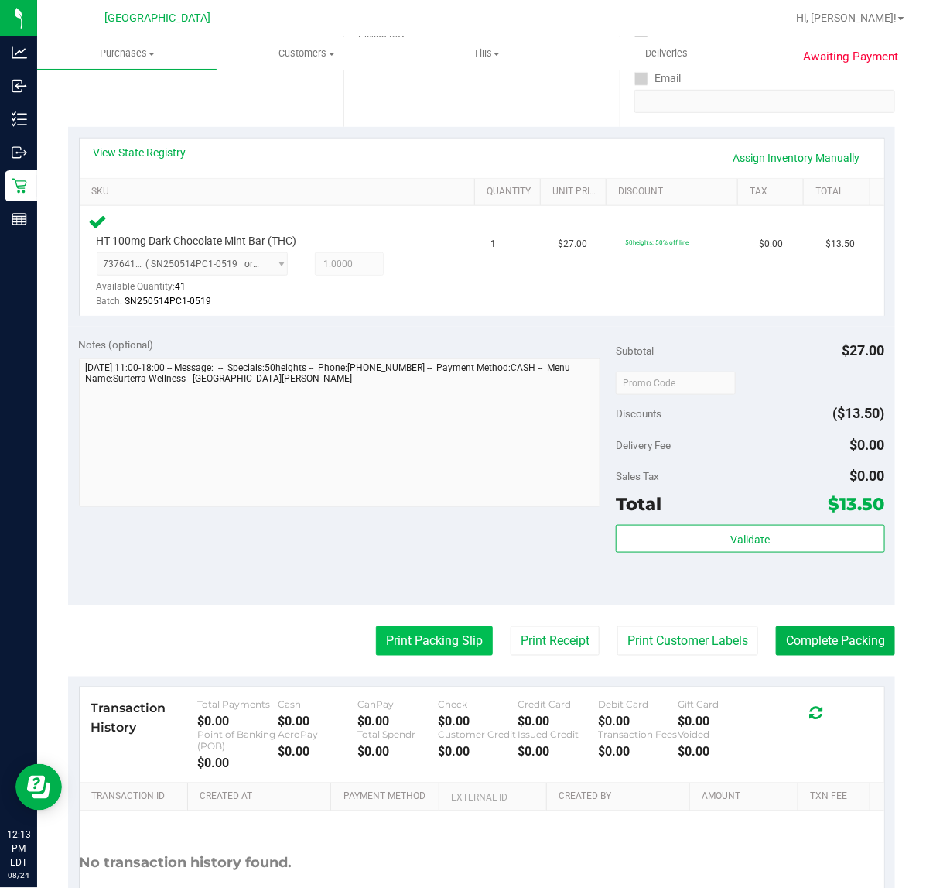
click at [395, 628] on button "Print Packing Slip" at bounding box center [434, 640] width 117 height 29
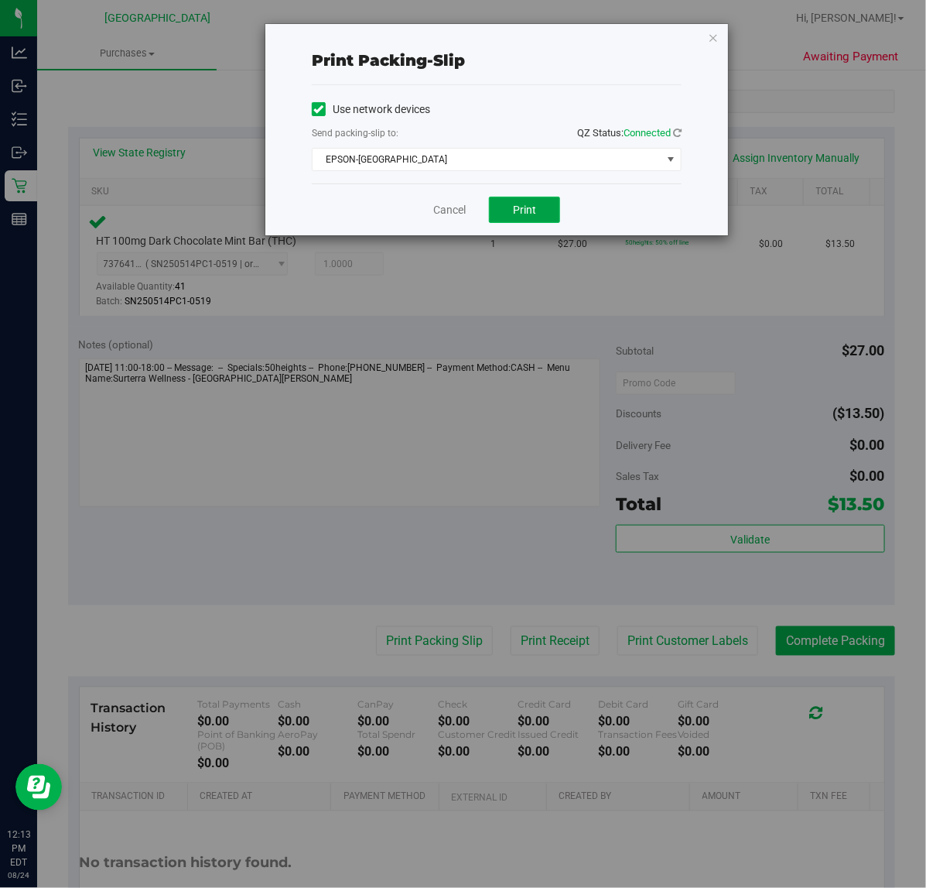
click at [508, 210] on button "Print" at bounding box center [524, 210] width 71 height 26
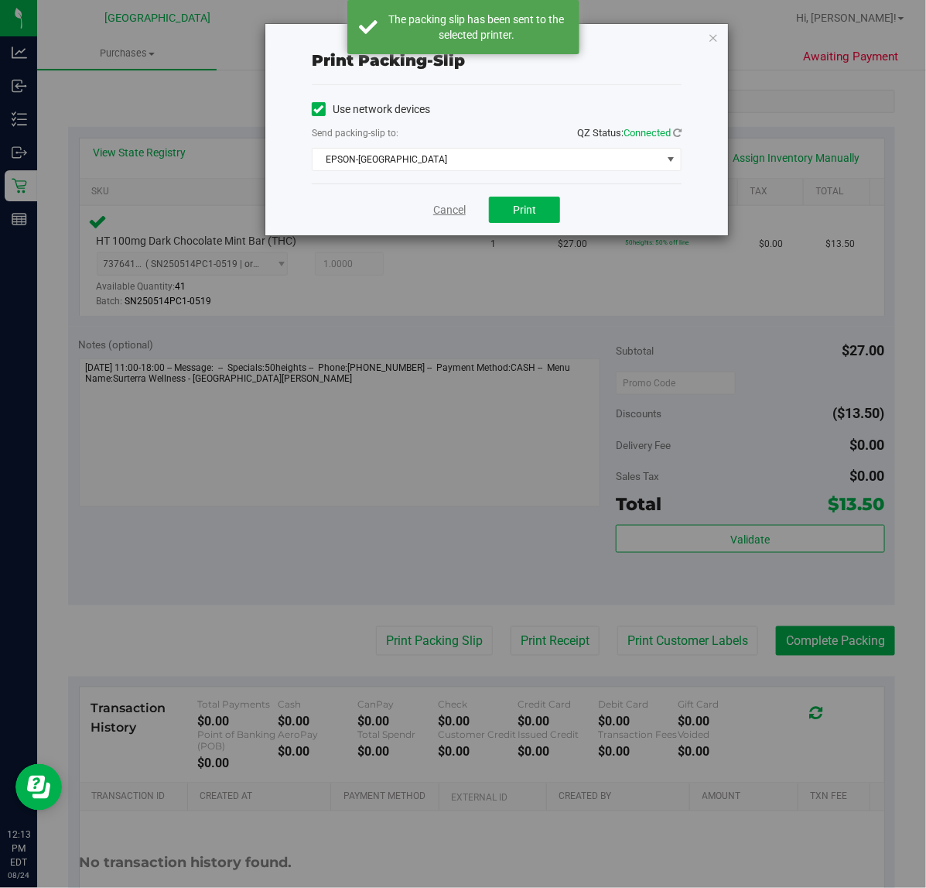
click at [445, 211] on link "Cancel" at bounding box center [449, 210] width 33 height 16
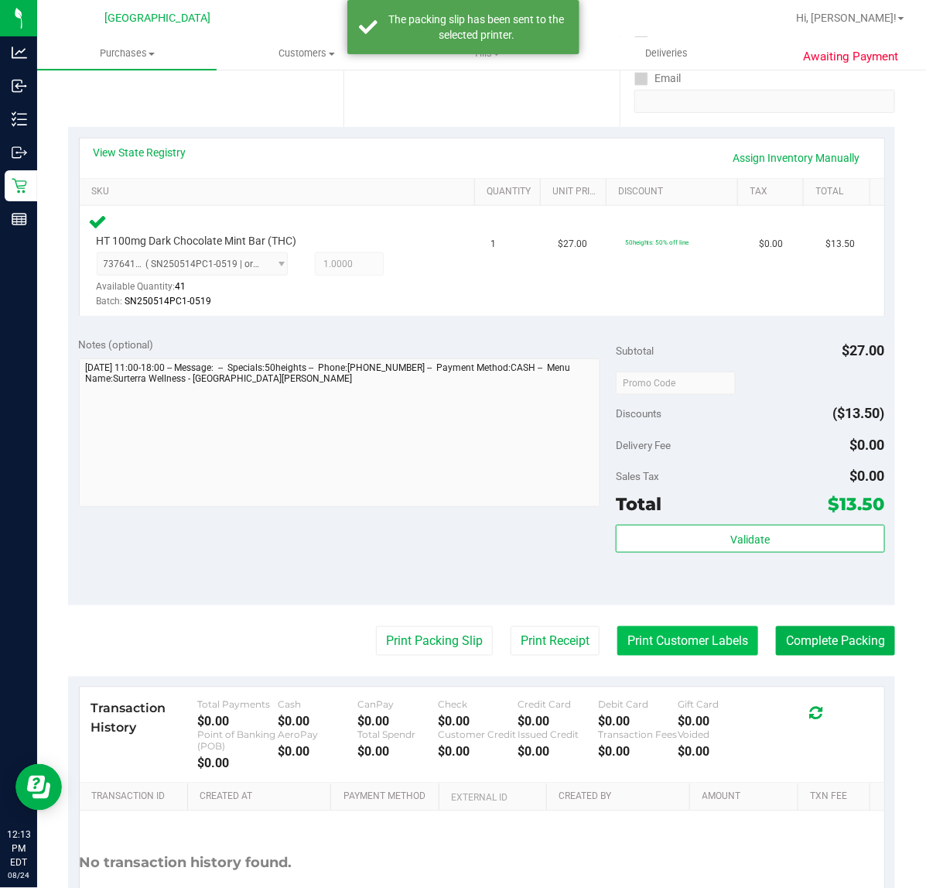
click at [685, 629] on button "Print Customer Labels" at bounding box center [688, 640] width 141 height 29
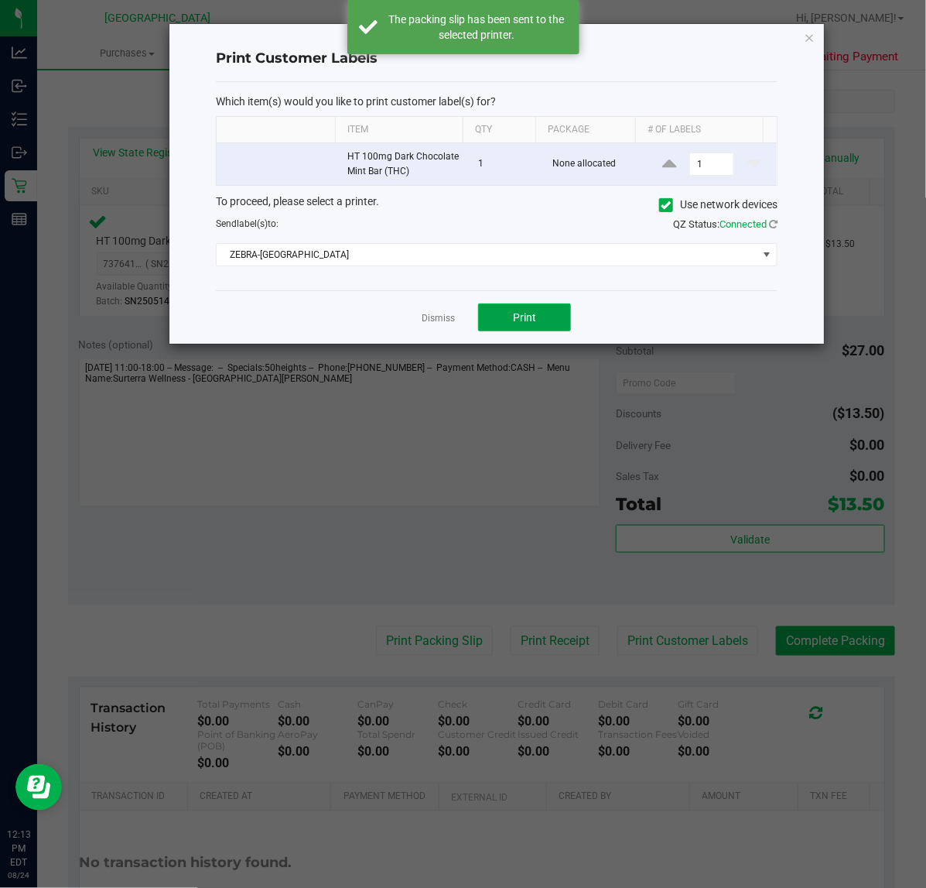
click at [518, 312] on span "Print" at bounding box center [524, 317] width 23 height 12
click at [436, 325] on link "Dismiss" at bounding box center [438, 318] width 33 height 13
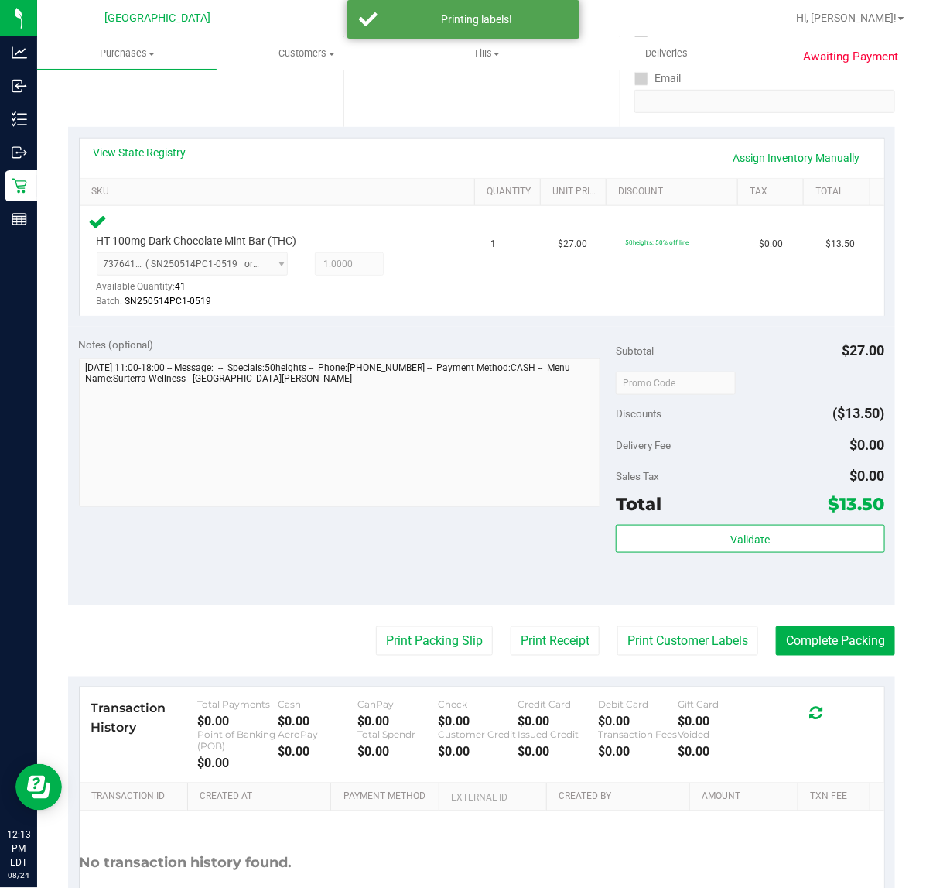
click at [793, 623] on purchase-details "Back Edit Purchase Cancel Purchase View Profile # 11838776 BioTrack ID: - Submi…" at bounding box center [481, 385] width 827 height 1184
click at [792, 640] on button "Complete Packing" at bounding box center [835, 640] width 119 height 29
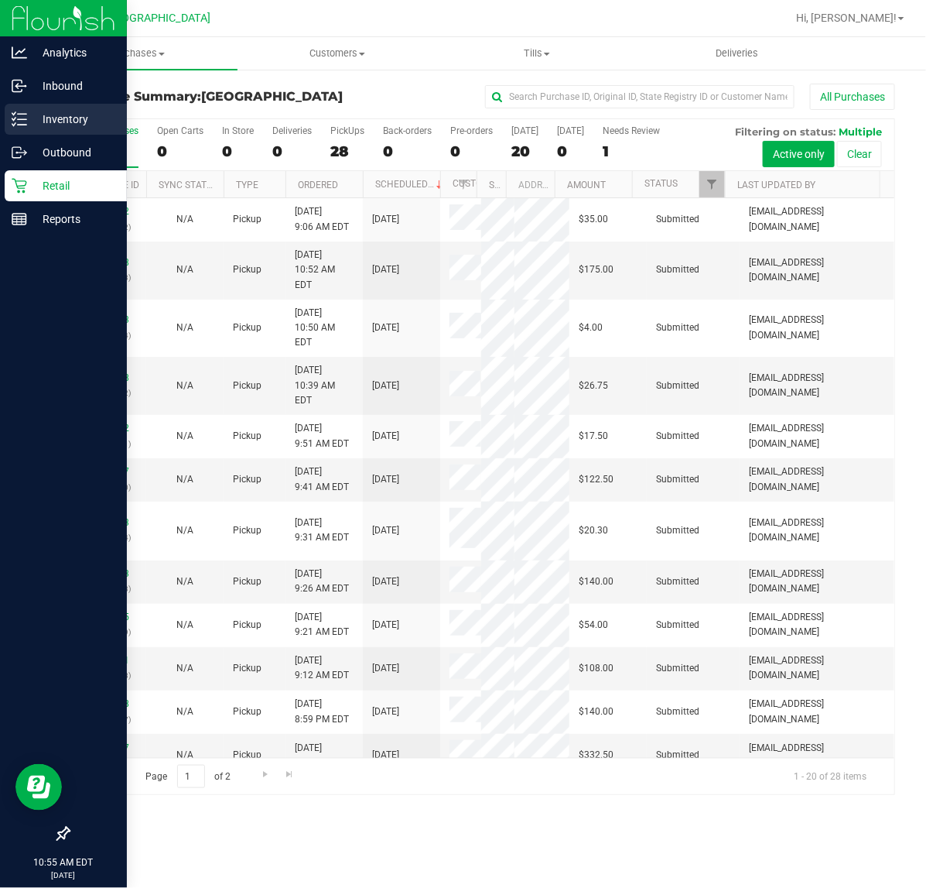
click at [55, 124] on p "Inventory" at bounding box center [73, 119] width 93 height 19
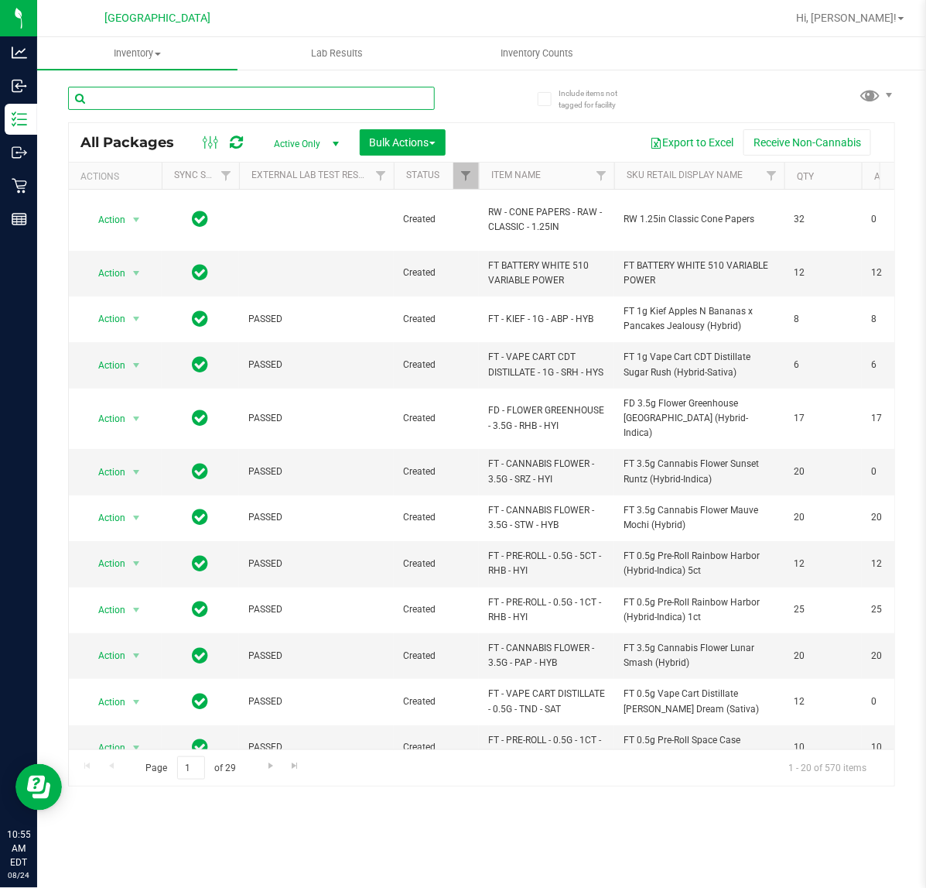
click at [121, 94] on input "text" at bounding box center [251, 98] width 367 height 23
type input "9009287788832113"
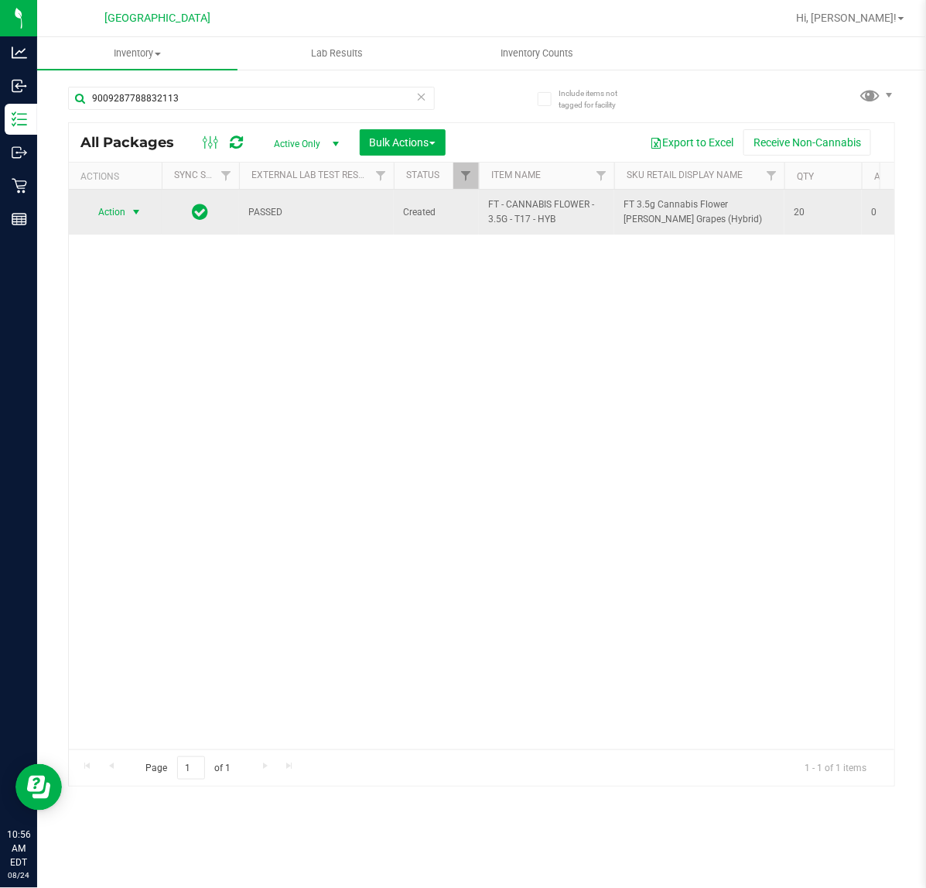
click at [128, 210] on span "select" at bounding box center [136, 212] width 19 height 22
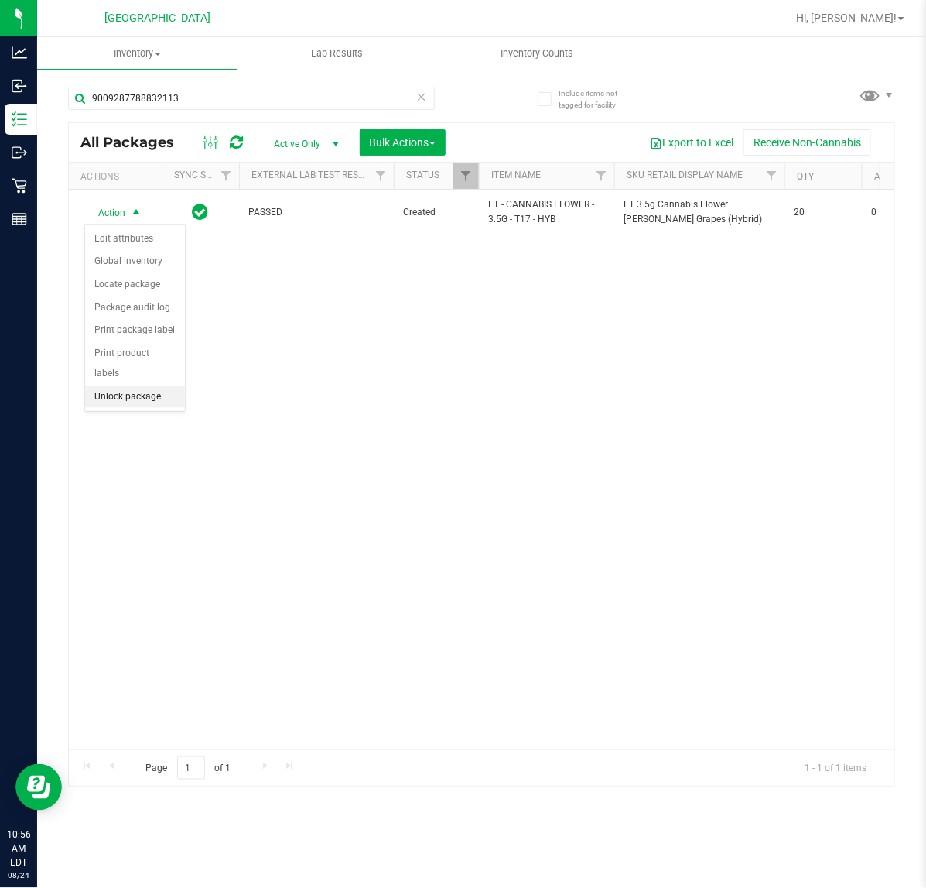
click at [135, 385] on li "Unlock package" at bounding box center [135, 396] width 100 height 23
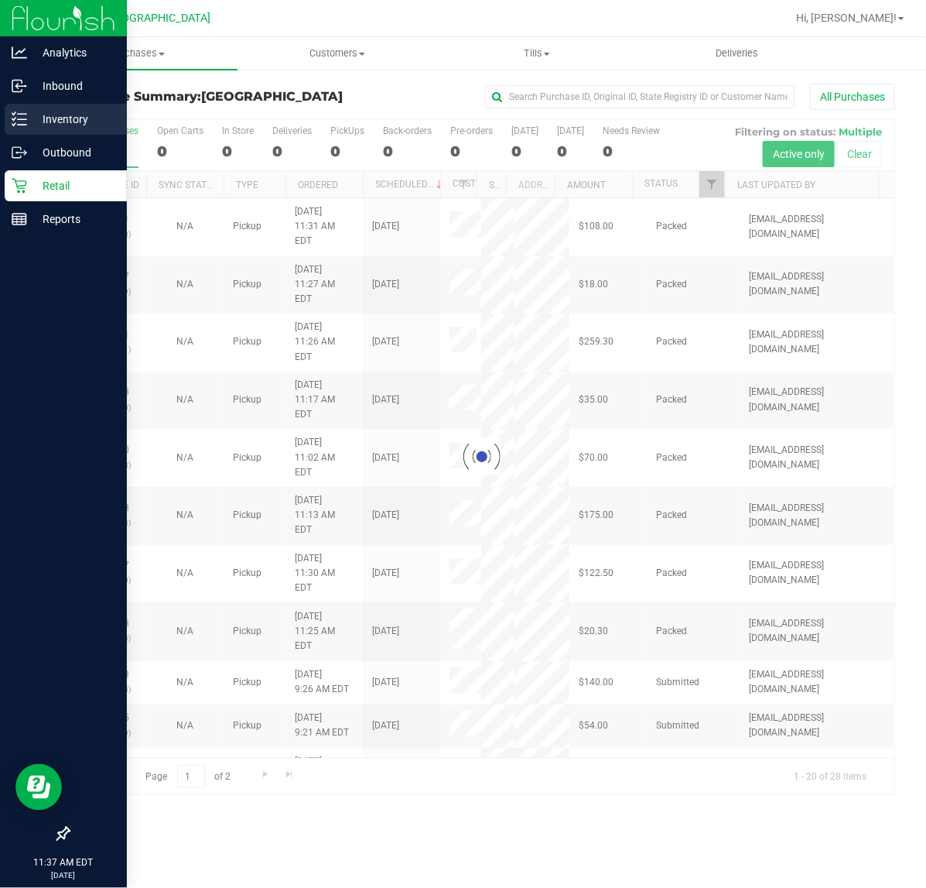
click at [60, 125] on p "Inventory" at bounding box center [73, 119] width 93 height 19
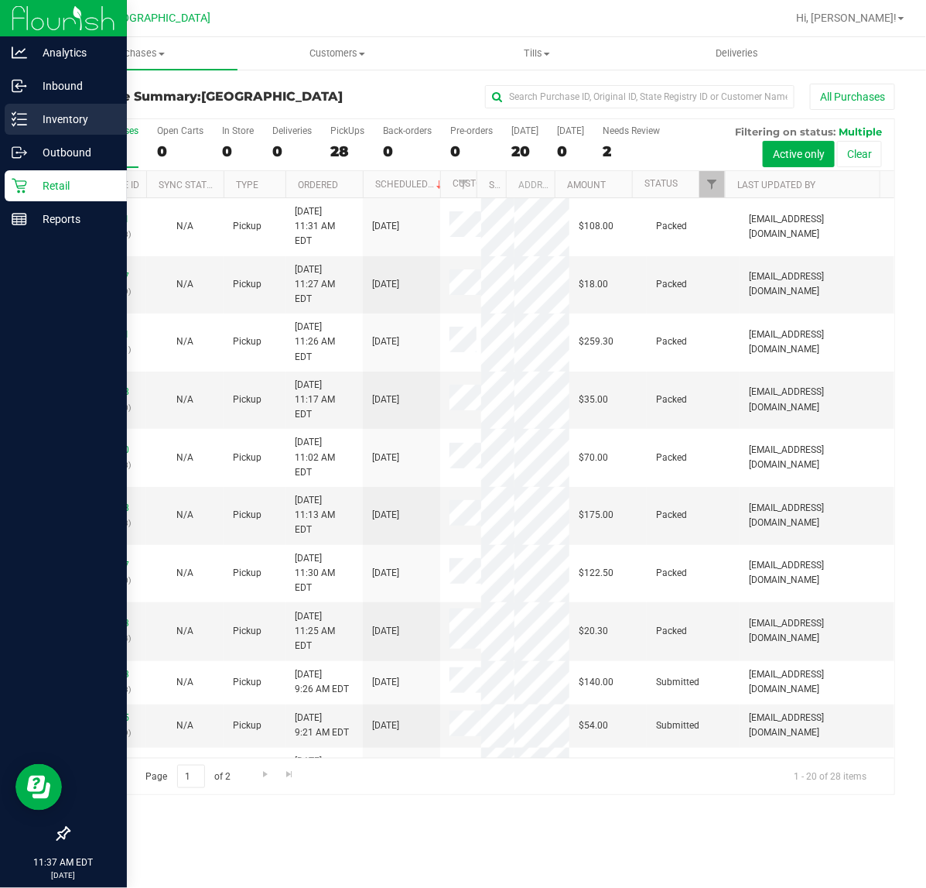
click at [56, 116] on p "Inventory" at bounding box center [73, 119] width 93 height 19
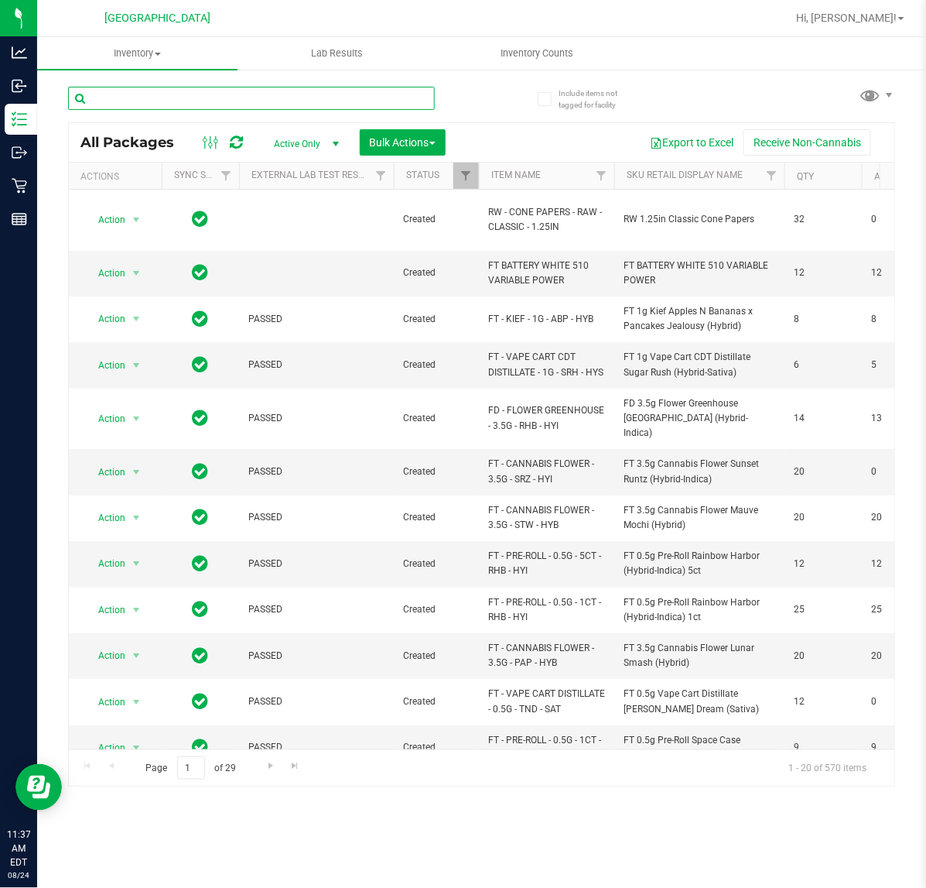
click at [136, 106] on input "text" at bounding box center [251, 98] width 367 height 23
type input "6629498854273572"
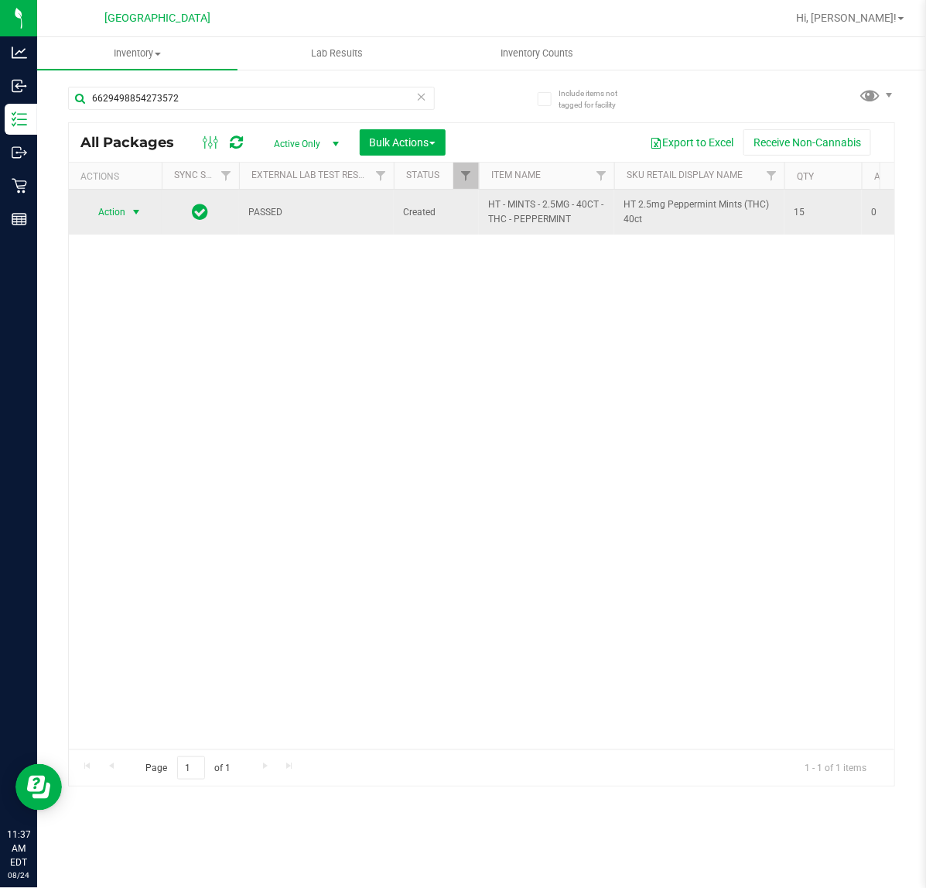
click at [128, 218] on span "select" at bounding box center [136, 212] width 19 height 22
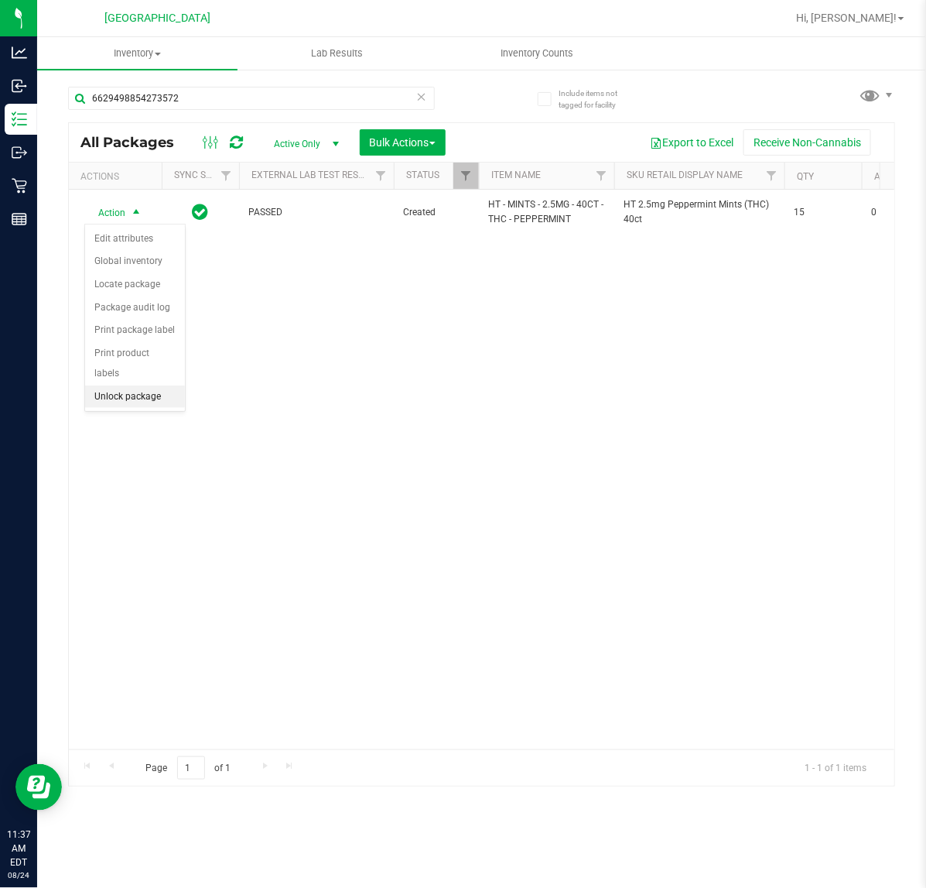
click at [143, 385] on li "Unlock package" at bounding box center [135, 396] width 100 height 23
